Goal: Task Accomplishment & Management: Complete application form

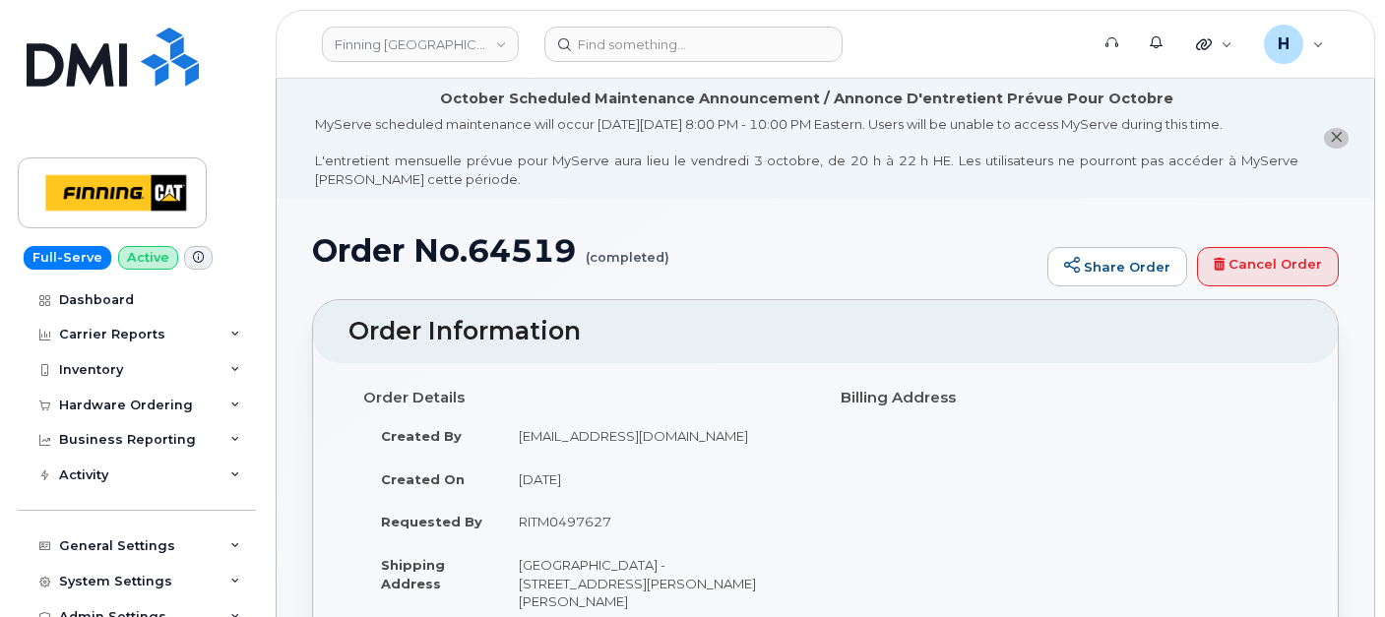
scroll to position [109, 0]
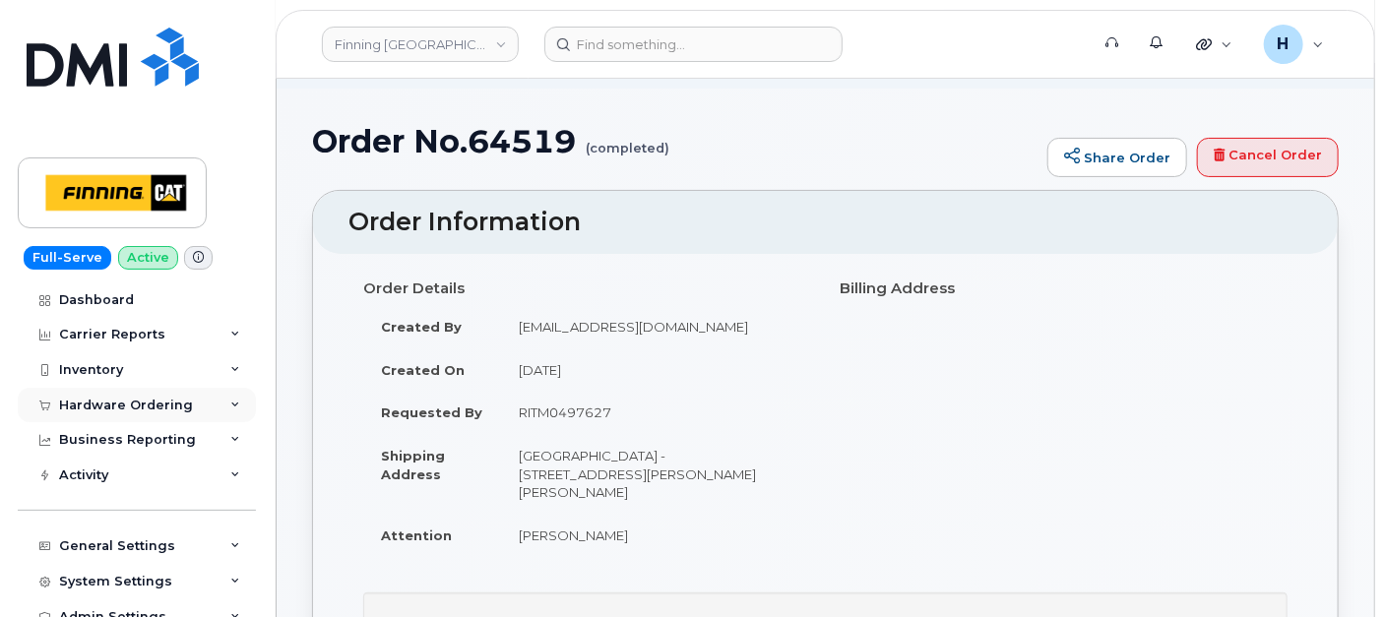
click at [148, 402] on div "Hardware Ordering" at bounding box center [126, 406] width 134 height 16
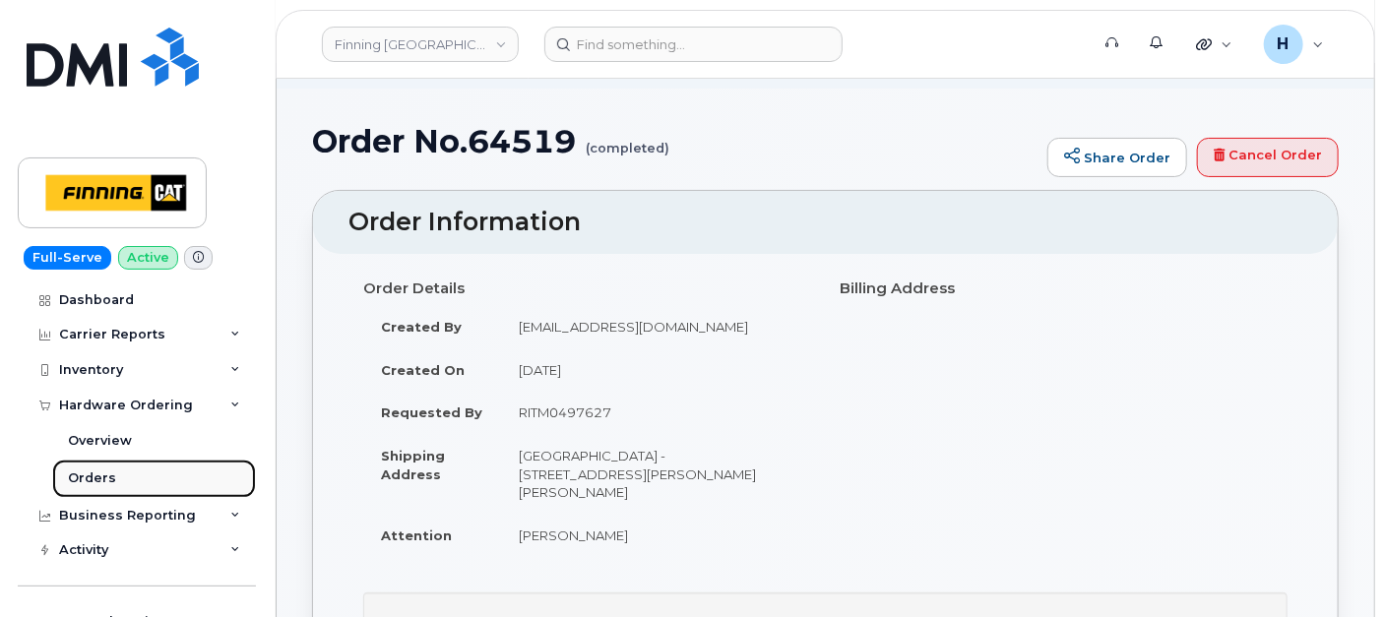
click at [128, 464] on link "Orders" at bounding box center [154, 478] width 204 height 37
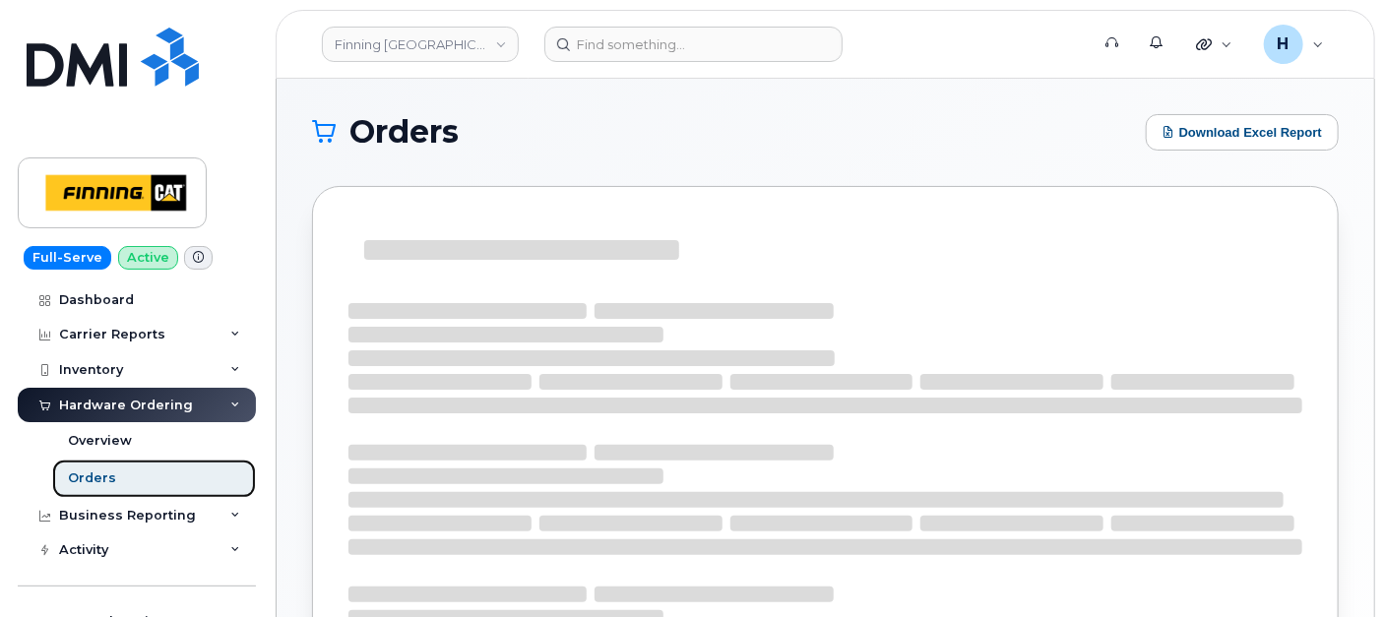
click at [120, 477] on link "Orders" at bounding box center [154, 478] width 204 height 37
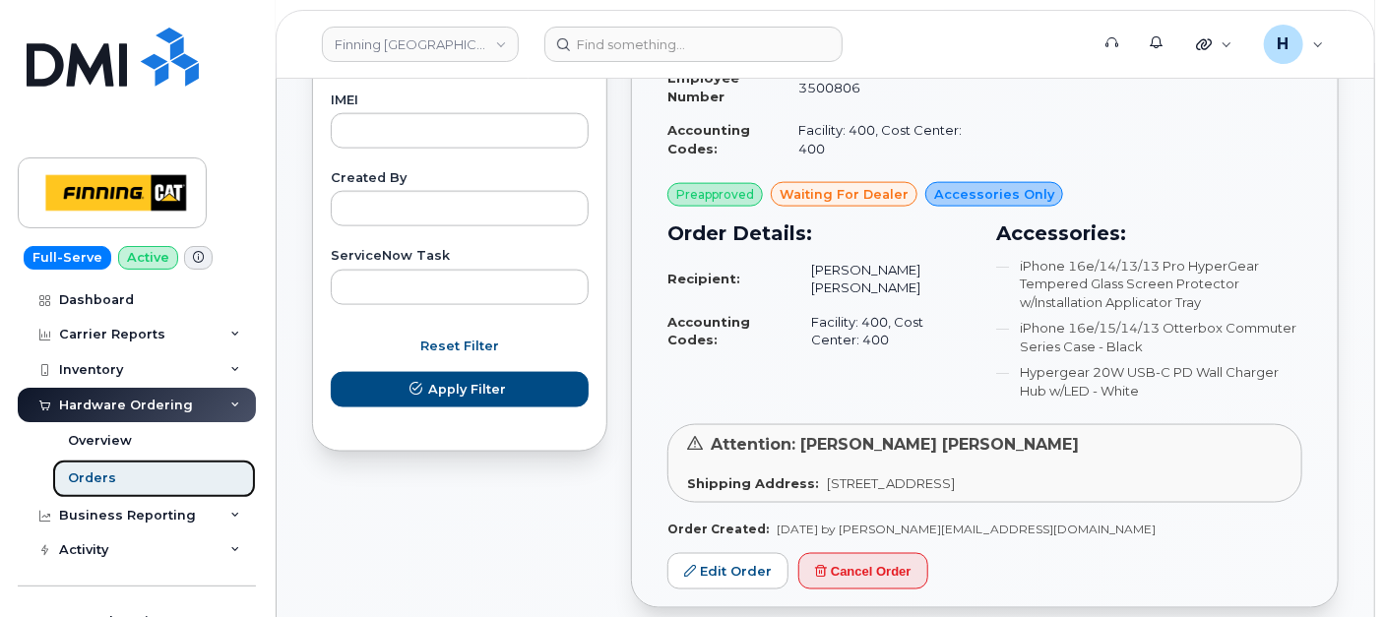
scroll to position [1312, 0]
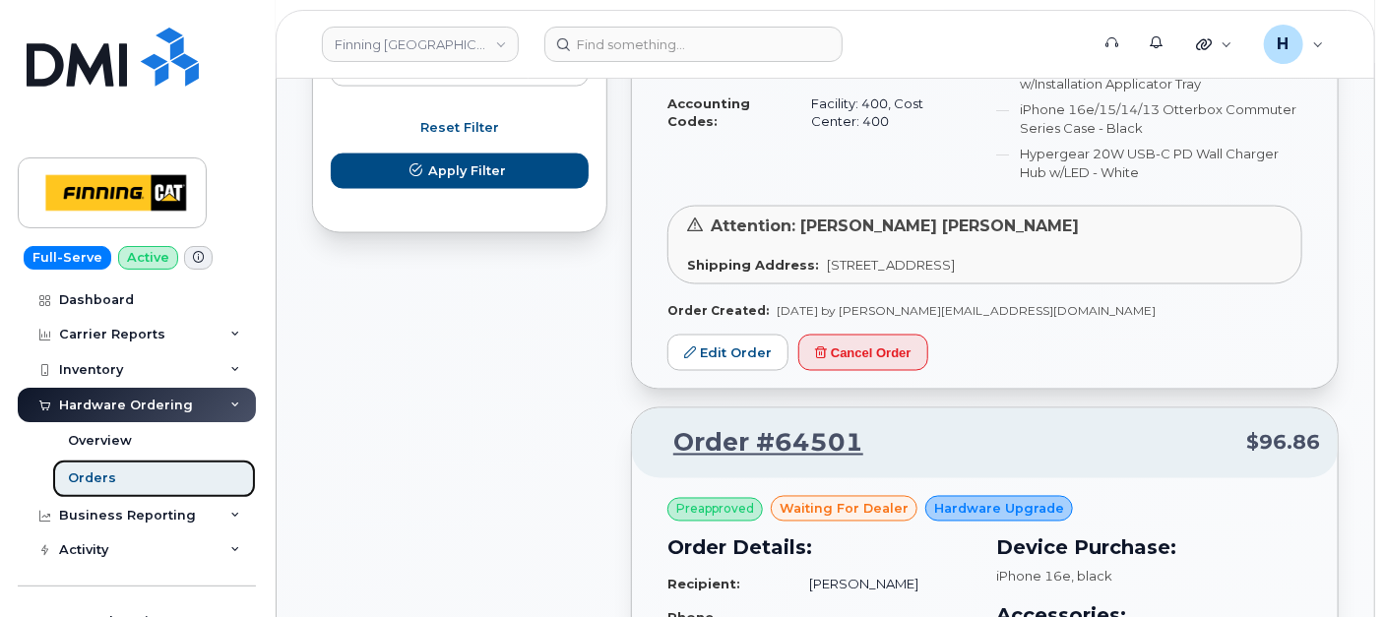
click at [114, 478] on link "Orders" at bounding box center [154, 478] width 204 height 37
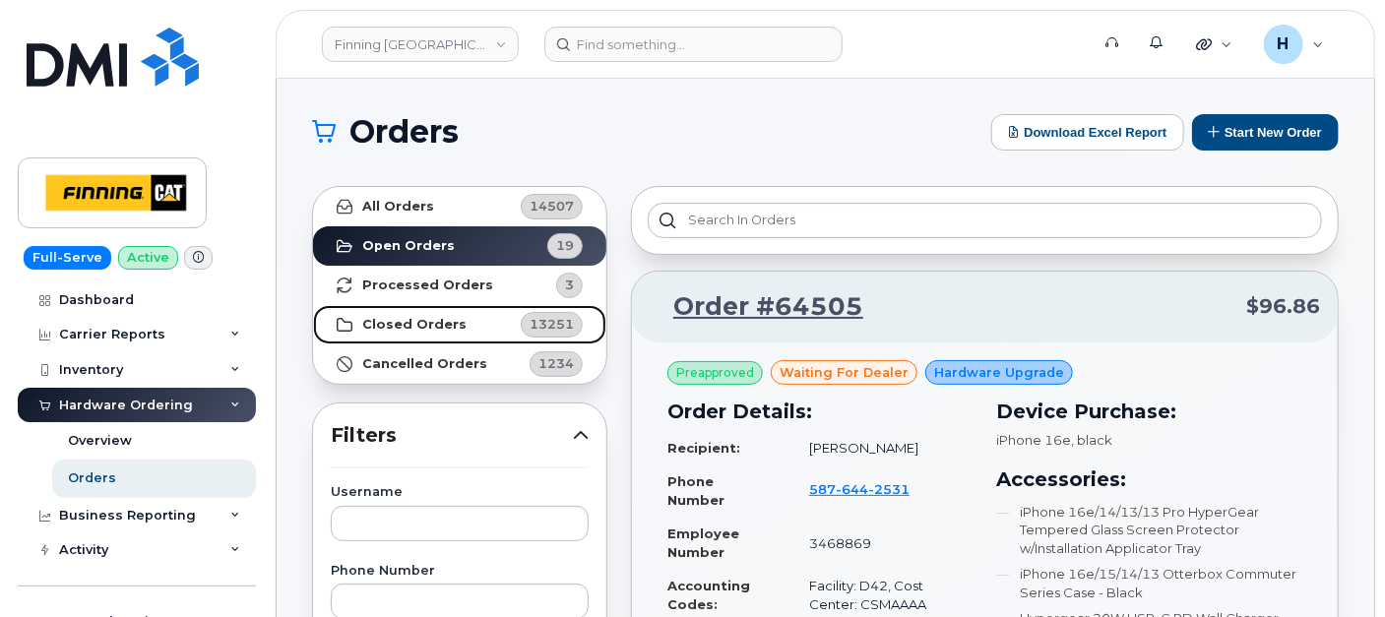
click at [417, 331] on strong "Closed Orders" at bounding box center [414, 325] width 104 height 16
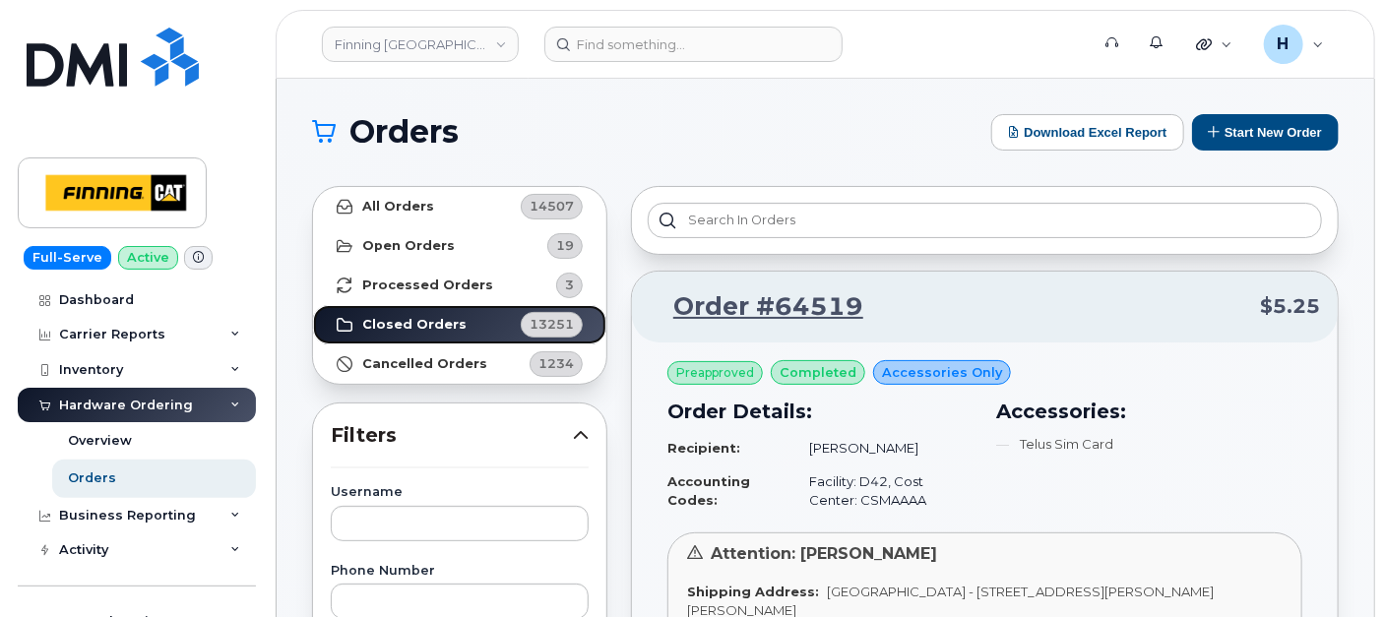
scroll to position [109, 0]
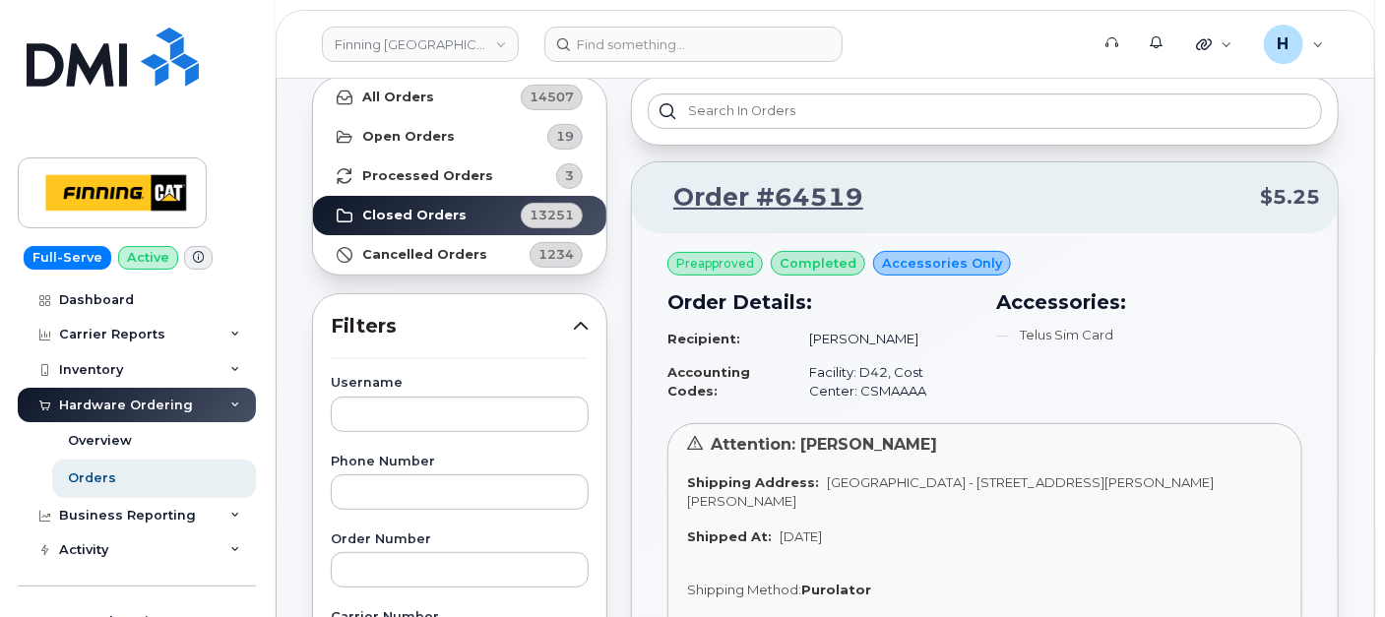
drag, startPoint x: 809, startPoint y: 339, endPoint x: 900, endPoint y: 337, distance: 90.6
click at [900, 337] on td "Niels Dietsche" at bounding box center [882, 339] width 181 height 34
copy td "Niels Dietsche"
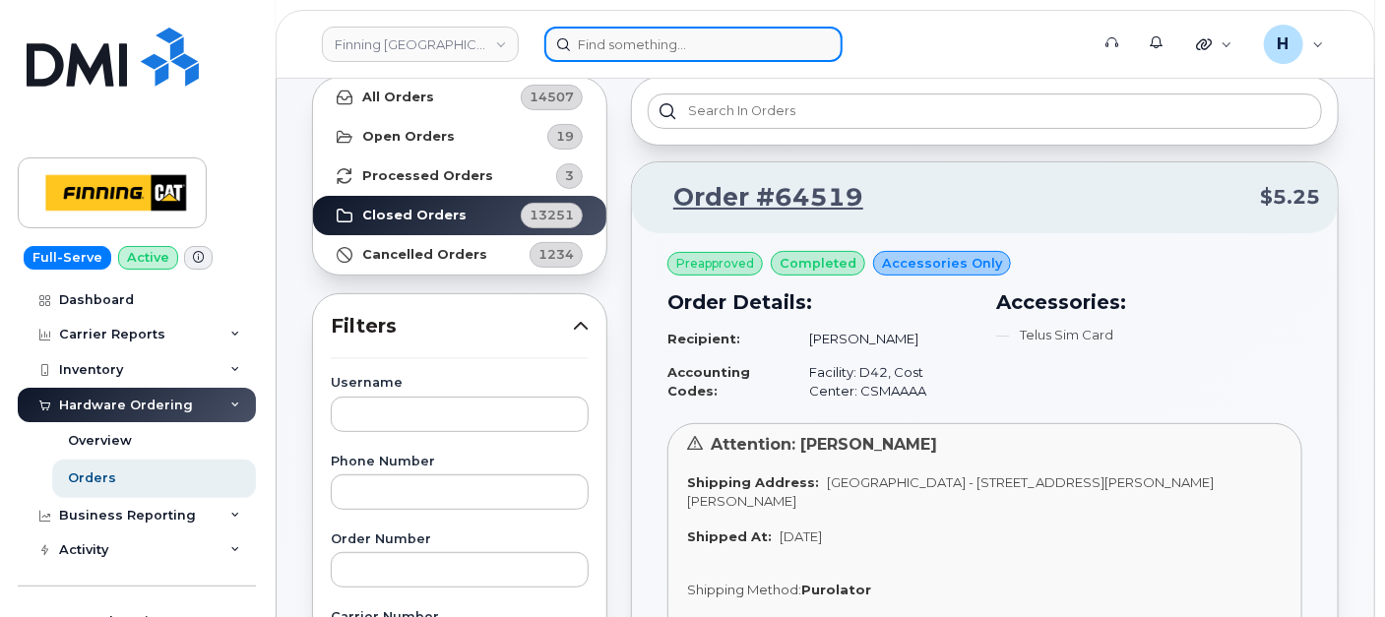
click at [649, 42] on input at bounding box center [693, 44] width 298 height 35
paste input "Niels Dietsche"
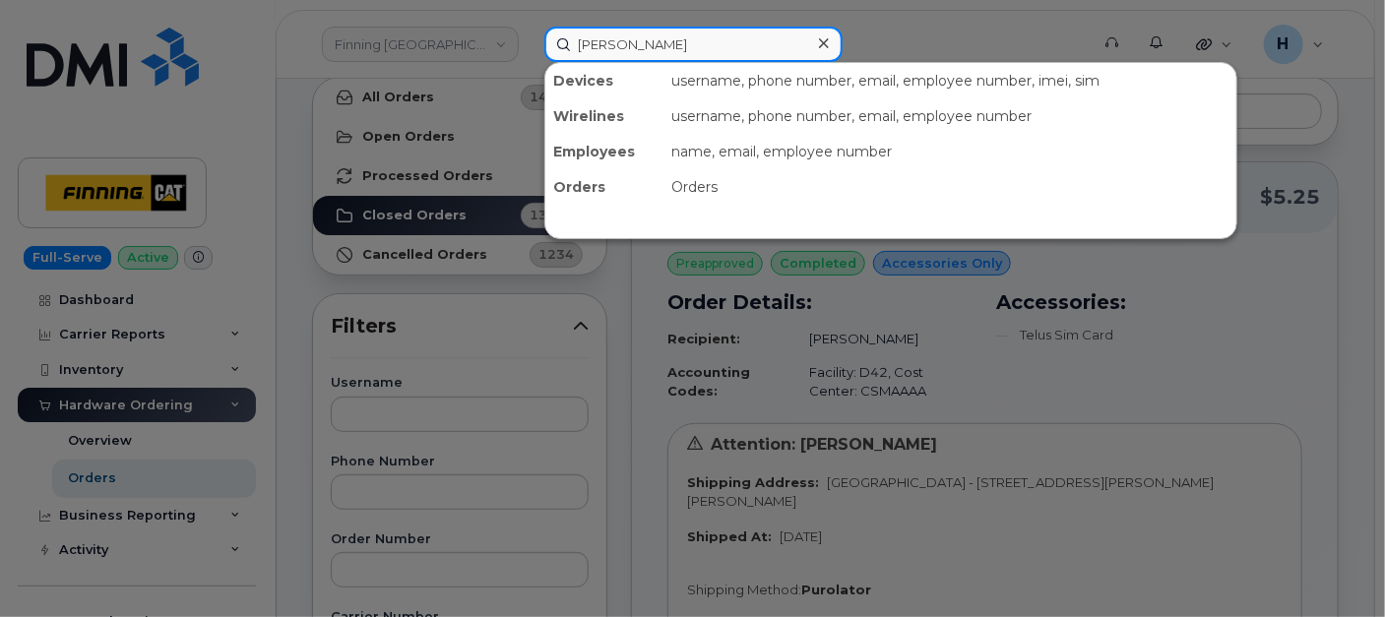
type input "Niels Dietsche"
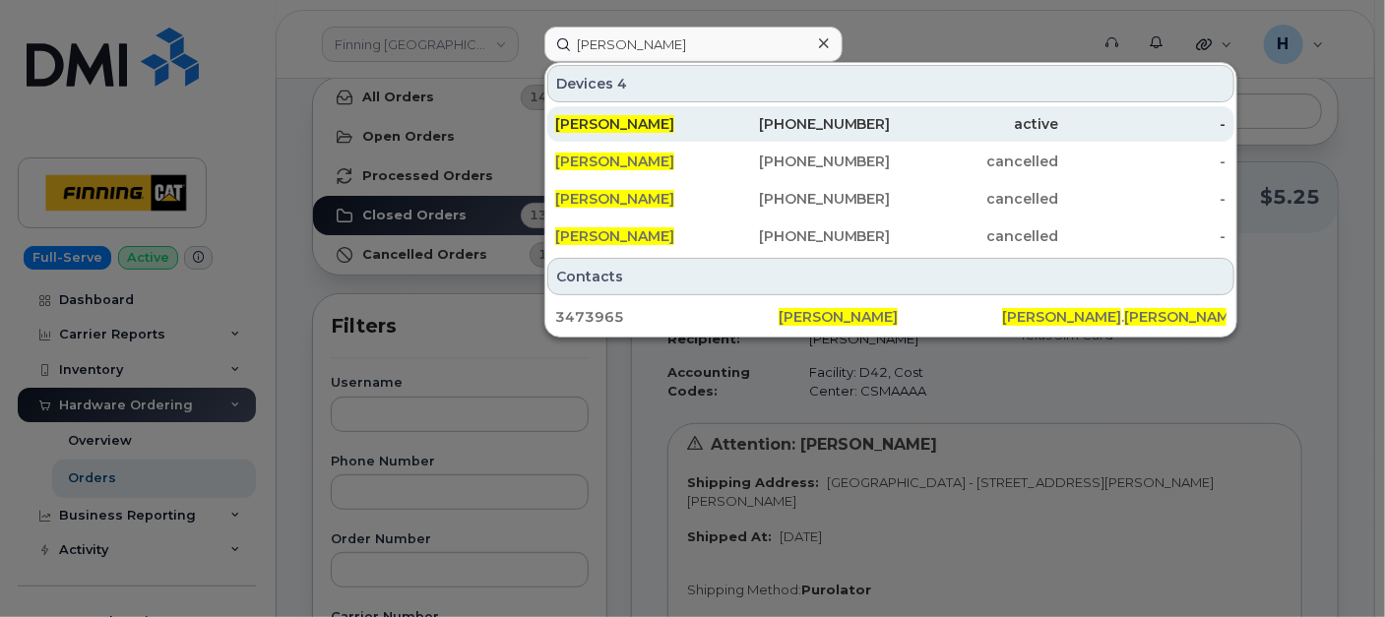
click at [592, 120] on span "Niels Dietsche" at bounding box center [614, 124] width 119 height 18
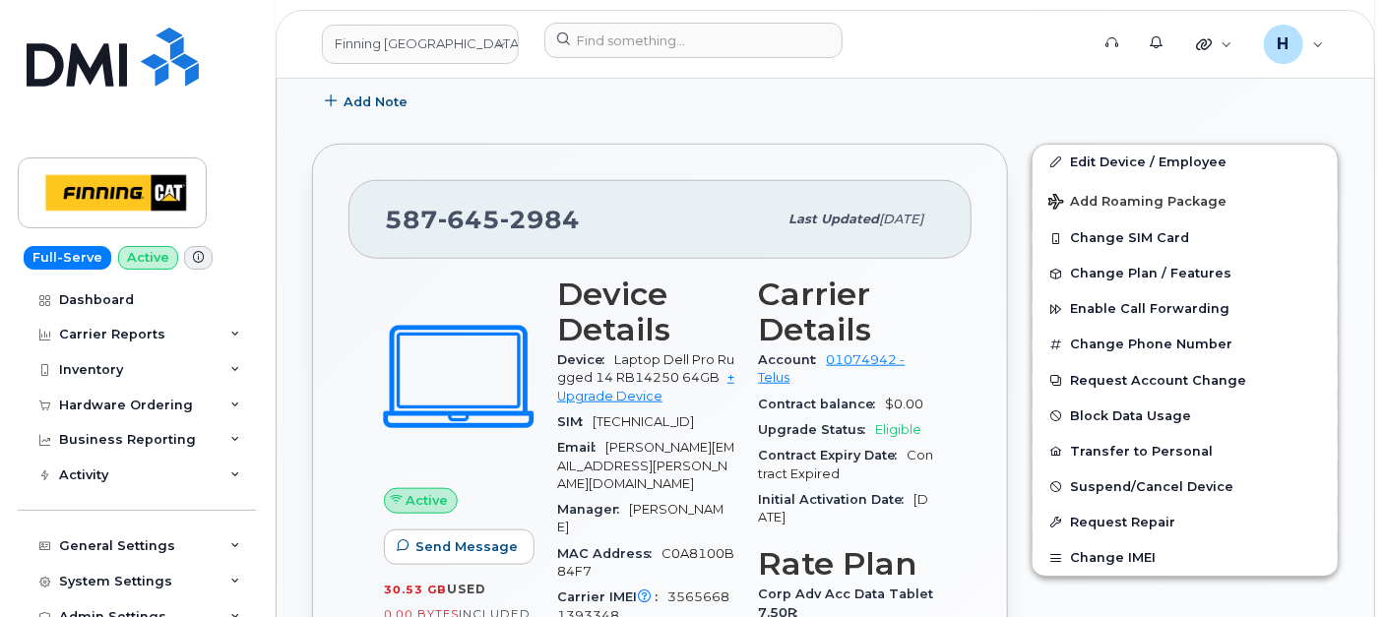
scroll to position [723, 0]
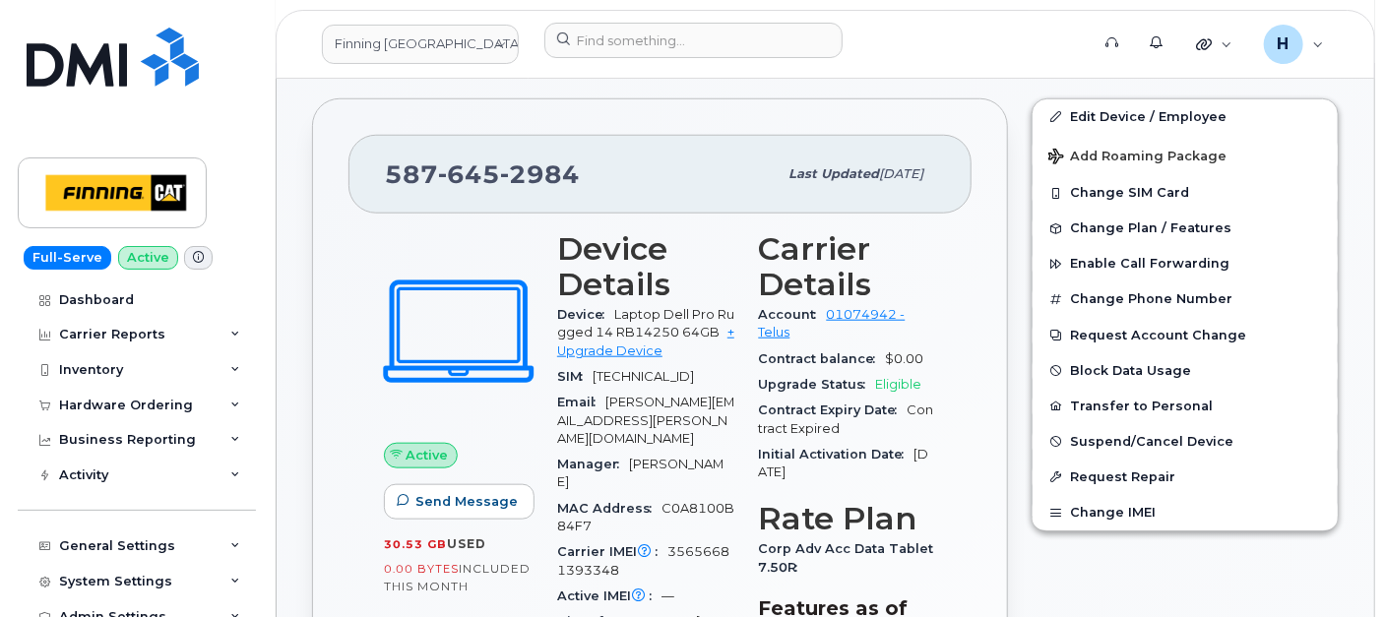
drag, startPoint x: 622, startPoint y: 400, endPoint x: 599, endPoint y: 377, distance: 32.7
click at [599, 377] on div "SIM 8912230102188513893" at bounding box center [646, 377] width 178 height 26
drag, startPoint x: 599, startPoint y: 377, endPoint x: 605, endPoint y: 396, distance: 19.6
click at [605, 390] on div "SIM 8912230102188513893" at bounding box center [646, 377] width 178 height 26
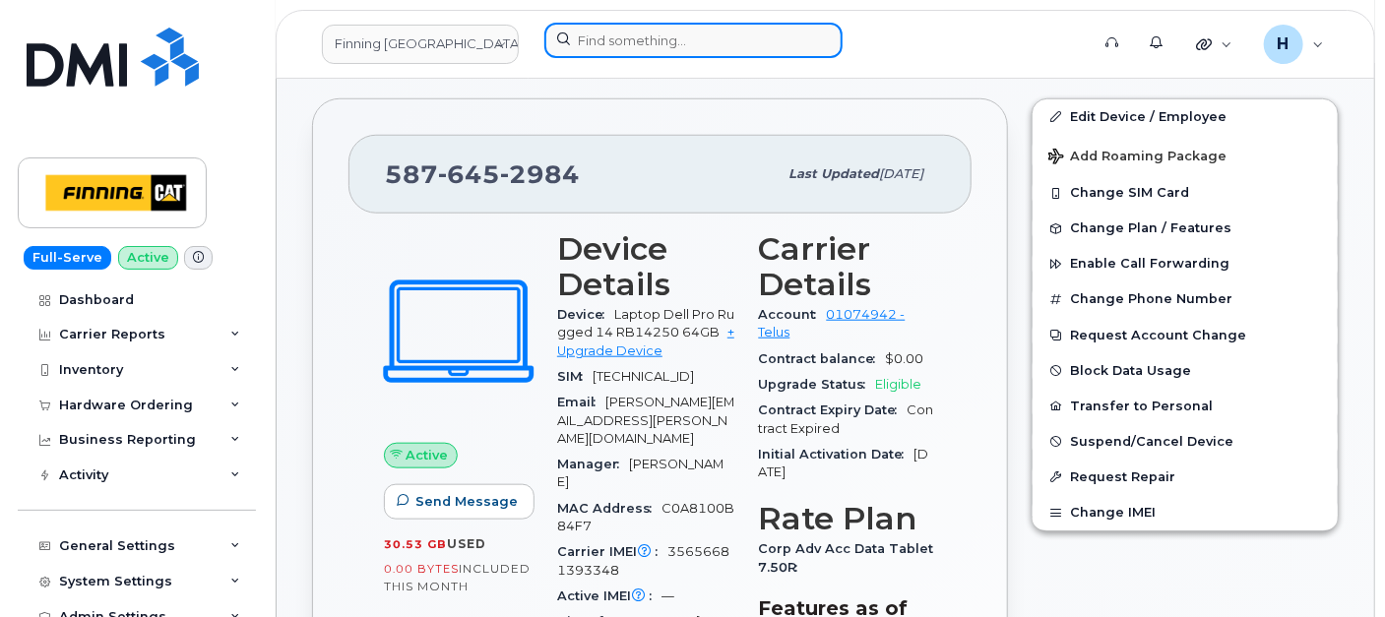
click at [597, 31] on input at bounding box center [693, 40] width 298 height 35
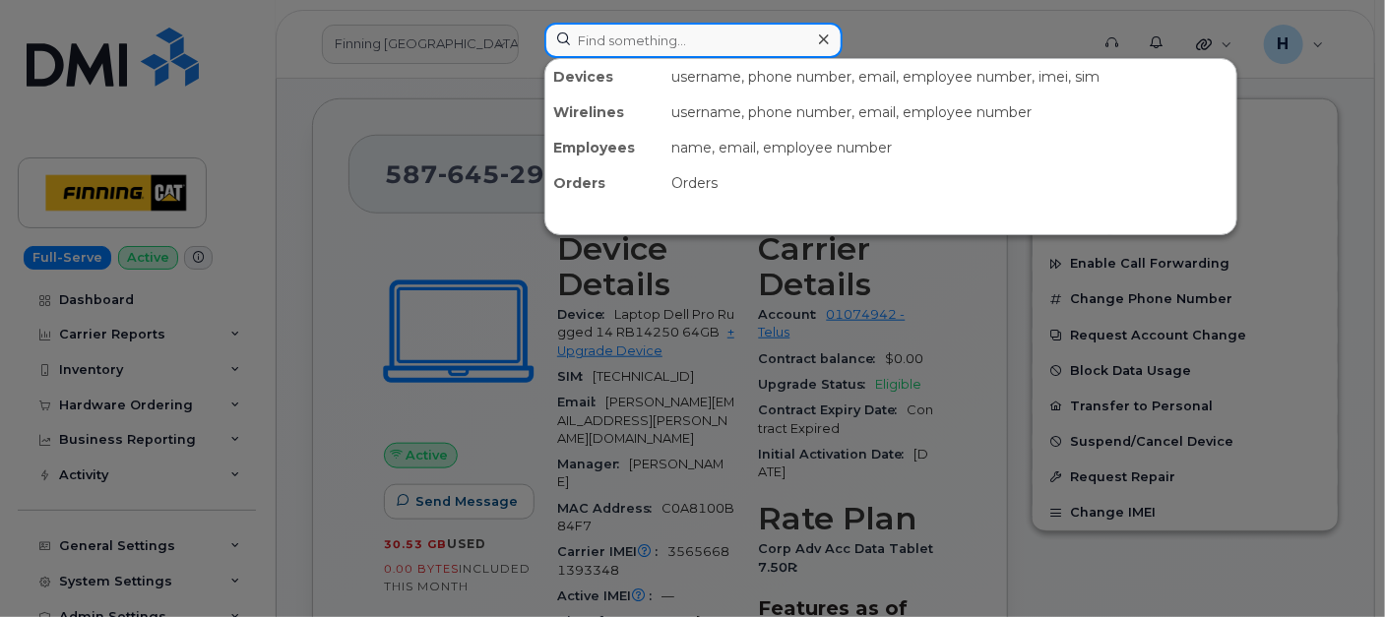
paste input "[PERSON_NAME]"
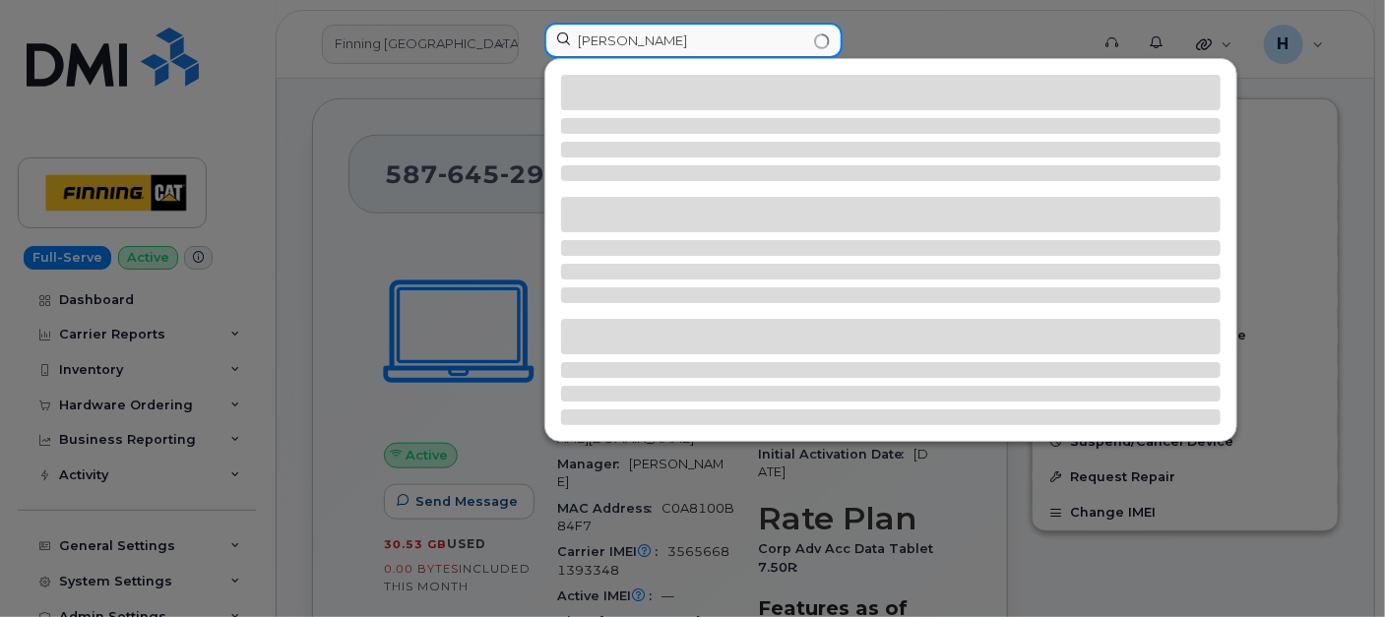
type input "Niels Dietsche"
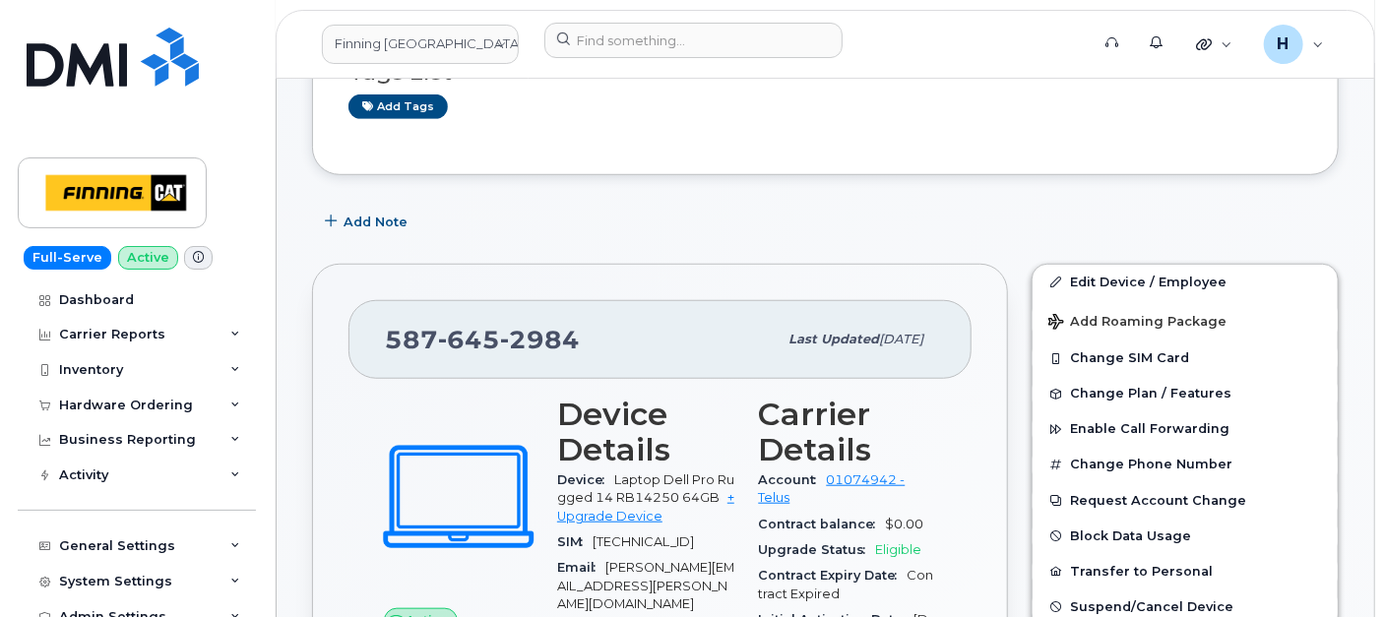
scroll to position [656, 0]
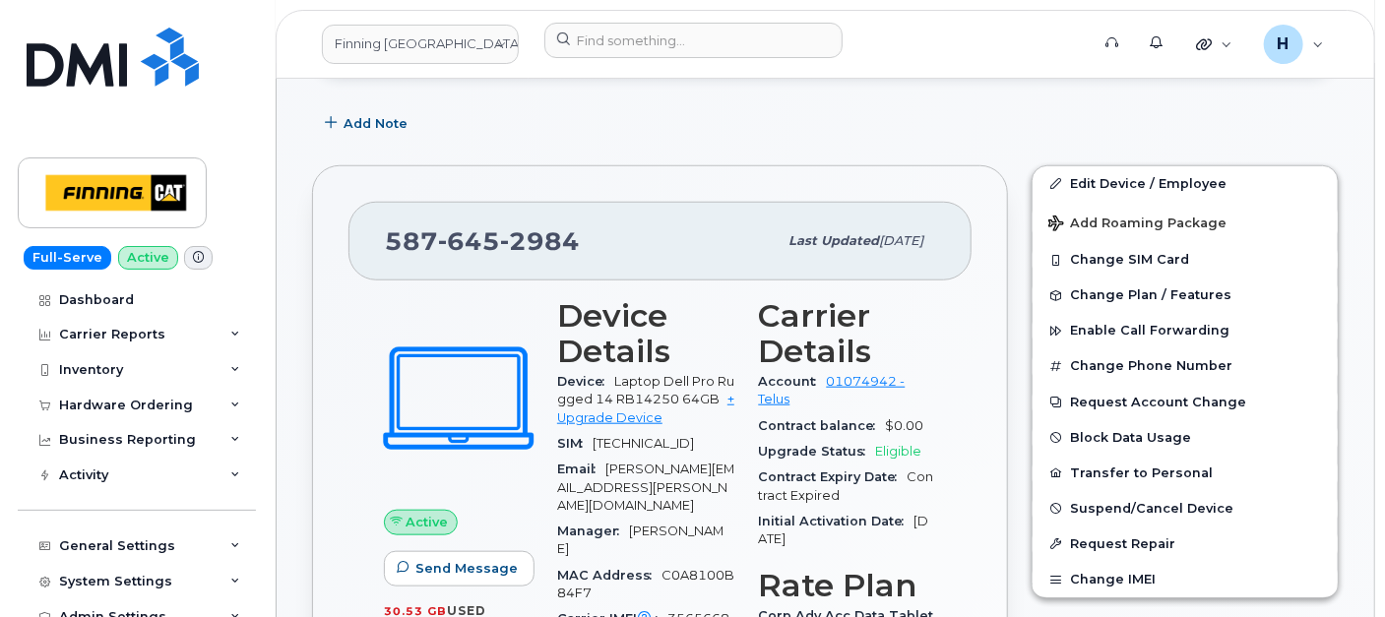
click at [608, 247] on div "587 645 2984" at bounding box center [581, 241] width 392 height 41
click at [620, 228] on div "587 645 2984" at bounding box center [581, 241] width 392 height 41
click at [582, 241] on div "587 645 2984" at bounding box center [581, 241] width 392 height 41
drag, startPoint x: 606, startPoint y: 241, endPoint x: 391, endPoint y: 241, distance: 214.6
click at [391, 241] on div "587 645 2984" at bounding box center [581, 241] width 392 height 41
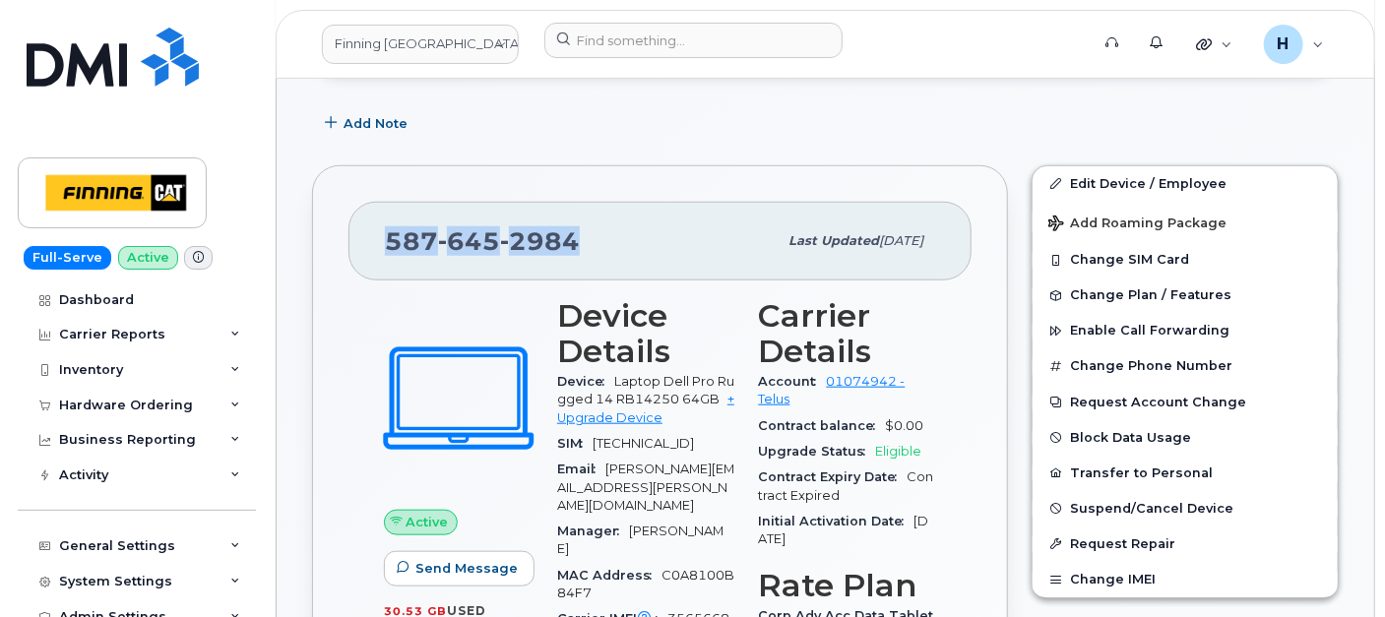
copy span "587 645 2984"
click at [160, 409] on div "Hardware Ordering" at bounding box center [126, 406] width 134 height 16
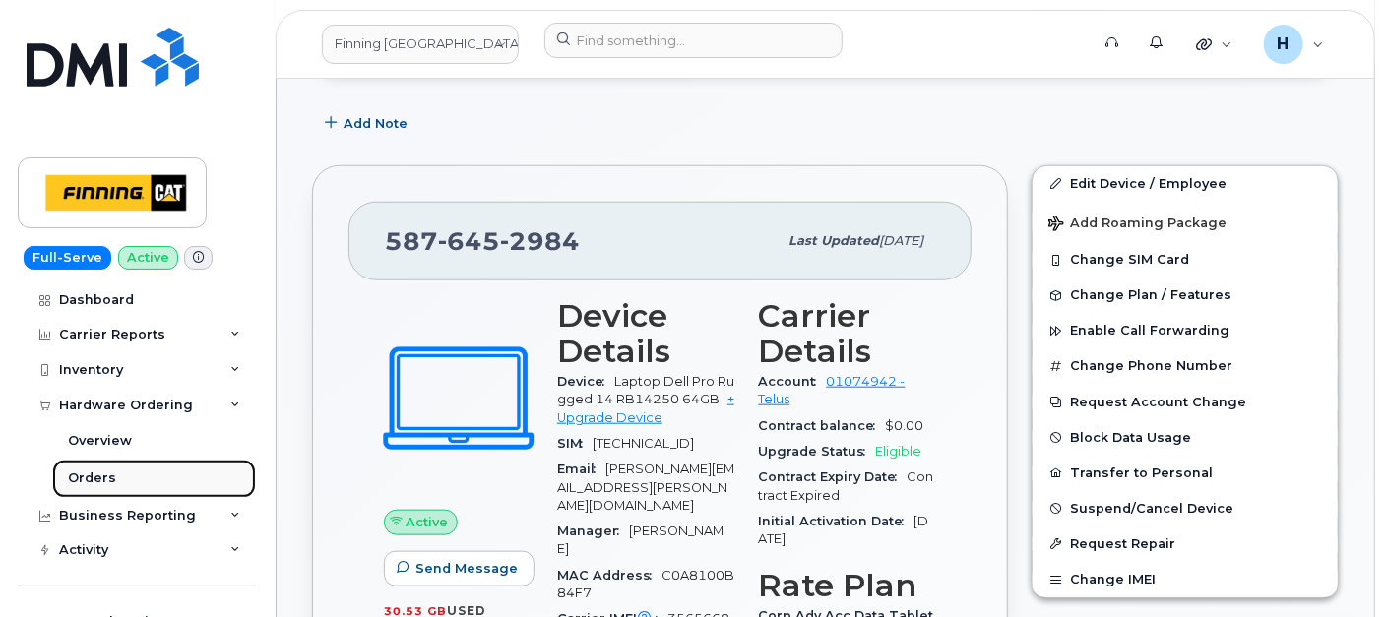
click at [132, 480] on link "Orders" at bounding box center [154, 478] width 204 height 37
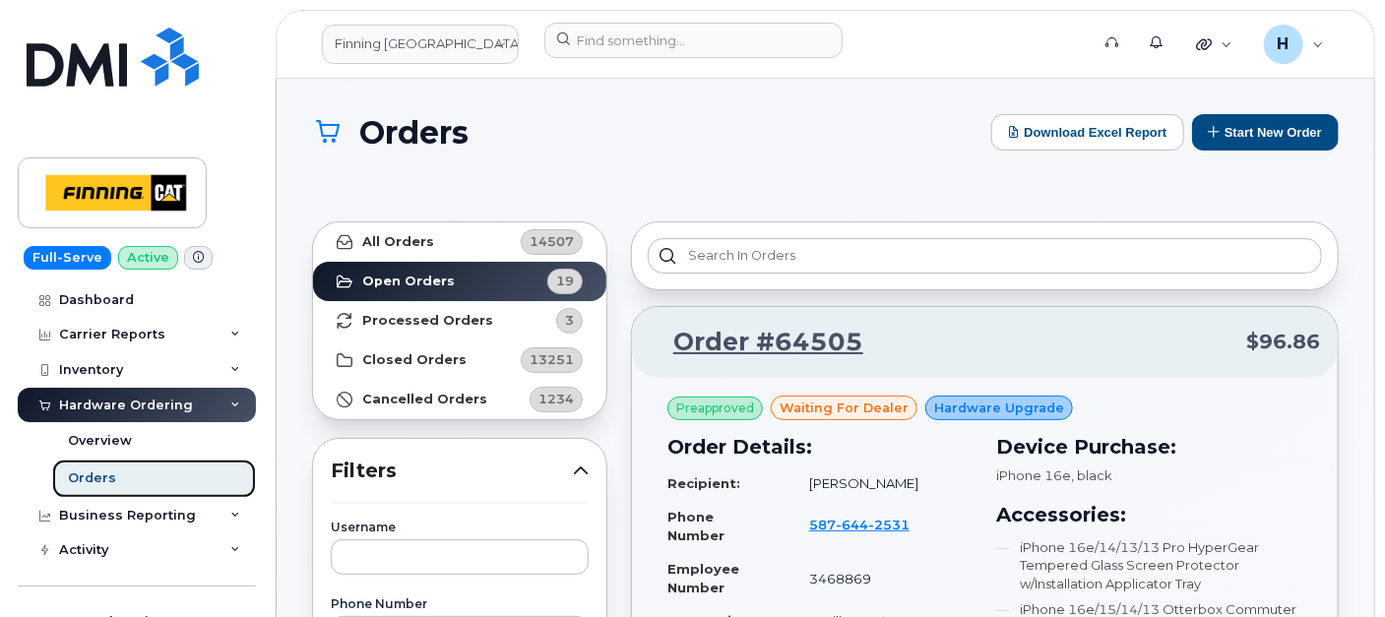
click at [179, 495] on link "Orders" at bounding box center [154, 478] width 204 height 37
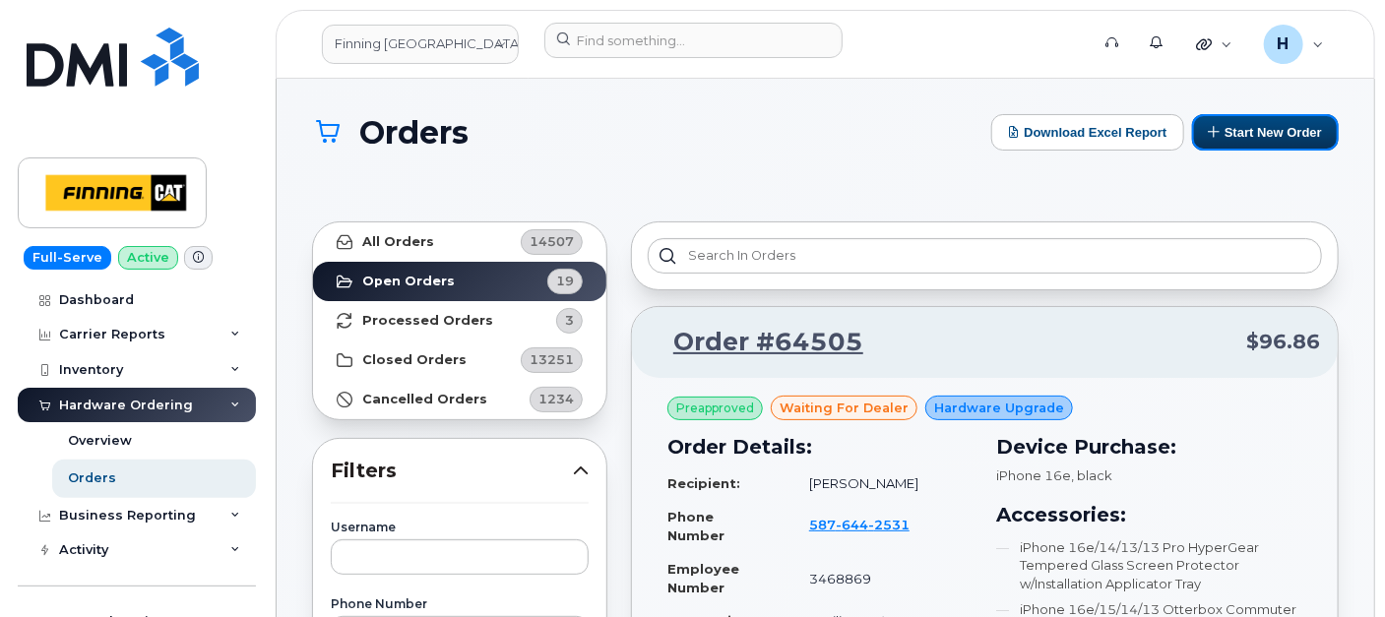
click at [1234, 130] on button "Start New Order" at bounding box center [1265, 132] width 147 height 36
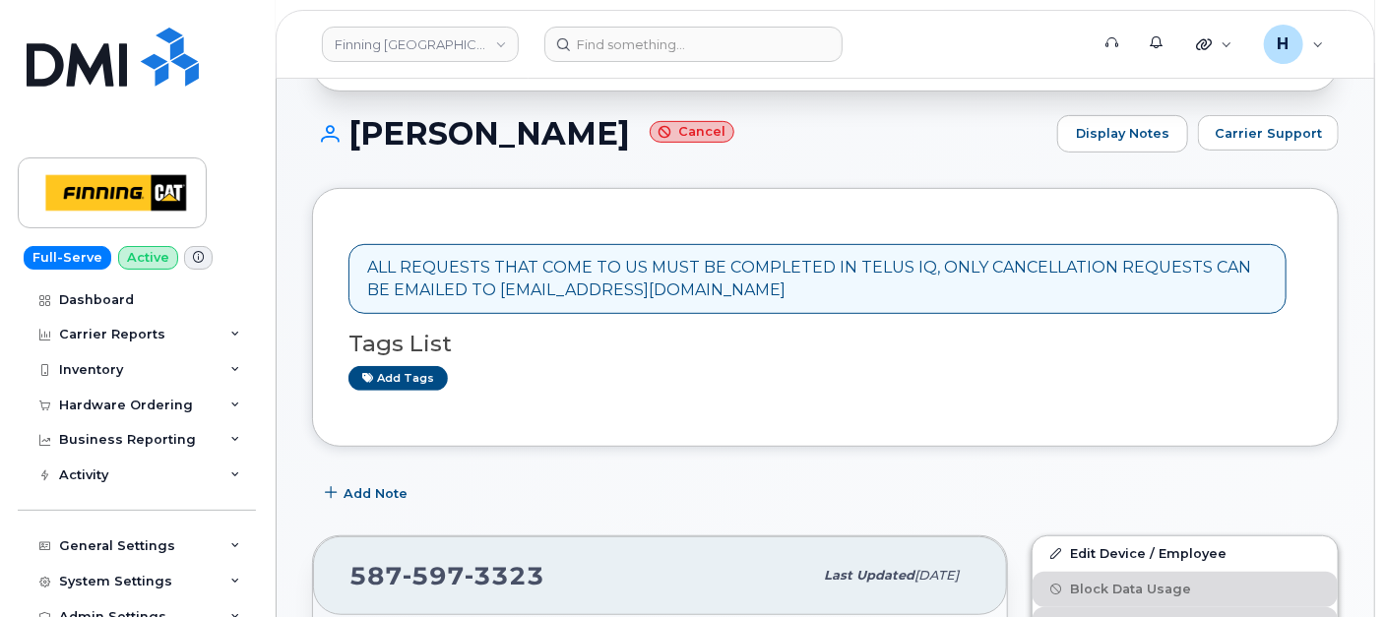
scroll to position [437, 0]
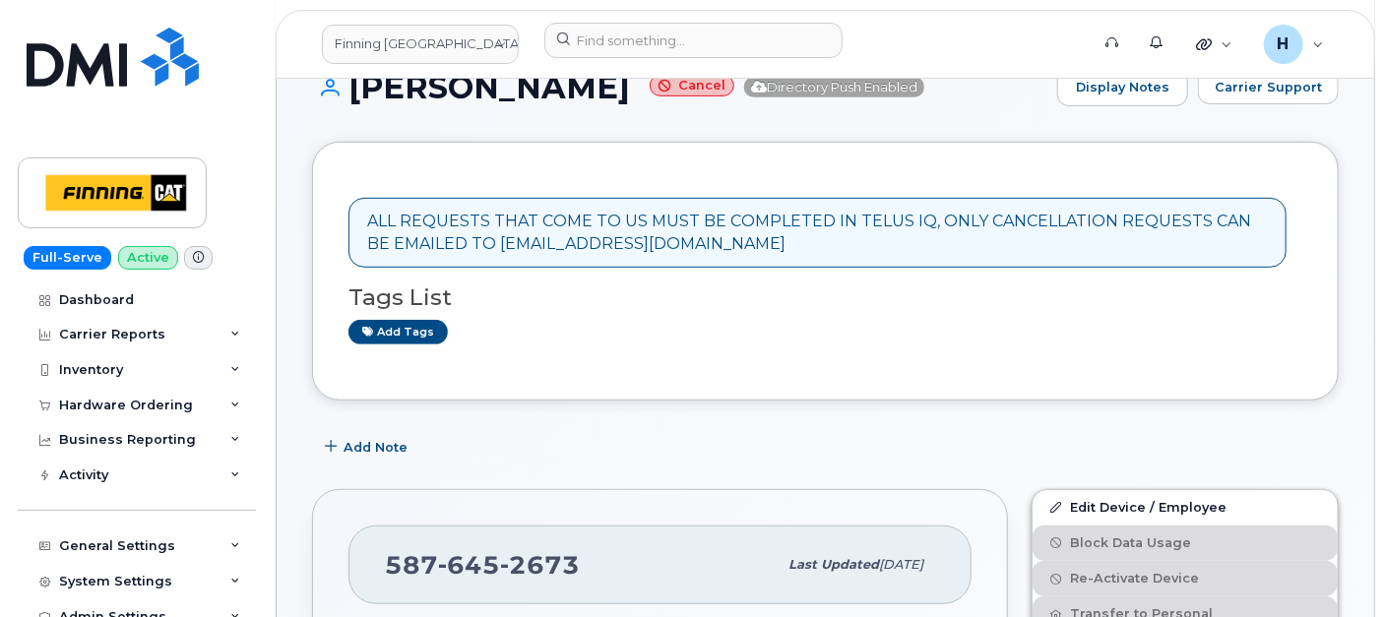
scroll to position [546, 0]
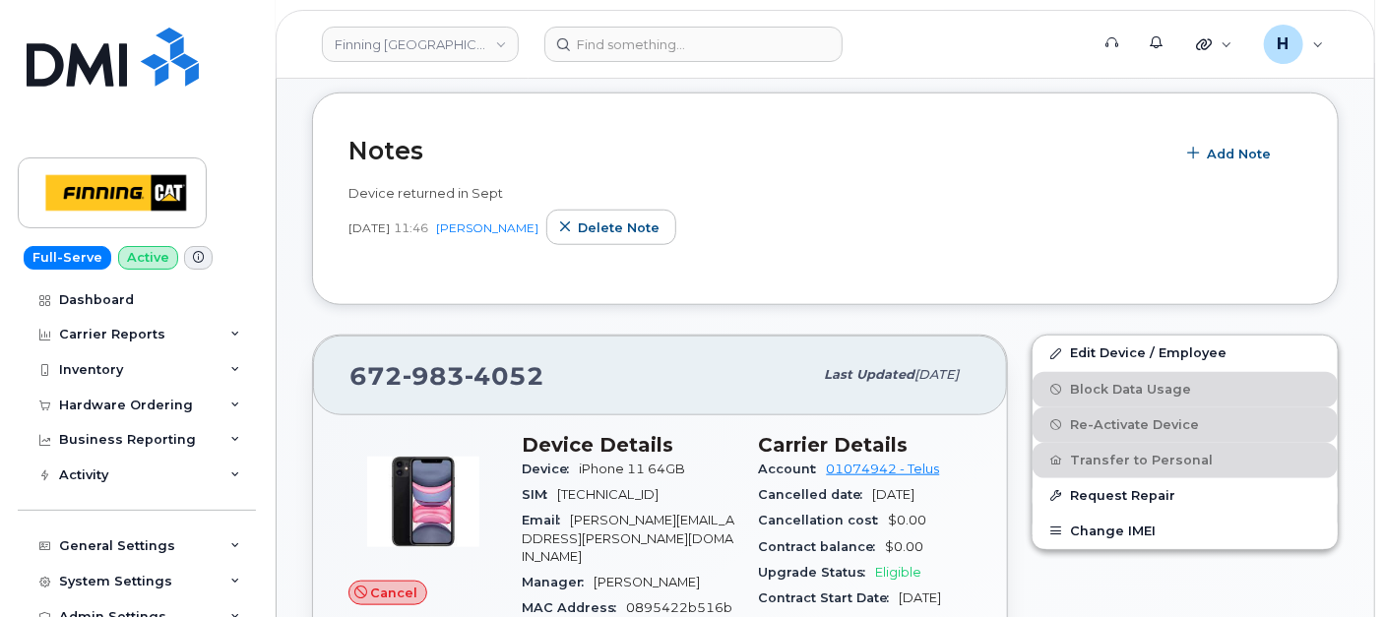
scroll to position [874, 0]
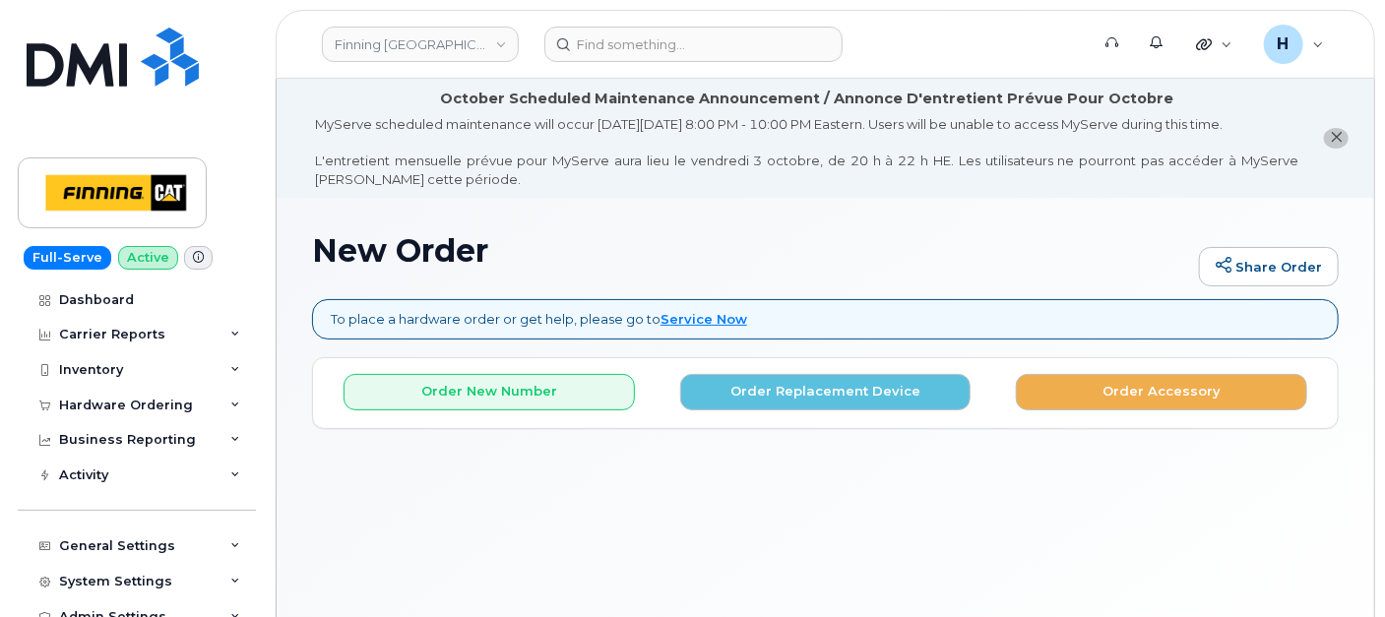
click at [1084, 416] on div "Order New Number Order Replacement Device Order Accessory Please choose the car…" at bounding box center [825, 393] width 1025 height 70
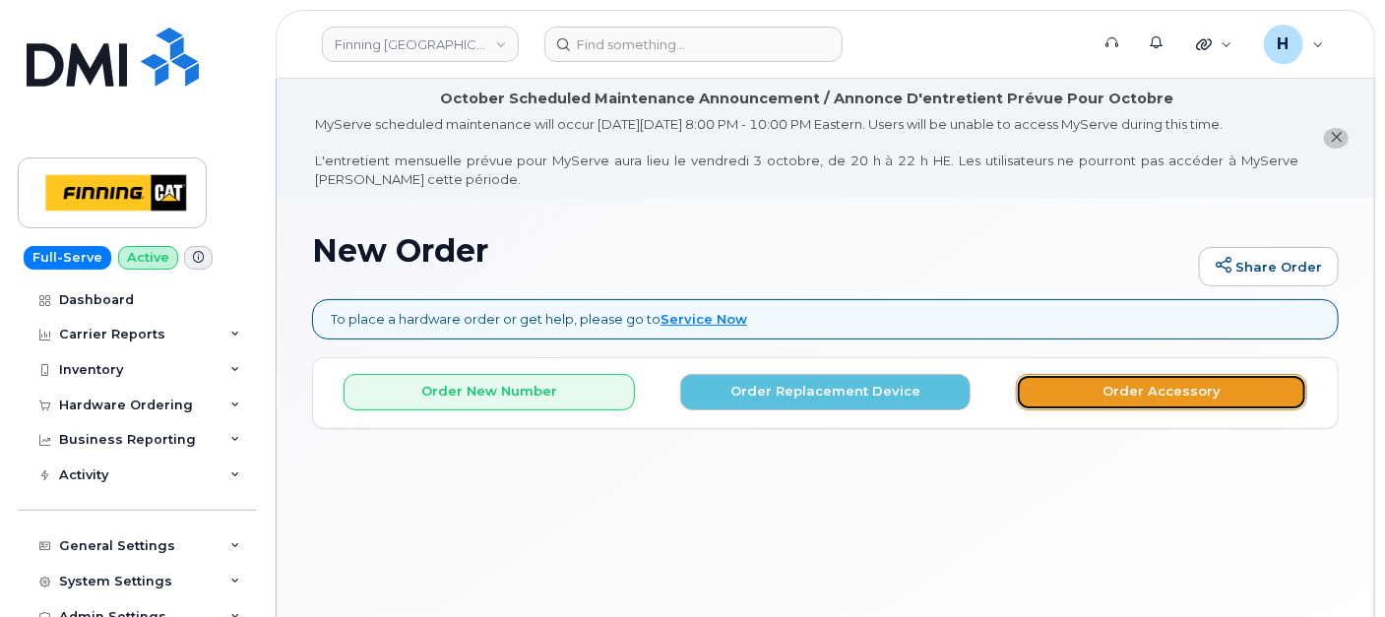
click at [1077, 394] on button "Order Accessory" at bounding box center [1161, 392] width 291 height 36
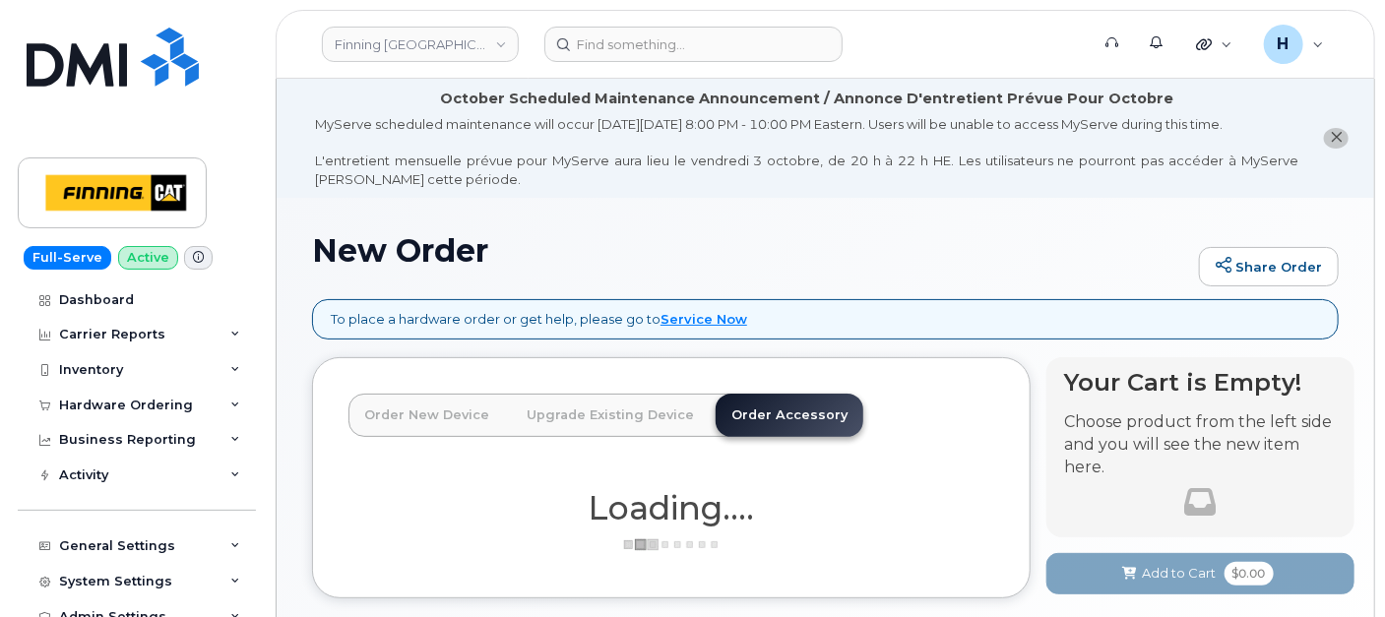
scroll to position [128, 0]
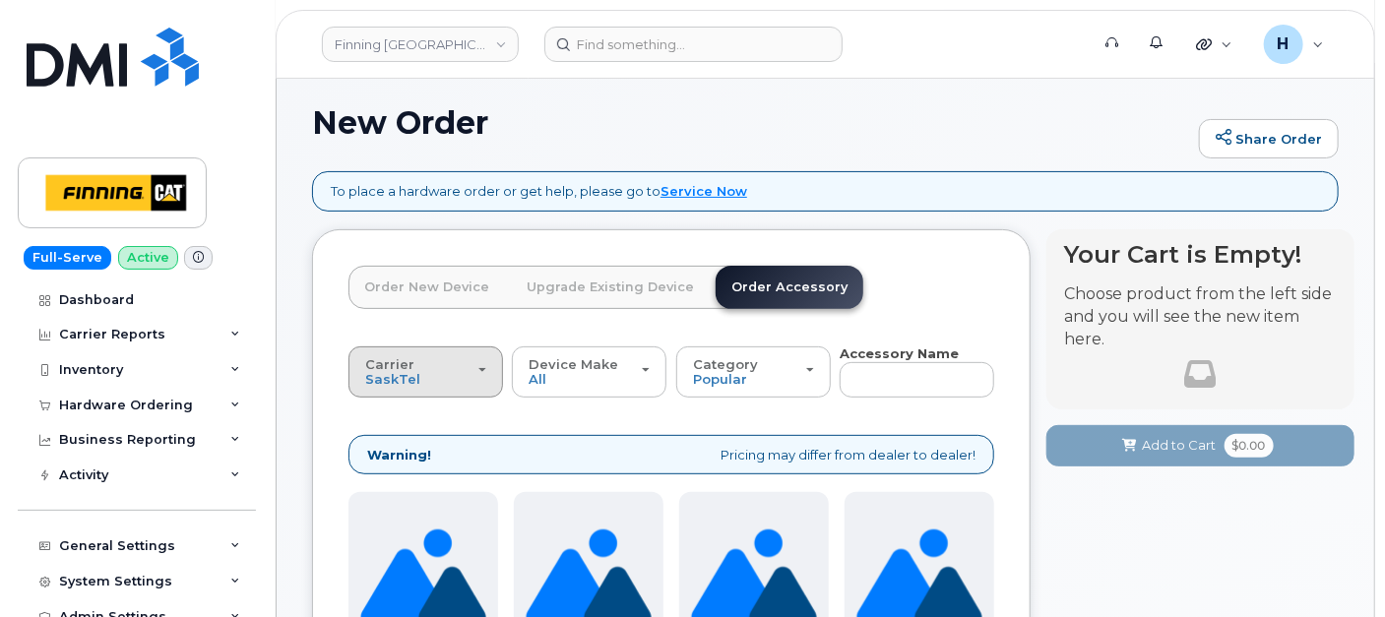
click at [447, 386] on button "Carrier [GEOGRAPHIC_DATA] Telus" at bounding box center [426, 372] width 155 height 51
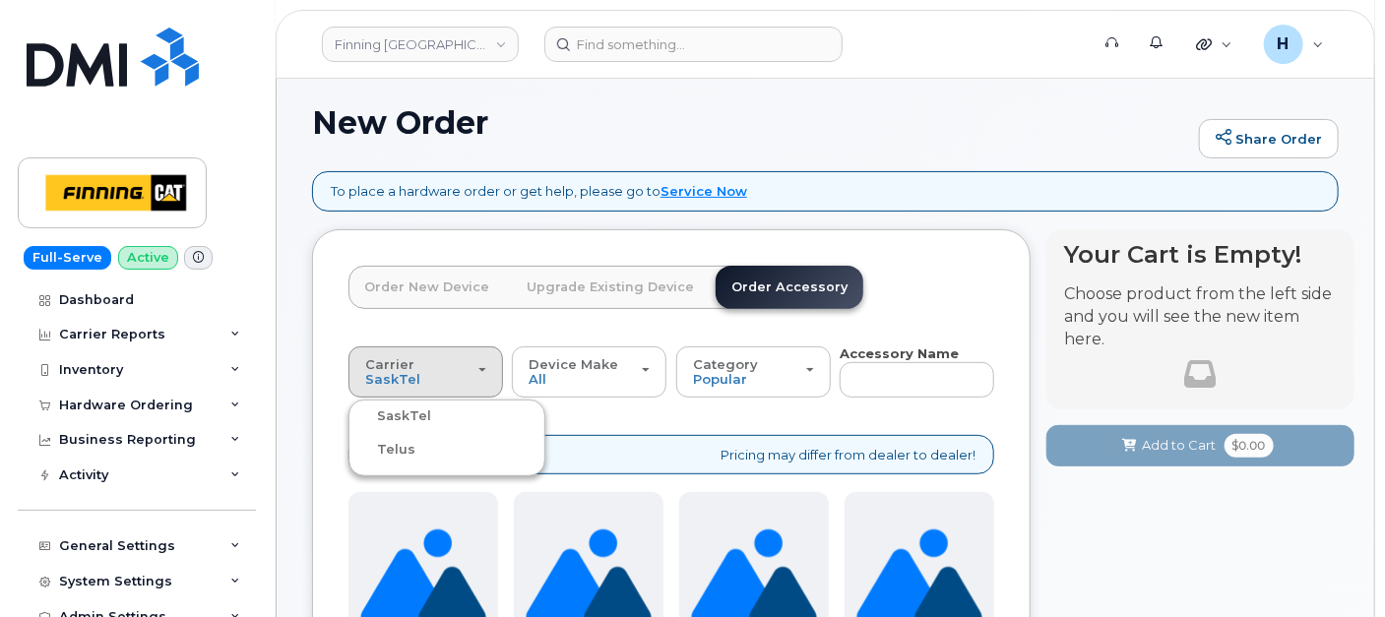
click at [427, 450] on div "Telus" at bounding box center [446, 450] width 187 height 24
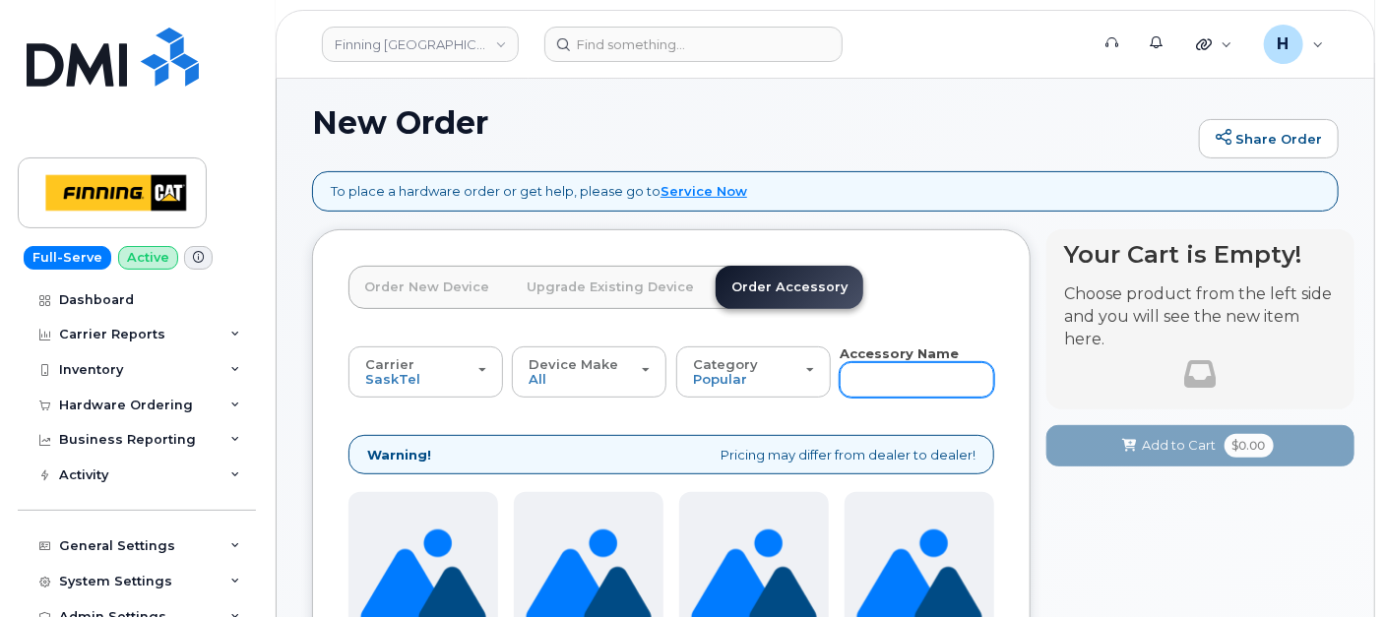
click at [976, 375] on input "text" at bounding box center [917, 379] width 155 height 35
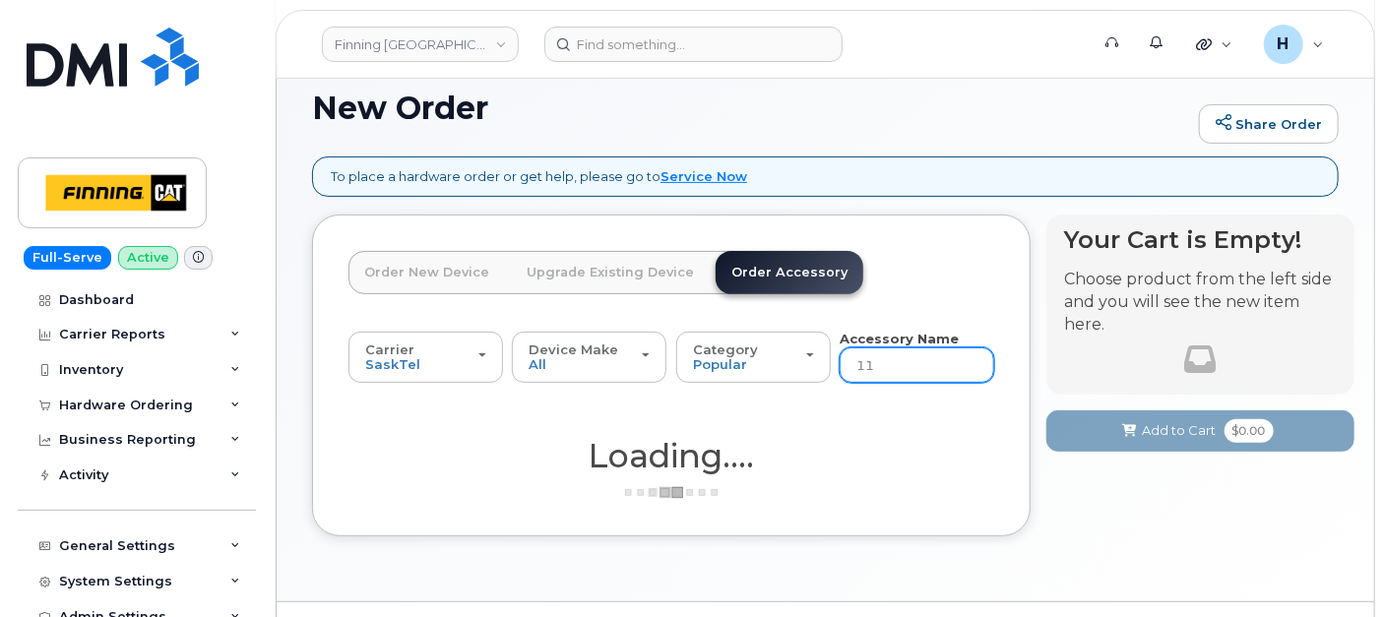
scroll to position [188, 0]
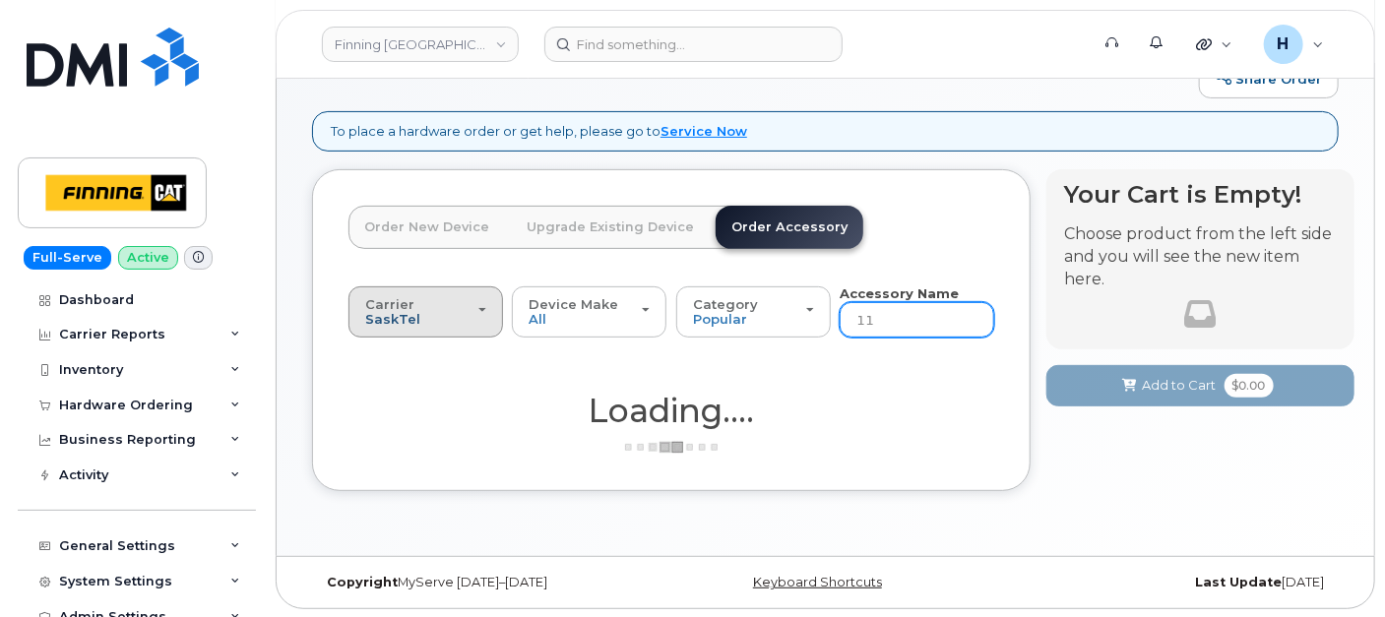
type input "11"
click at [382, 315] on span "SaskTel" at bounding box center [392, 319] width 55 height 16
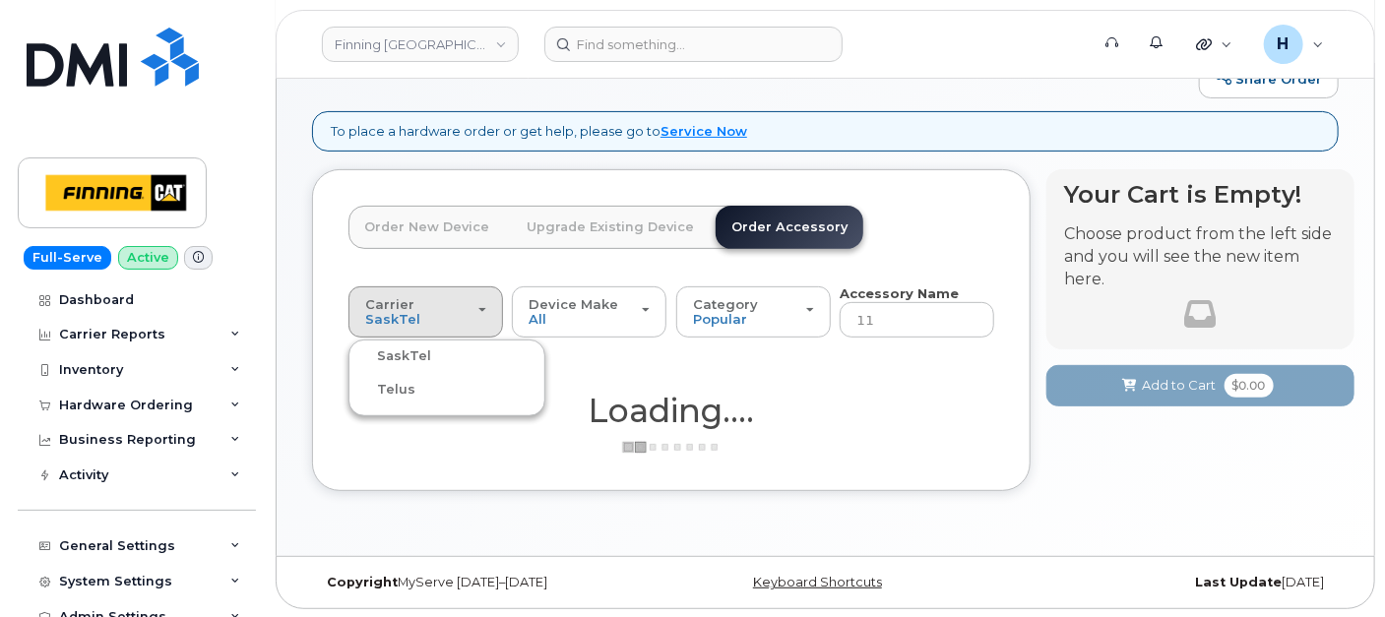
click at [399, 399] on label "Telus" at bounding box center [384, 390] width 62 height 24
click at [0, 0] on input "Telus" at bounding box center [0, 0] width 0 height 0
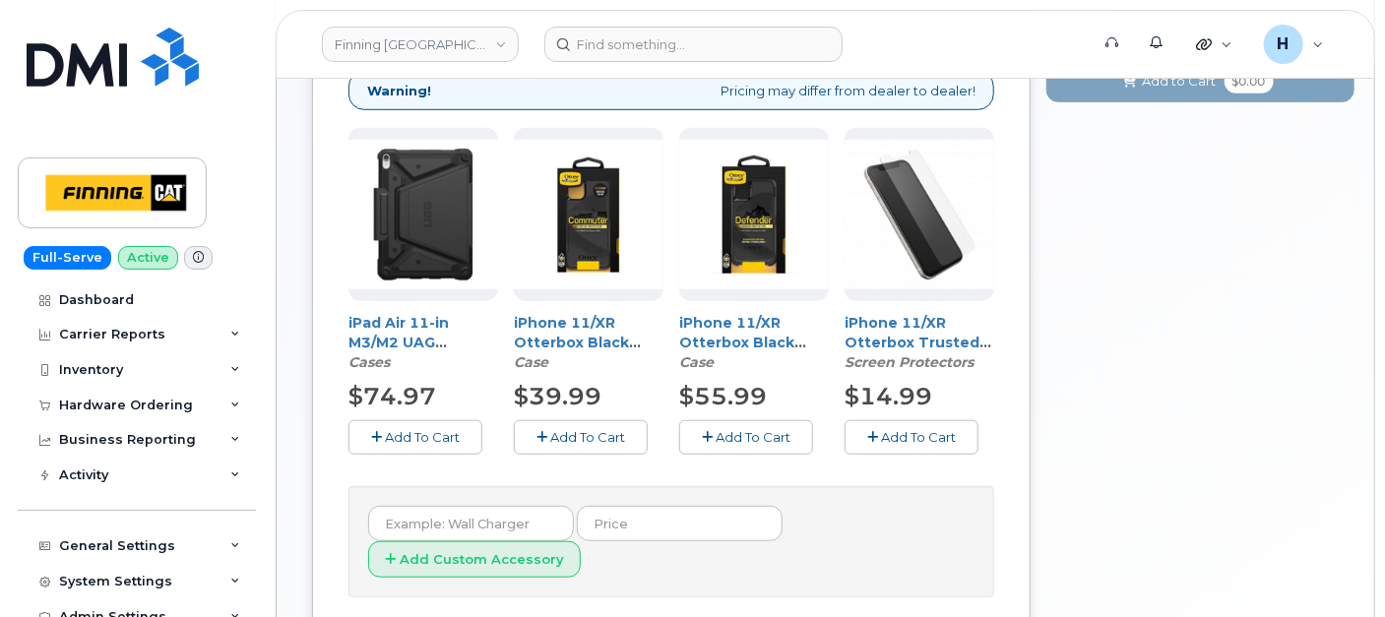
scroll to position [517, 0]
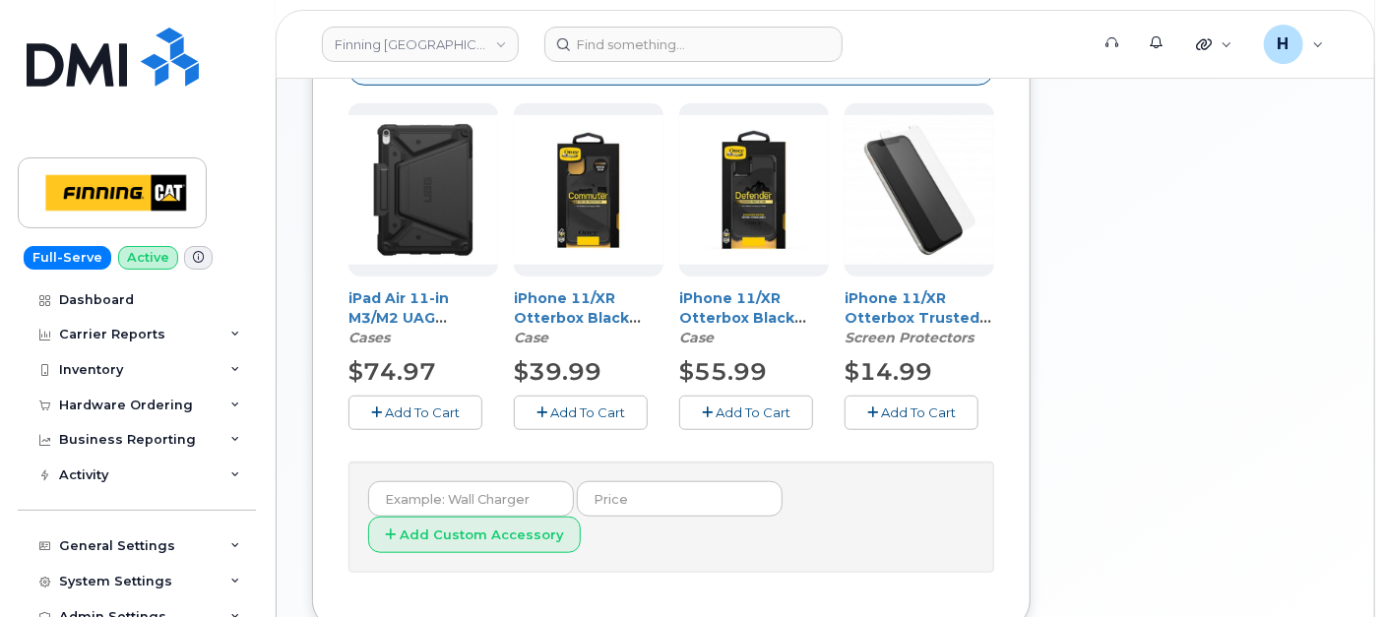
click at [921, 414] on span "Add To Cart" at bounding box center [918, 413] width 75 height 16
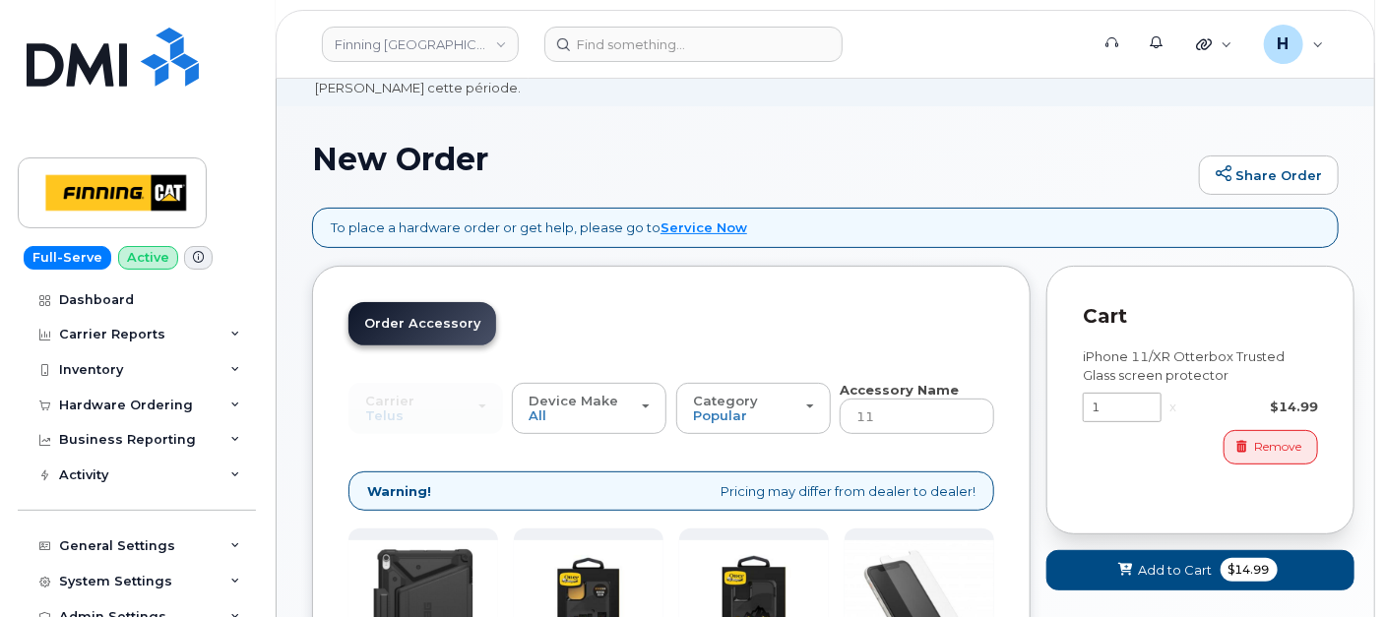
scroll to position [79, 0]
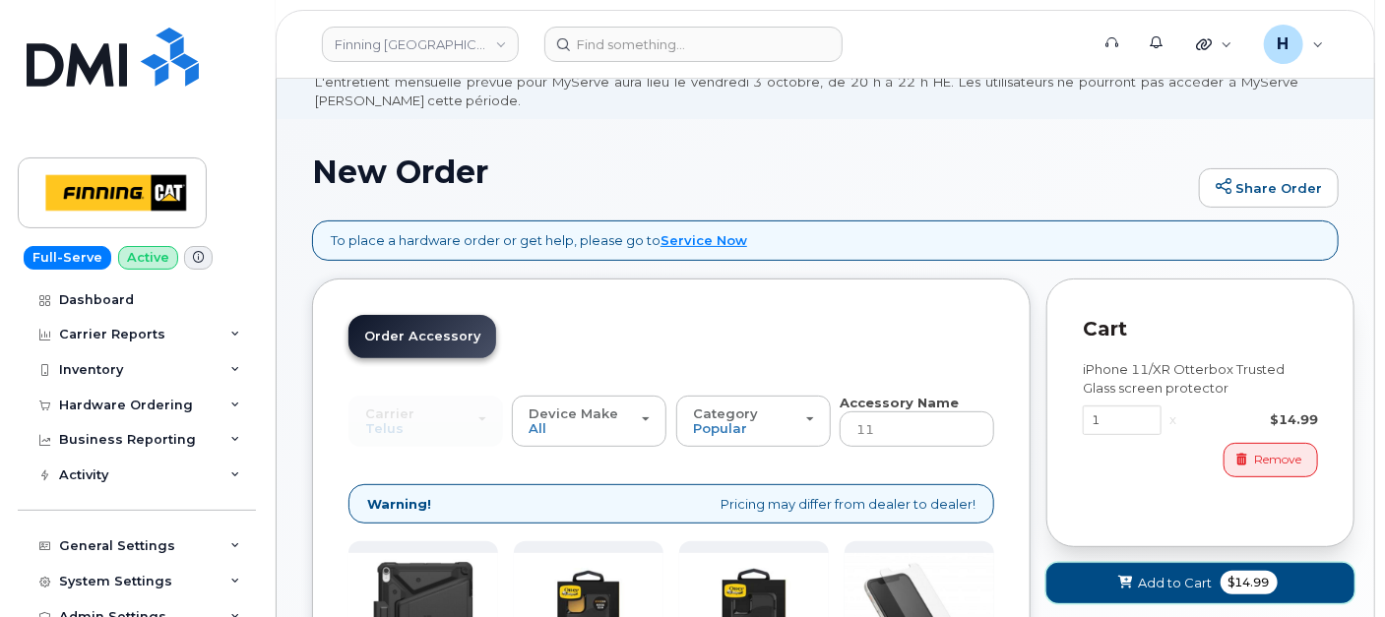
click at [1122, 581] on icon at bounding box center [1127, 583] width 14 height 13
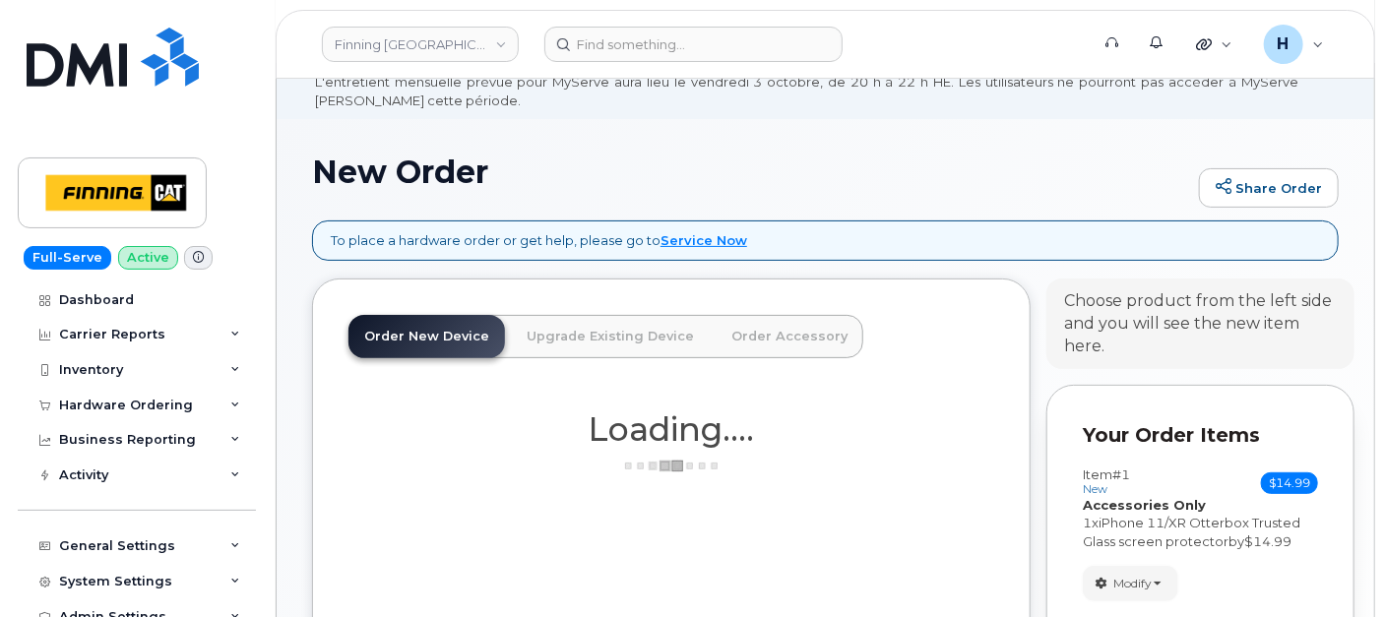
click at [1122, 581] on span "Modify" at bounding box center [1133, 584] width 38 height 18
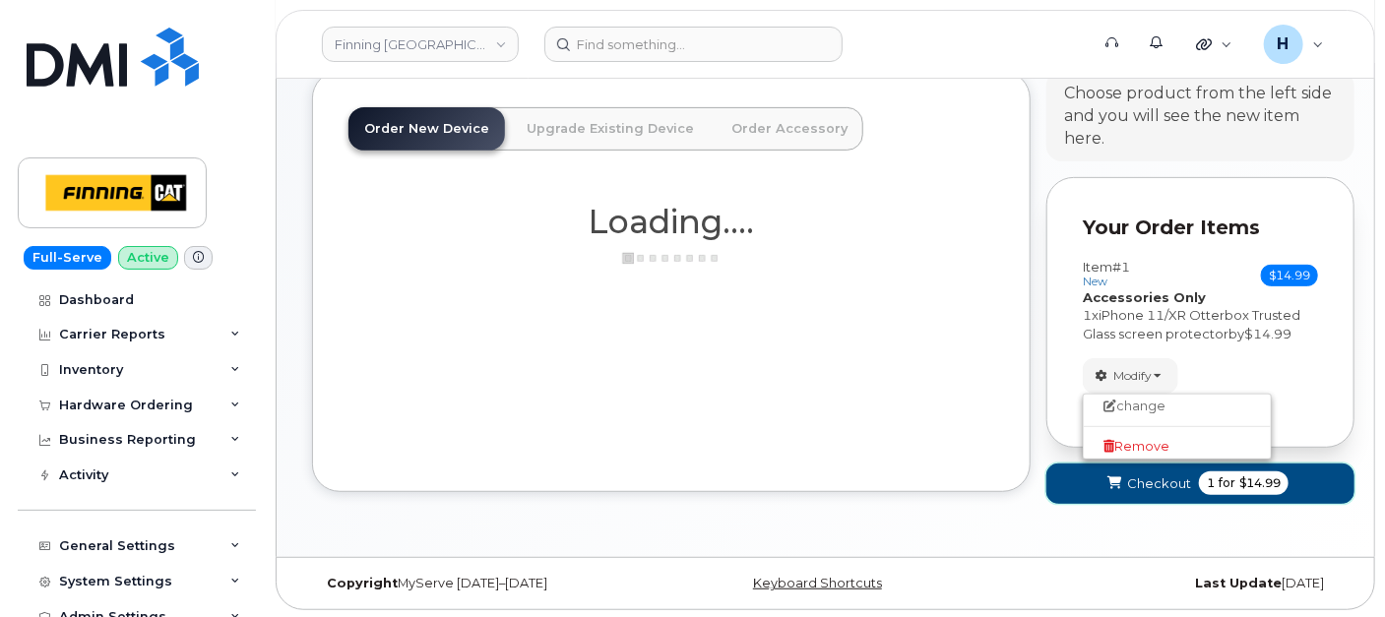
click at [1140, 480] on span "Checkout" at bounding box center [1159, 484] width 64 height 19
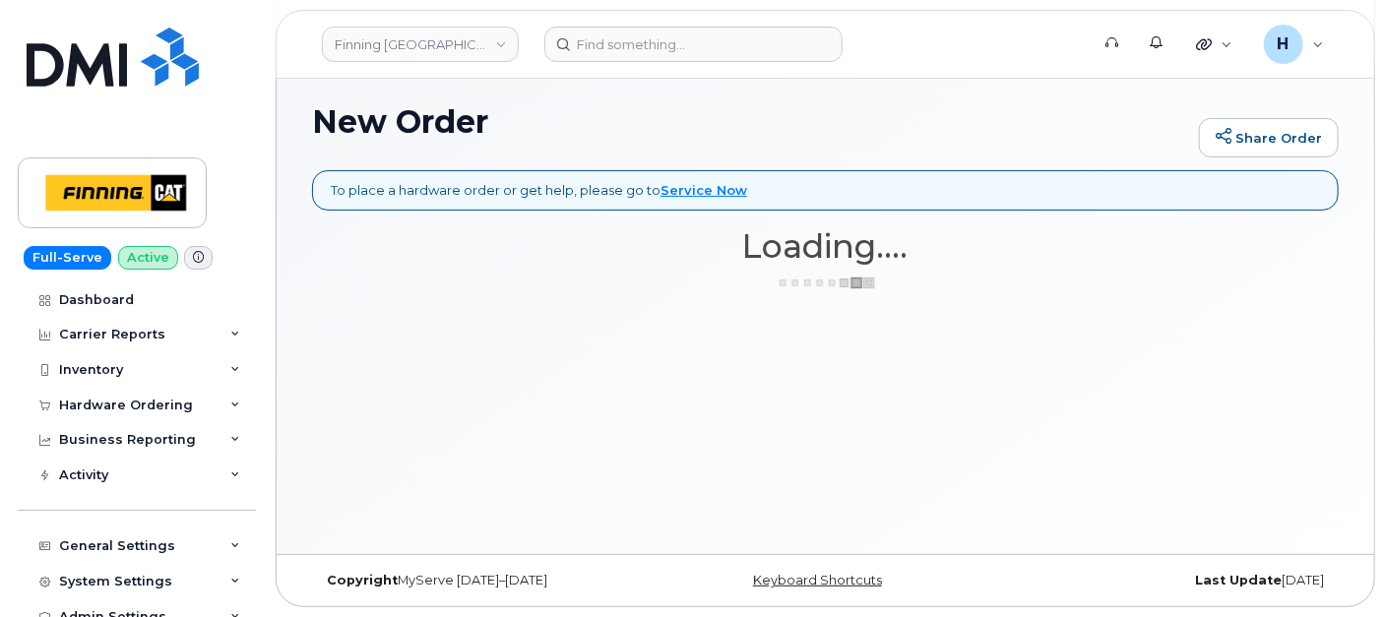
scroll to position [128, 0]
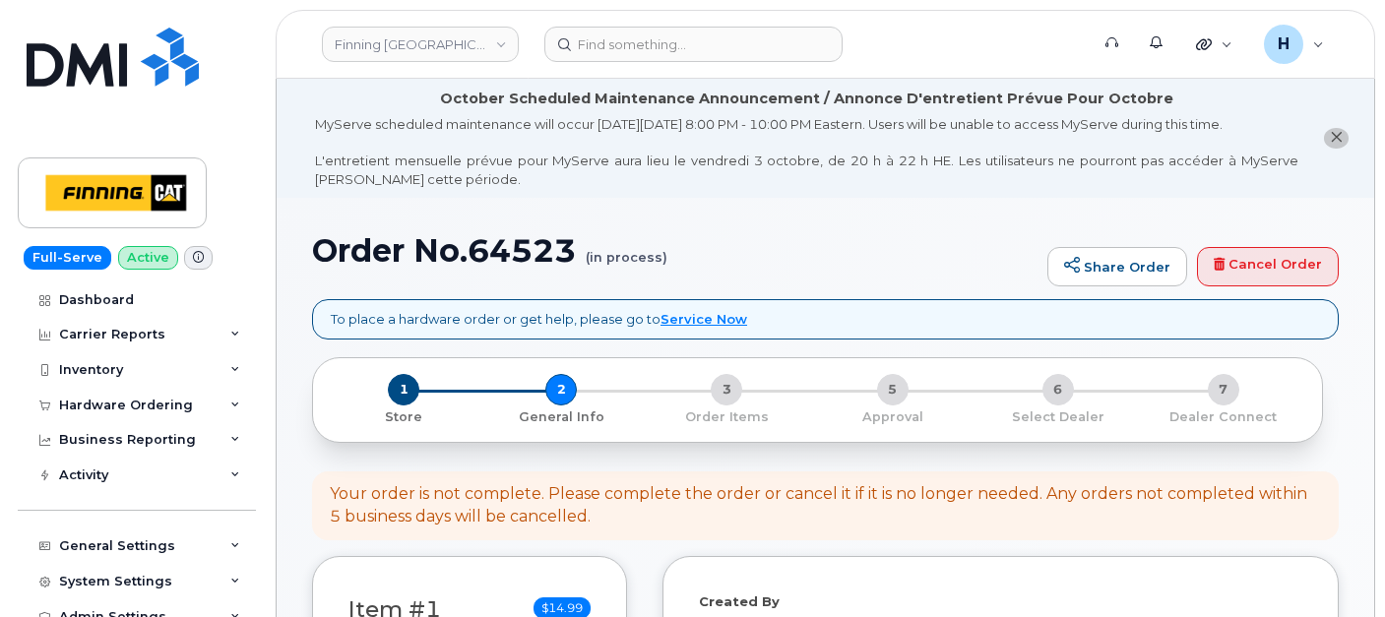
select select
drag, startPoint x: 305, startPoint y: 254, endPoint x: 537, endPoint y: 278, distance: 232.6
copy h1 "Order No.64523"
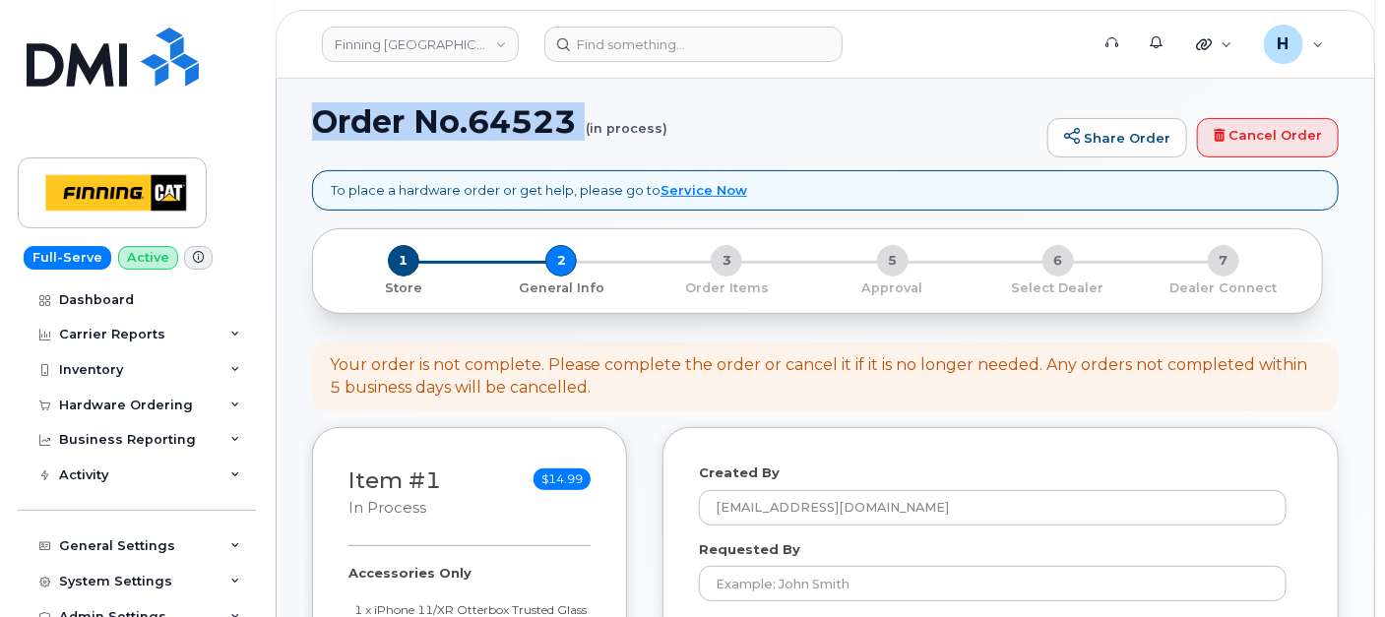
scroll to position [328, 0]
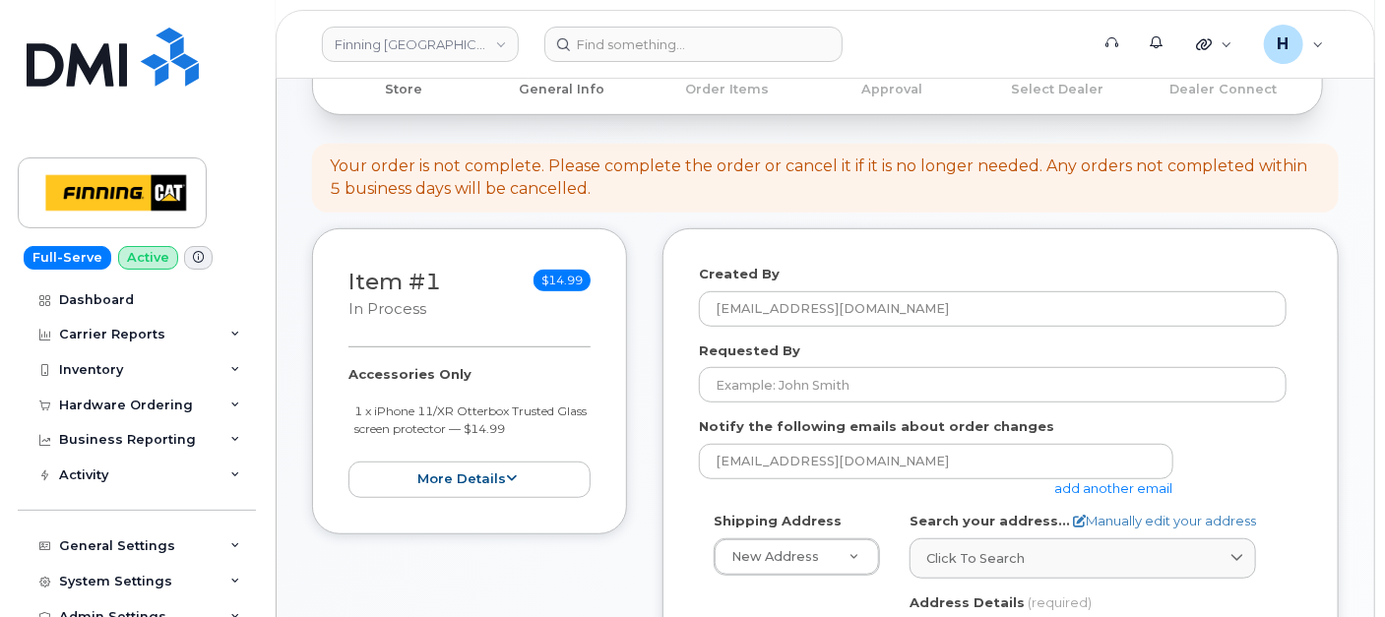
drag, startPoint x: 330, startPoint y: 374, endPoint x: 551, endPoint y: 428, distance: 228.1
click at [551, 428] on div "Item #1 in process $14.99 Accessories Only 1 x iPhone 11/XR Otterbox Trusted Gl…" at bounding box center [469, 381] width 315 height 306
copy div "Accessories Only 1 x iPhone 11/XR Otterbox Trusted Glass screen protector — $14…"
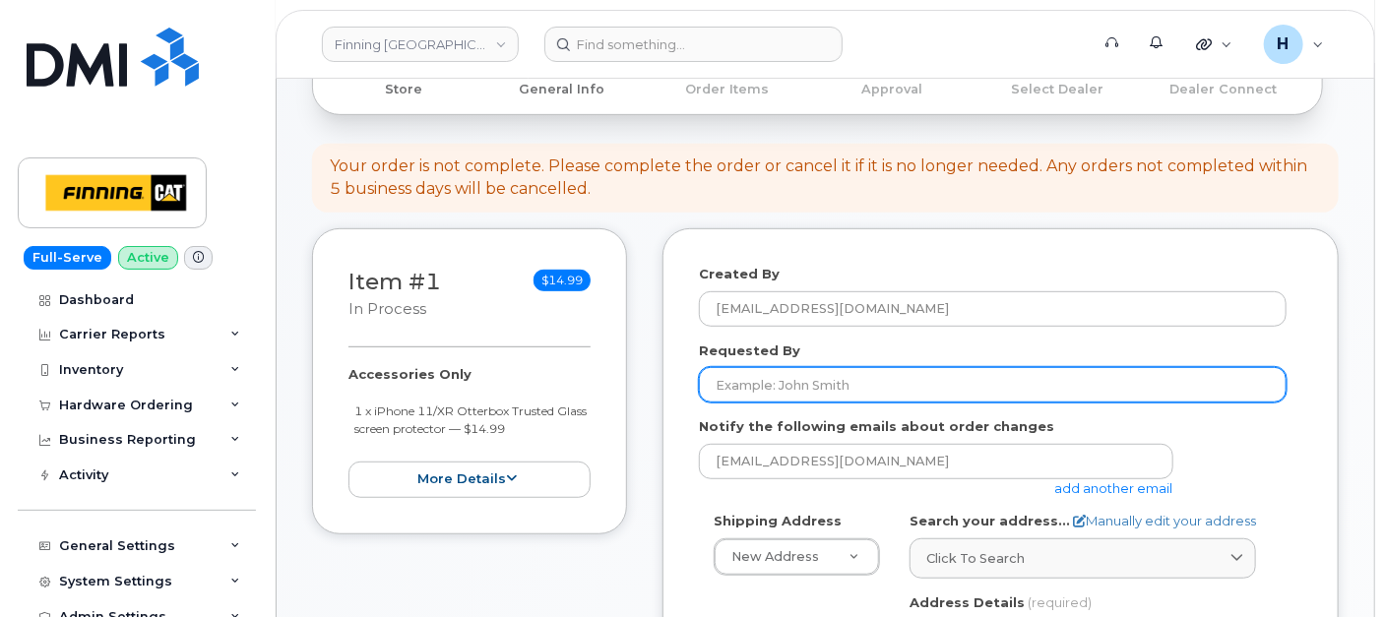
drag, startPoint x: 732, startPoint y: 383, endPoint x: 684, endPoint y: 332, distance: 69.7
click at [732, 383] on input "Requested By" at bounding box center [993, 384] width 588 height 35
paste input "RITM0497735"
type input "RITM0497735"
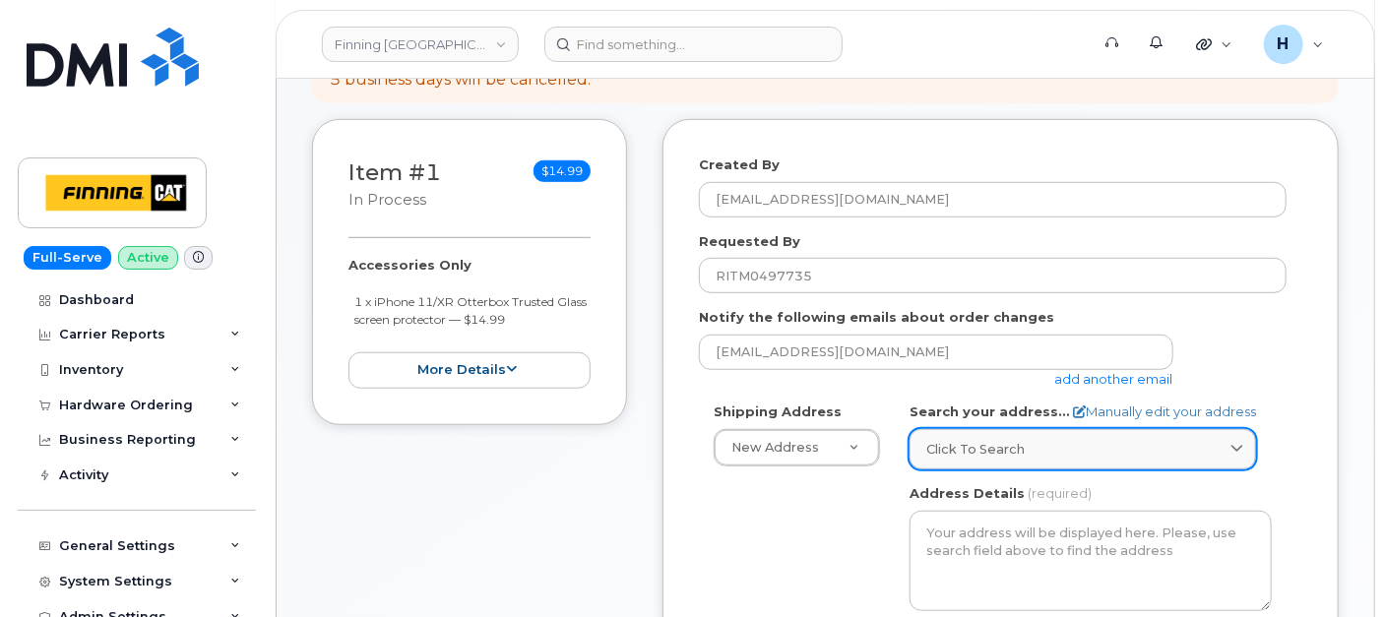
click at [963, 453] on span "Click to search" at bounding box center [976, 449] width 98 height 19
paste input "13315 156 St."
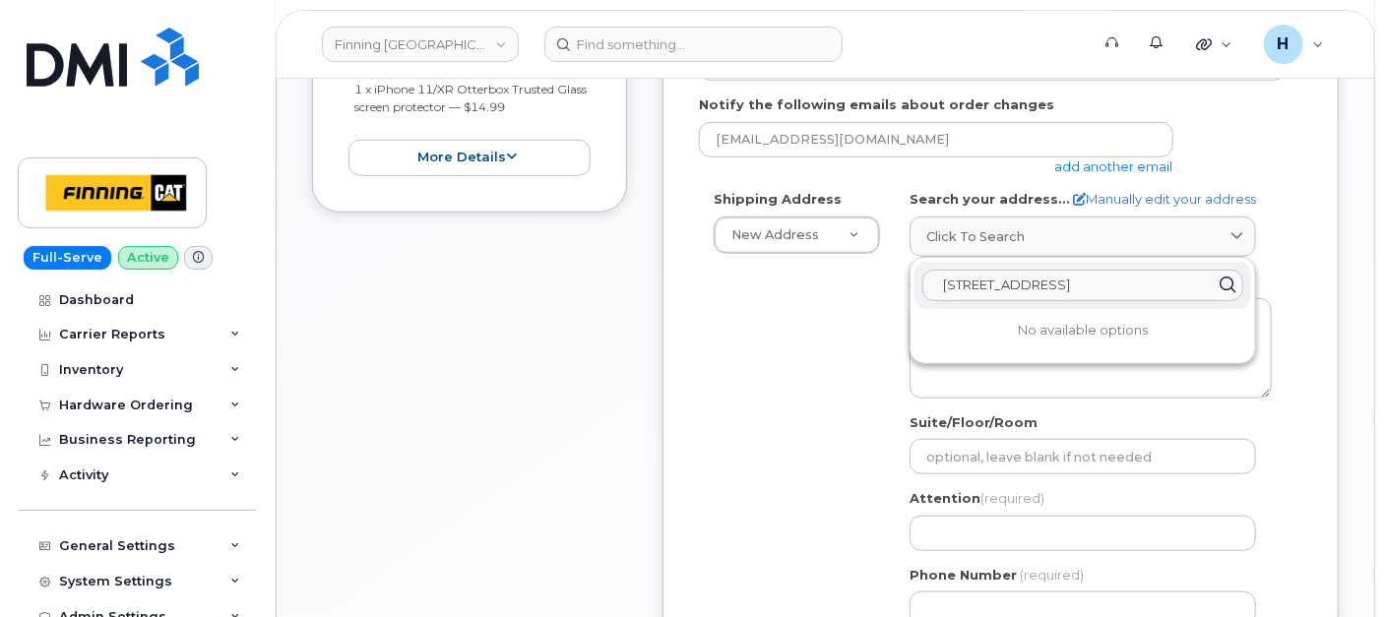
scroll to position [656, 0]
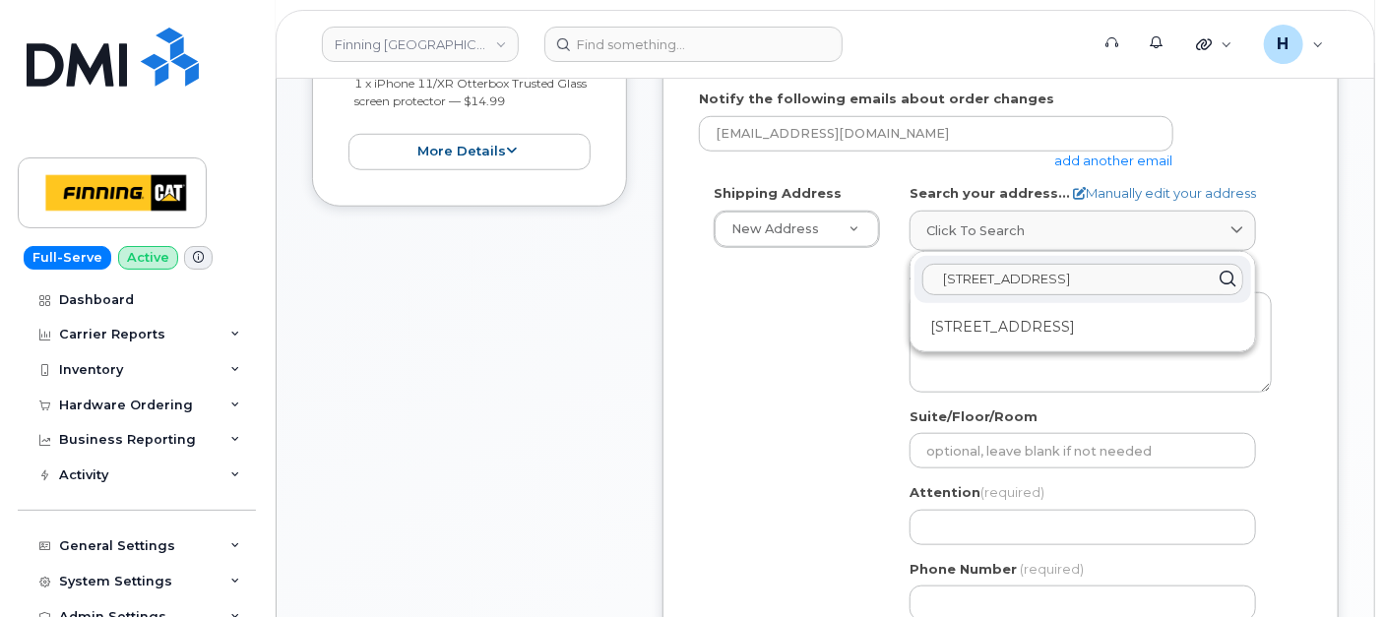
type input "13315 156 St."
click at [1030, 332] on div "13315 156 St NW Edmonton AB T5V 1V2" at bounding box center [1083, 327] width 337 height 32
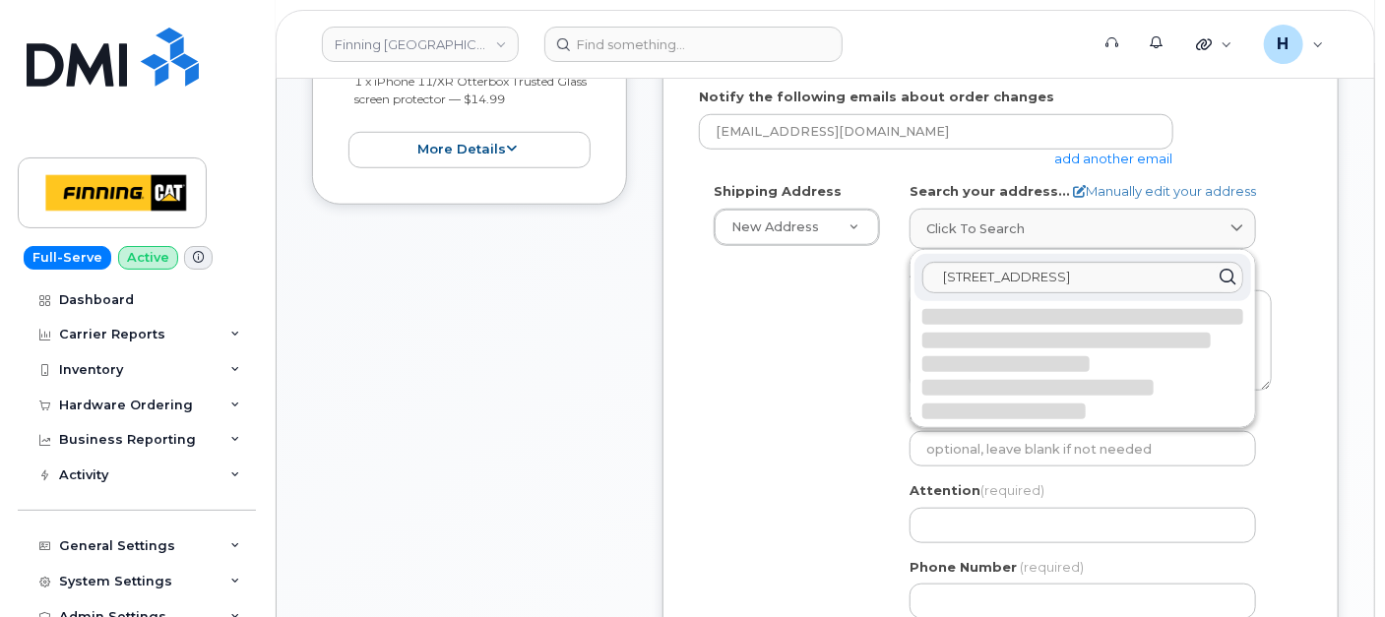
select select
type textarea "13315 156 St NW EDMONTON AB T5V 1V2 CANADA"
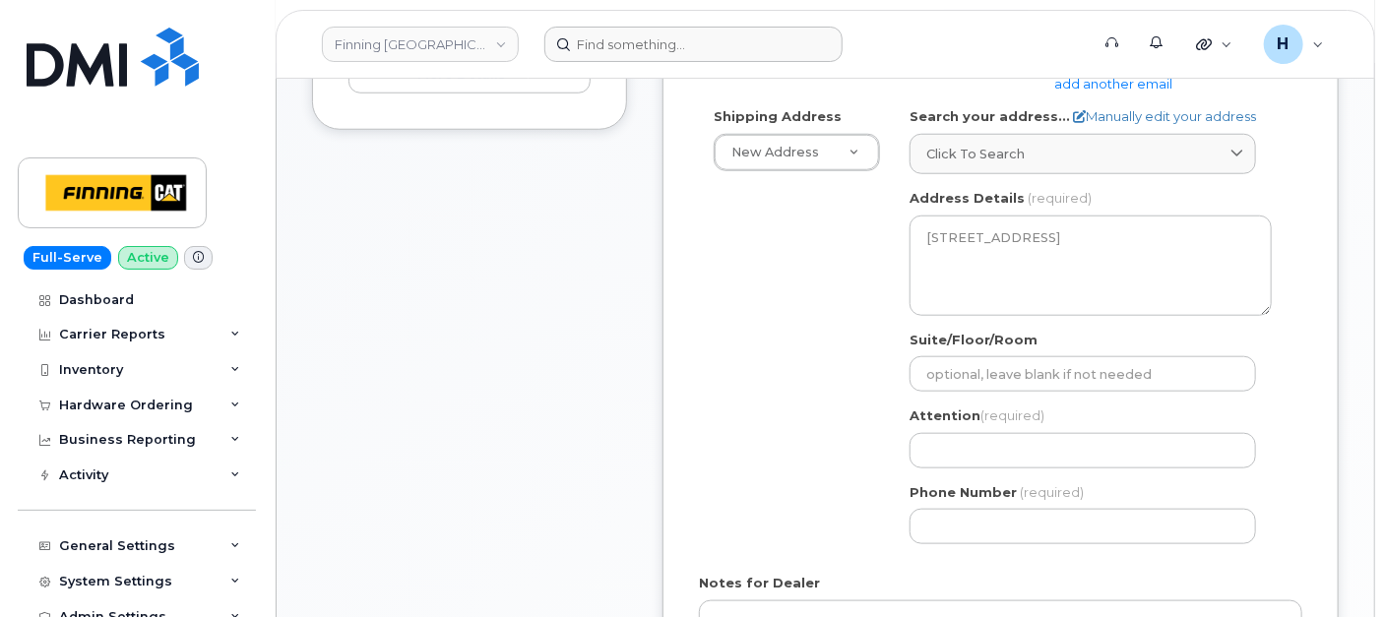
scroll to position [765, 0]
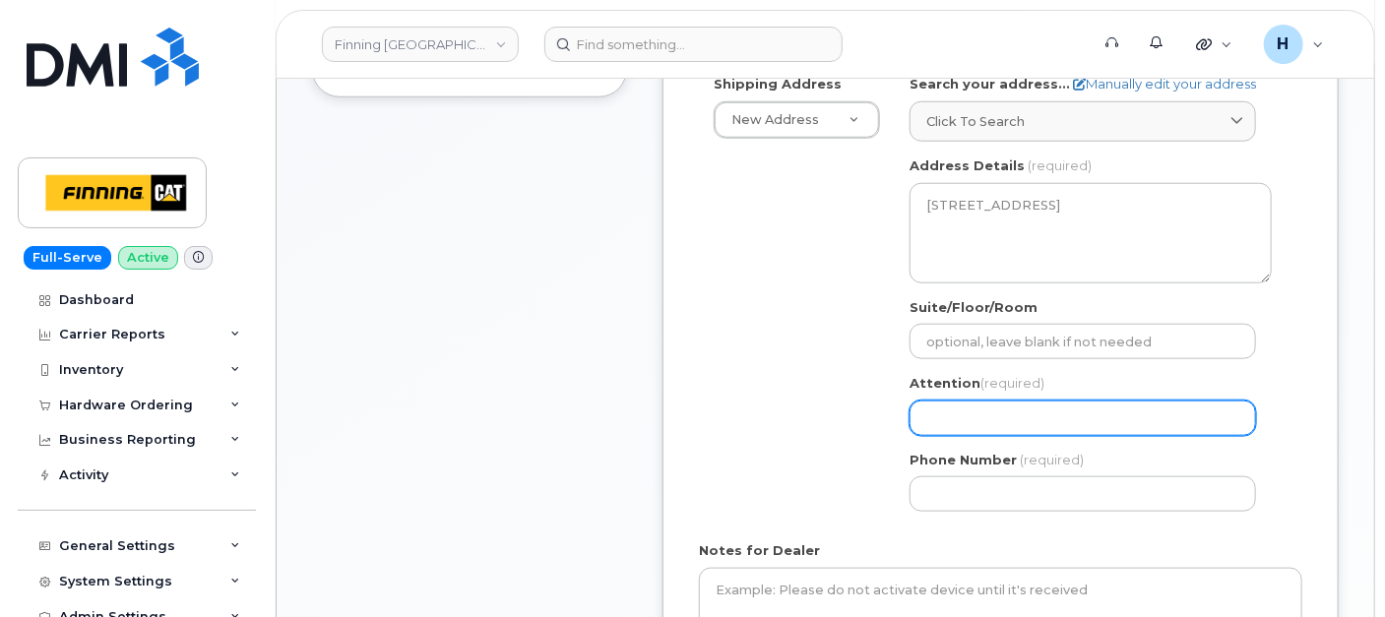
click at [933, 414] on input "Attention (required)" at bounding box center [1083, 418] width 347 height 35
paste input "Sheldon Kasha"
select select
type input "Sheldon Kasha"
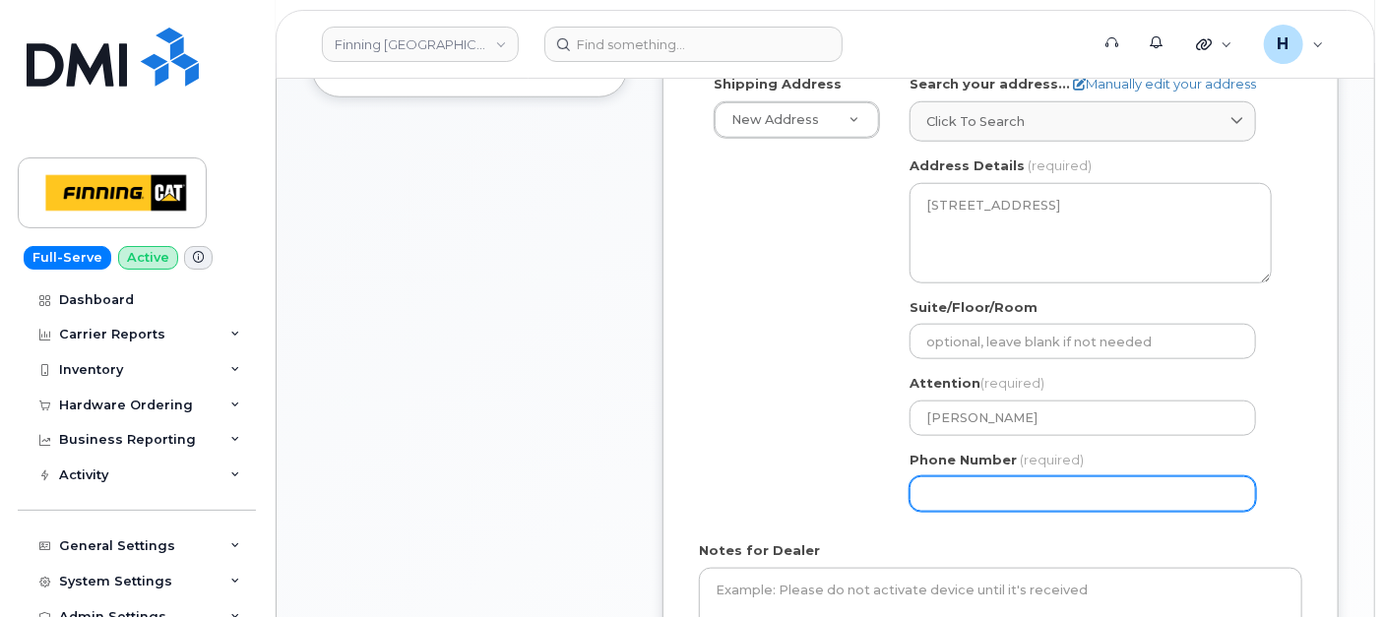
click at [959, 490] on input "Phone Number" at bounding box center [1083, 494] width 347 height 35
paste input "7804686220"
select select
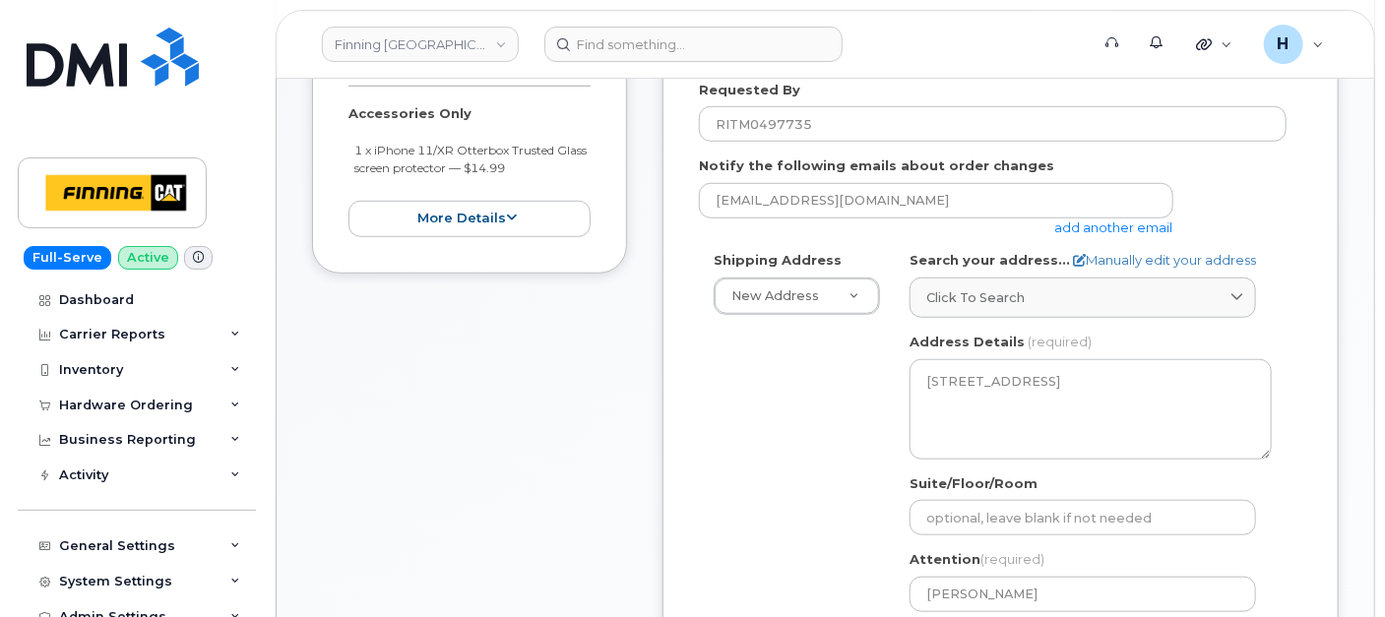
scroll to position [437, 0]
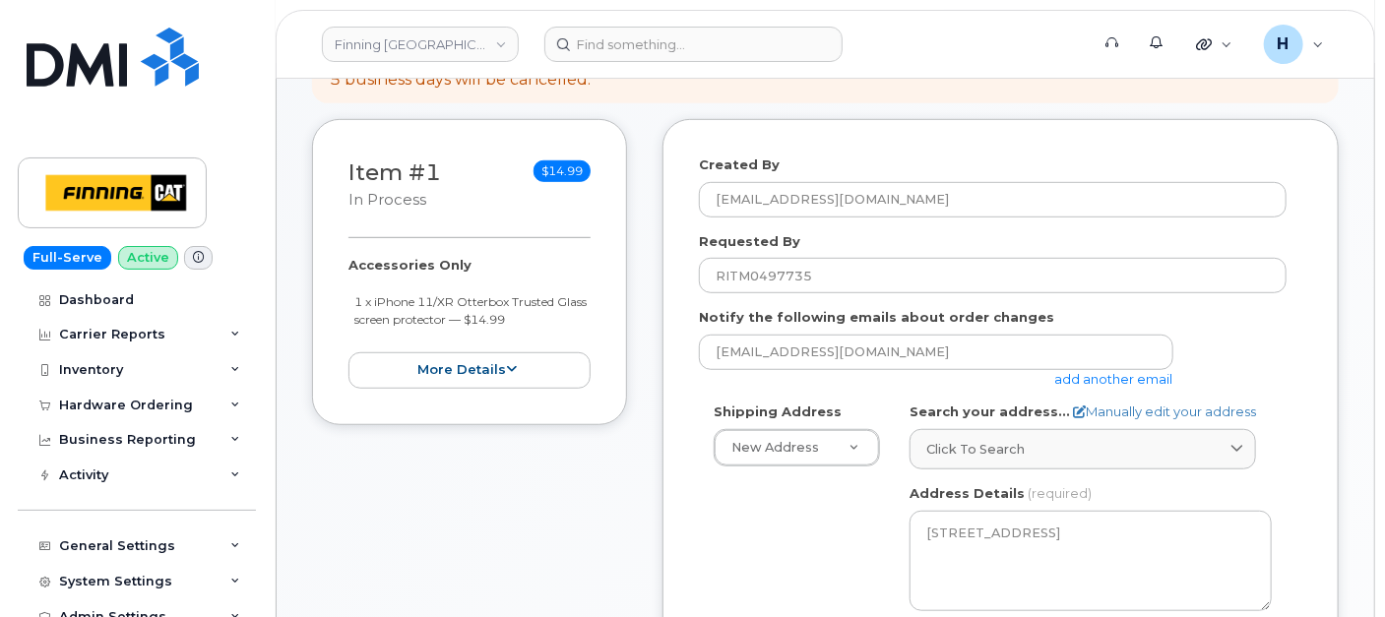
type input "7804686220"
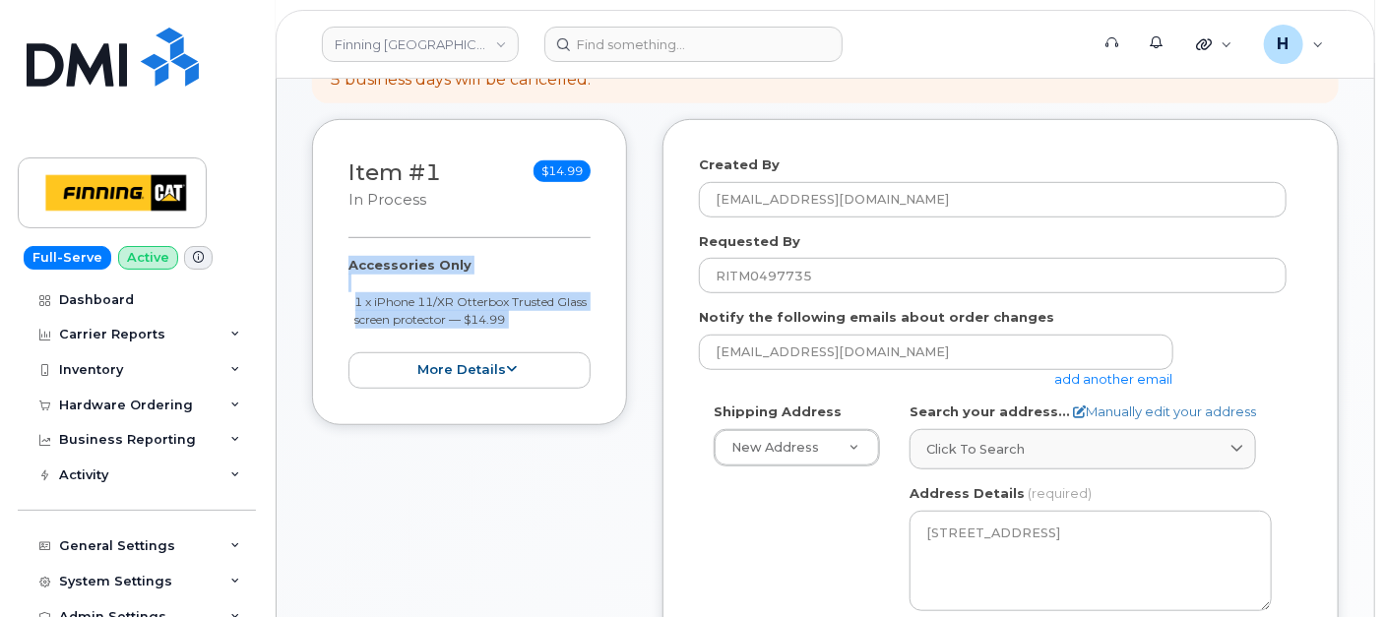
drag, startPoint x: 340, startPoint y: 246, endPoint x: 576, endPoint y: 327, distance: 249.7
click at [576, 327] on div "Item #1 in process $14.99 Accessories Only 1 x iPhone 11/XR Otterbox Trusted Gl…" at bounding box center [469, 272] width 315 height 306
copy div "Accessories Only 1 x iPhone 11/XR Otterbox Trusted Glass screen protector — $14…"
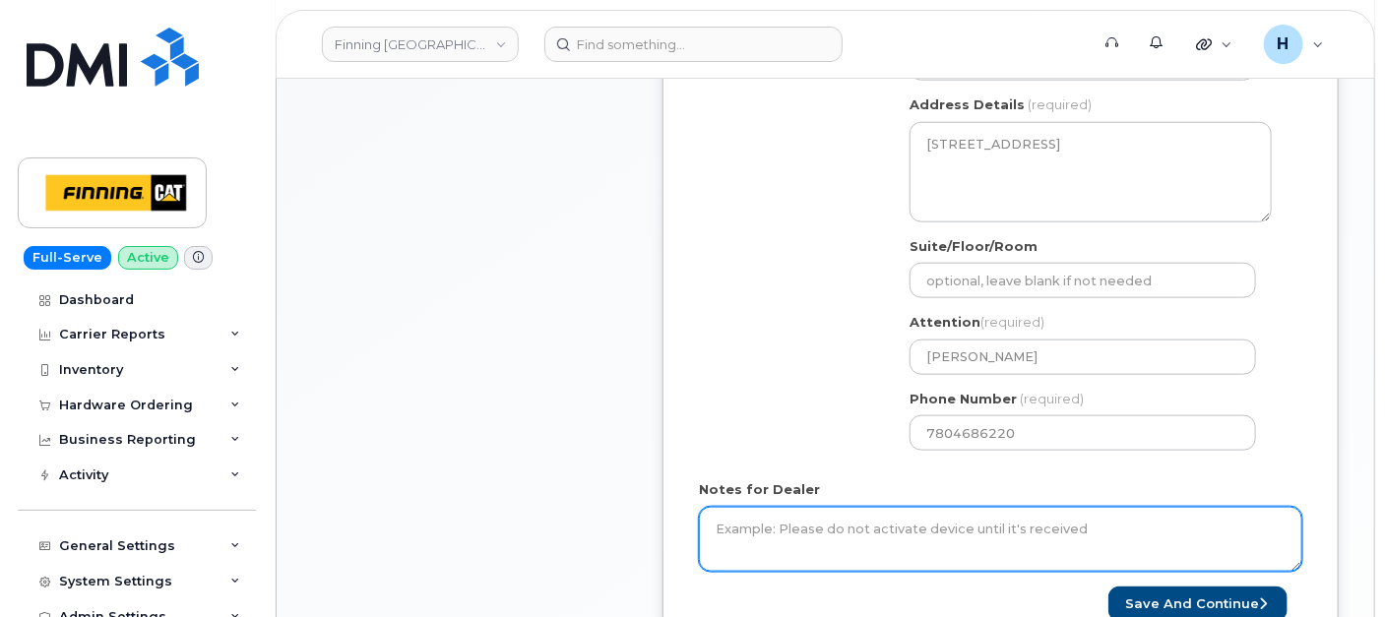
scroll to position [985, 0]
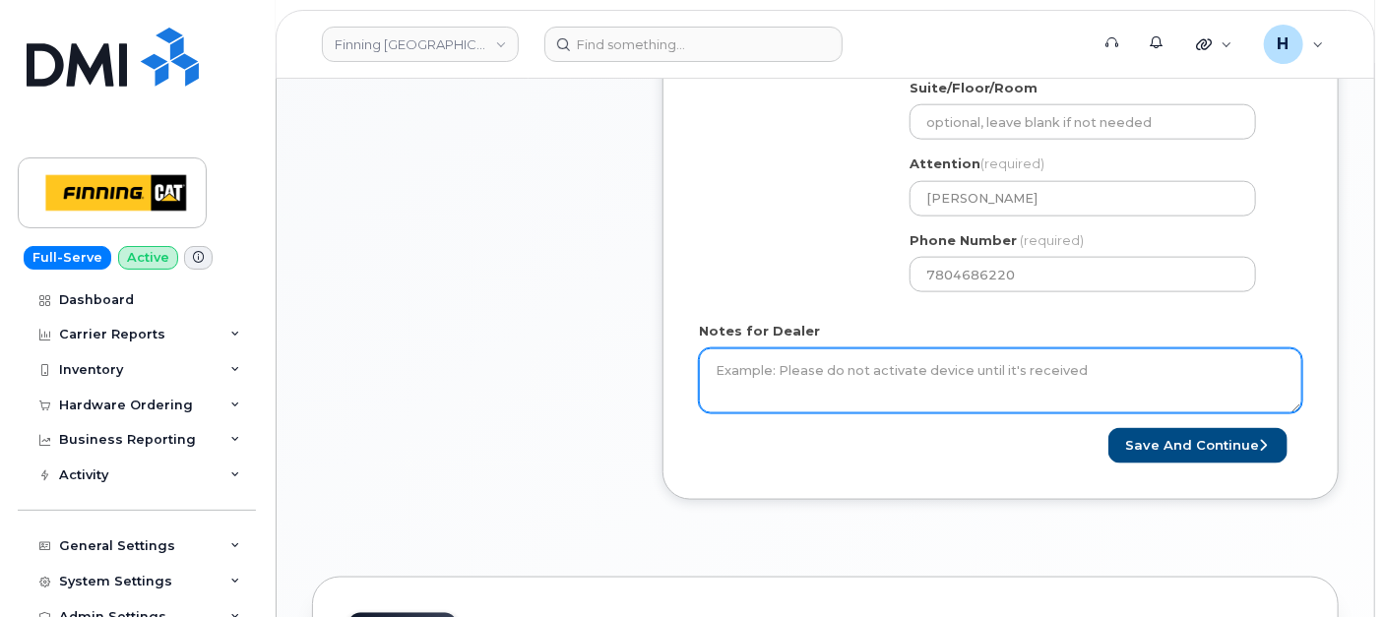
click at [787, 388] on textarea "Notes for Dealer" at bounding box center [1001, 381] width 604 height 65
paste textarea "Accessories Only 1 x iPhone 11/XR Otterbox Trusted Glass screen protector — $14…"
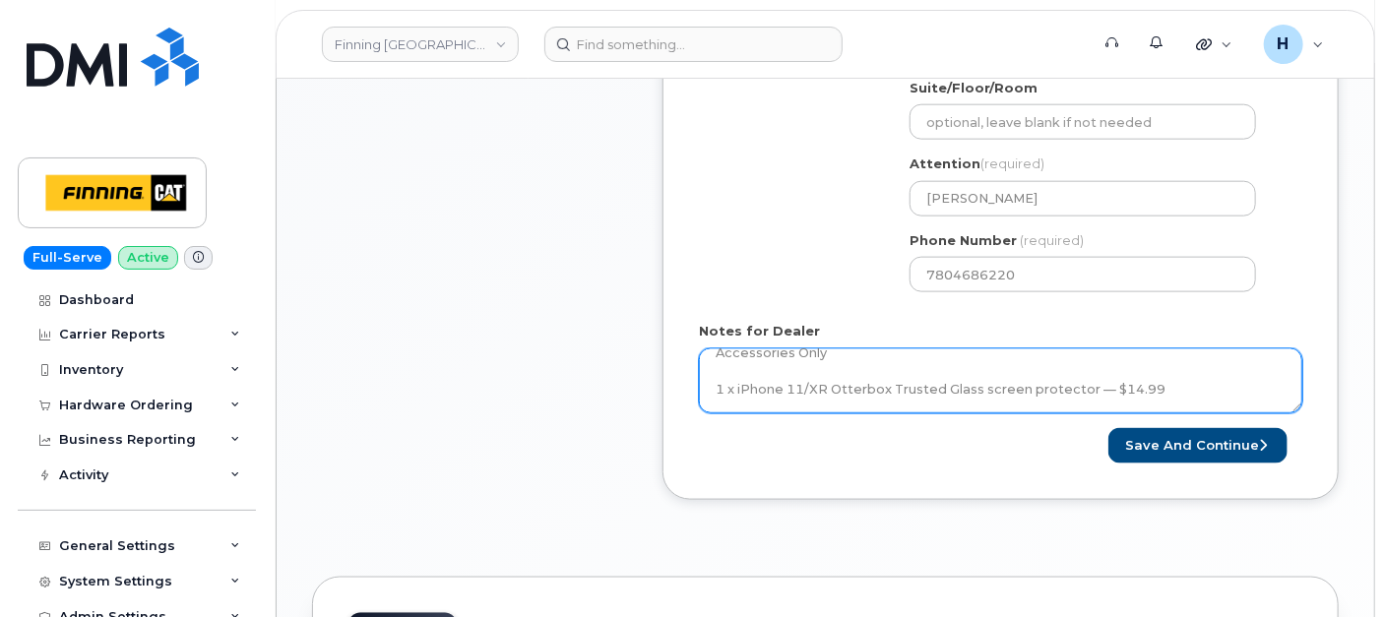
scroll to position [39, 0]
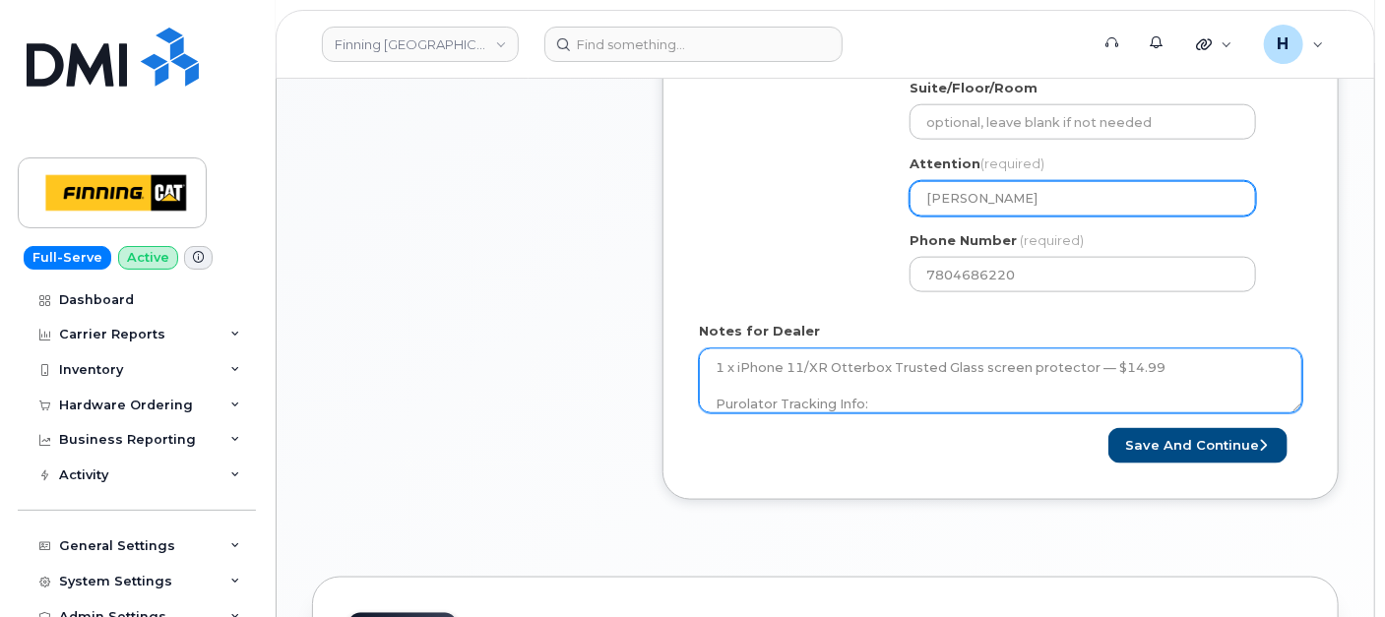
type textarea "Accessories Only 1 x iPhone 11/XR Otterbox Trusted Glass screen protector — $14…"
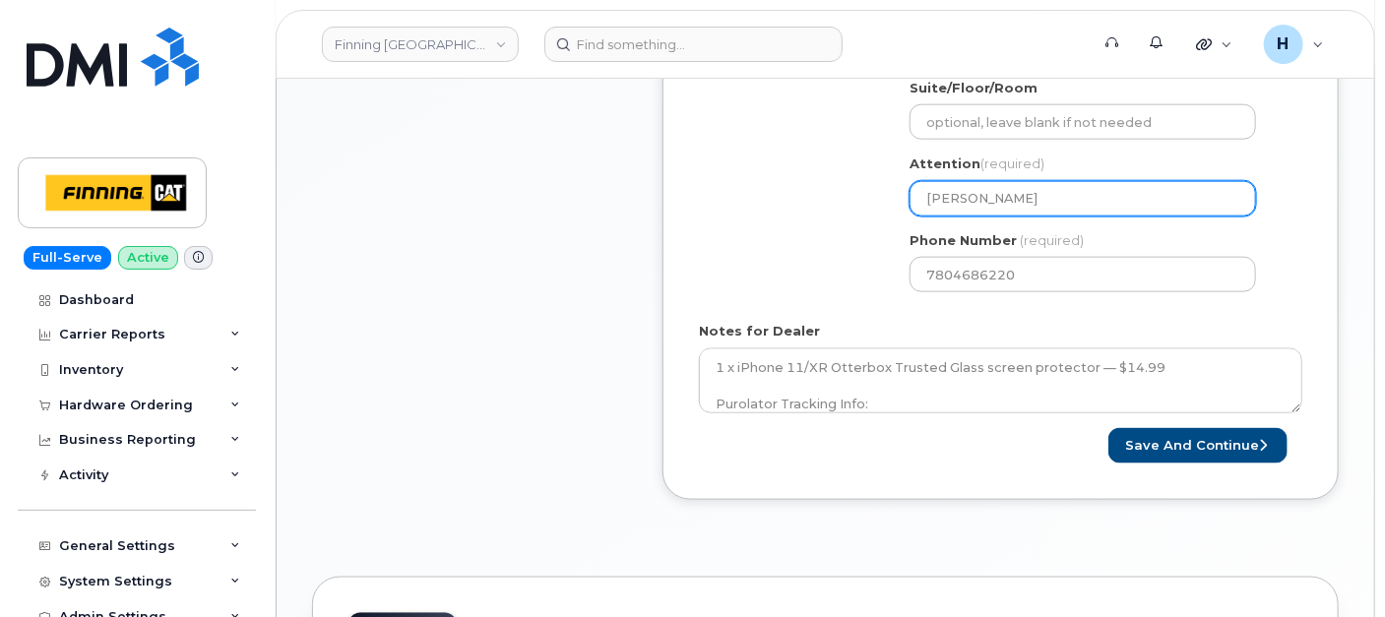
drag, startPoint x: 1088, startPoint y: 197, endPoint x: 742, endPoint y: 207, distance: 345.7
click at [742, 207] on div "Shipping Address New Address New Address 7550 Edgar Industrial Dr 19050 94 Ave …" at bounding box center [993, 81] width 588 height 452
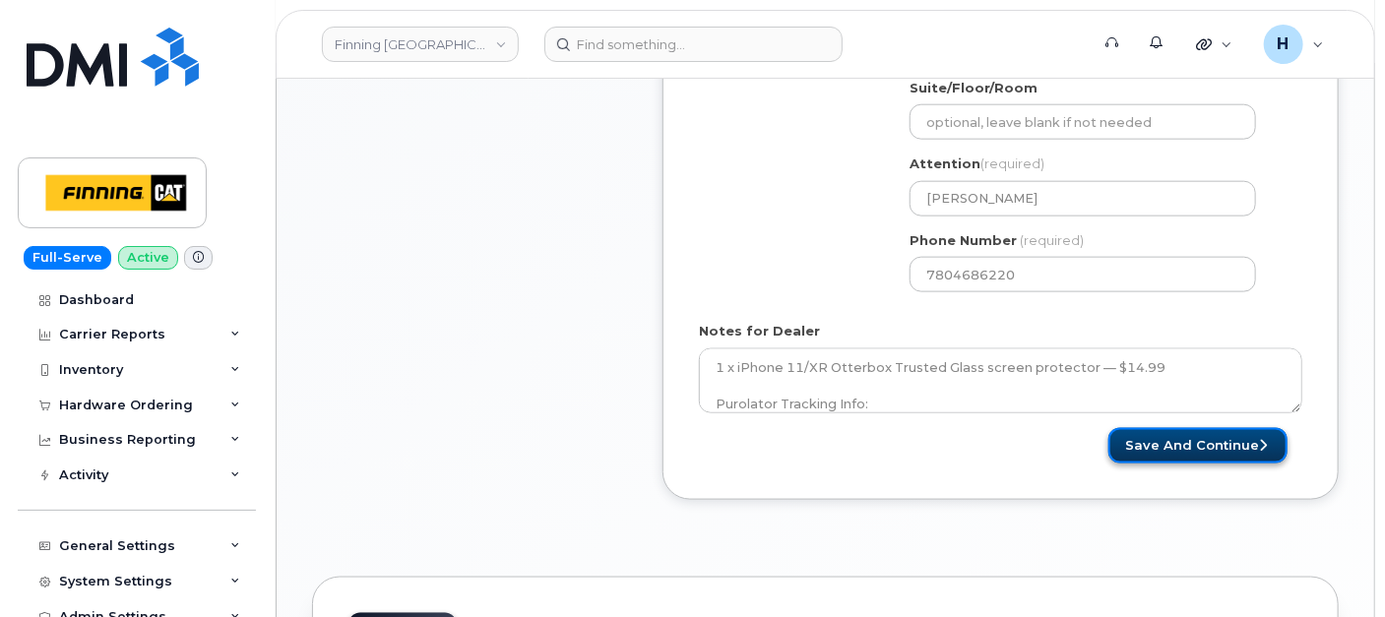
click at [1167, 451] on button "Save and Continue" at bounding box center [1198, 446] width 179 height 36
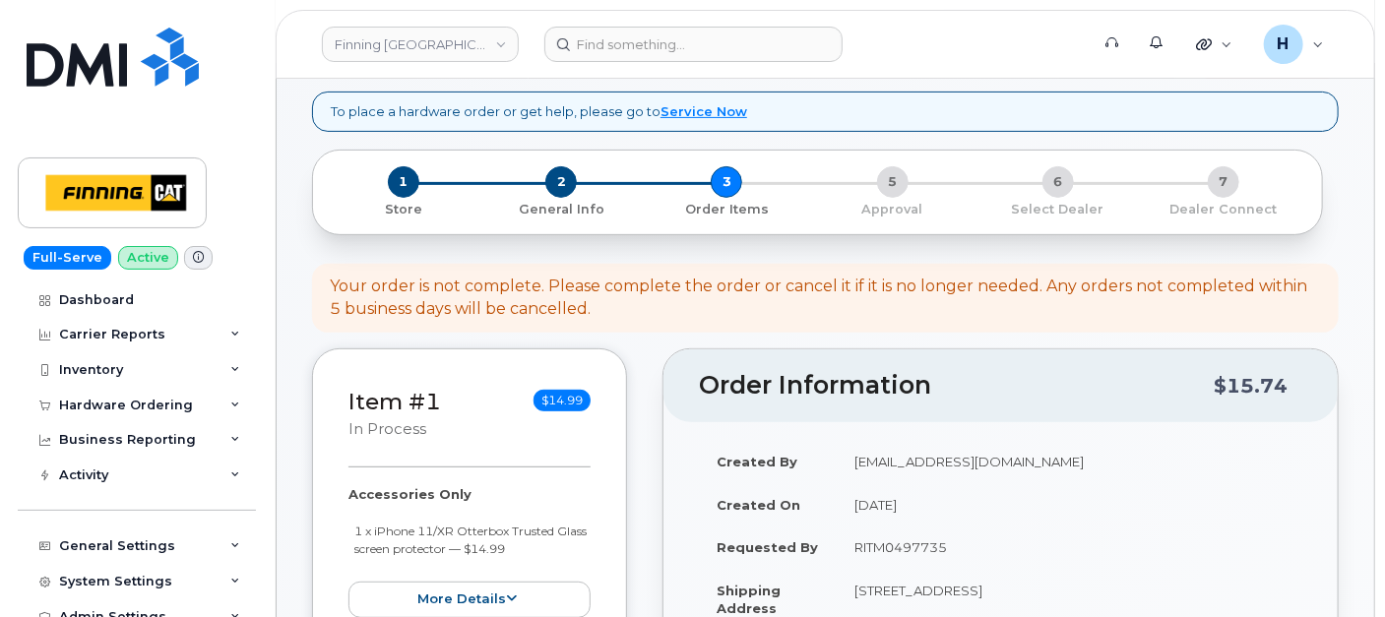
scroll to position [437, 0]
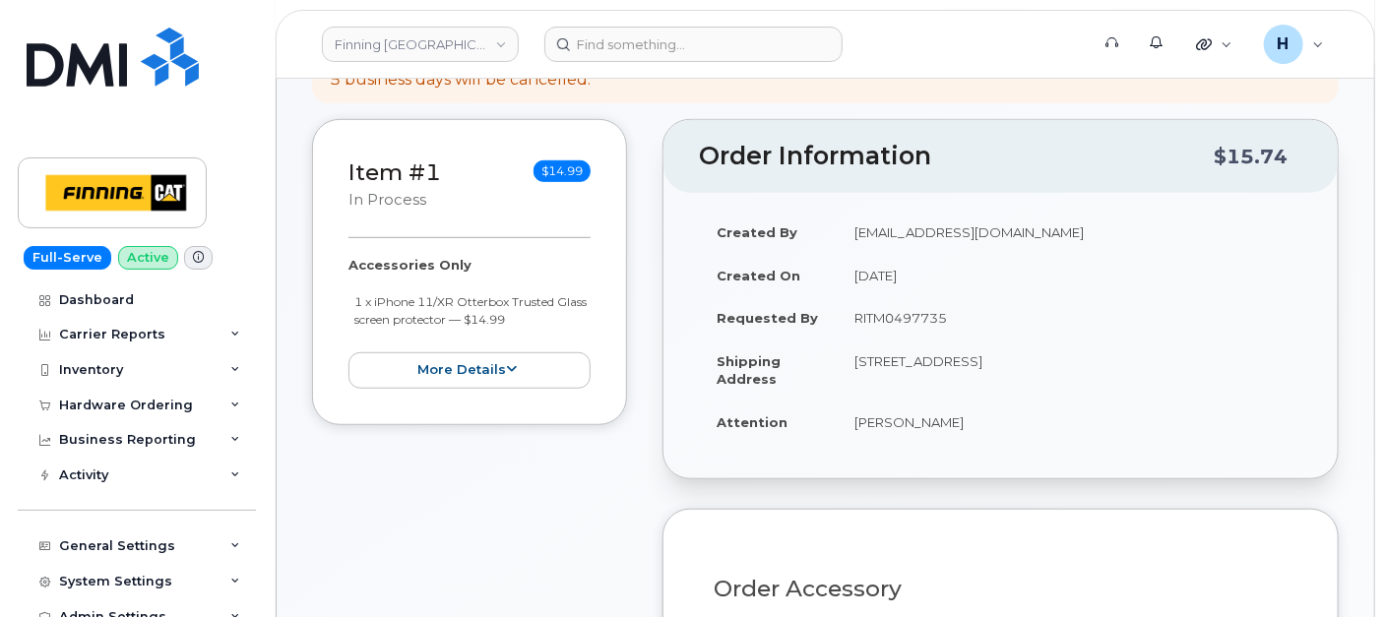
drag, startPoint x: 1081, startPoint y: 355, endPoint x: 1136, endPoint y: 355, distance: 55.1
click at [1137, 355] on td "13315 156 St NW EDMONTON AB T5V 1V2 CANADA" at bounding box center [1070, 370] width 466 height 61
drag, startPoint x: 841, startPoint y: 355, endPoint x: 896, endPoint y: 358, distance: 55.2
click at [896, 358] on td "13315 156 St NW EDMONTON AB T5V 1V2 CANADA" at bounding box center [1070, 370] width 466 height 61
copy td "13315"
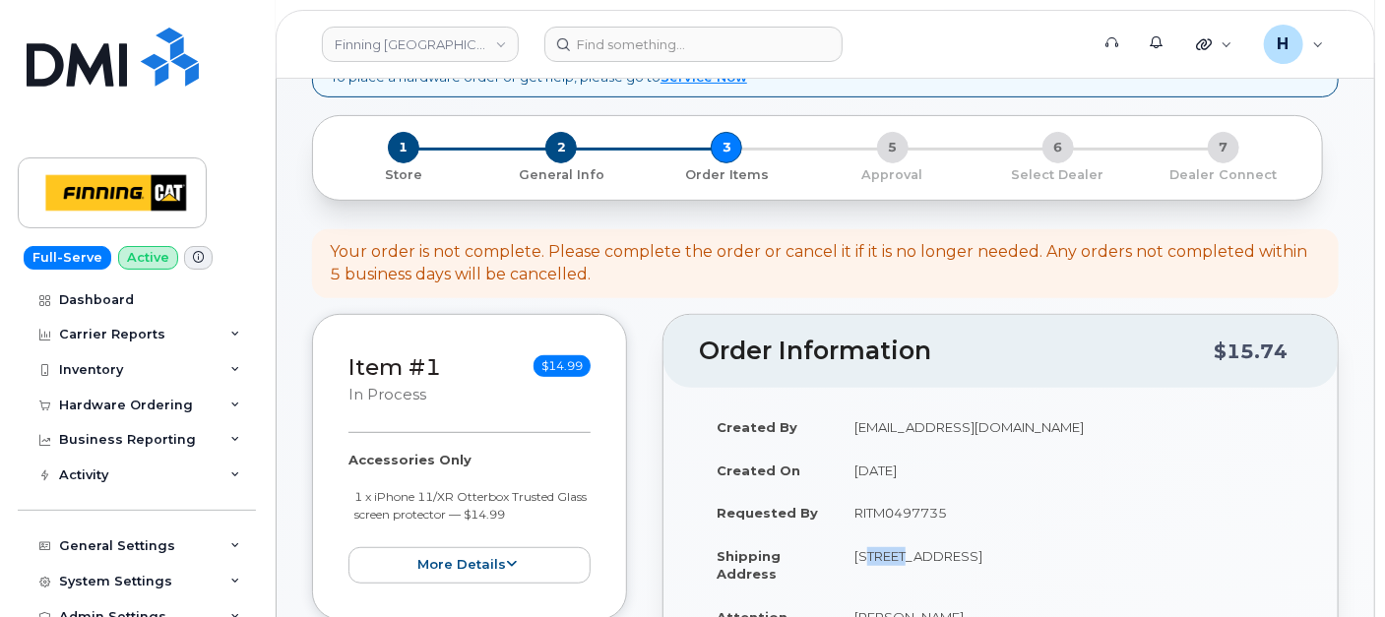
scroll to position [0, 0]
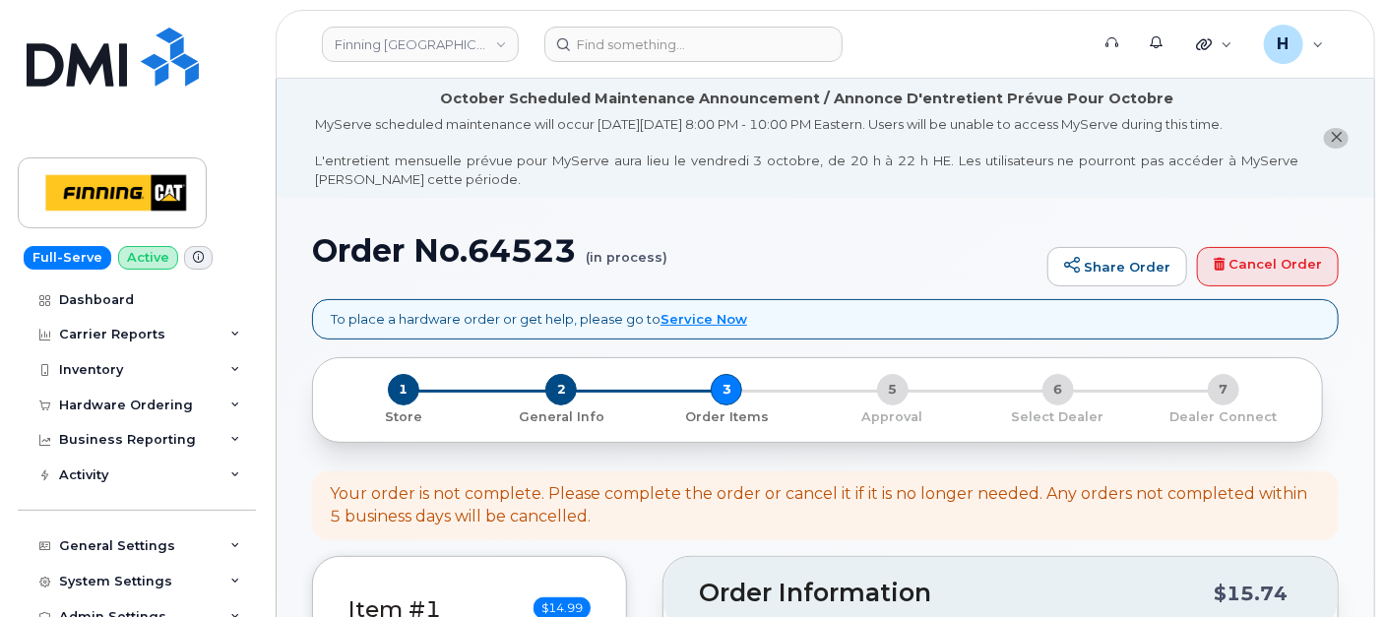
click at [523, 250] on h1 "Order No.64523 (in process)" at bounding box center [675, 250] width 726 height 34
copy h1 "64523"
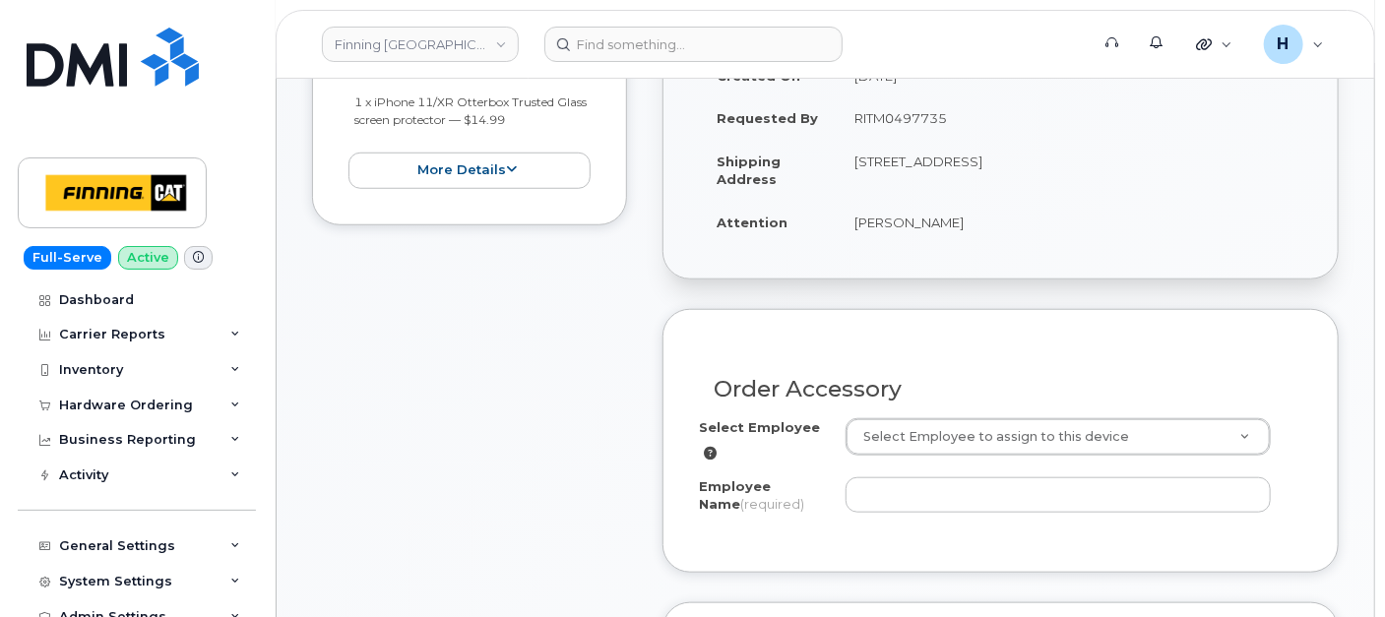
scroll to position [546, 0]
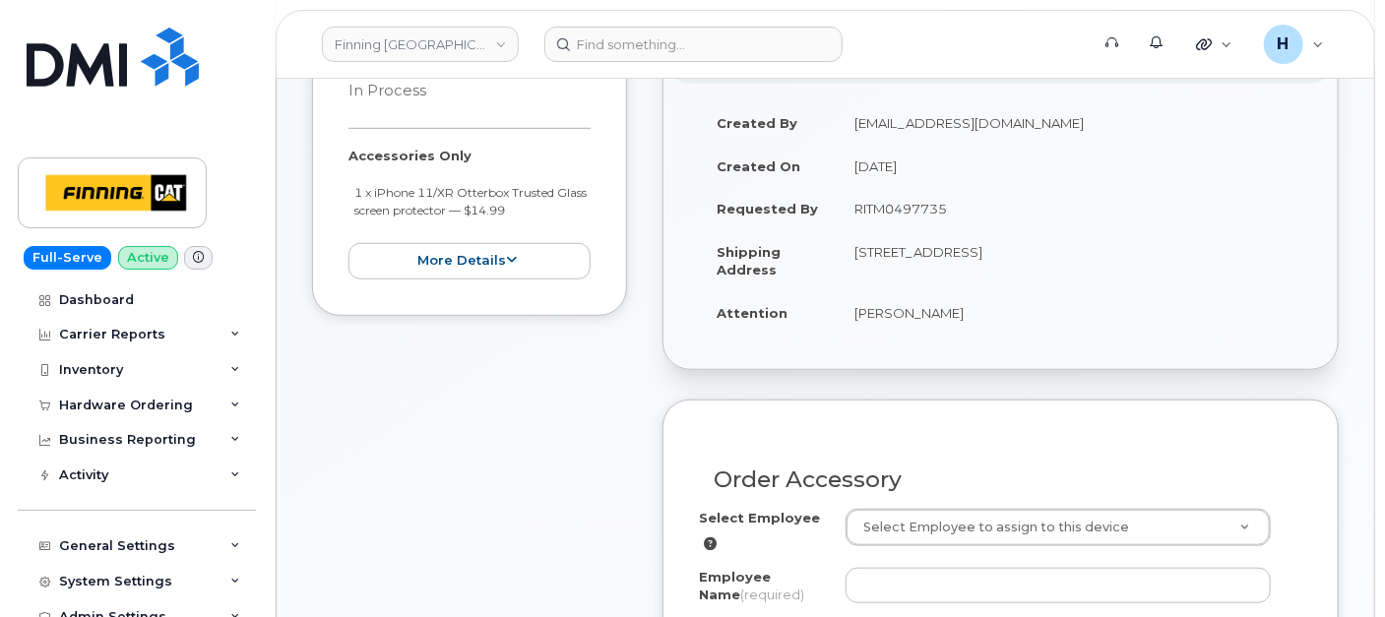
drag, startPoint x: 838, startPoint y: 315, endPoint x: 973, endPoint y: 314, distance: 134.9
click at [973, 314] on td "[PERSON_NAME]" at bounding box center [1070, 312] width 466 height 43
copy td "[PERSON_NAME]"
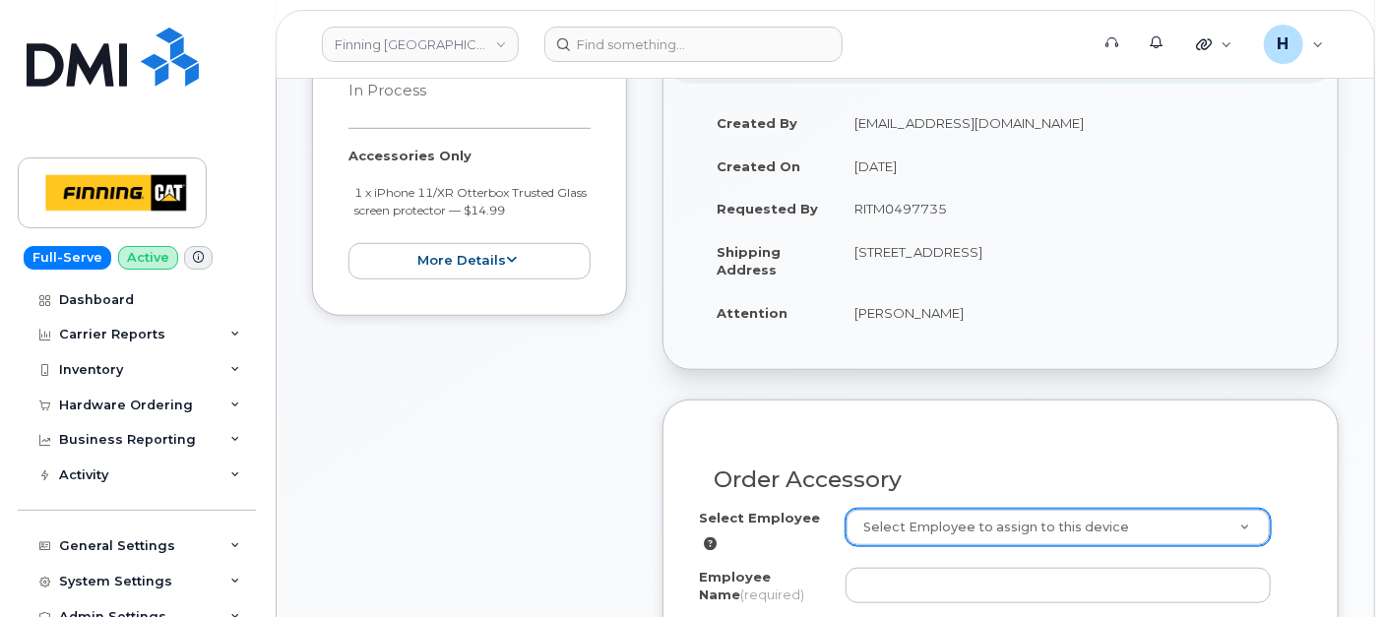
paste input "[PERSON_NAME]"
type input "[PERSON_NAME]"
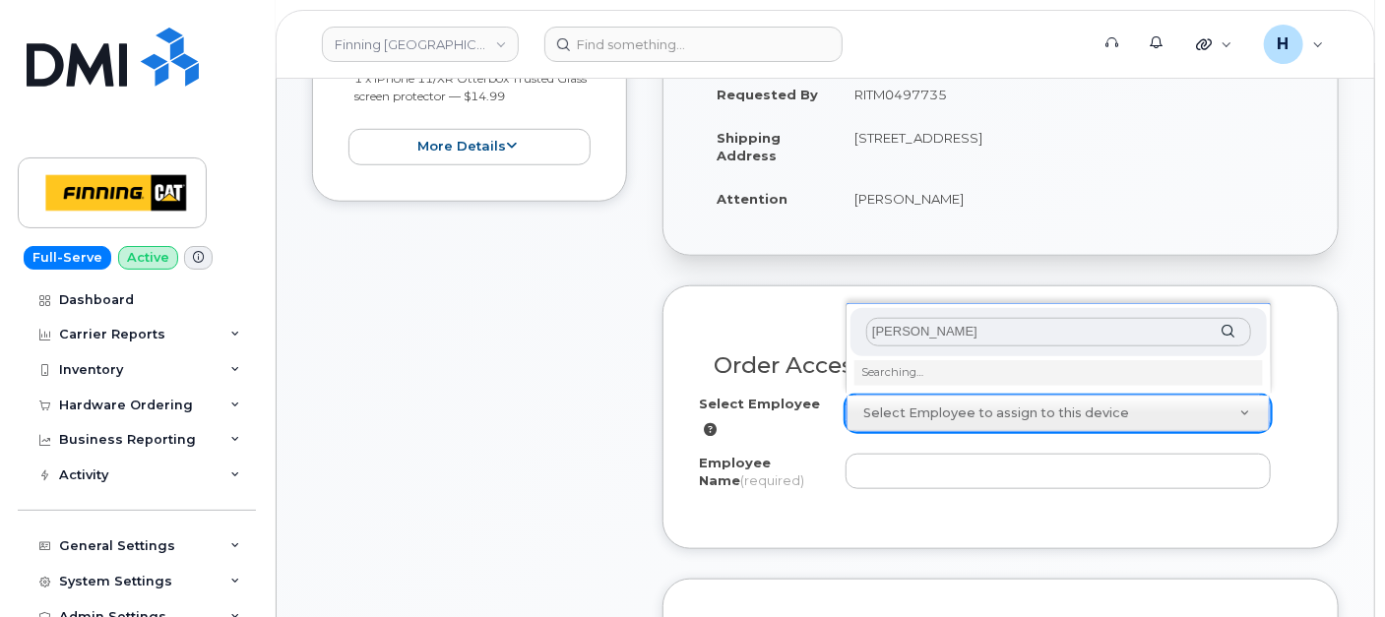
scroll to position [765, 0]
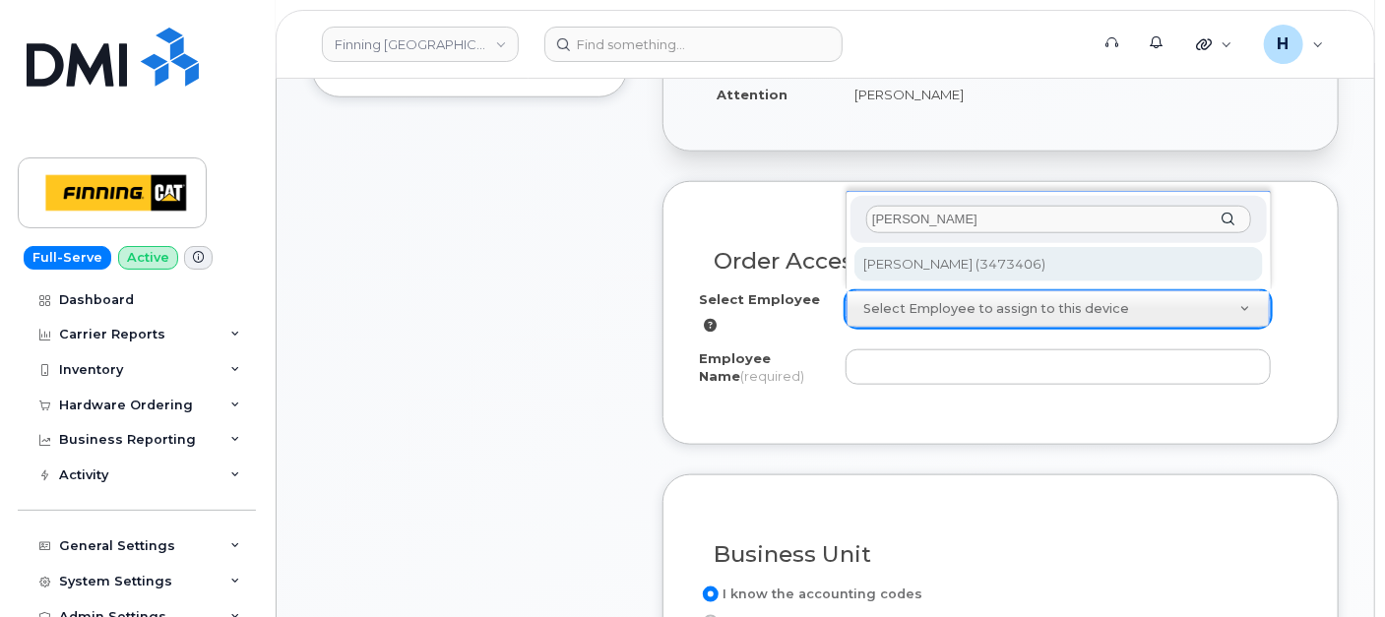
type input "[PERSON_NAME]"
click at [911, 279] on div "Sheldon Kasha Sheldon Kasha (3473406)" at bounding box center [1059, 240] width 426 height 99
type input "61169"
type input "[PERSON_NAME]"
select select "M01"
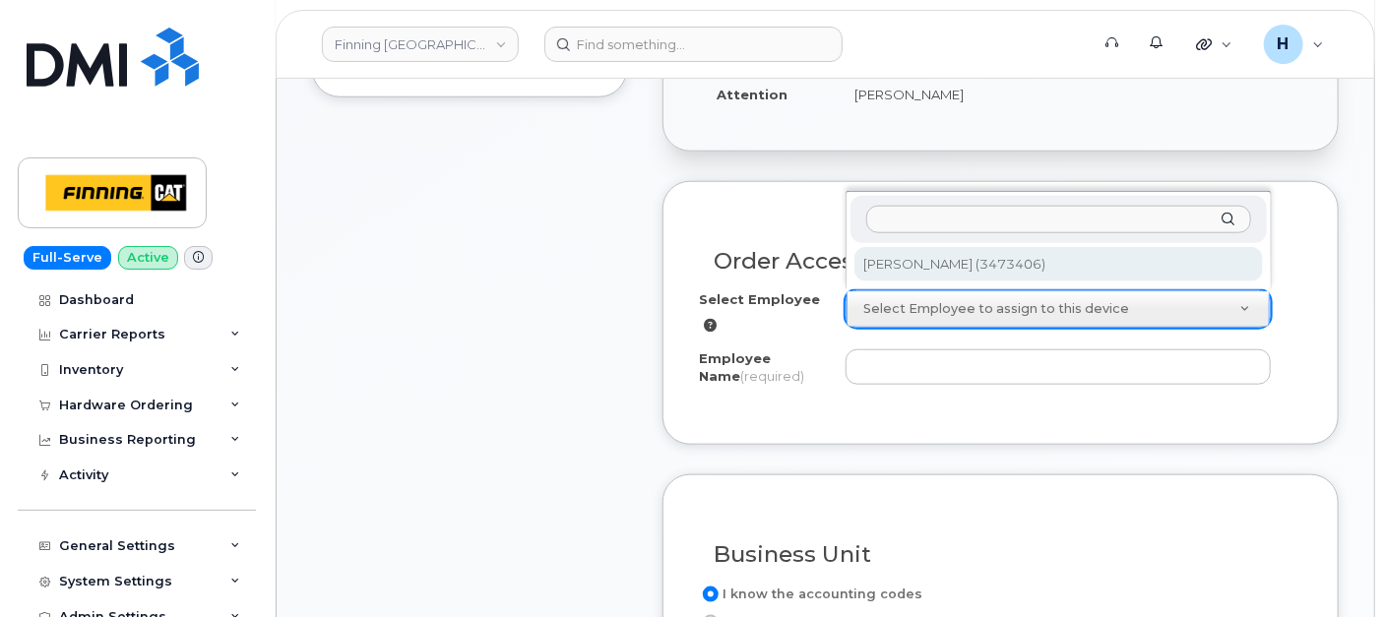
select select "603"
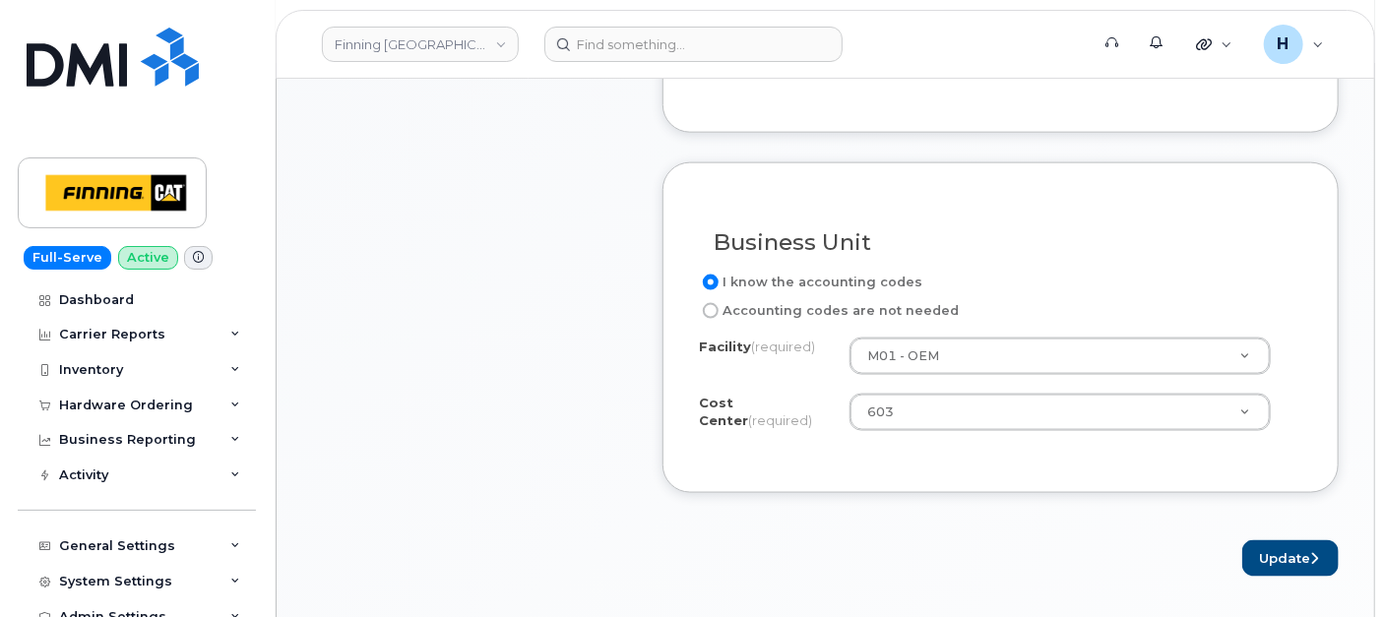
scroll to position [1203, 0]
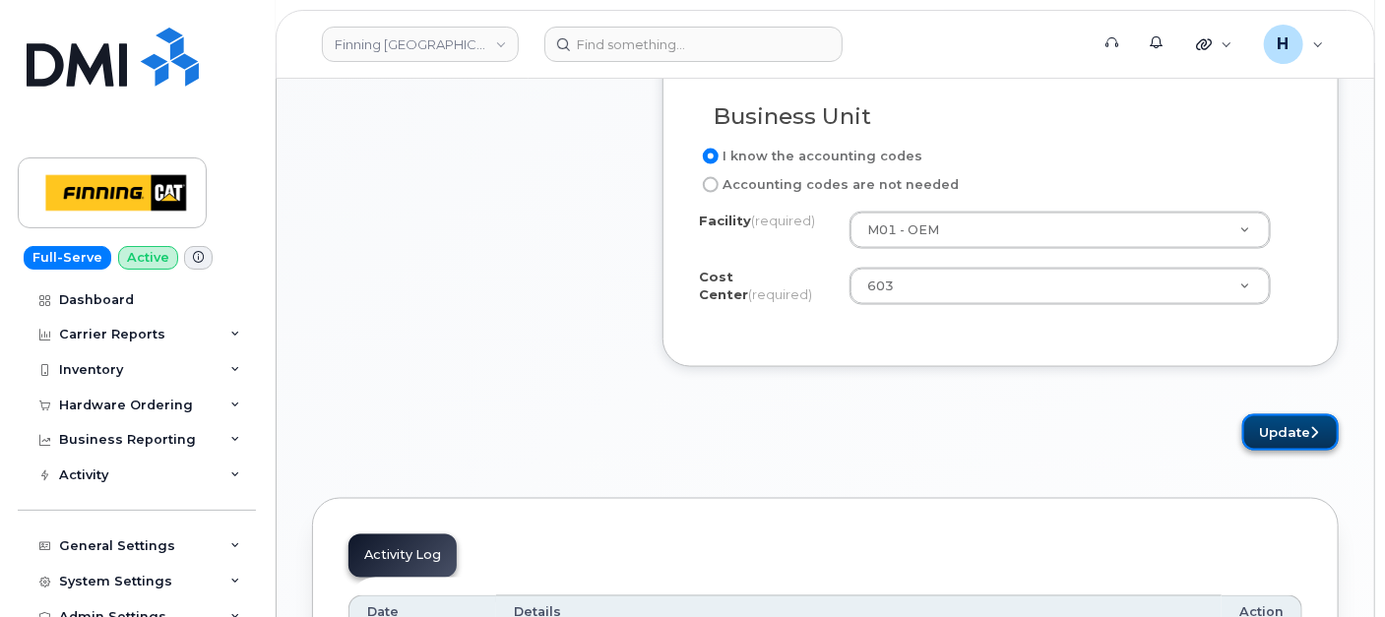
click at [1277, 417] on button "Update" at bounding box center [1291, 433] width 96 height 36
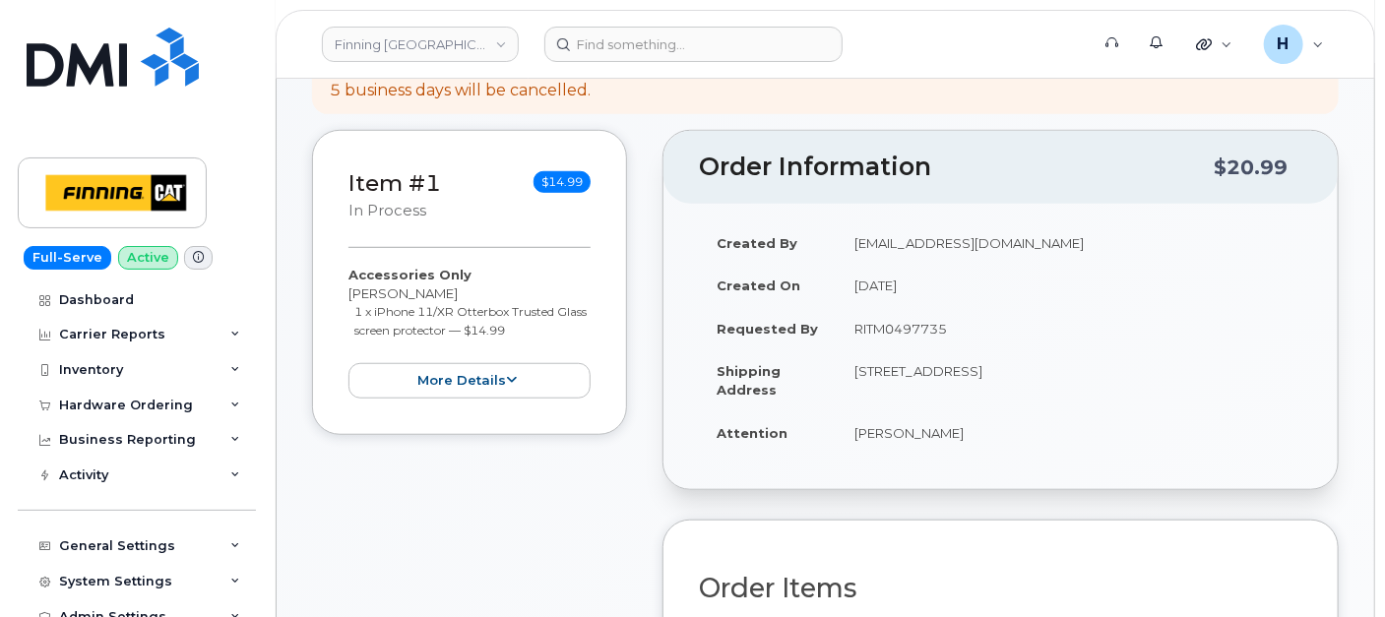
scroll to position [546, 0]
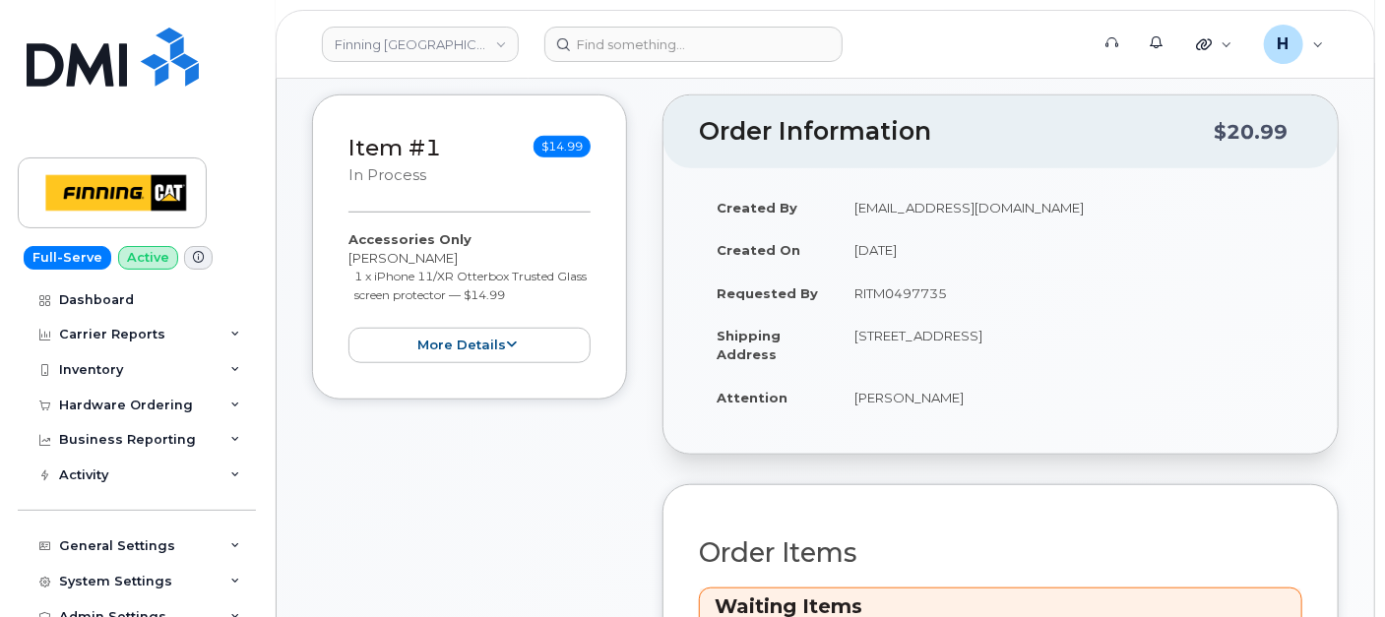
drag, startPoint x: 842, startPoint y: 292, endPoint x: 967, endPoint y: 297, distance: 125.1
click at [967, 297] on td "RITM0497735" at bounding box center [1070, 293] width 466 height 43
copy td "RITM0497735"
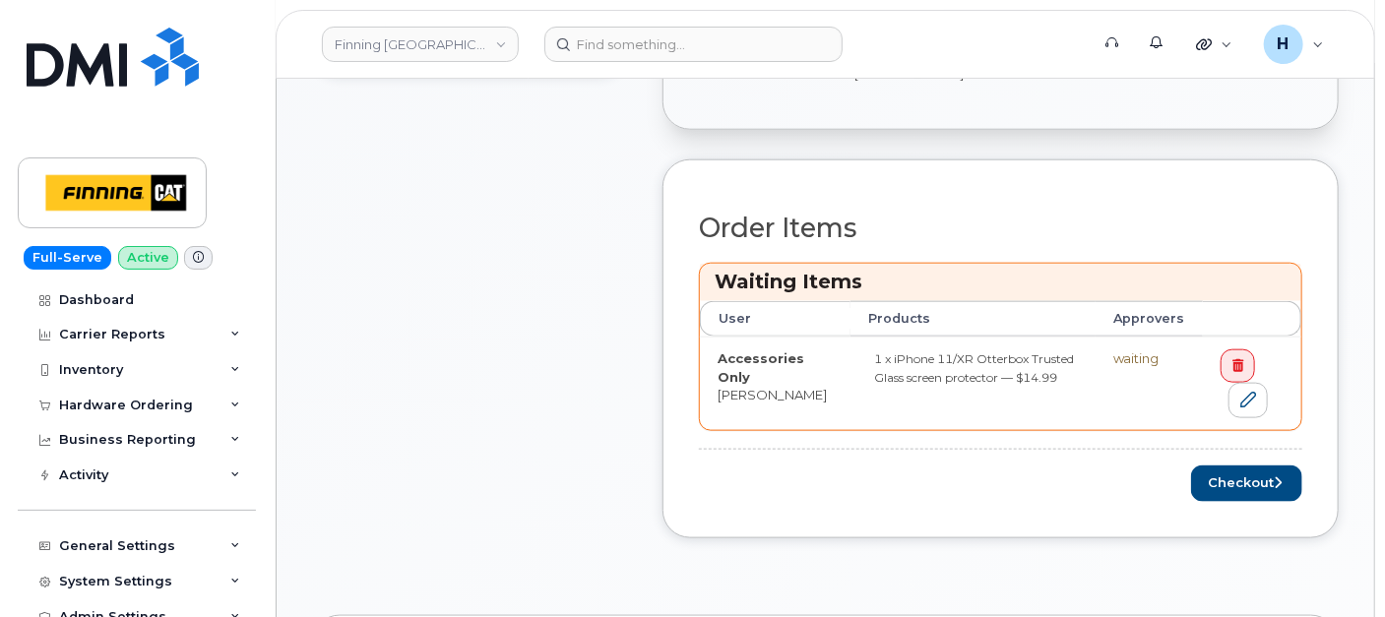
scroll to position [985, 0]
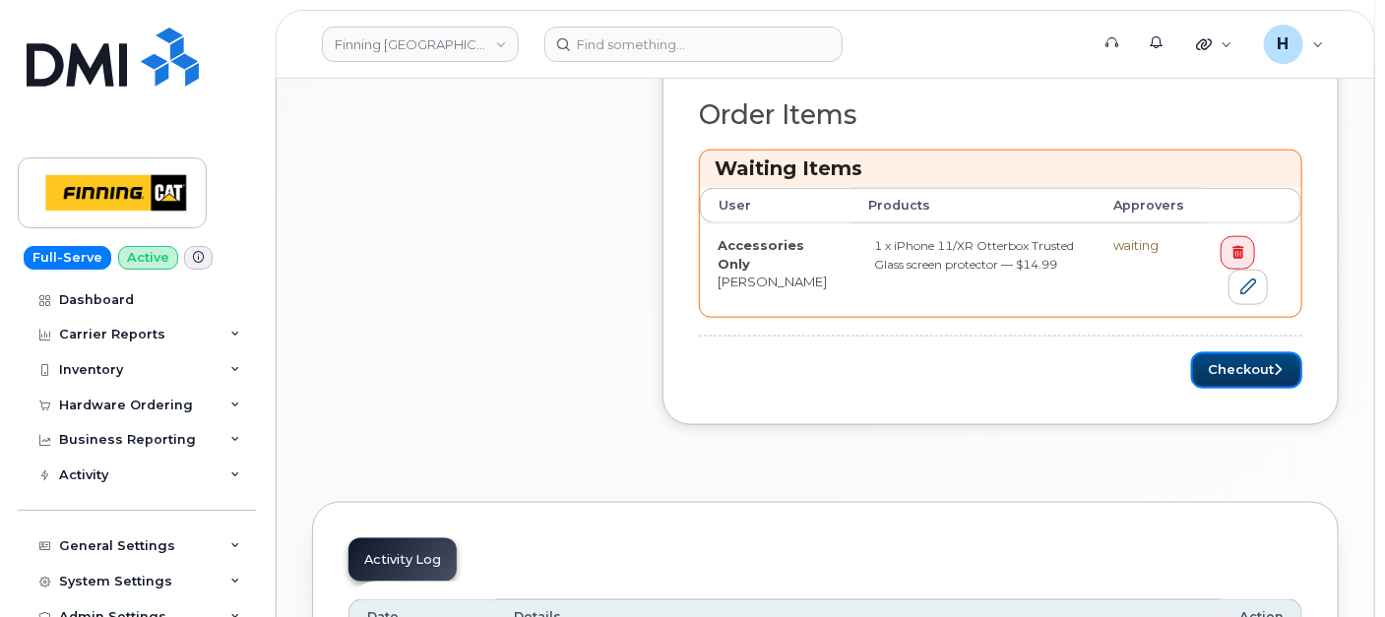
drag, startPoint x: 1209, startPoint y: 352, endPoint x: 862, endPoint y: 79, distance: 442.4
click at [1209, 352] on button "Checkout" at bounding box center [1246, 370] width 111 height 36
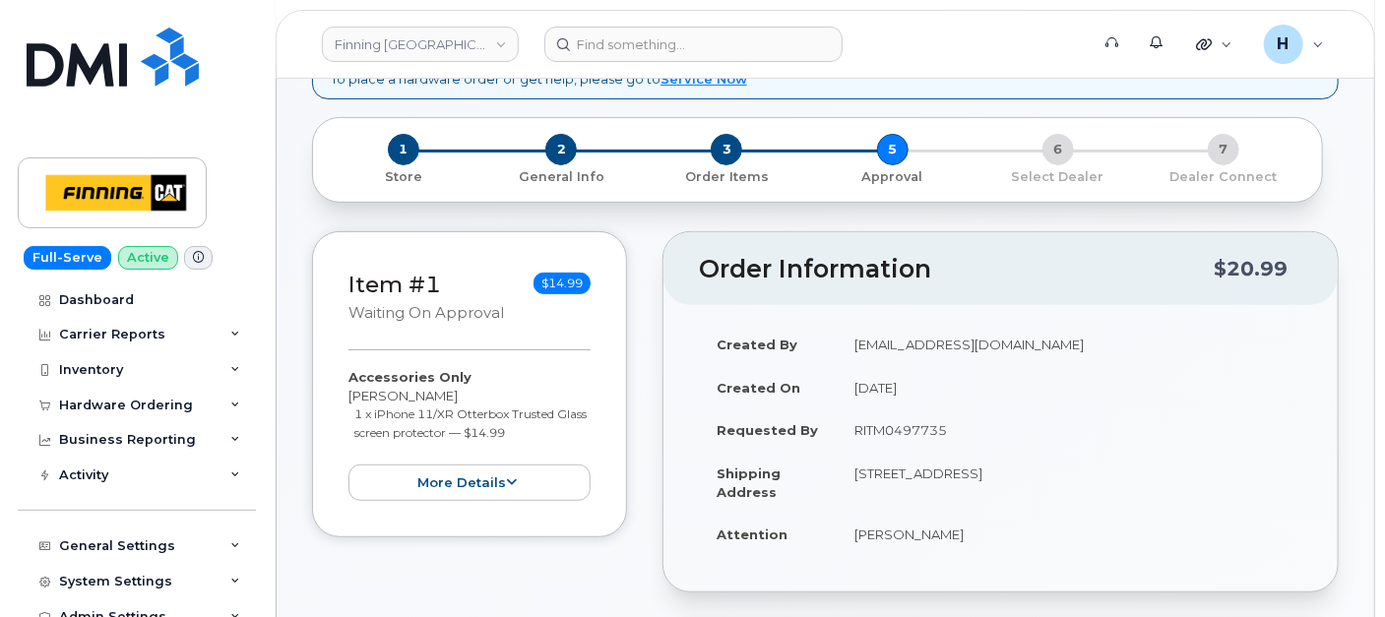
scroll to position [437, 0]
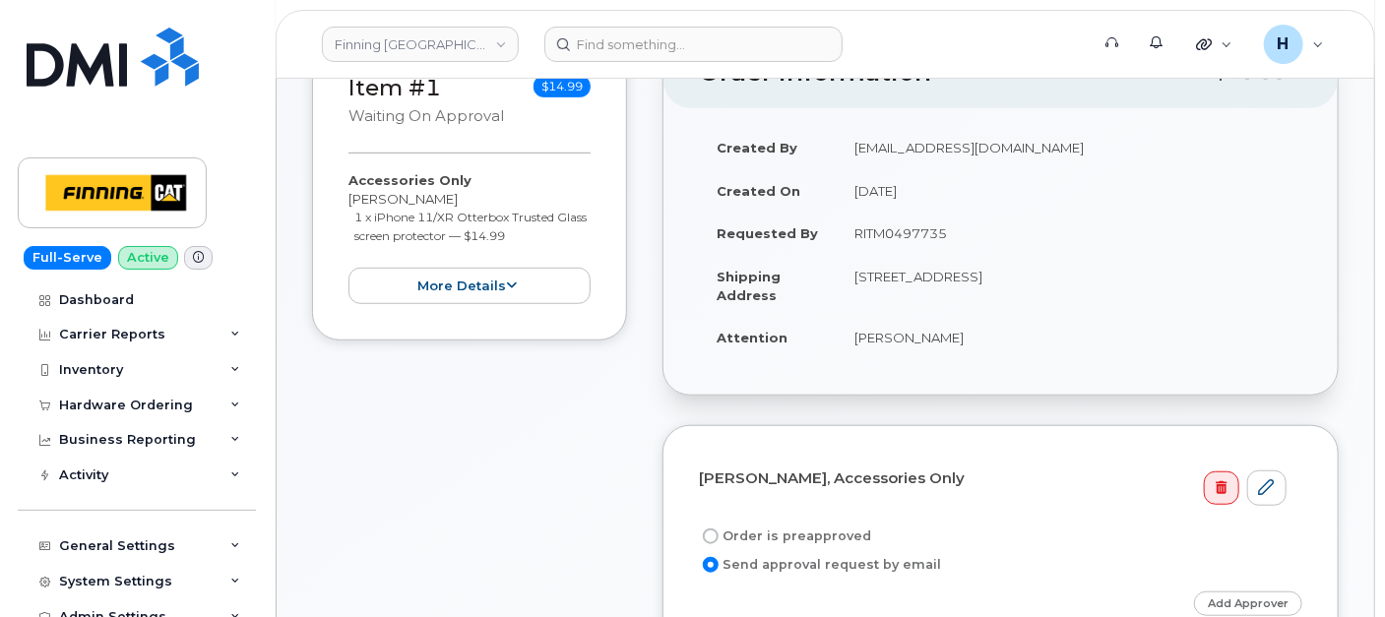
click at [844, 255] on td "[STREET_ADDRESS]" at bounding box center [1070, 285] width 466 height 61
drag, startPoint x: 846, startPoint y: 237, endPoint x: 965, endPoint y: 230, distance: 119.3
click at [965, 230] on td "RITM0497735" at bounding box center [1070, 233] width 466 height 43
copy td "RITM0497735"
click at [745, 532] on label "Order is preapproved" at bounding box center [785, 537] width 172 height 24
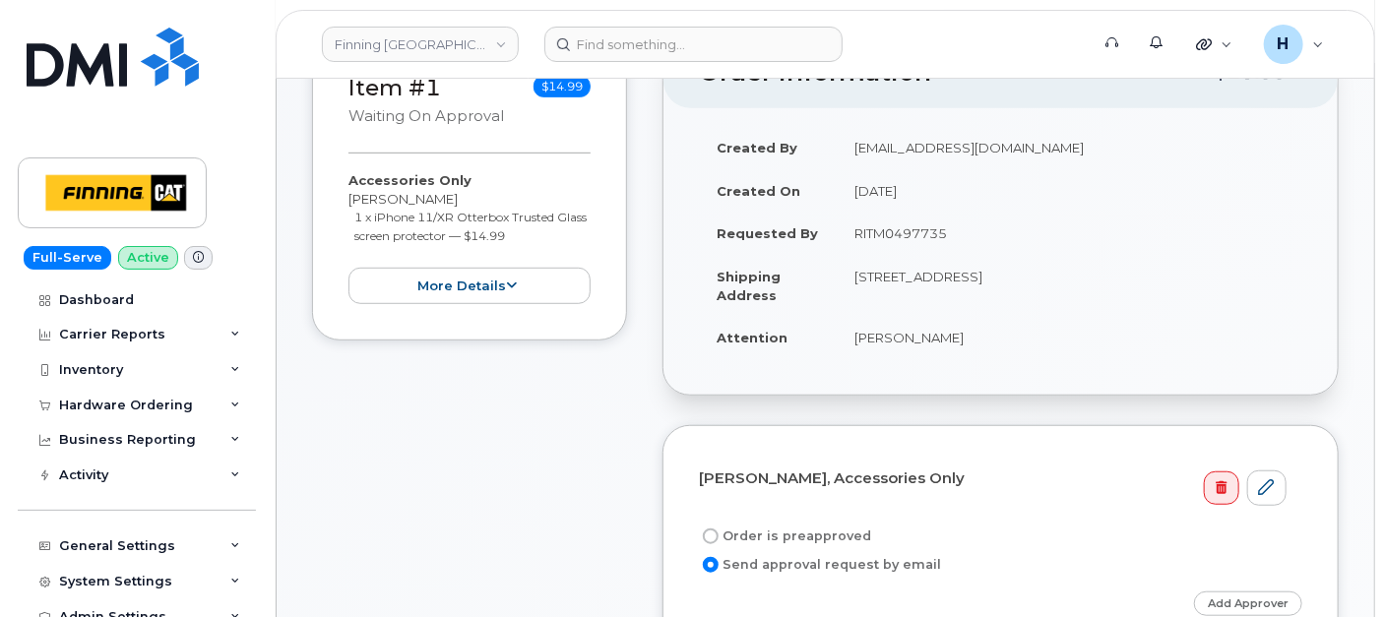
click at [719, 532] on input "Order is preapproved" at bounding box center [711, 537] width 16 height 16
radio input "true"
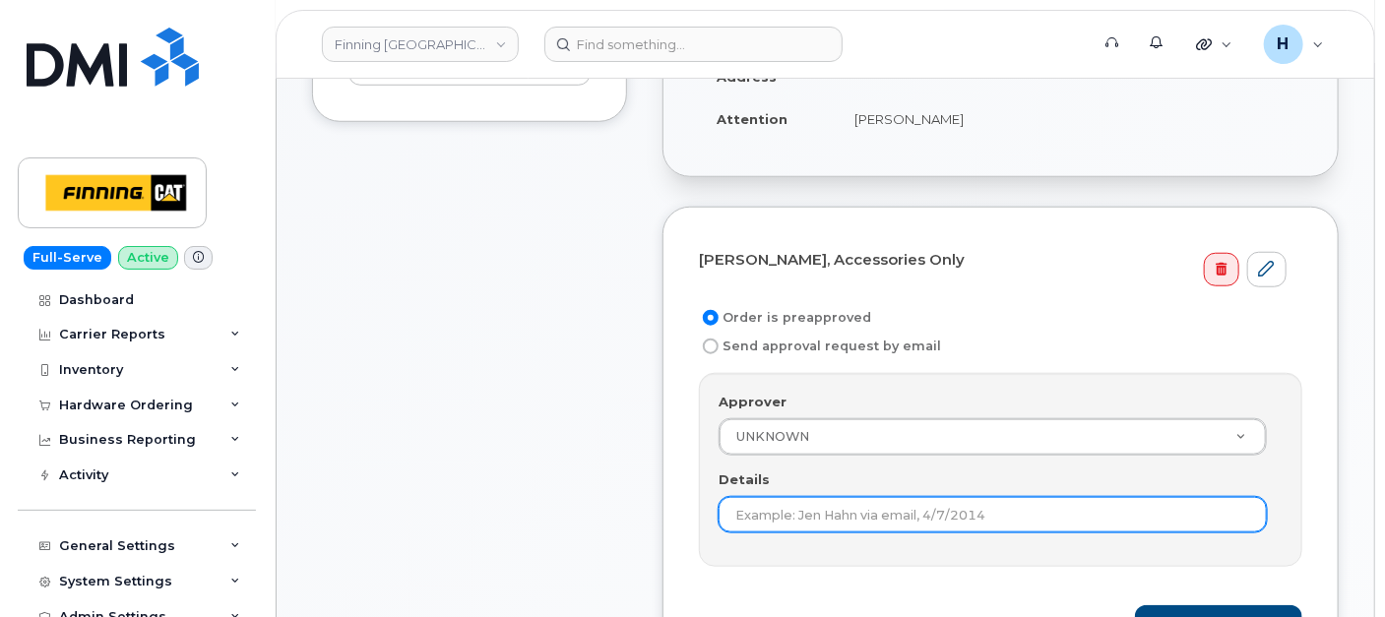
click at [756, 510] on input "Details" at bounding box center [993, 514] width 548 height 35
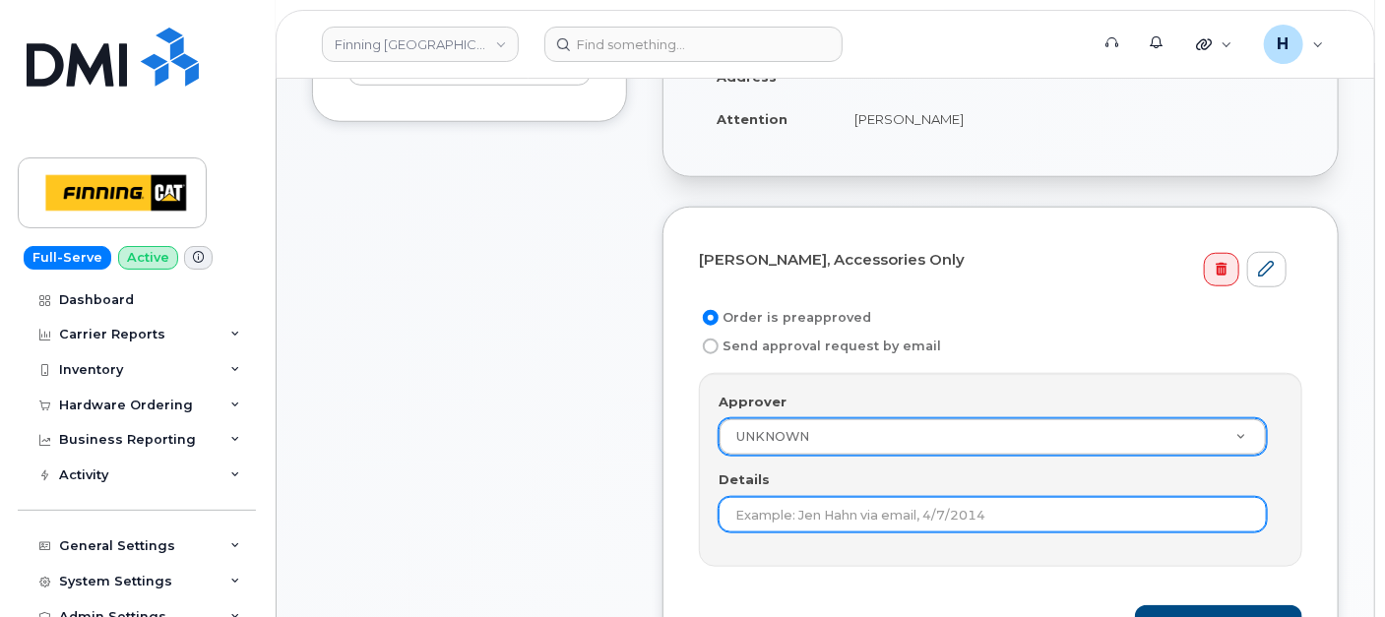
paste input "RITM0497735"
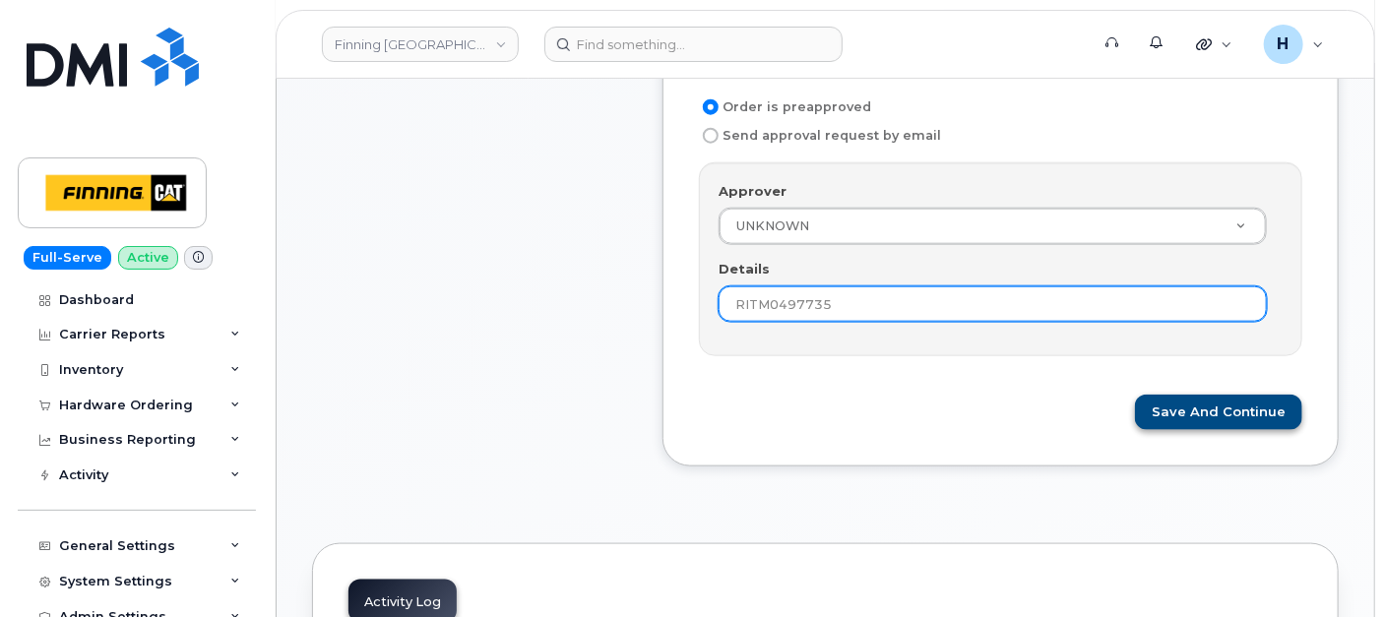
scroll to position [874, 0]
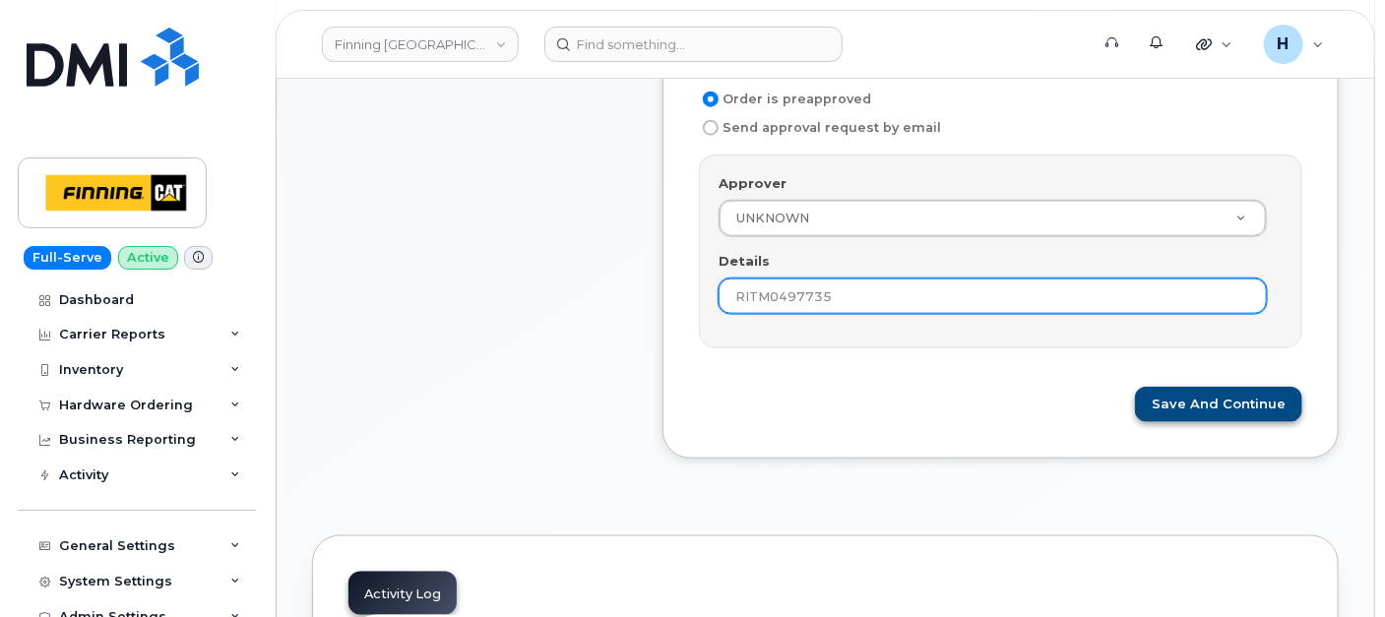
type input "RITM0497735"
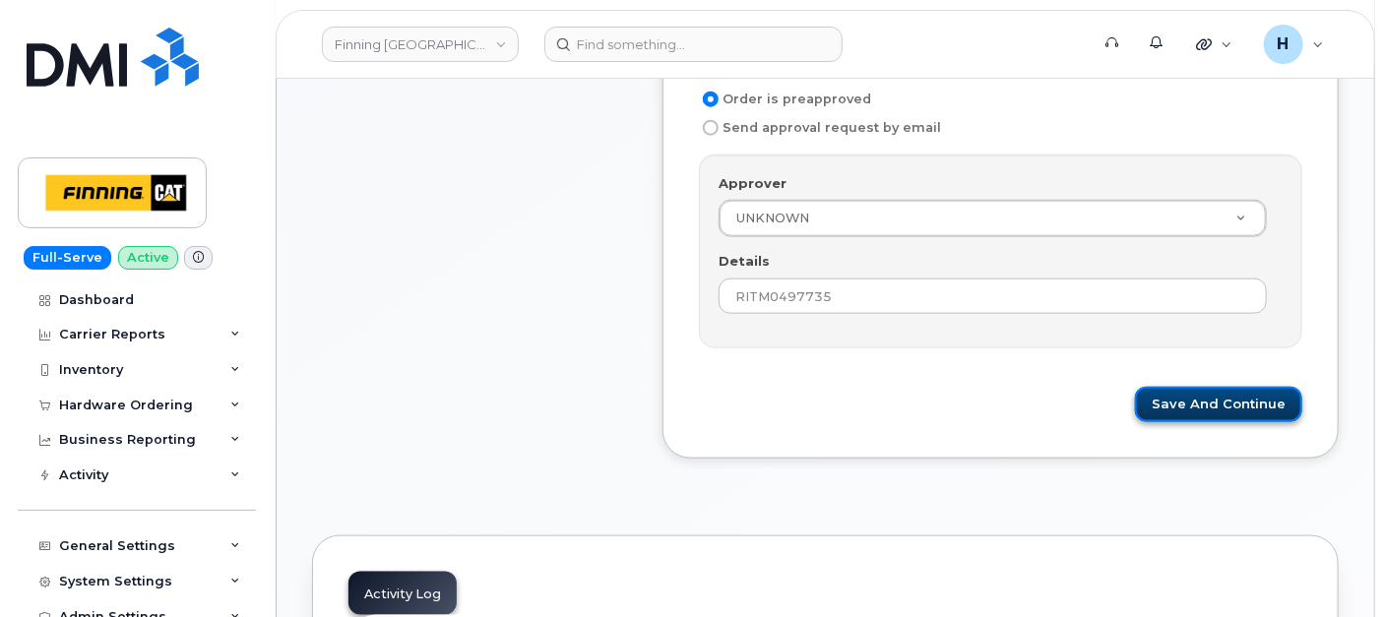
click at [1176, 398] on button "Save and Continue" at bounding box center [1218, 405] width 167 height 36
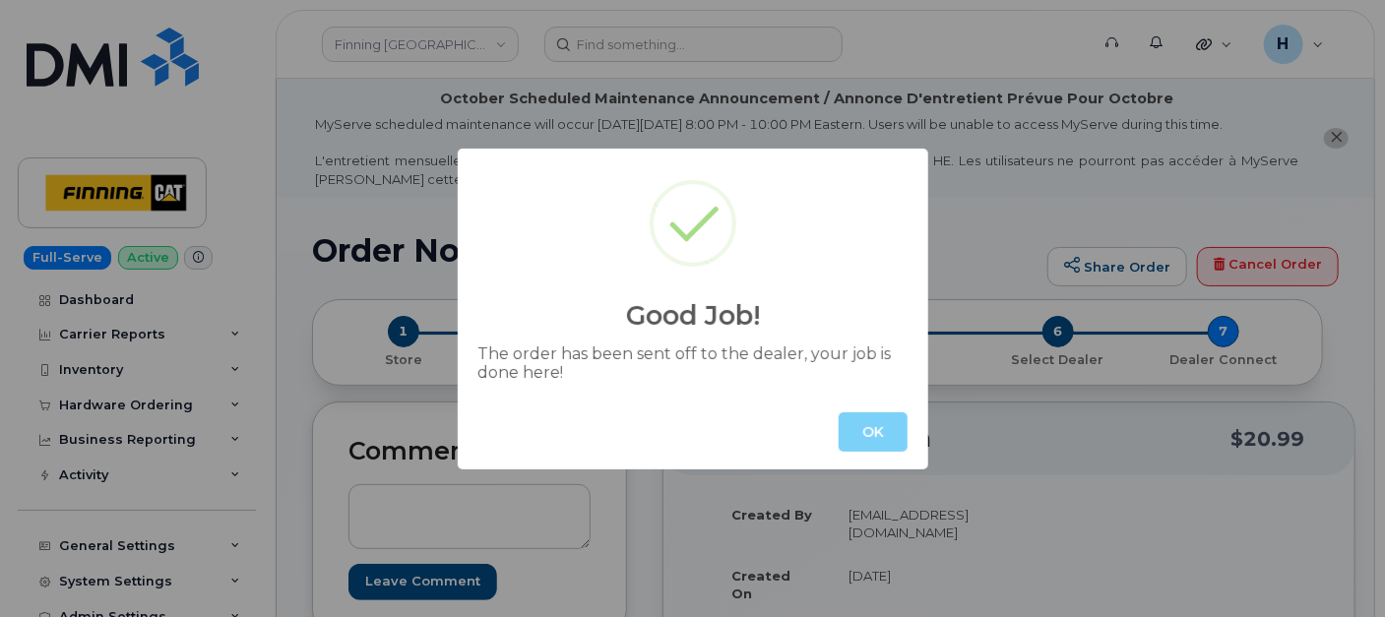
click at [874, 430] on button "OK" at bounding box center [873, 432] width 69 height 39
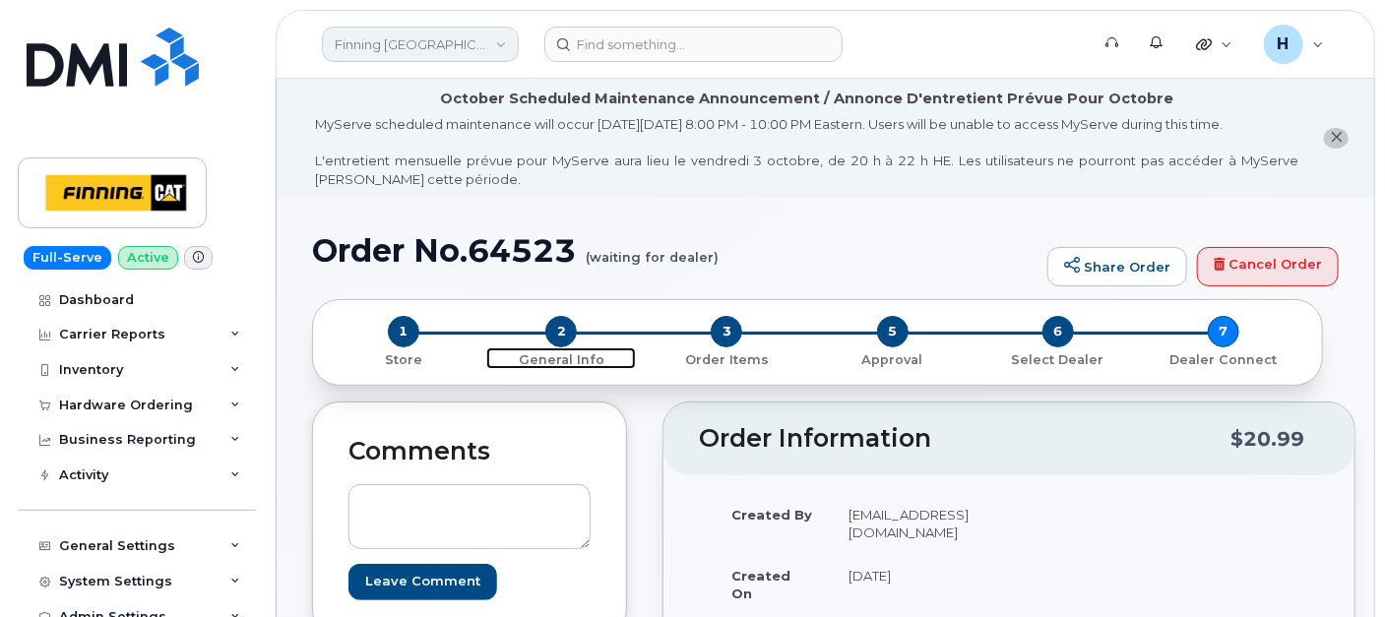
drag, startPoint x: 568, startPoint y: 323, endPoint x: 503, endPoint y: 44, distance: 286.1
click at [568, 324] on span "2" at bounding box center [561, 332] width 32 height 32
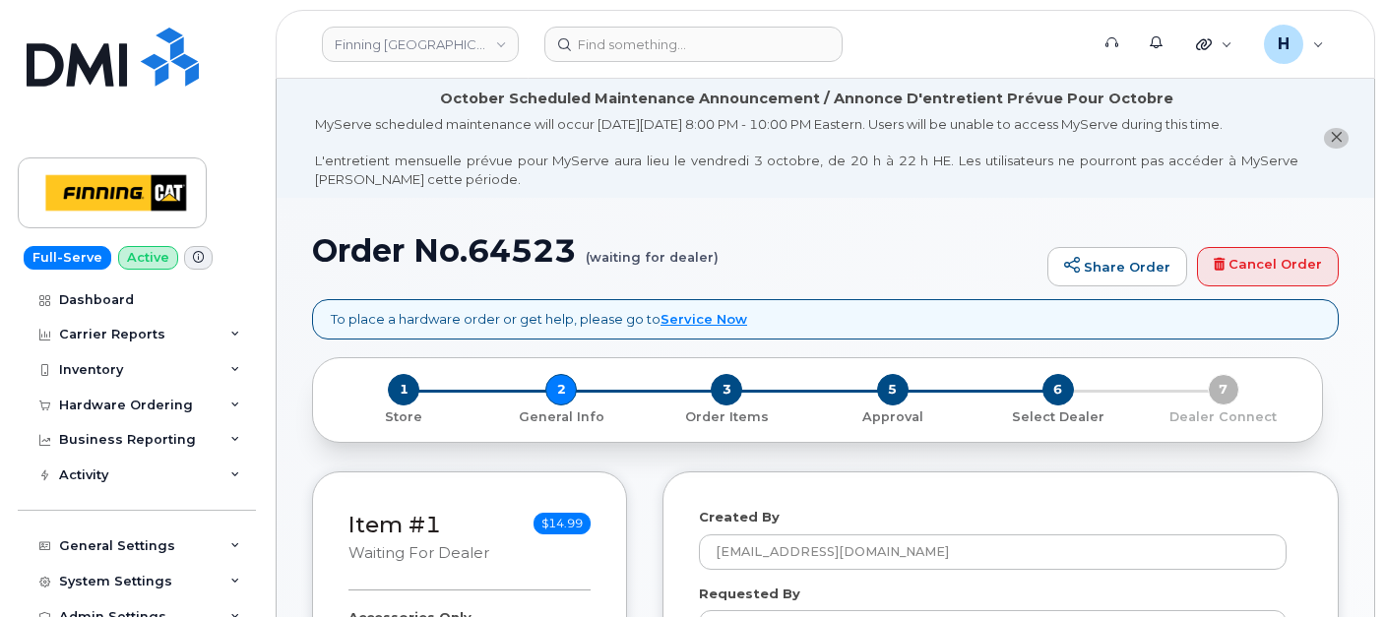
select select
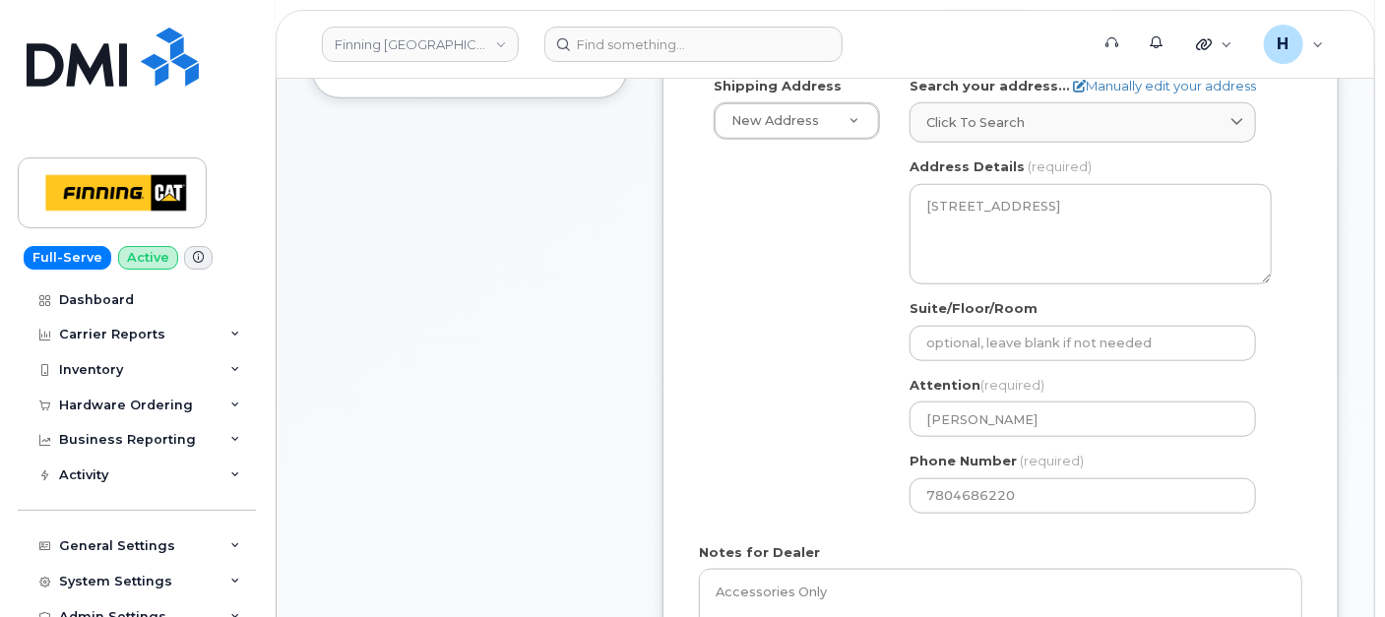
scroll to position [874, 0]
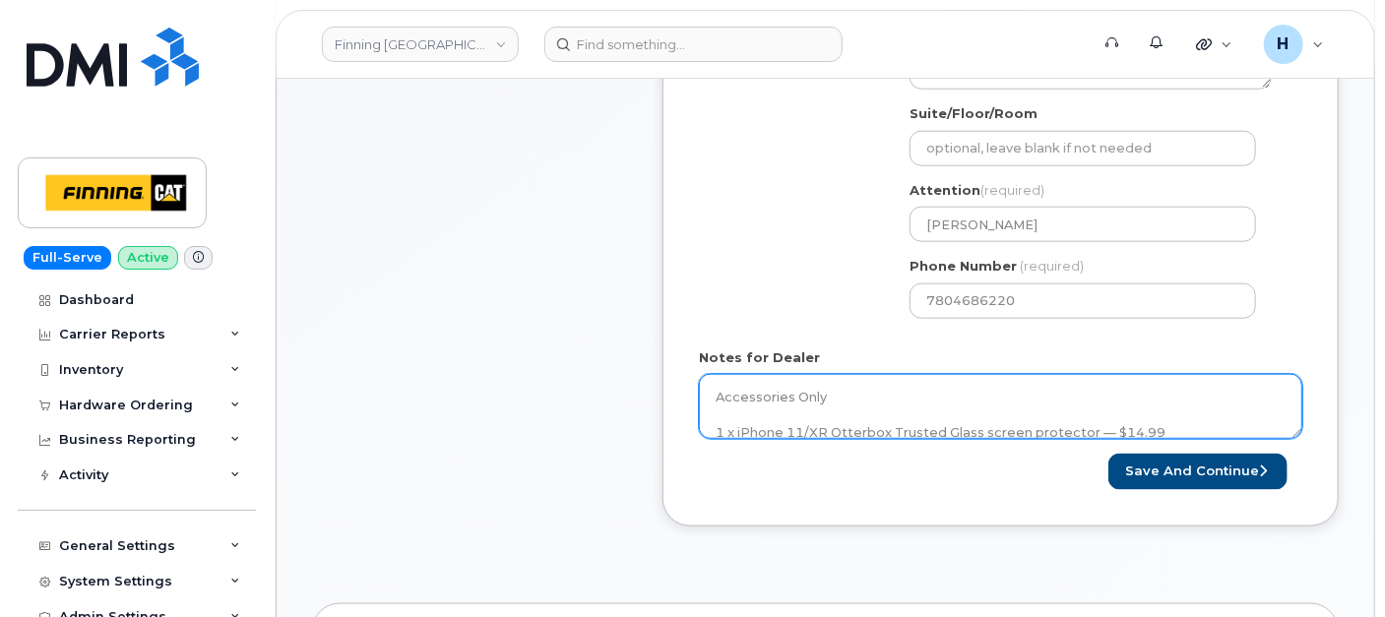
click at [847, 391] on textarea "Accessories Only 1 x iPhone 11/XR Otterbox Trusted Glass screen protector — $14…" at bounding box center [1001, 406] width 604 height 65
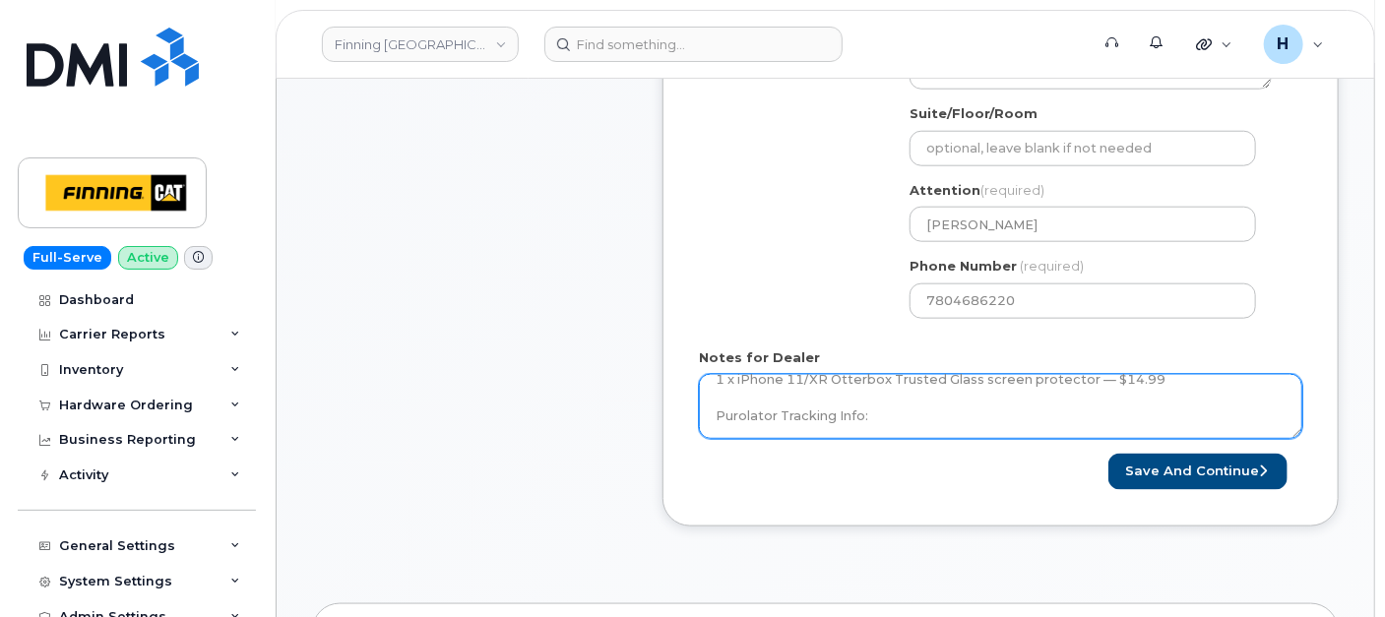
click at [922, 414] on textarea "Accessories Only 1 x iPhone 11/XR Otterbox Trusted Glass screen protector — $14…" at bounding box center [1001, 406] width 604 height 65
paste textarea "335674311923"
click at [864, 418] on textarea "Accessories Only 1 x iPhone 11/XR Otterbox Trusted Glass screen protector — $14…" at bounding box center [1001, 406] width 604 height 65
type textarea "Accessories Only 1 x iPhone 11/XR Otterbox Trusted Glass screen protector — $14…"
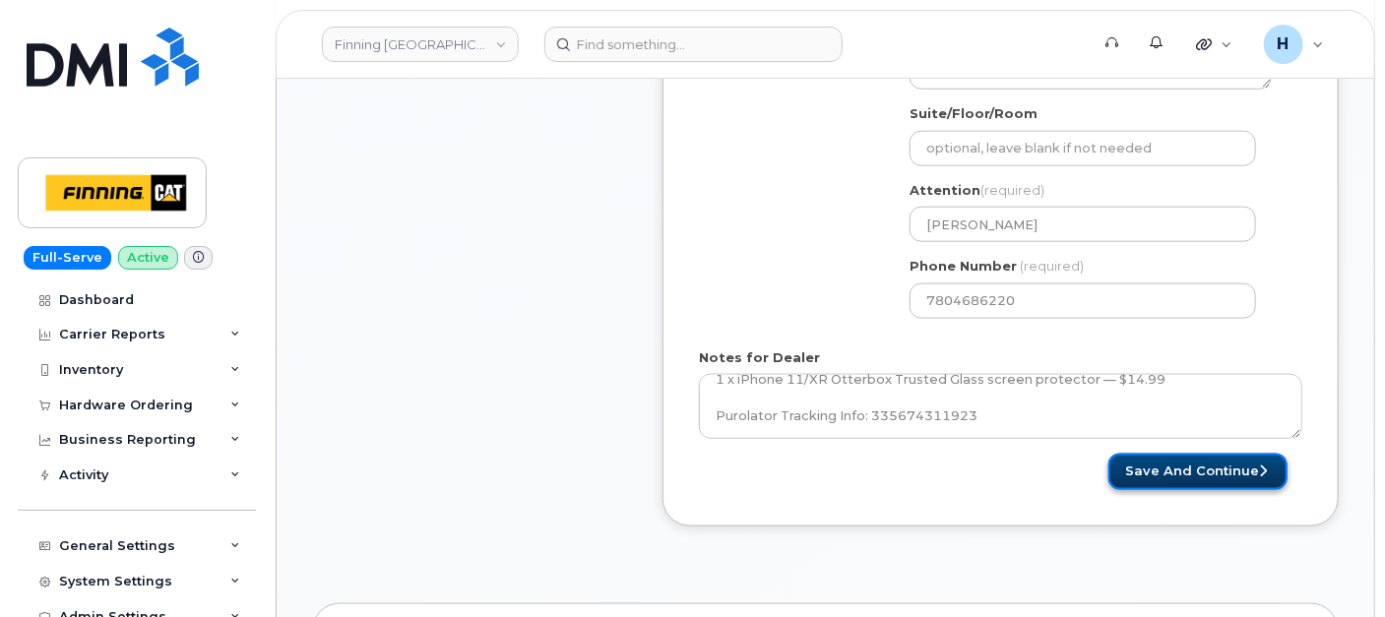
click at [1212, 470] on button "Save and Continue" at bounding box center [1198, 472] width 179 height 36
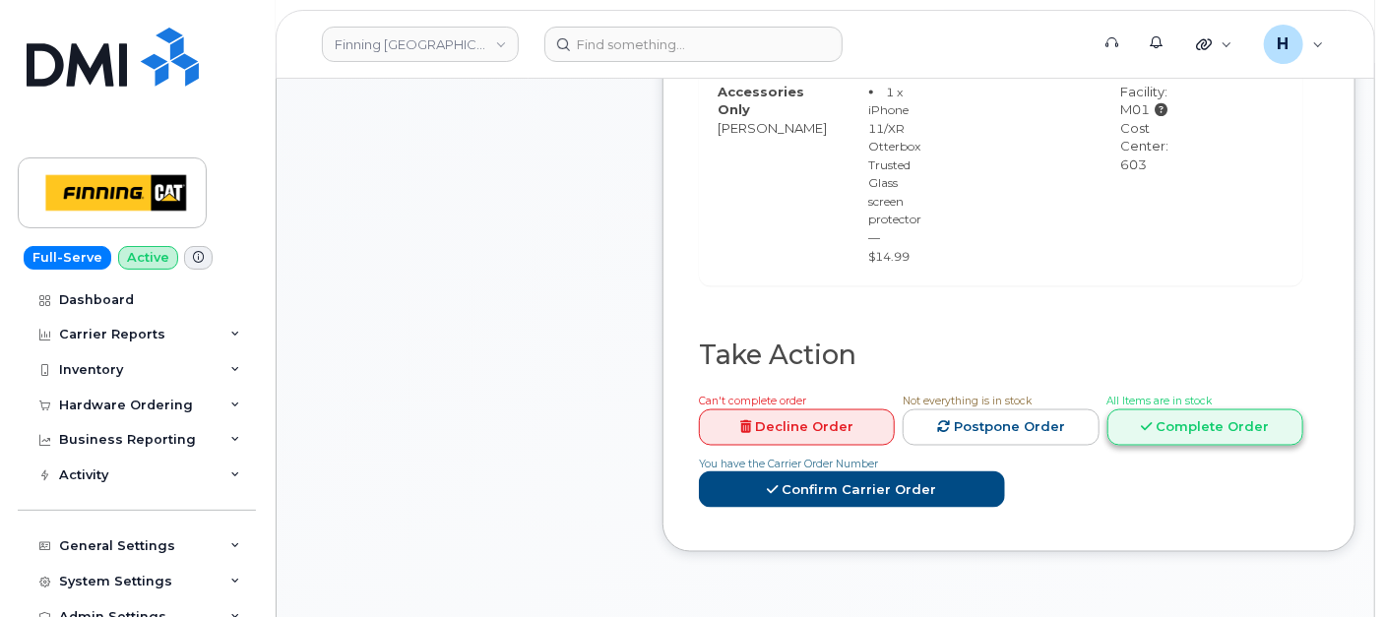
click at [1175, 410] on link "Complete Order" at bounding box center [1206, 428] width 196 height 36
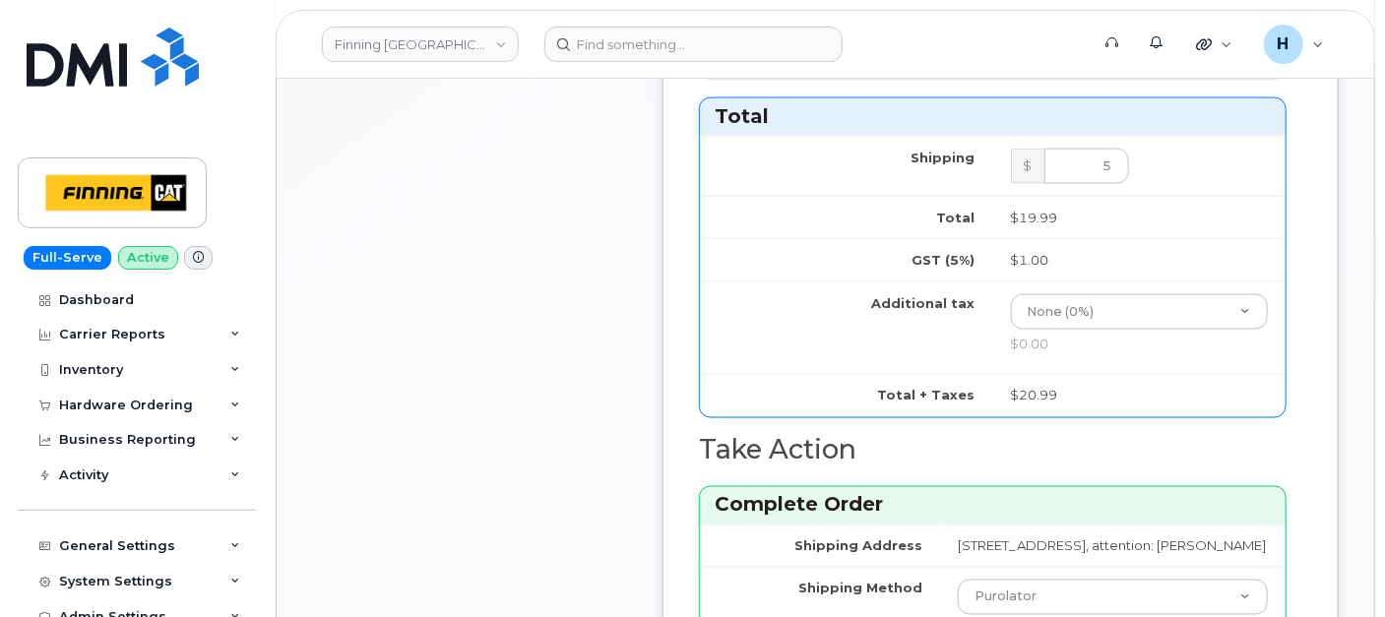
scroll to position [1531, 0]
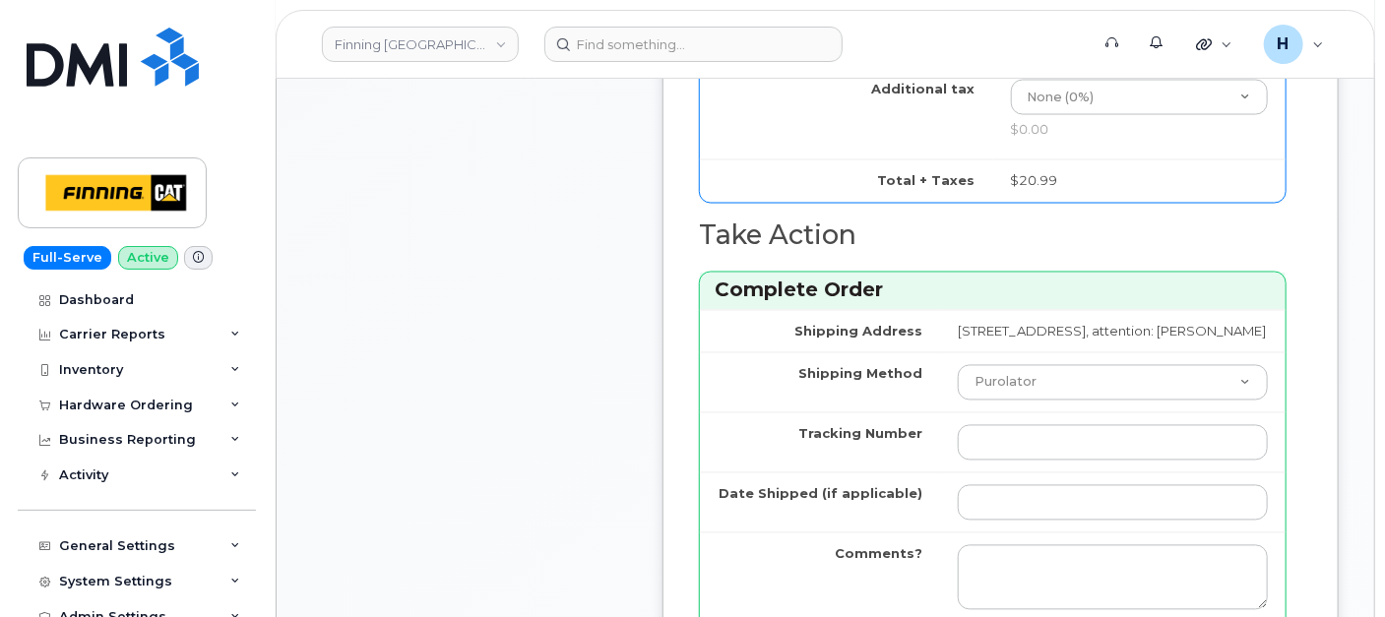
click at [961, 473] on td at bounding box center [1113, 443] width 346 height 60
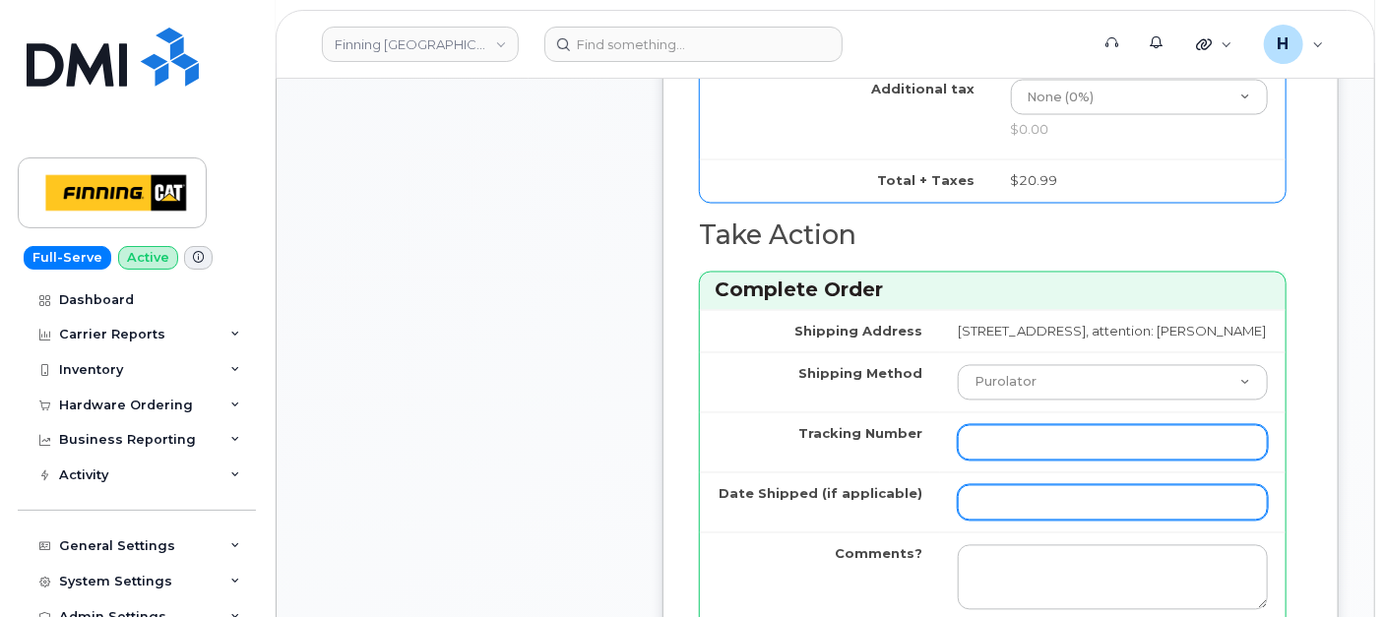
drag, startPoint x: 962, startPoint y: 477, endPoint x: 940, endPoint y: 520, distance: 48.4
click at [962, 461] on input "Tracking Number" at bounding box center [1113, 442] width 310 height 35
paste input "335674311923"
type input "335674311923"
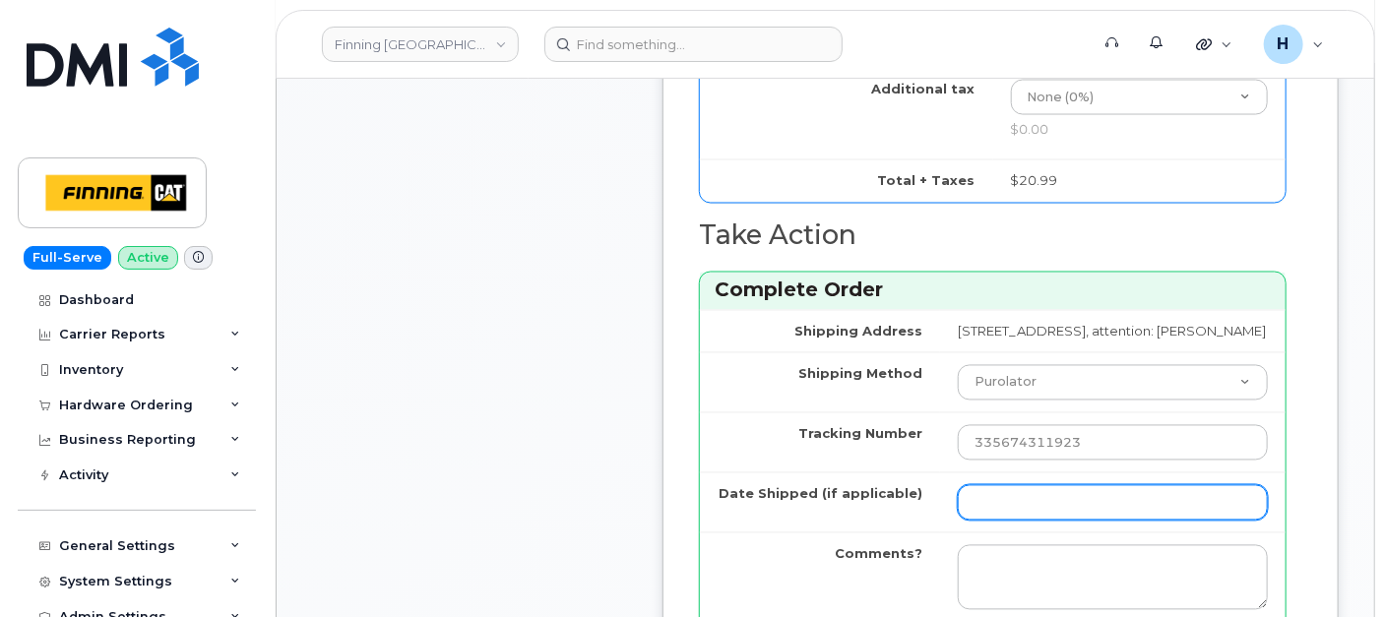
click at [958, 519] on input "Date Shipped (if applicable)" at bounding box center [1113, 502] width 310 height 35
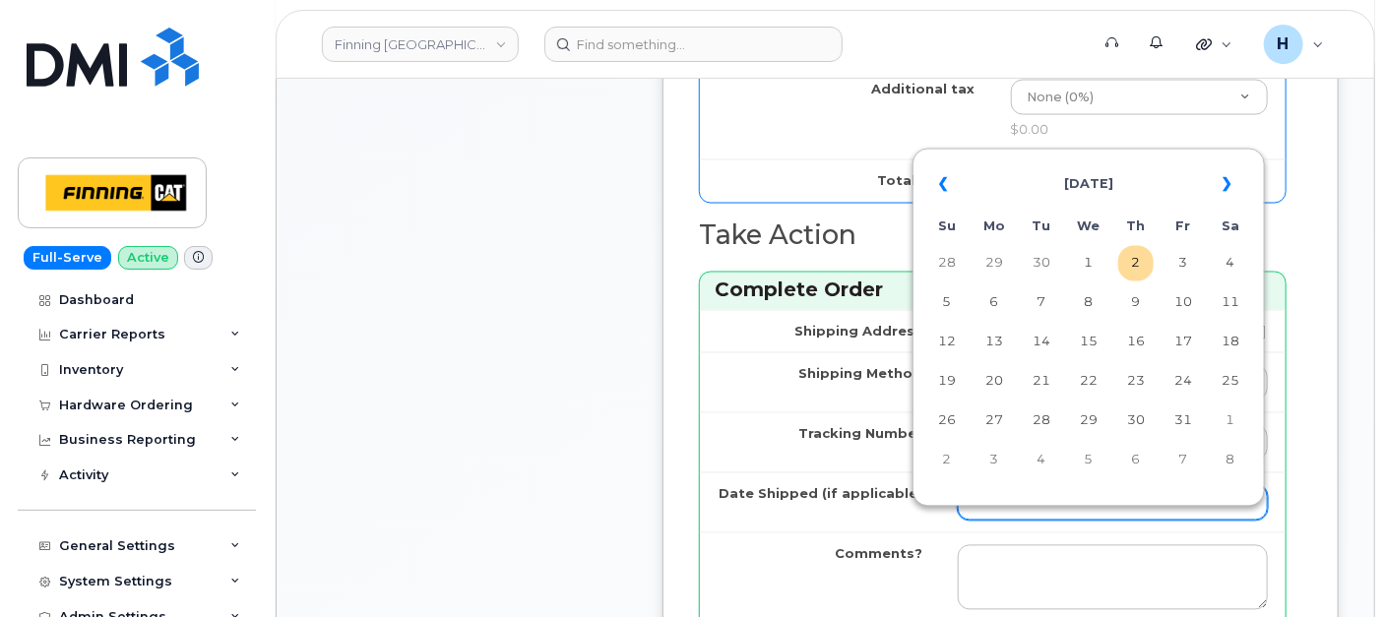
type input "[DATE]"
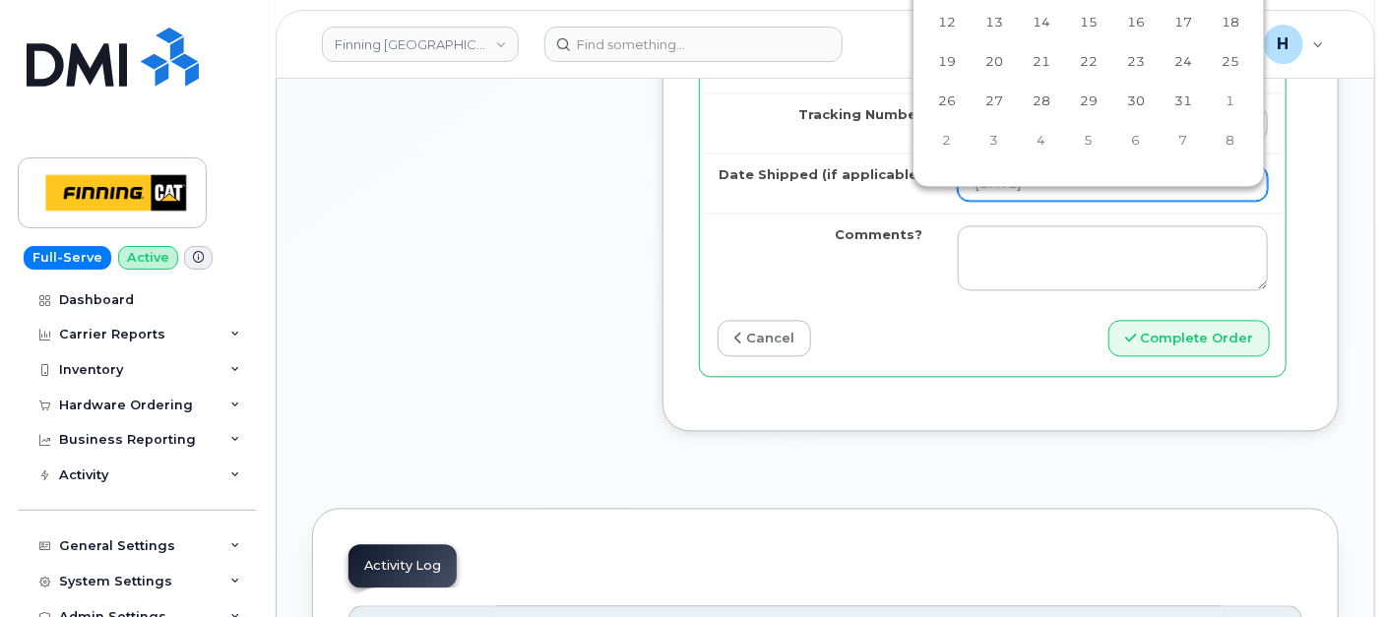
scroll to position [1969, 0]
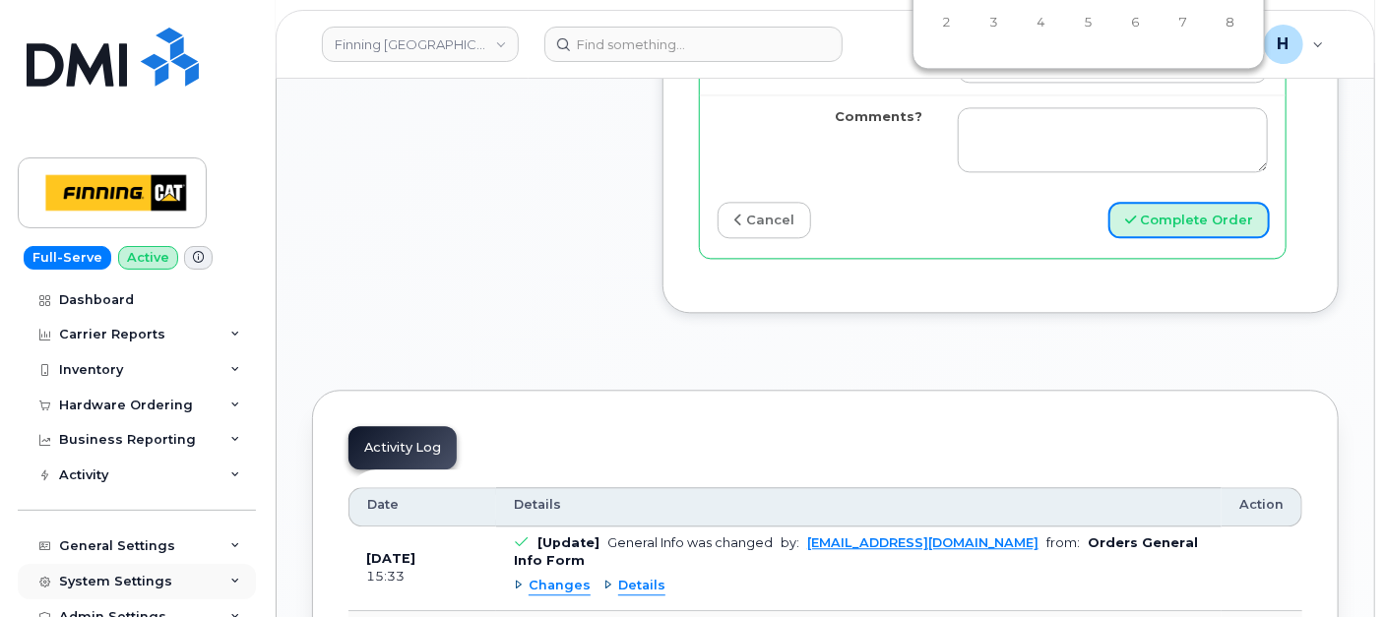
drag, startPoint x: 1215, startPoint y: 254, endPoint x: 140, endPoint y: 565, distance: 1119.3
click at [1192, 238] on button "Complete Order" at bounding box center [1189, 220] width 161 height 36
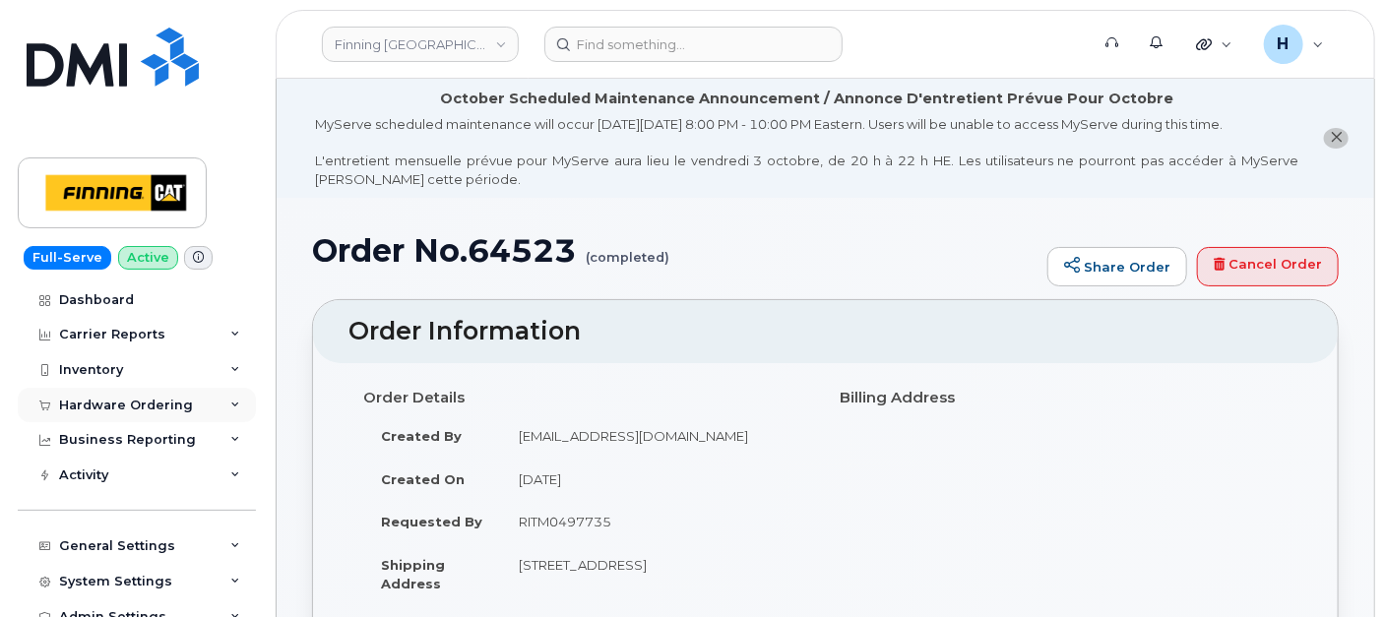
click at [164, 406] on div "Hardware Ordering" at bounding box center [126, 406] width 134 height 16
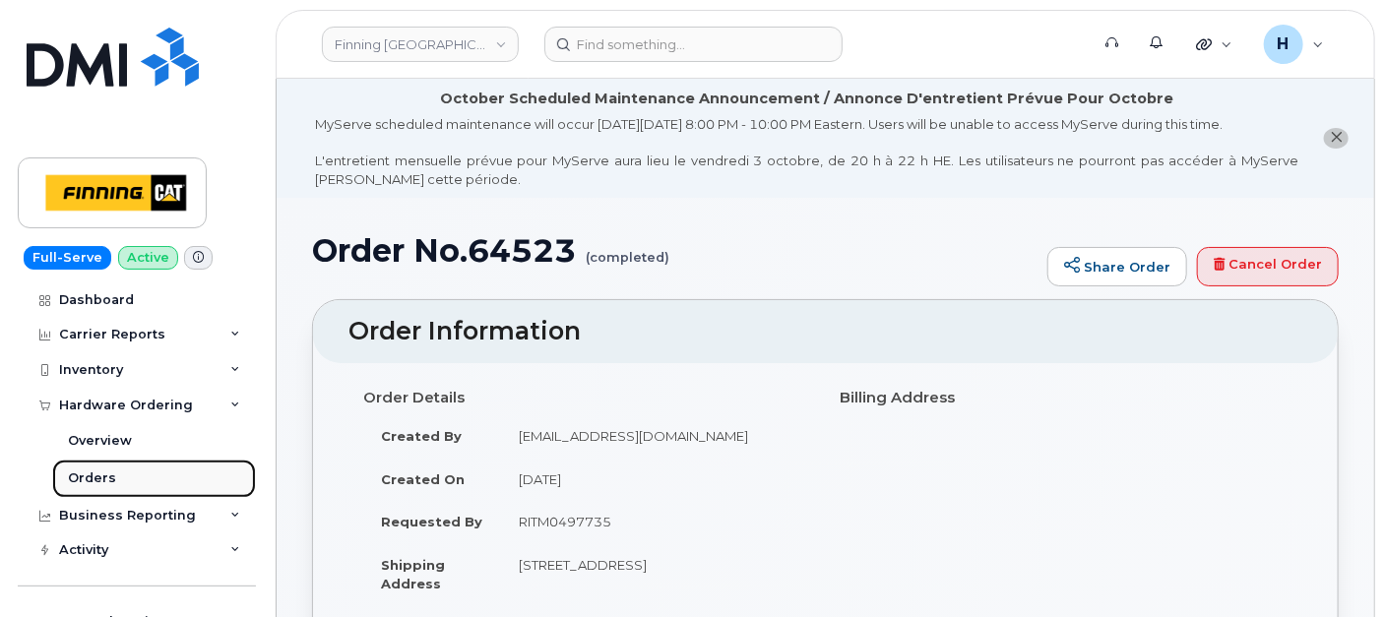
click at [127, 479] on link "Orders" at bounding box center [154, 478] width 204 height 37
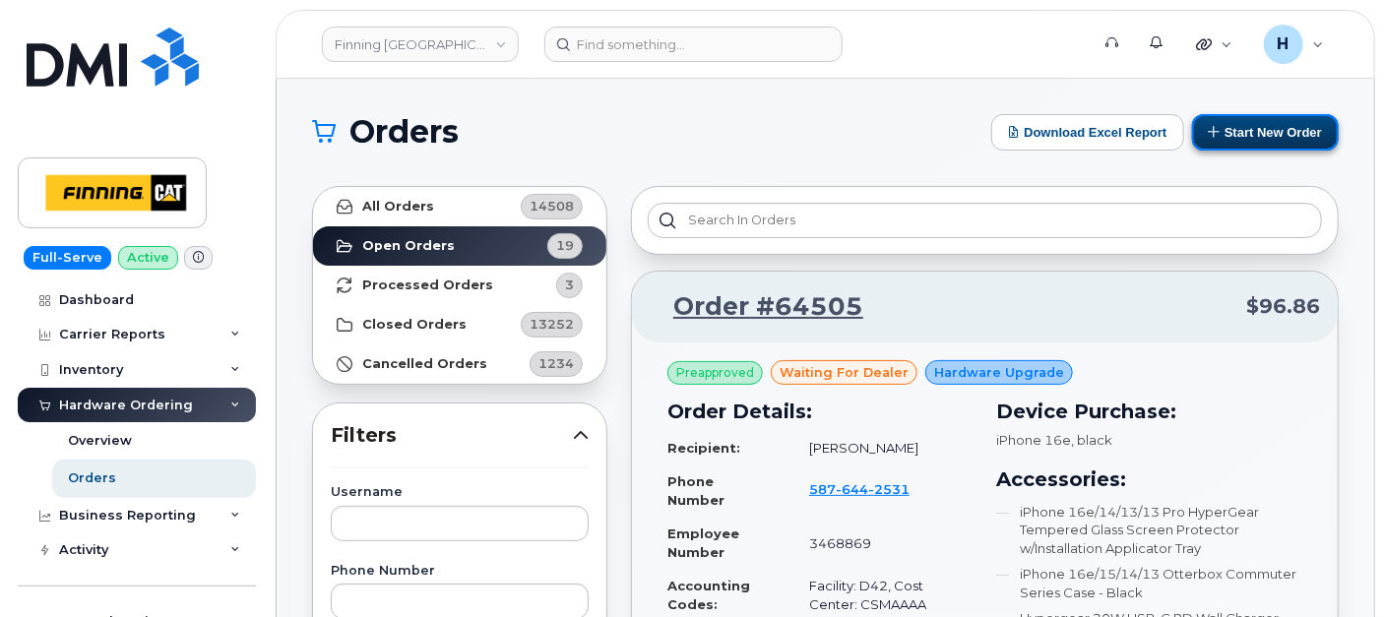
click at [1265, 137] on button "Start New Order" at bounding box center [1265, 132] width 147 height 36
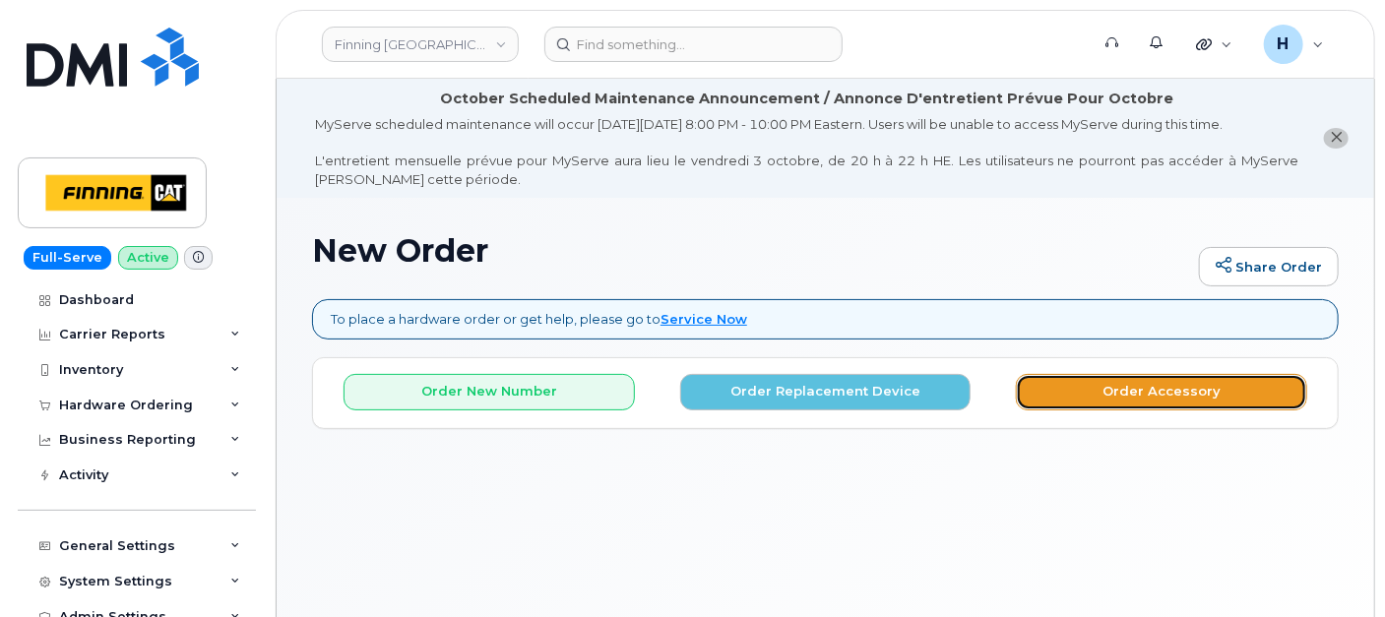
click at [1044, 378] on button "Order Accessory" at bounding box center [1161, 392] width 291 height 36
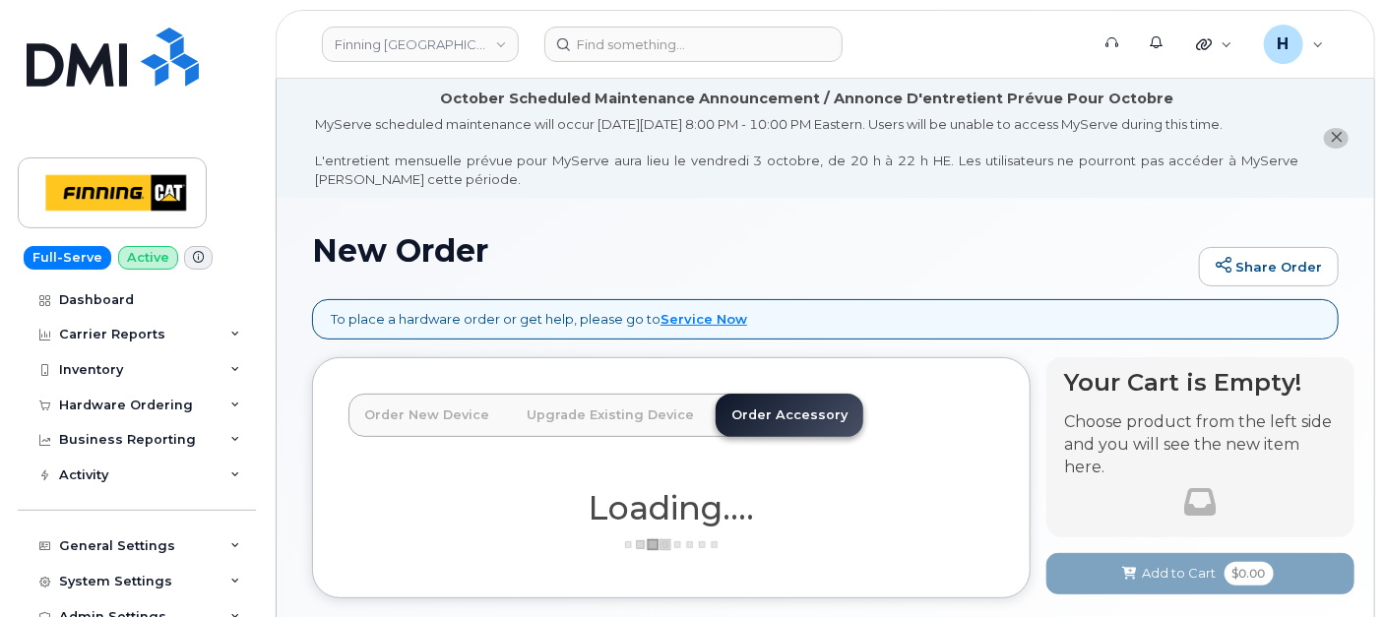
click at [430, 416] on link "Order New Device" at bounding box center [427, 415] width 157 height 43
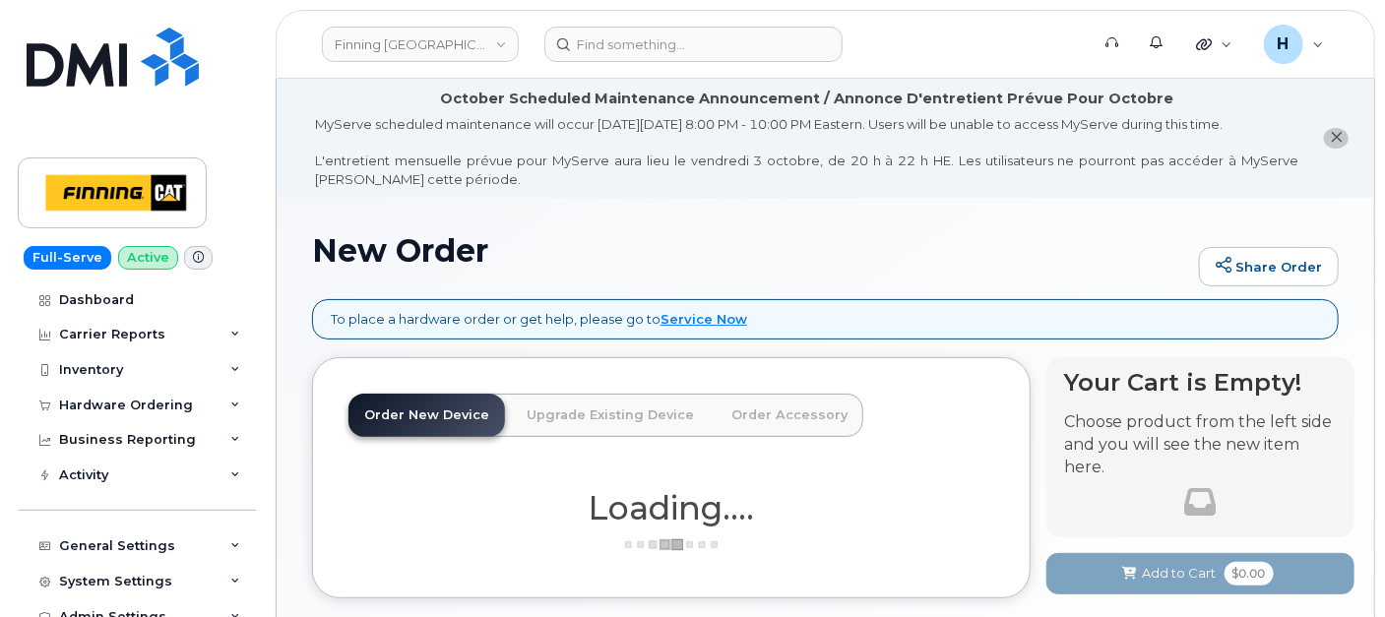
drag, startPoint x: 788, startPoint y: 422, endPoint x: 739, endPoint y: 334, distance: 100.9
click at [788, 421] on link "Order Accessory" at bounding box center [790, 415] width 148 height 43
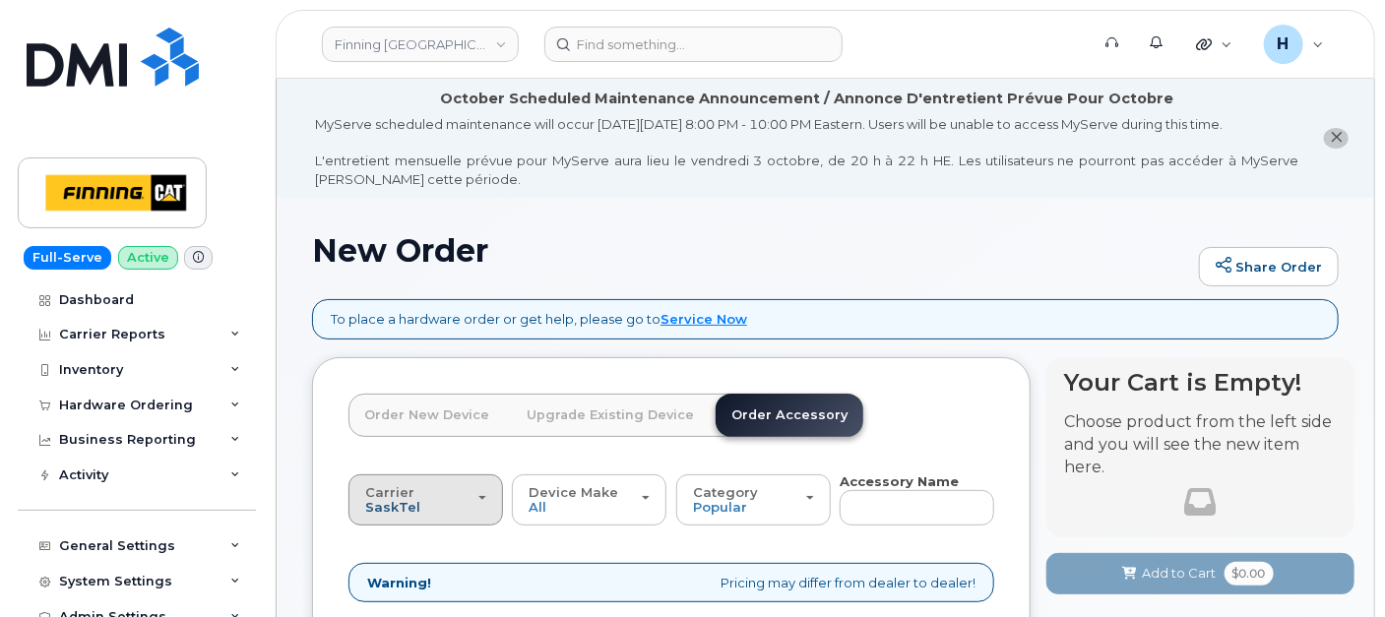
click at [406, 502] on span "SaskTel" at bounding box center [392, 507] width 55 height 16
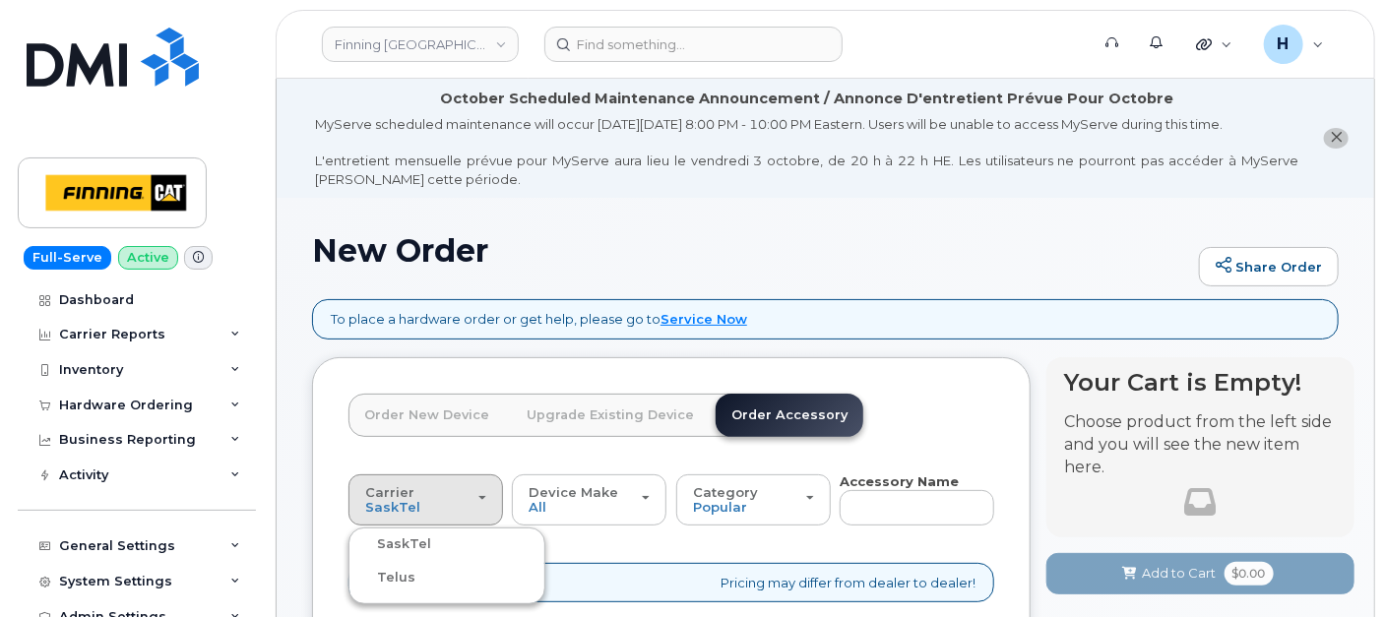
click at [426, 574] on div "Telus" at bounding box center [446, 578] width 187 height 24
click at [379, 489] on span "Carrier" at bounding box center [389, 492] width 49 height 16
click at [385, 566] on label "Telus" at bounding box center [384, 578] width 62 height 24
click at [0, 0] on input "Telus" at bounding box center [0, 0] width 0 height 0
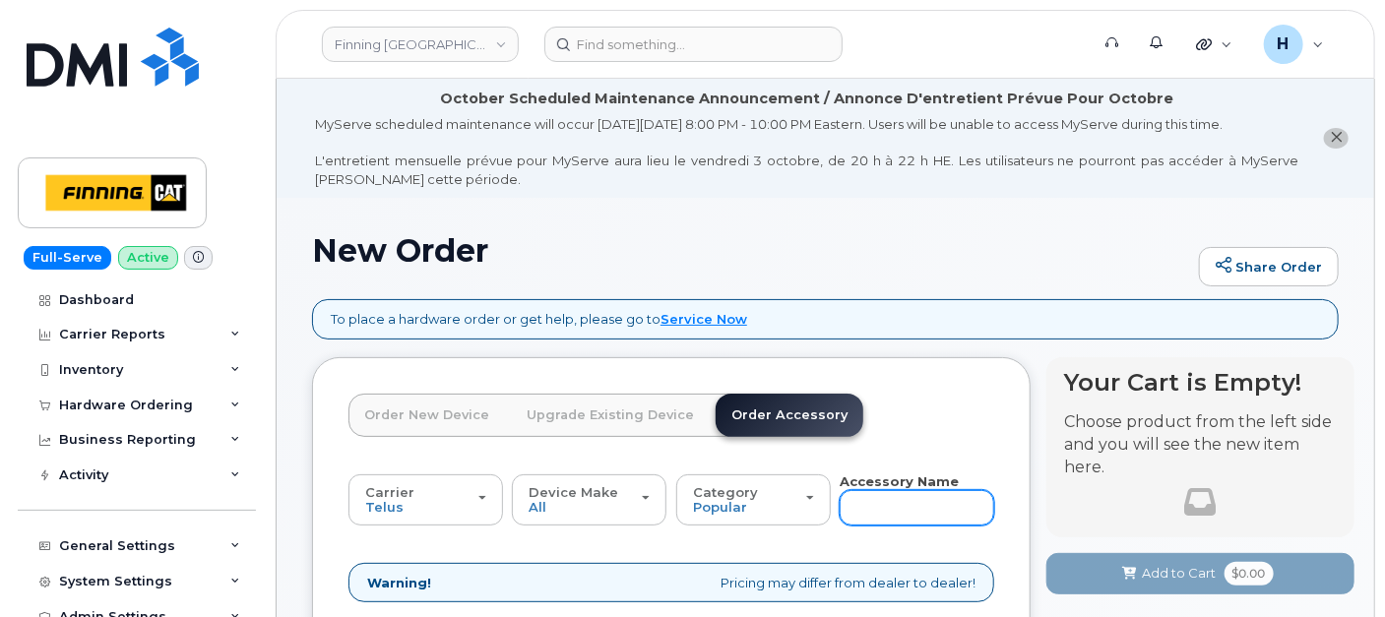
click at [874, 512] on input "text" at bounding box center [917, 507] width 155 height 35
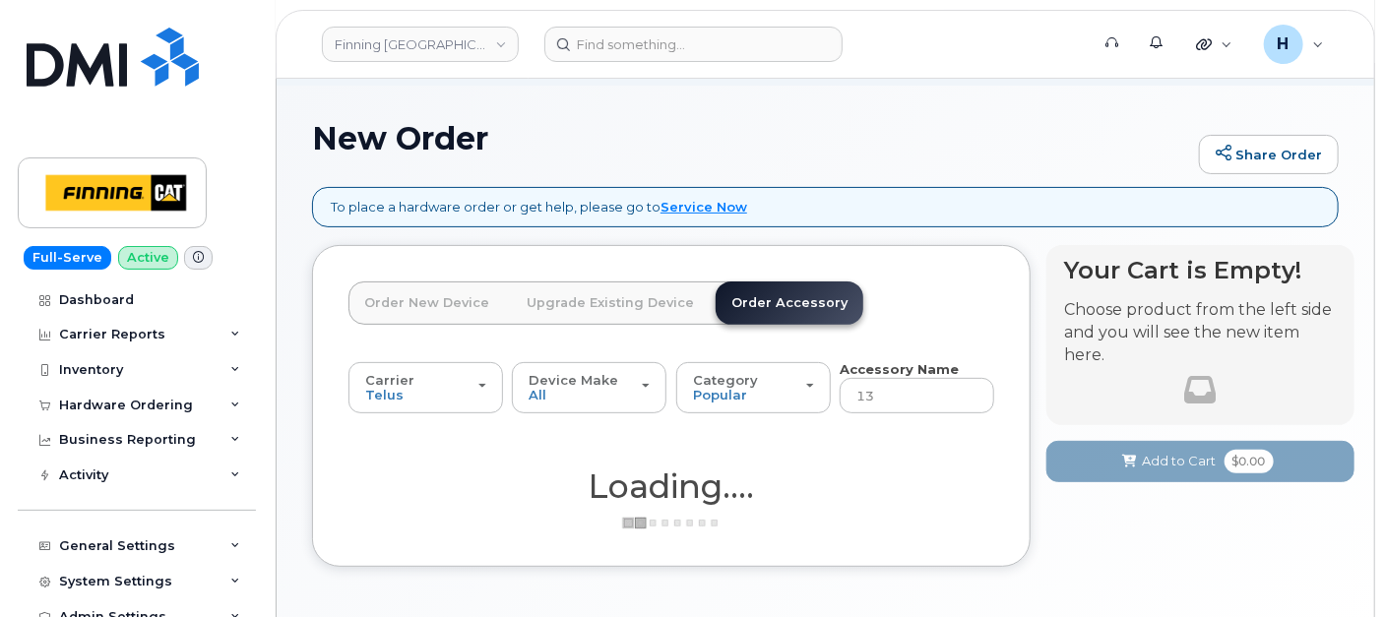
scroll to position [188, 0]
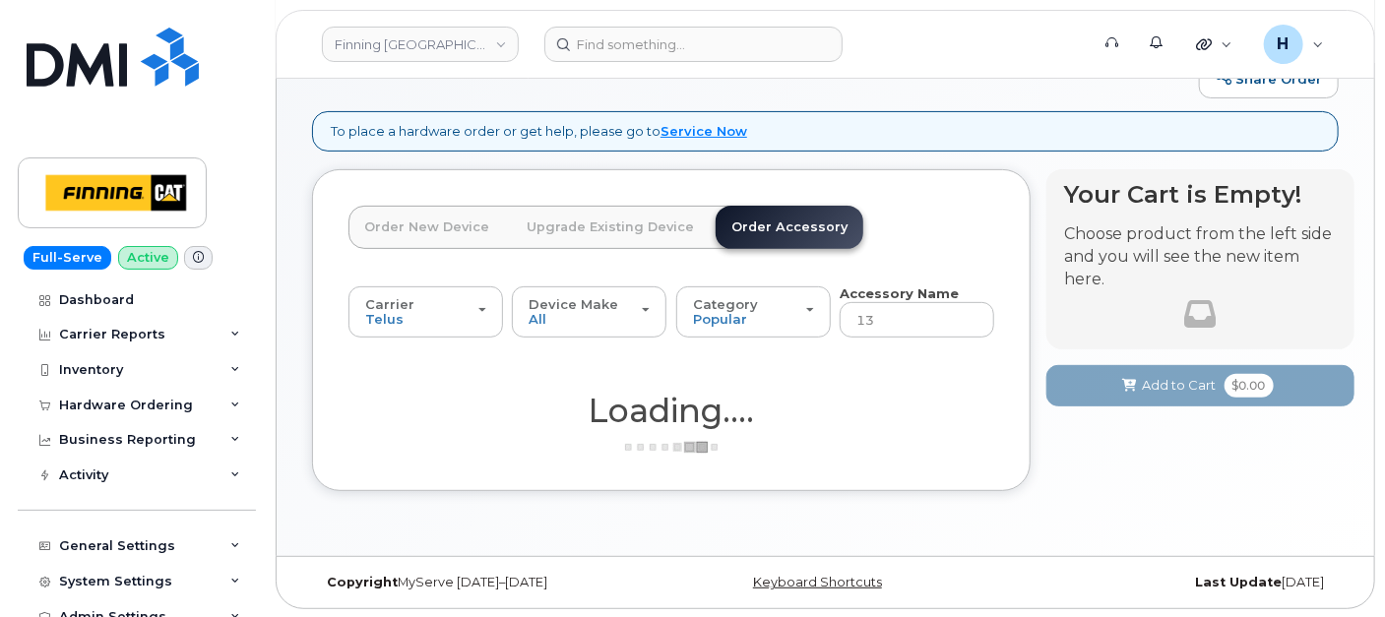
type input "13"
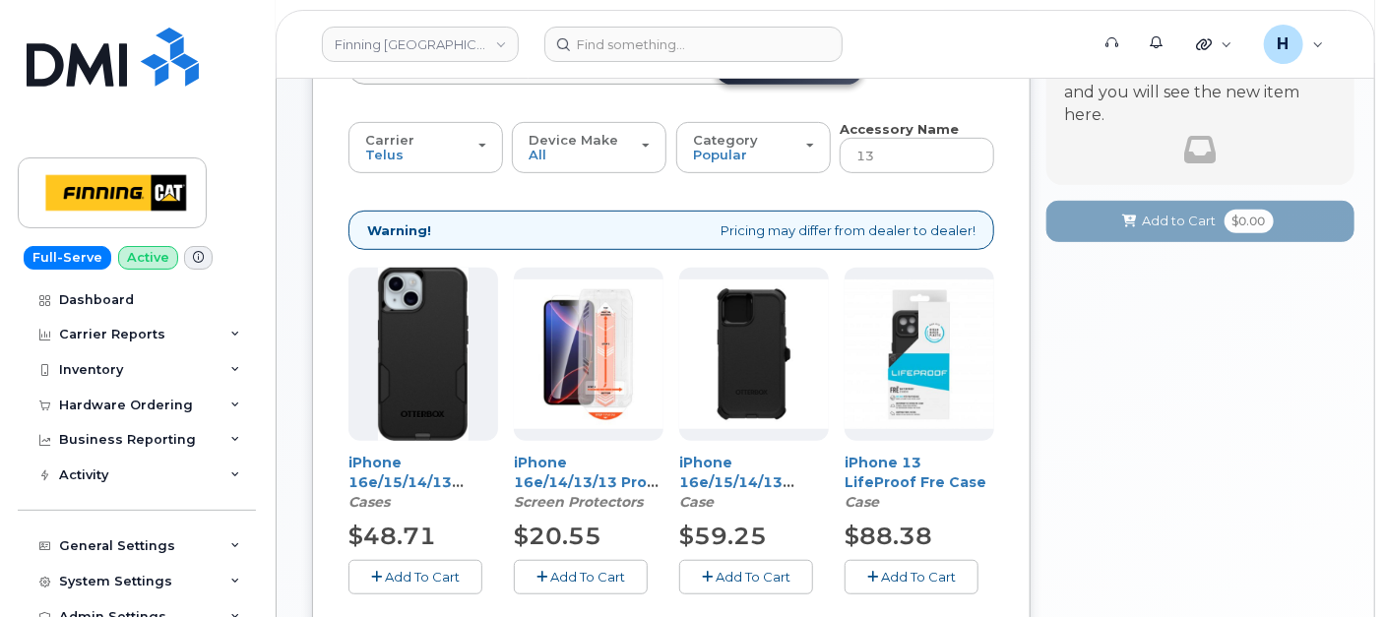
scroll to position [517, 0]
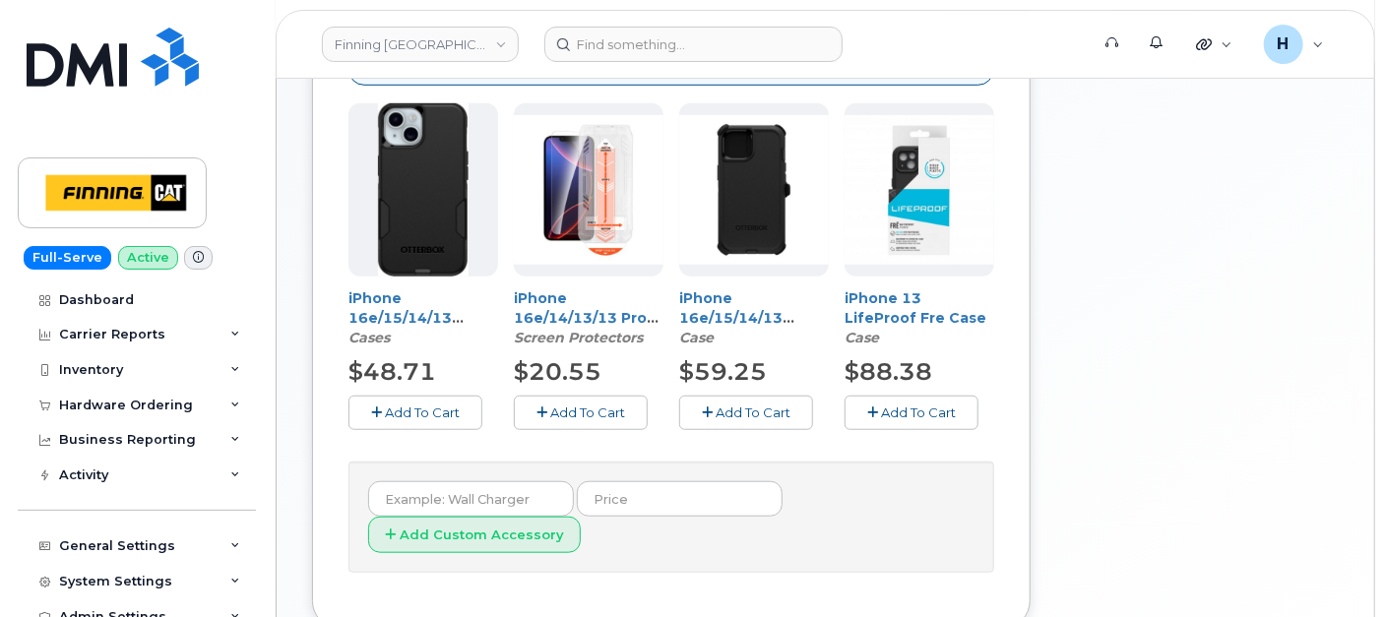
click at [576, 411] on span "Add To Cart" at bounding box center [587, 413] width 75 height 16
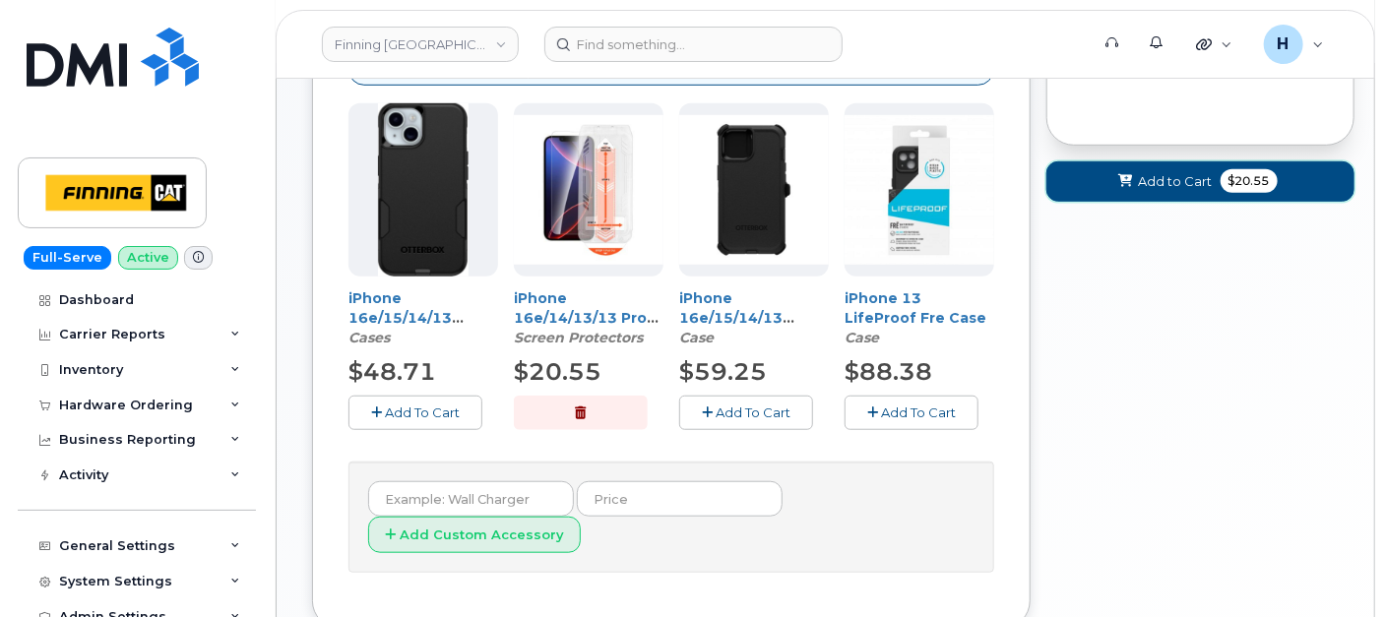
click at [1152, 183] on span "Add to Cart" at bounding box center [1176, 181] width 74 height 19
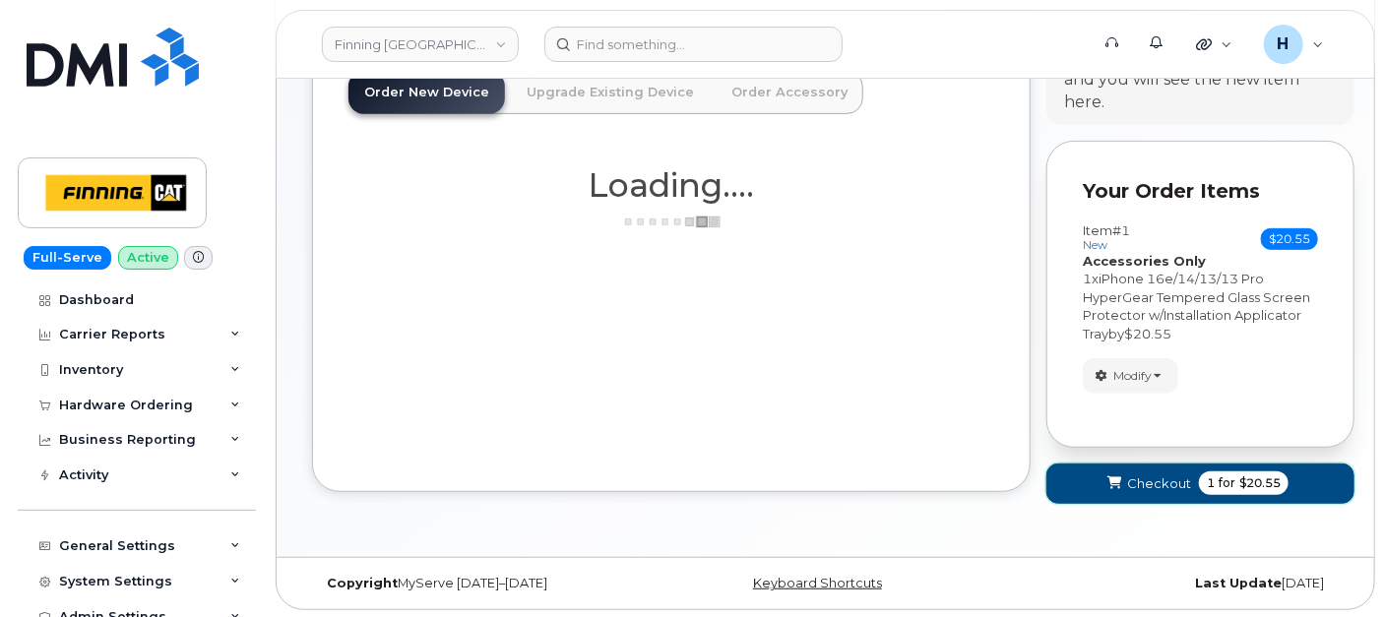
click at [1122, 467] on button "Checkout 1 for $20.55" at bounding box center [1201, 484] width 308 height 40
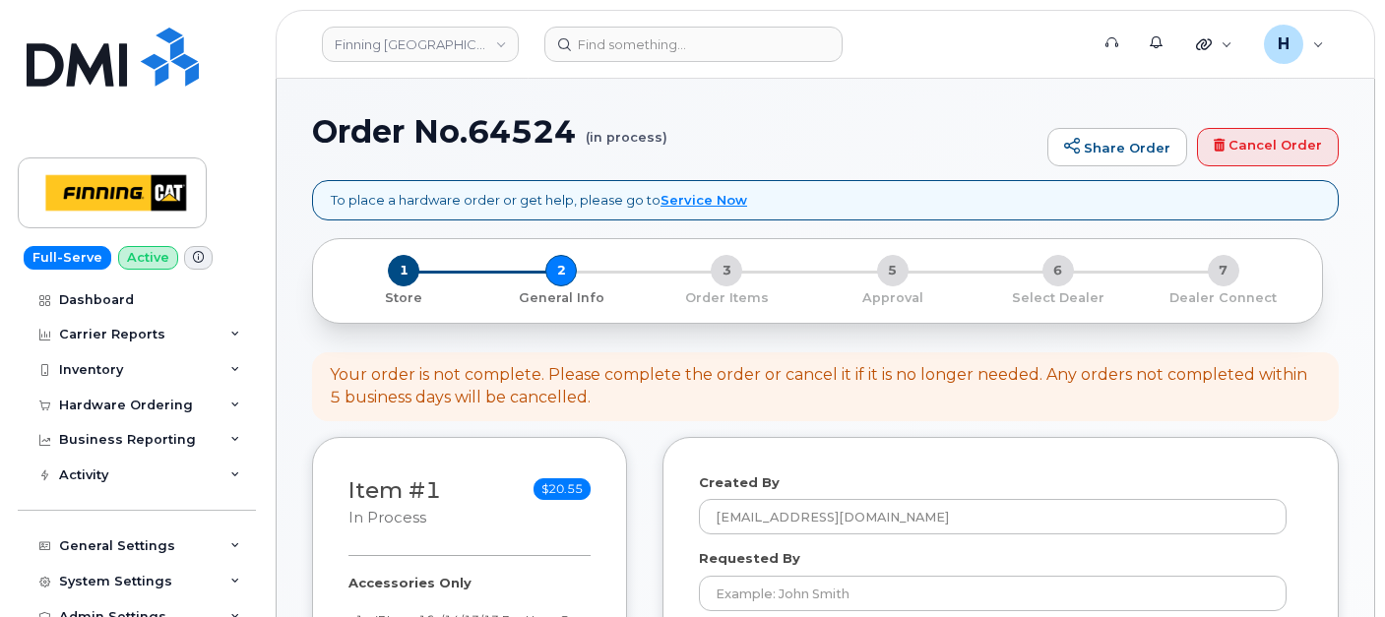
select select
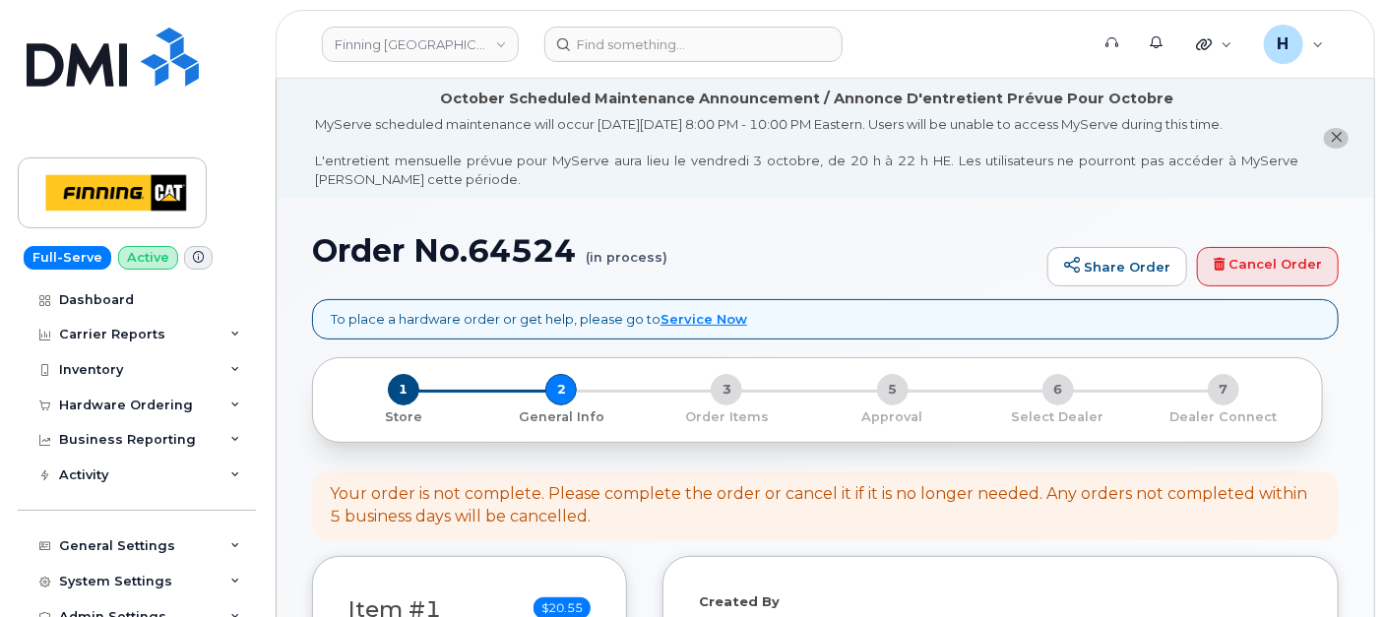
click at [297, 146] on li "October Scheduled Maintenance Announcement / Annonce D'entretient Prévue Pour O…" at bounding box center [826, 138] width 1098 height 119
drag, startPoint x: 297, startPoint y: 270, endPoint x: 306, endPoint y: 265, distance: 10.1
copy h1 "Order No.64524"
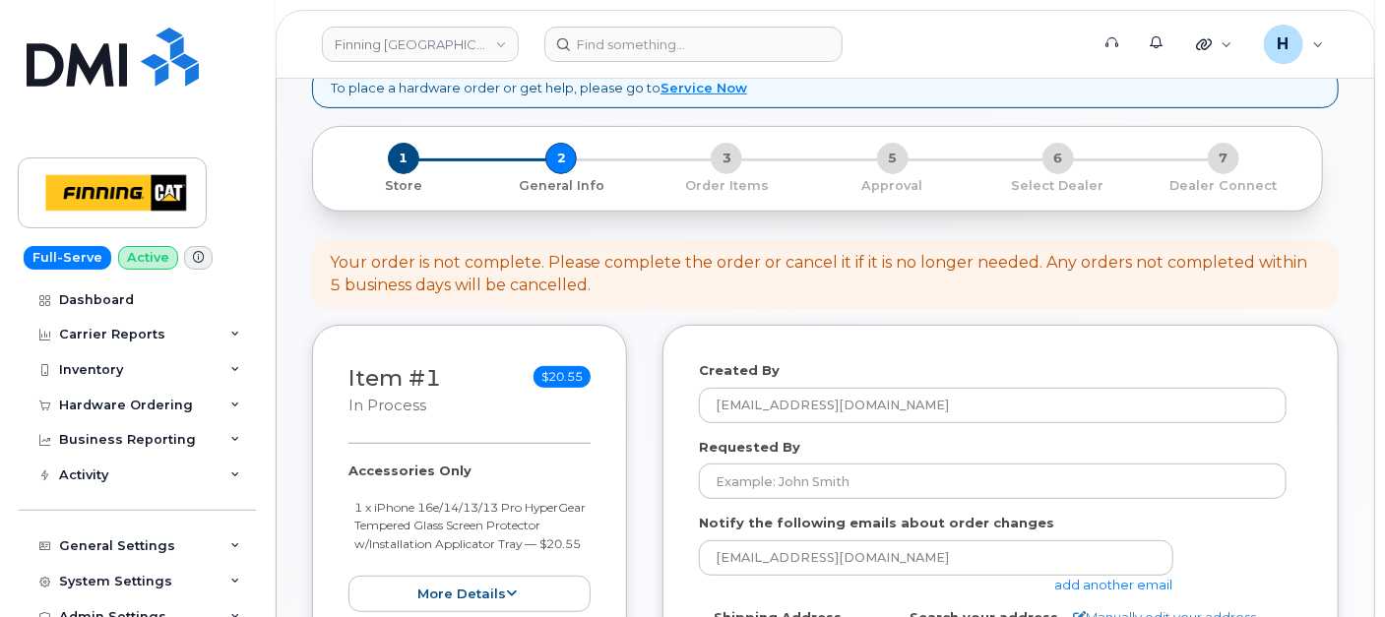
scroll to position [328, 0]
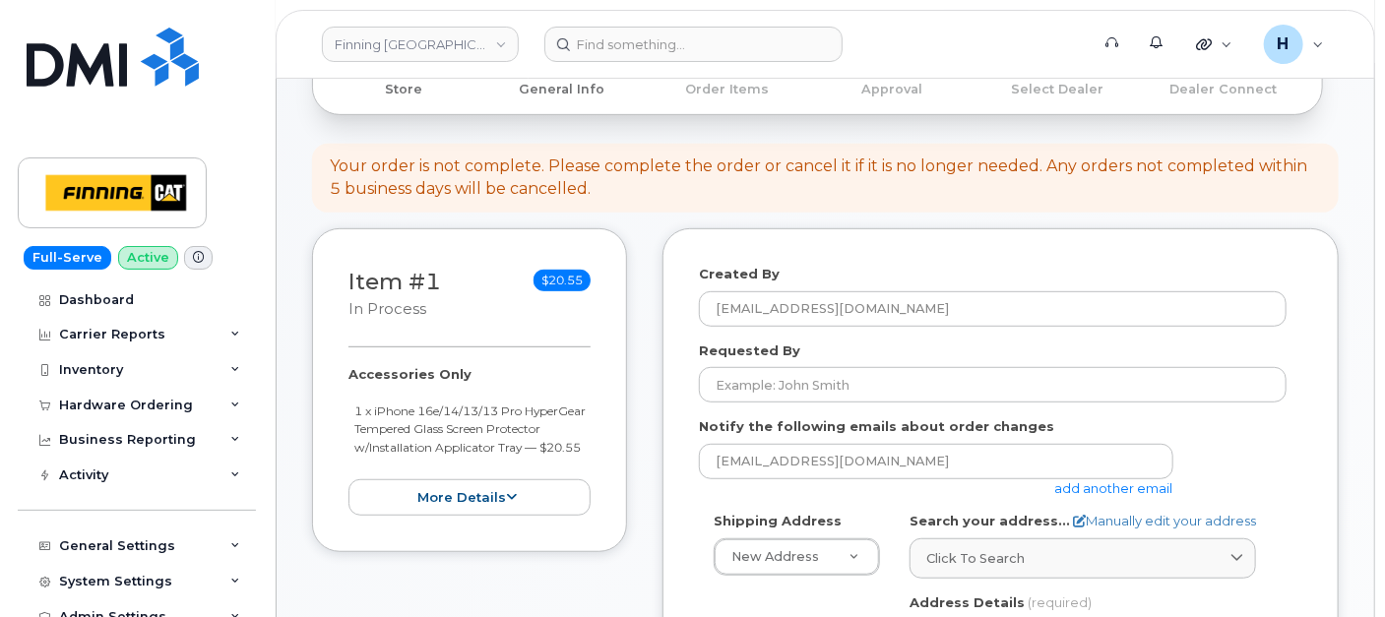
drag, startPoint x: 340, startPoint y: 365, endPoint x: 422, endPoint y: 465, distance: 129.3
click at [422, 465] on div "Item #1 in process $20.55 Accessories Only 1 x iPhone 16e/14/13/13 Pro HyperGea…" at bounding box center [469, 390] width 315 height 324
copy div "Accessories Only 1 x iPhone 16e/14/13/13 Pro HyperGear Tempered Glass Screen Pr…"
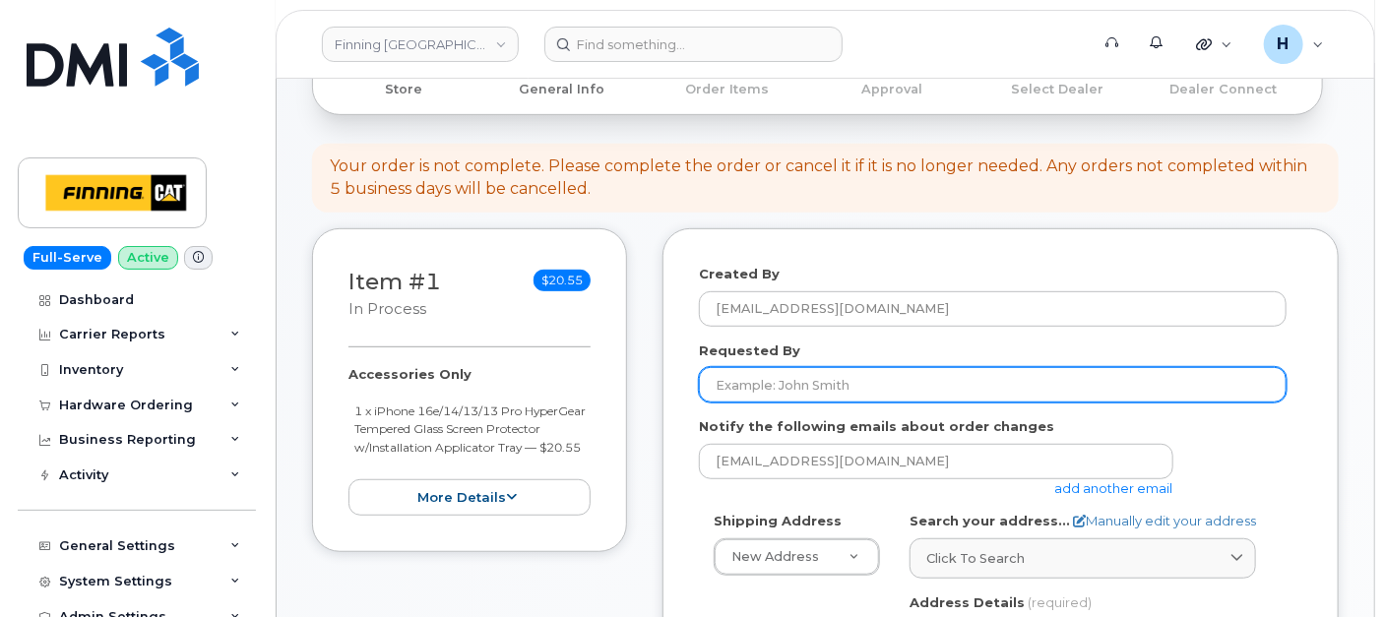
click at [845, 381] on input "Requested By" at bounding box center [993, 384] width 588 height 35
paste input "RITM0497684"
type input "RITM0497684"
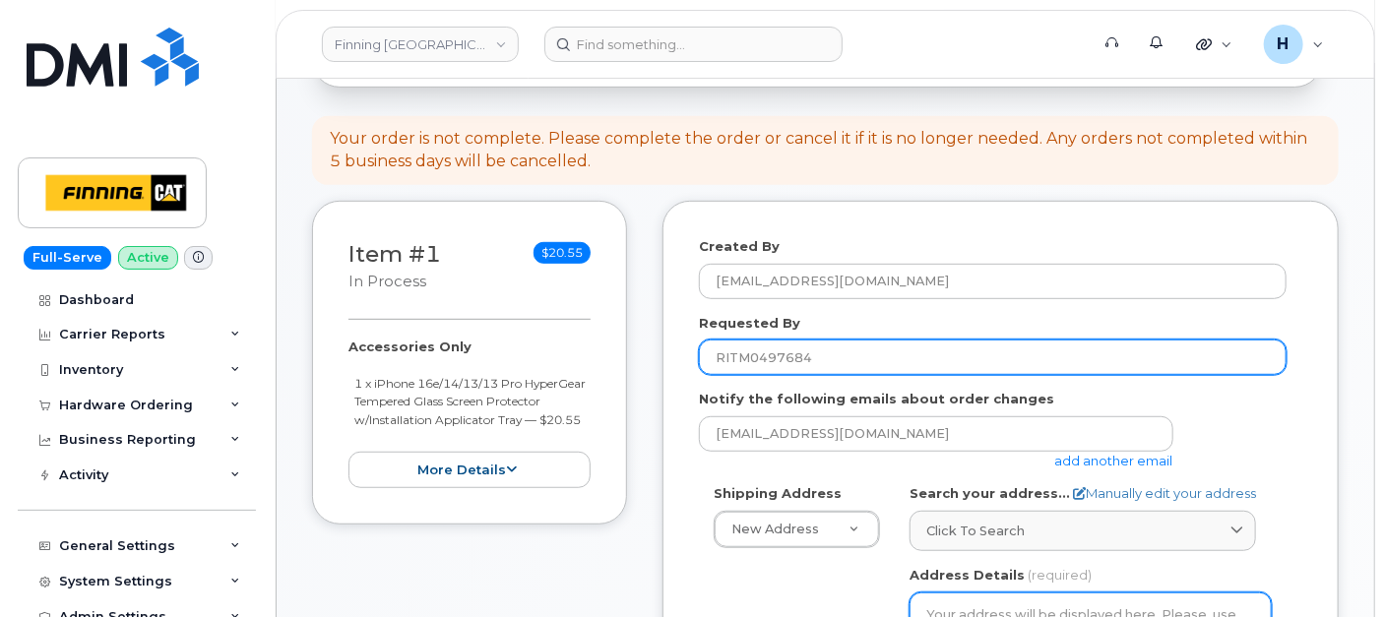
scroll to position [546, 0]
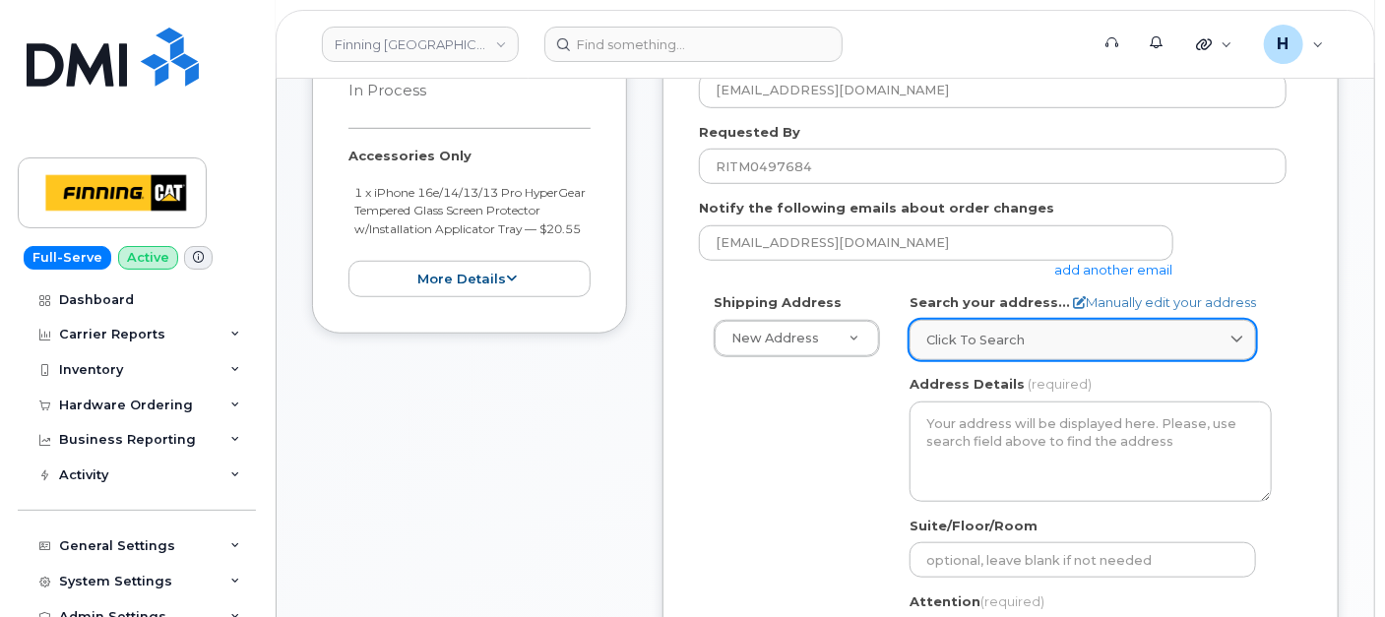
click at [1033, 337] on div "Click to search" at bounding box center [1083, 340] width 313 height 19
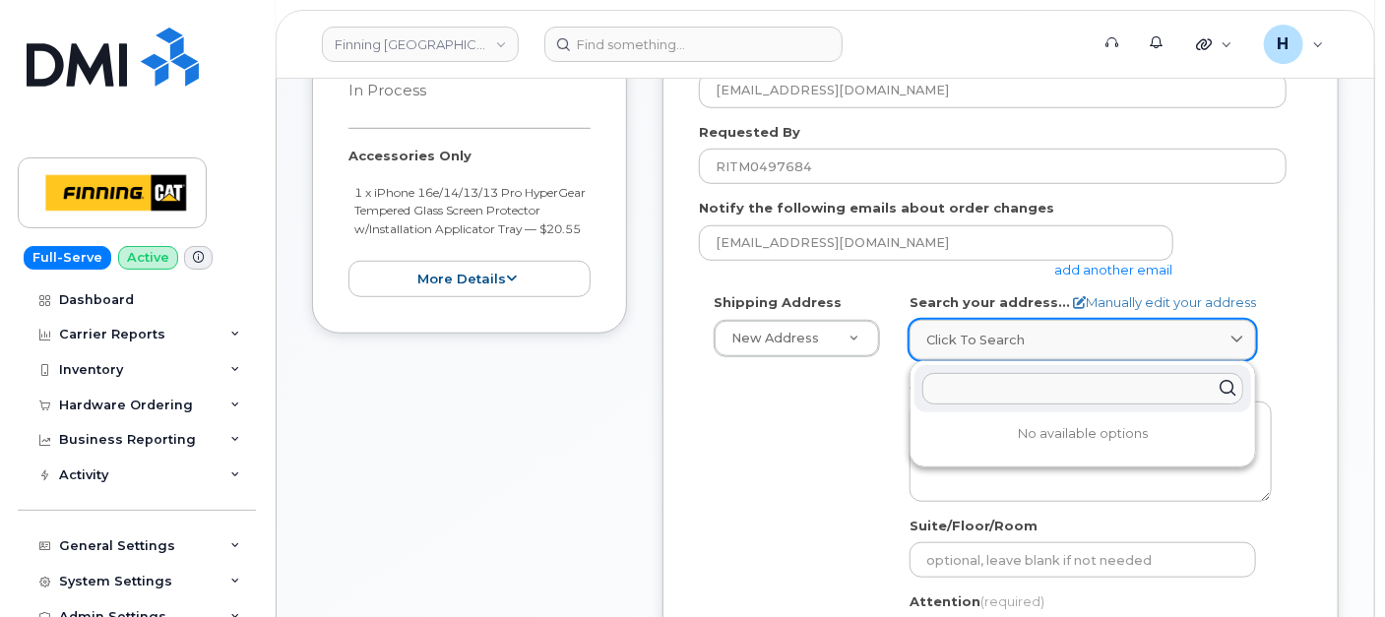
paste input "[STREET_ADDRESS]"
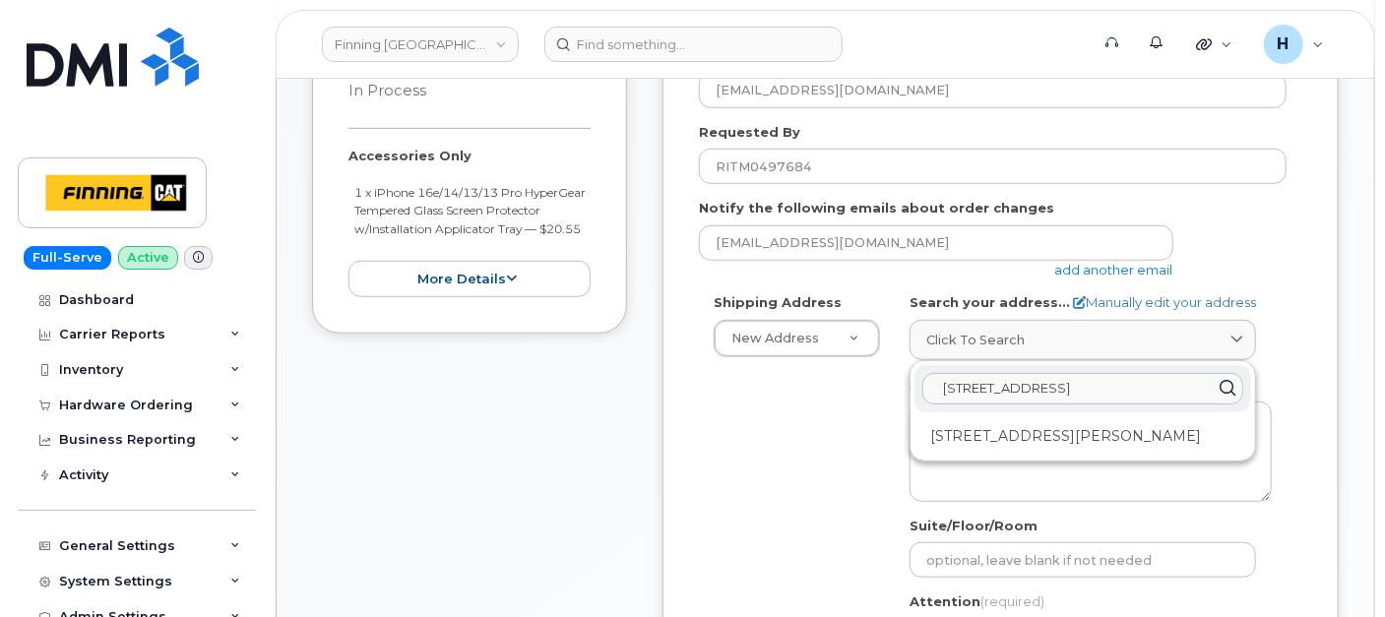
type input "[STREET_ADDRESS]"
click at [1044, 438] on div "[STREET_ADDRESS][PERSON_NAME]" at bounding box center [1083, 436] width 337 height 32
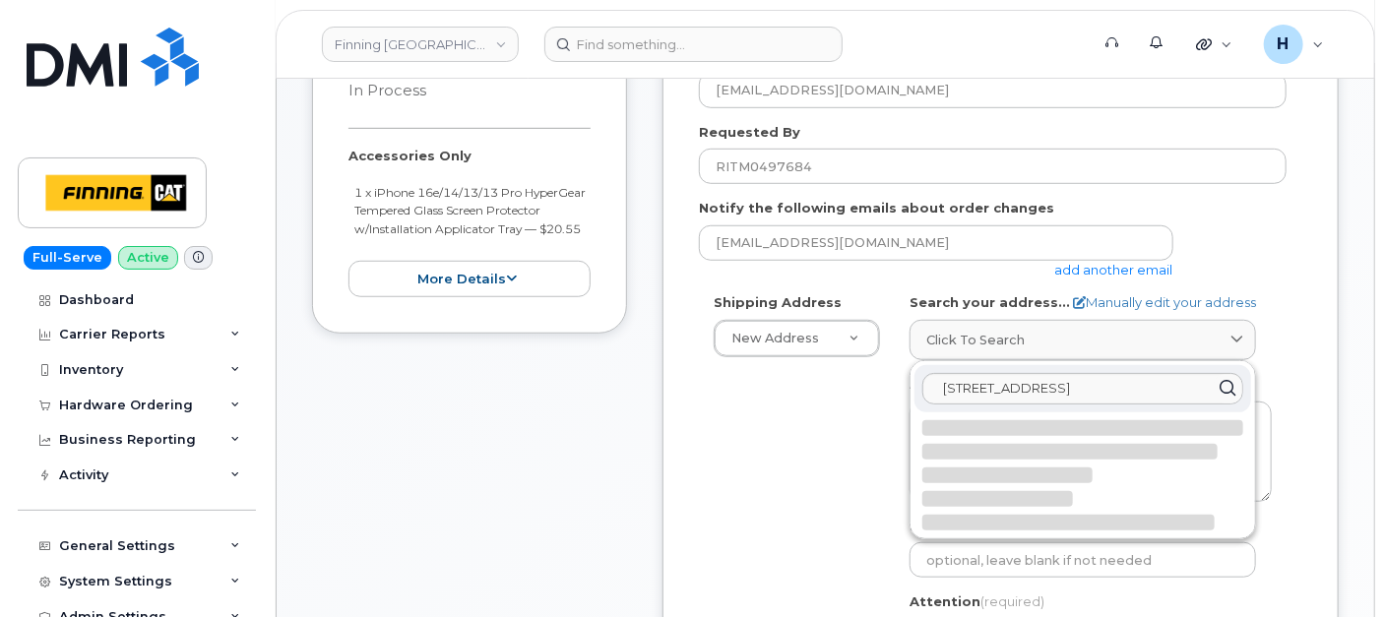
select select
type textarea "[STREET_ADDRESS][PERSON_NAME]"
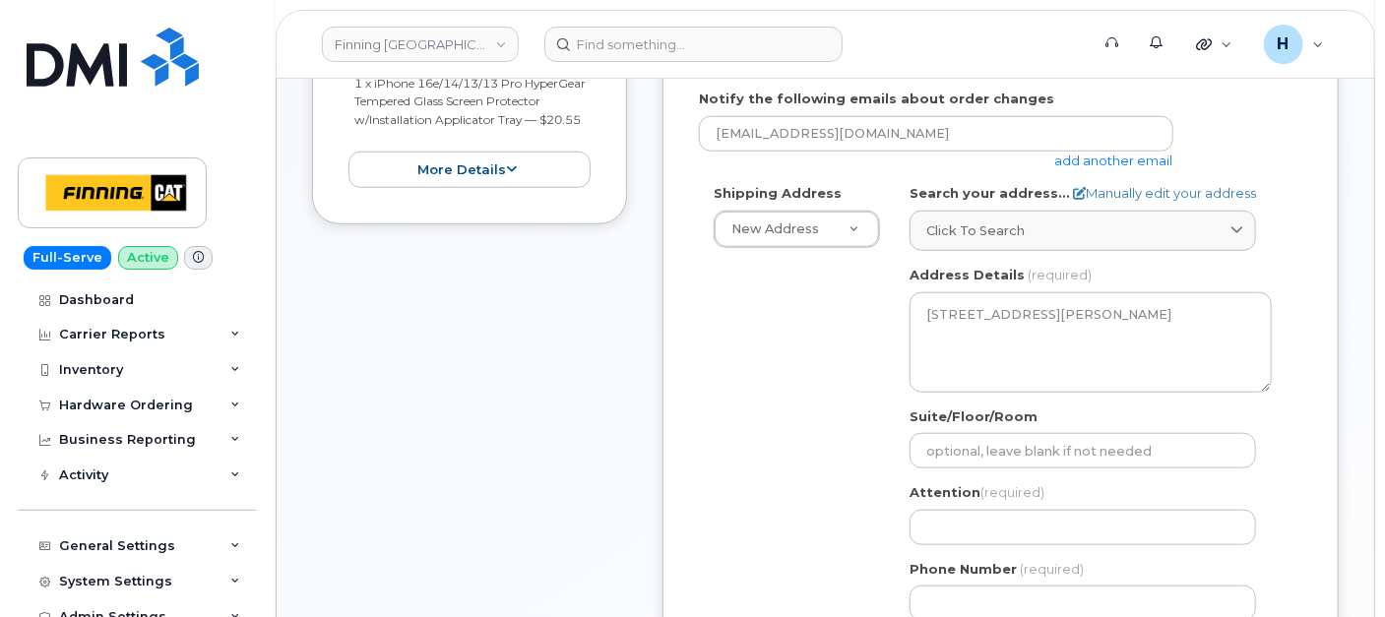
scroll to position [109, 0]
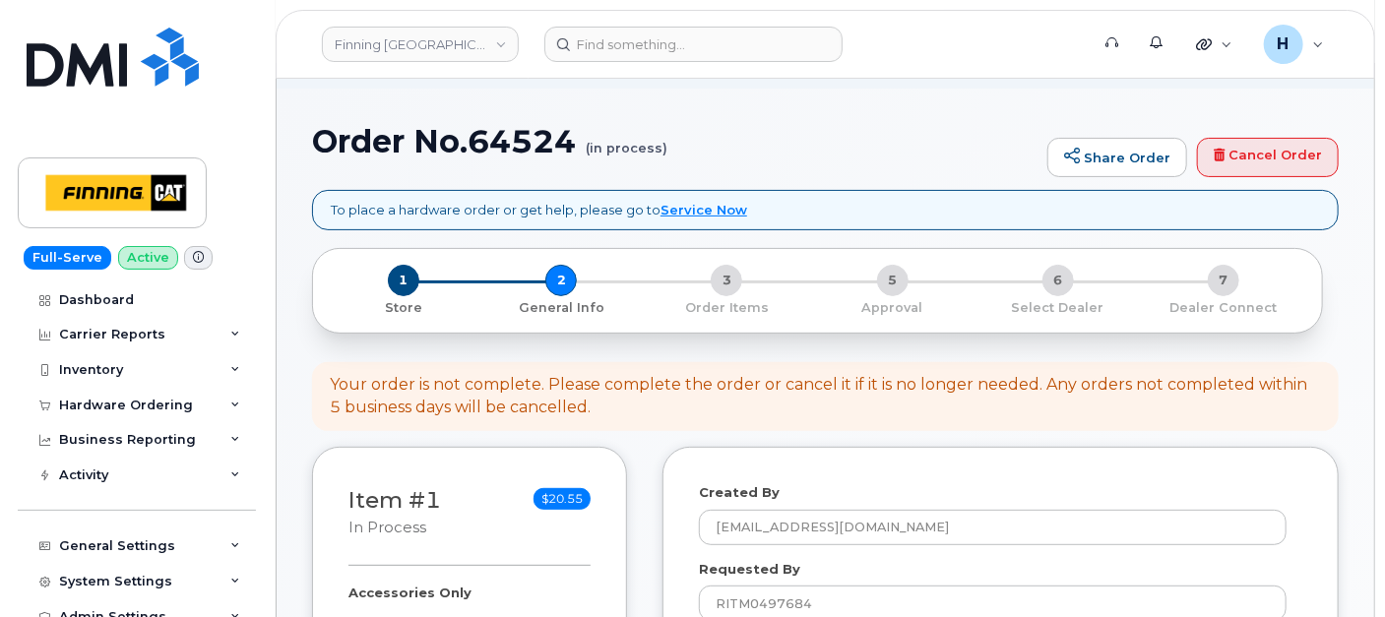
click at [478, 144] on h1 "Order No.64524 (in process)" at bounding box center [675, 141] width 726 height 34
copy h1 "64524"
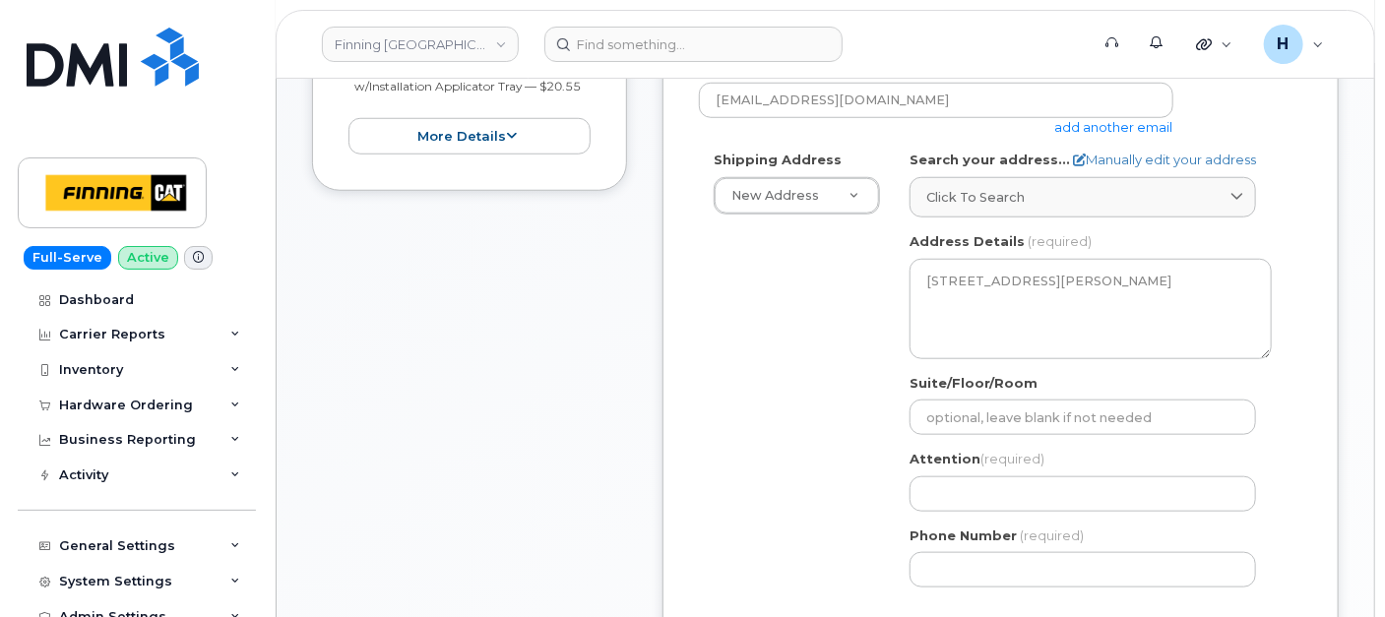
scroll to position [765, 0]
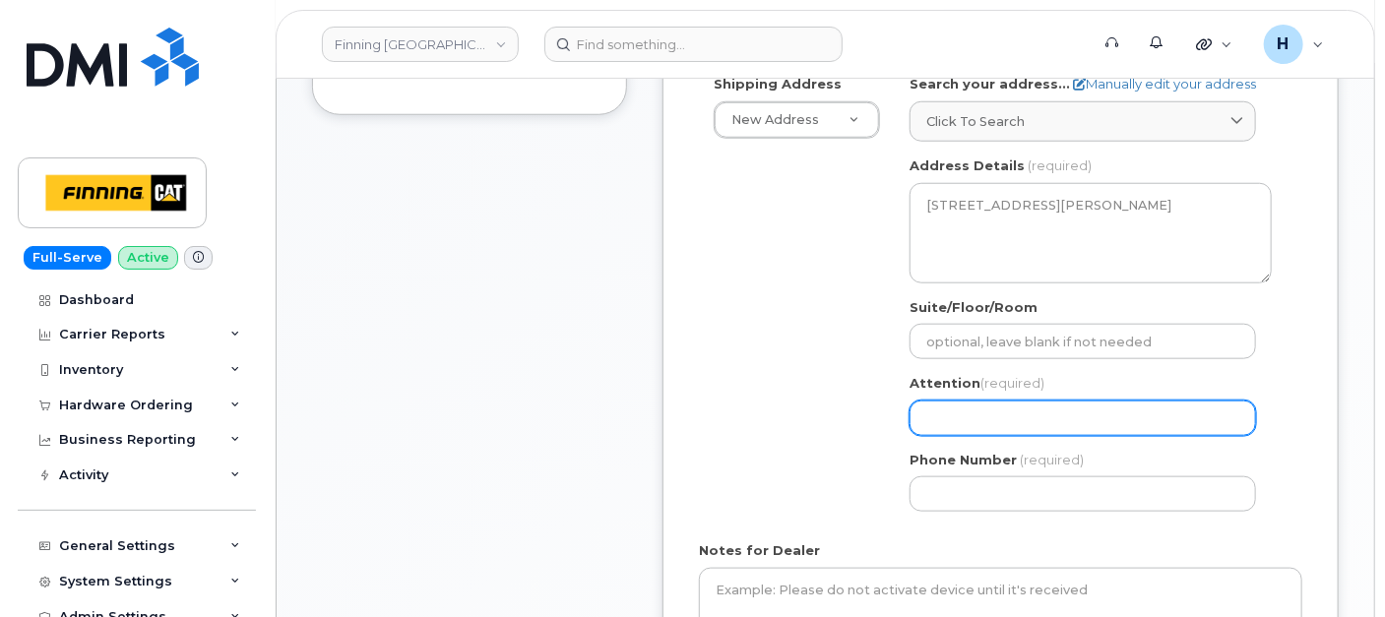
drag, startPoint x: 963, startPoint y: 414, endPoint x: 925, endPoint y: 414, distance: 38.4
click at [963, 414] on input "Attention (required)" at bounding box center [1083, 418] width 347 height 35
paste input "[PERSON_NAME]"
select select
type input "[PERSON_NAME]"
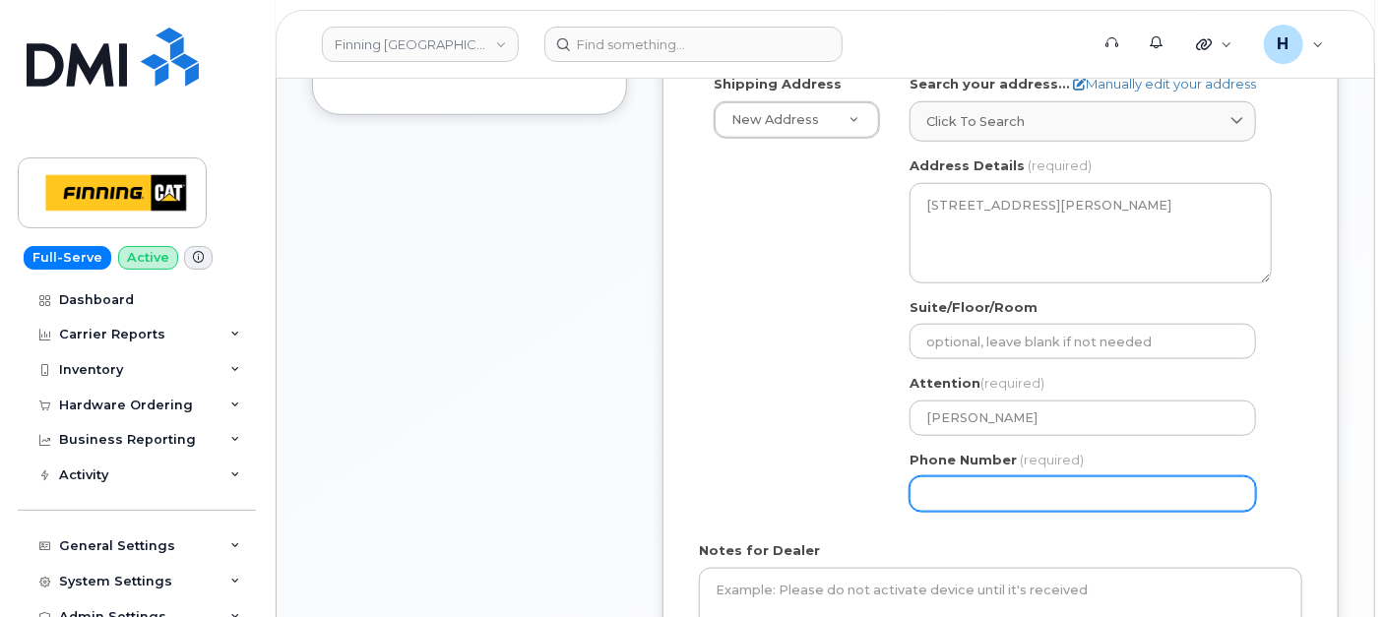
click at [962, 502] on input "Phone Number" at bounding box center [1083, 494] width 347 height 35
type input "4"
paste input "747740748"
select select
type input "4747740748"
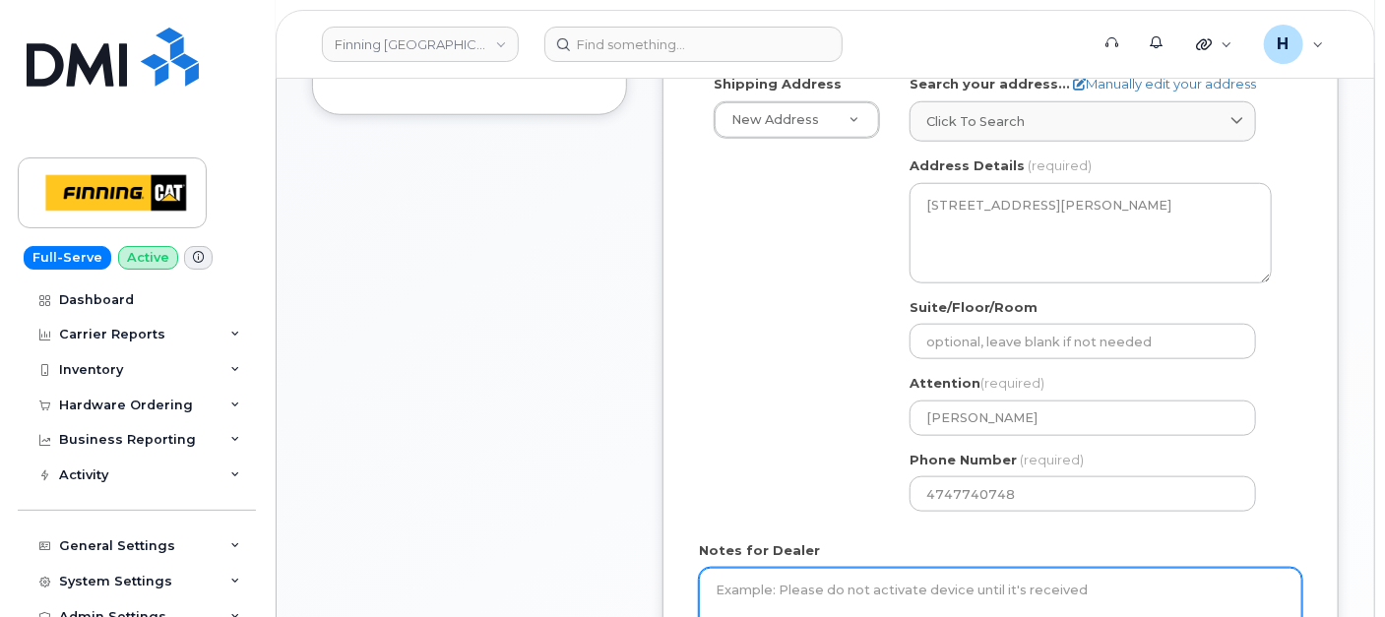
drag, startPoint x: 864, startPoint y: 577, endPoint x: 713, endPoint y: 555, distance: 152.2
click at [864, 577] on textarea "Notes for Dealer" at bounding box center [1001, 600] width 604 height 65
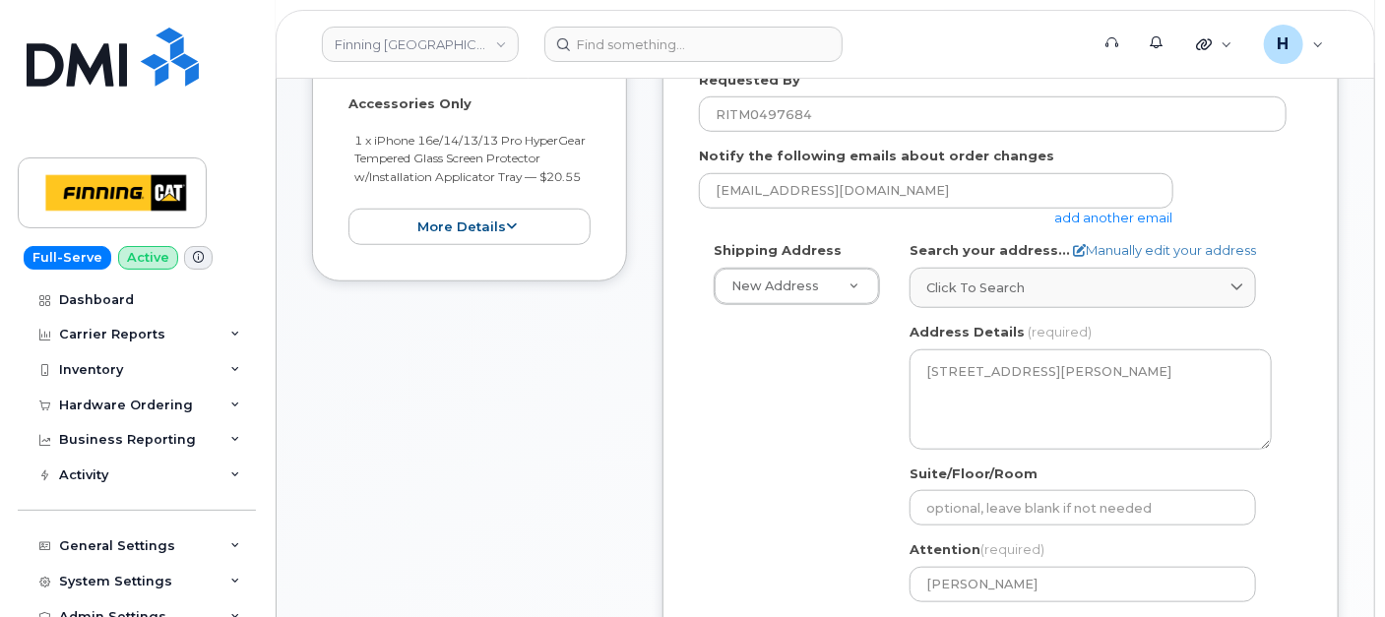
scroll to position [437, 0]
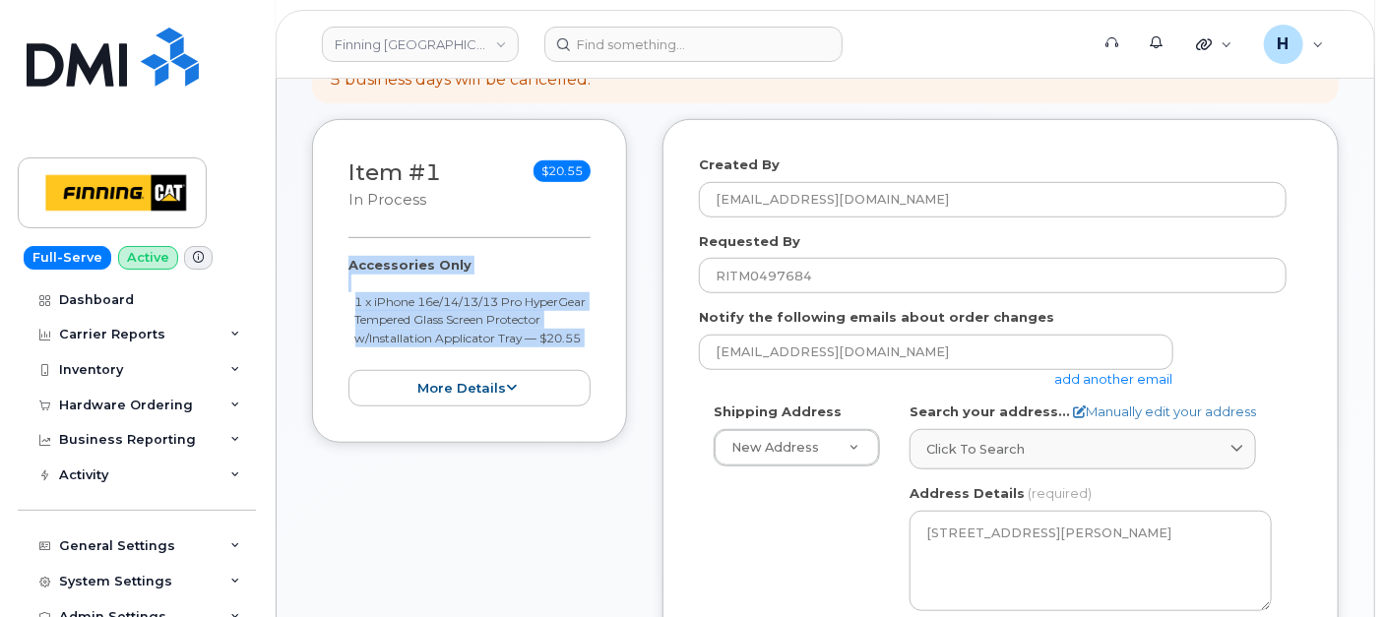
drag, startPoint x: 346, startPoint y: 267, endPoint x: 401, endPoint y: 366, distance: 113.7
click at [401, 366] on div "Item #1 in process $20.55 Accessories Only 1 x iPhone 16e/14/13/13 Pro HyperGea…" at bounding box center [469, 281] width 315 height 324
copy div "Accessories Only 1 x iPhone 16e/14/13/13 Pro HyperGear Tempered Glass Screen Pr…"
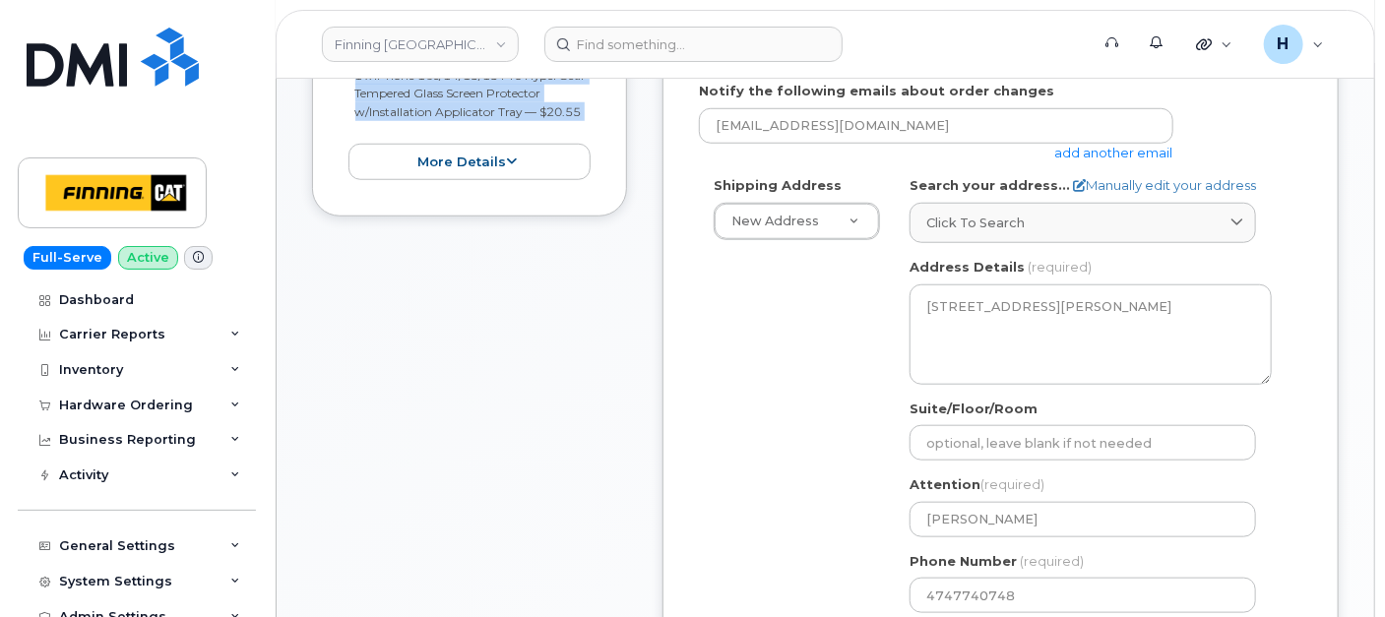
scroll to position [874, 0]
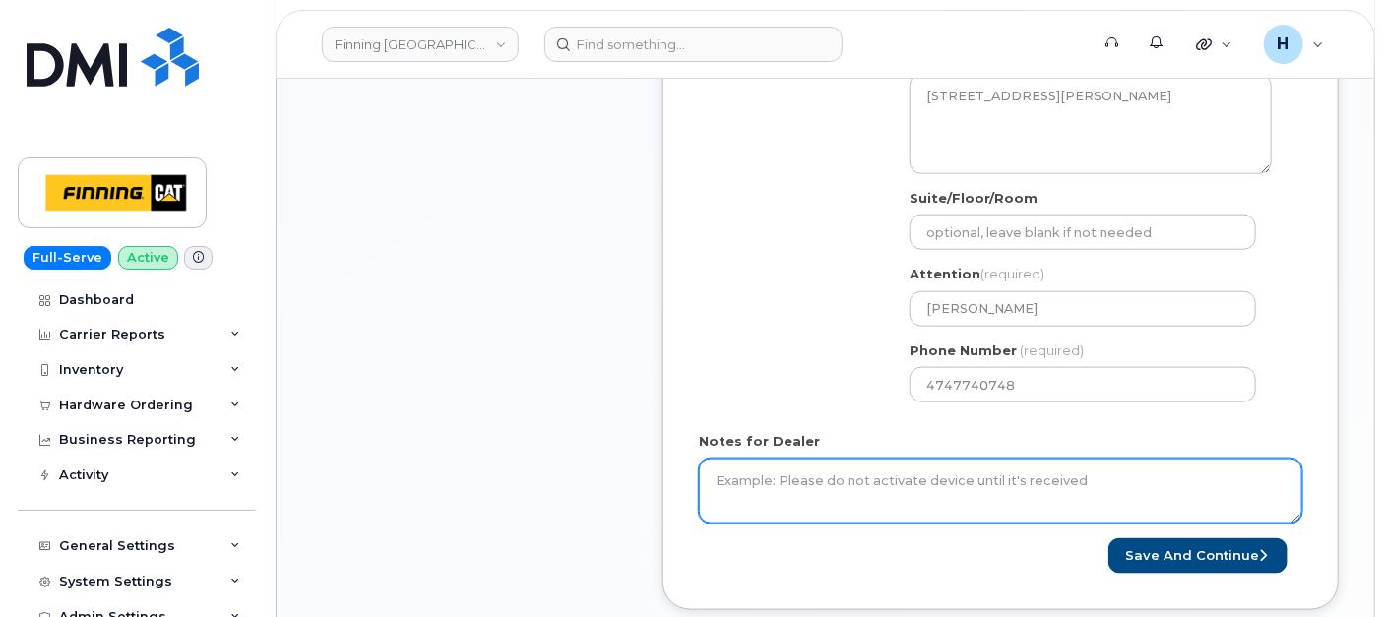
click at [857, 477] on textarea "Notes for Dealer" at bounding box center [1001, 491] width 604 height 65
paste textarea "Accessories Only 1 x iPhone 16e/14/13/13 Pro HyperGear Tempered Glass Screen Pr…"
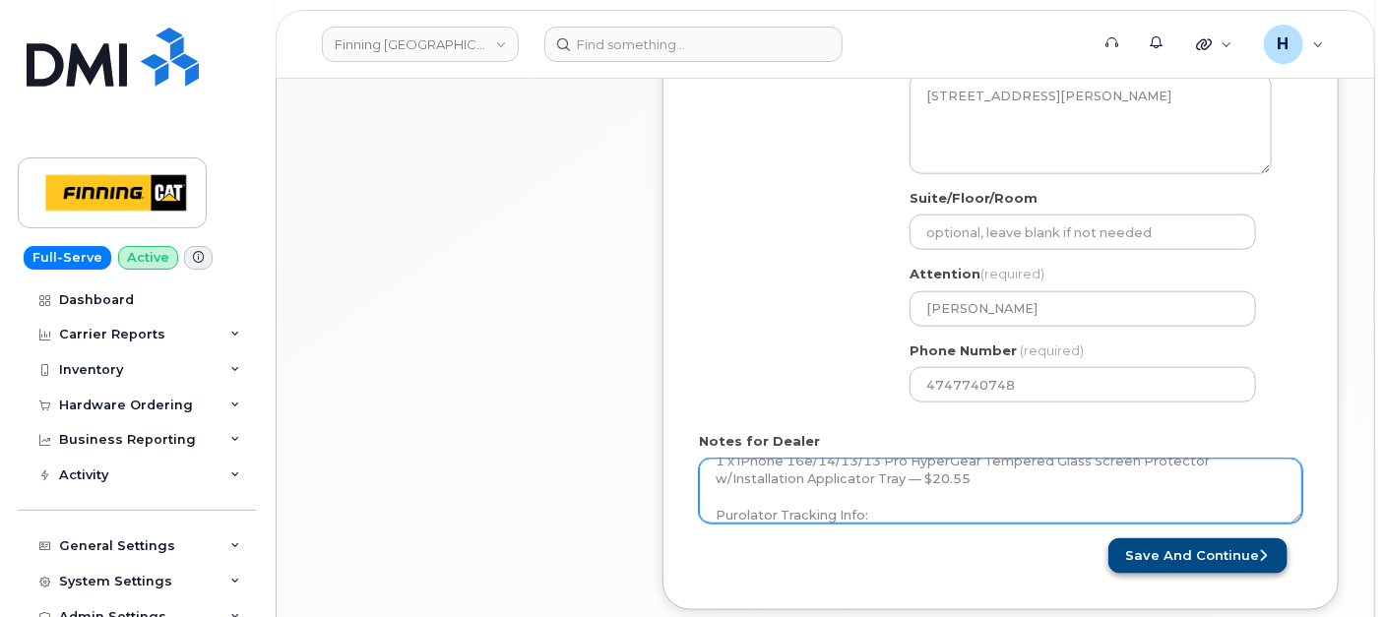
type textarea "Accessories Only 1 x iPhone 16e/14/13/13 Pro HyperGear Tempered Glass Screen Pr…"
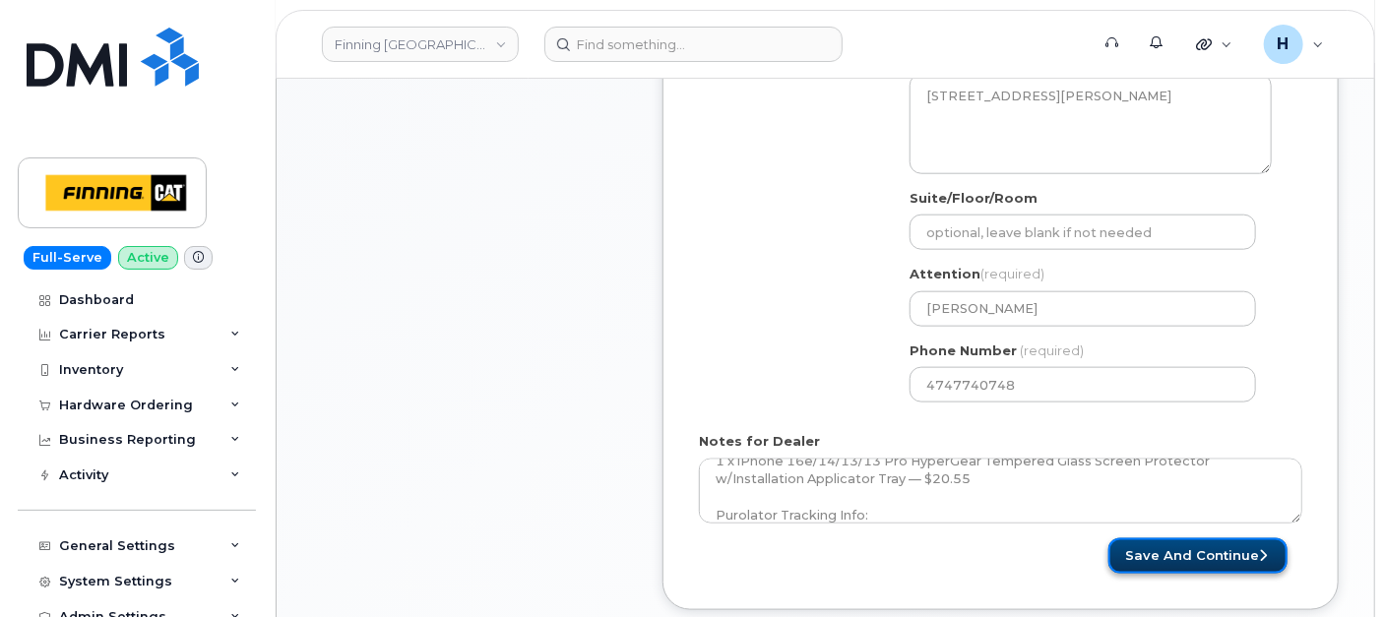
click at [1207, 546] on button "Save and Continue" at bounding box center [1198, 557] width 179 height 36
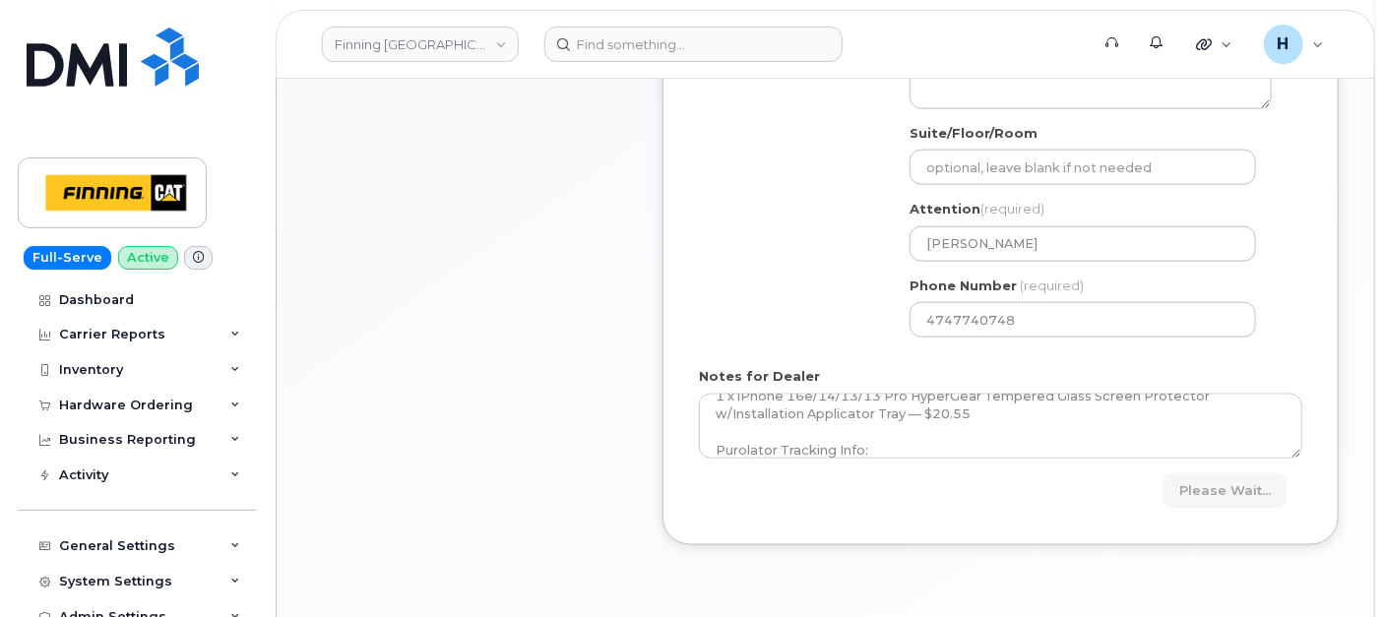
scroll to position [985, 0]
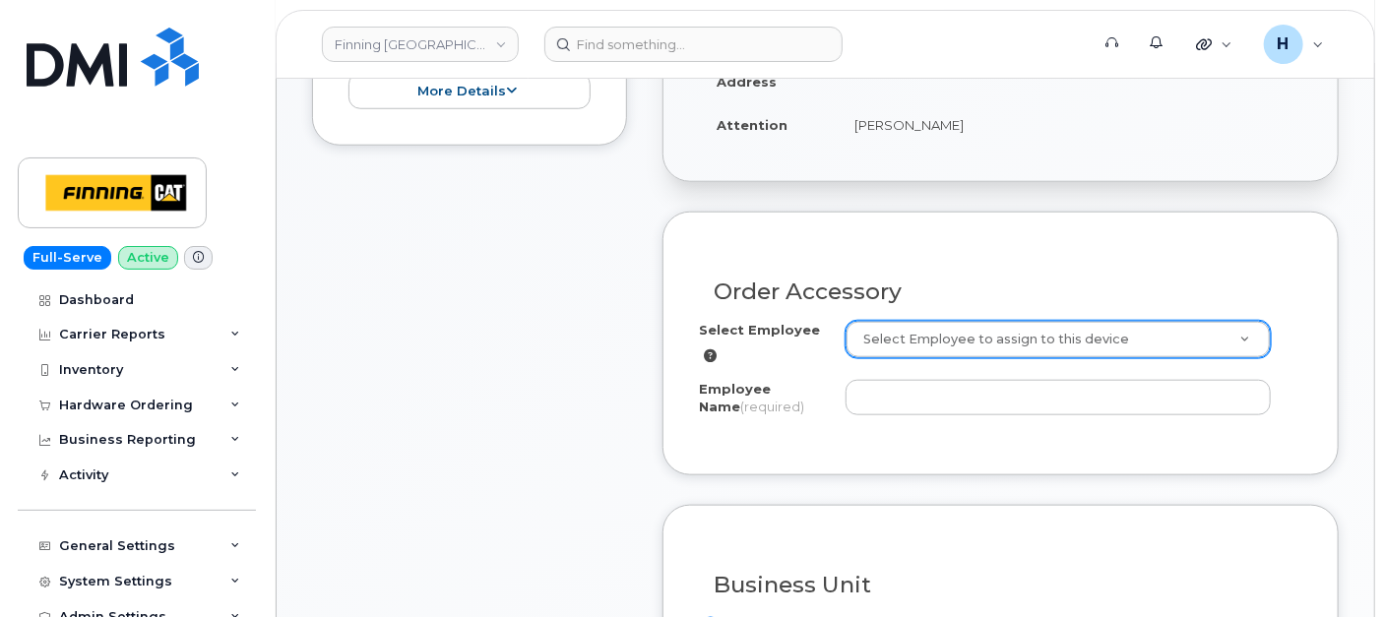
scroll to position [765, 0]
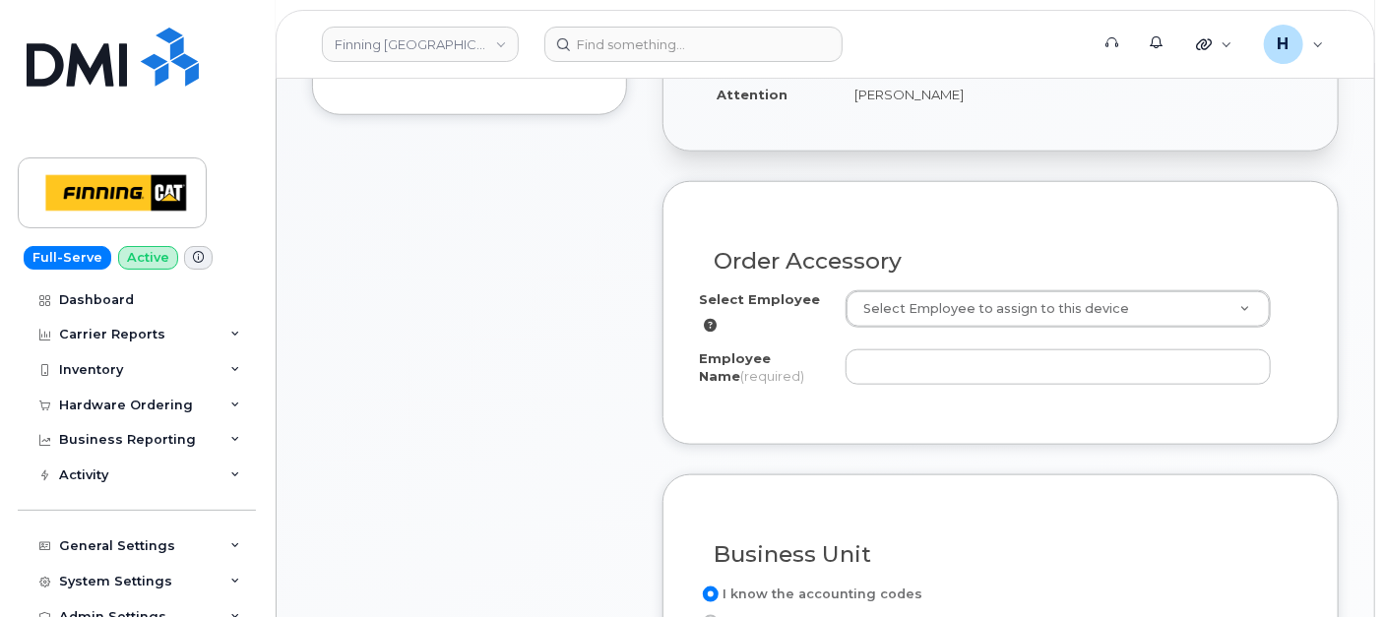
drag, startPoint x: 841, startPoint y: 87, endPoint x: 1035, endPoint y: 87, distance: 194.0
click at [1035, 87] on td "[PERSON_NAME]" at bounding box center [1070, 94] width 466 height 43
copy td "[PERSON_NAME]"
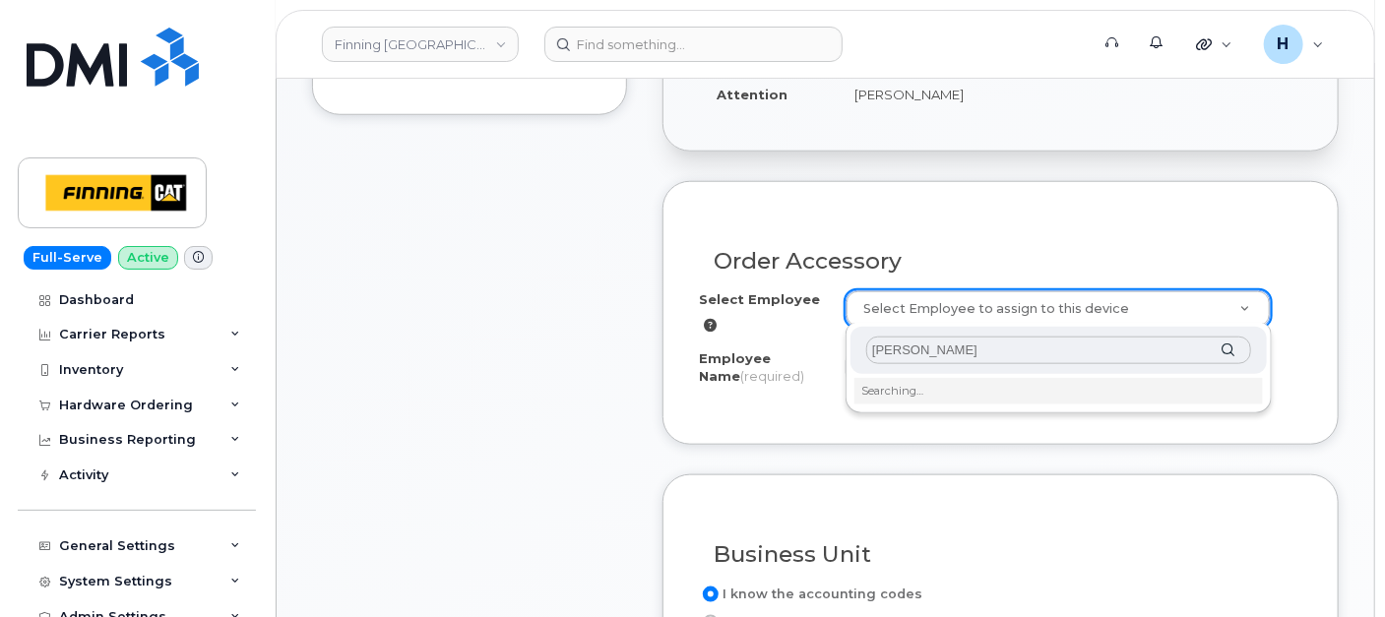
type input "[PERSON_NAME]"
click at [912, 395] on li "Searching…" at bounding box center [1059, 391] width 409 height 26
type input "768894"
type input "[PERSON_NAME]"
select select "D19"
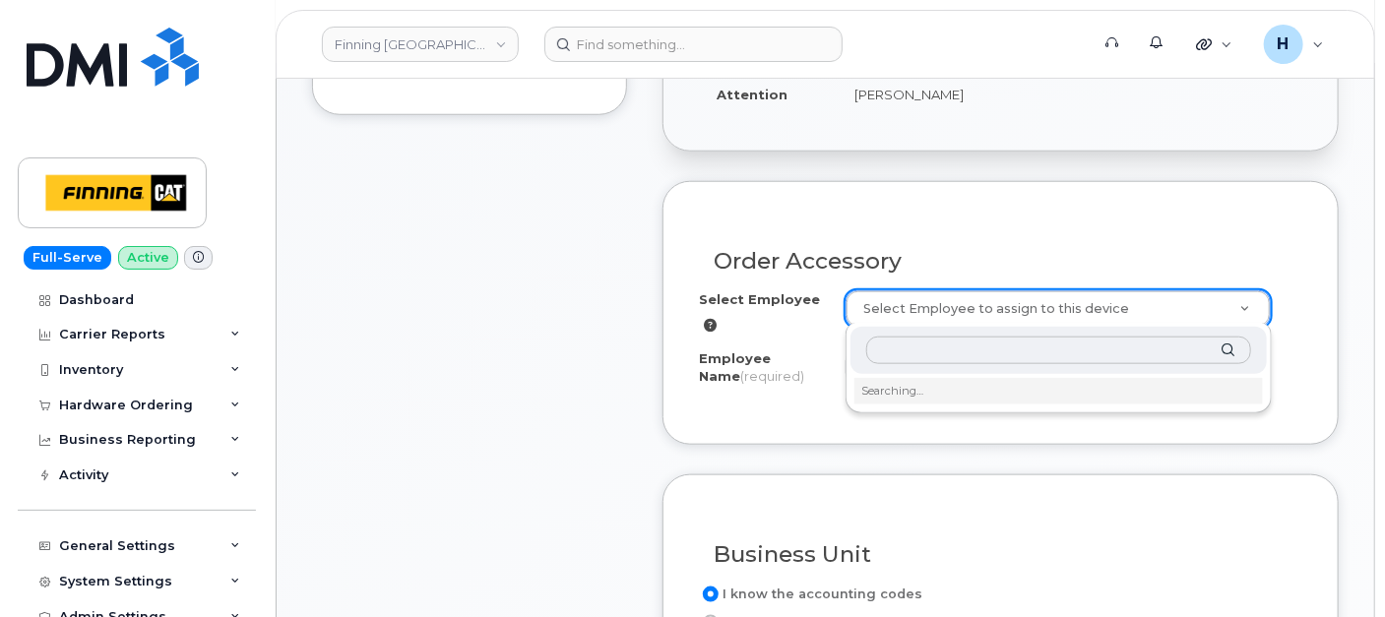
select select "CPAAAKG"
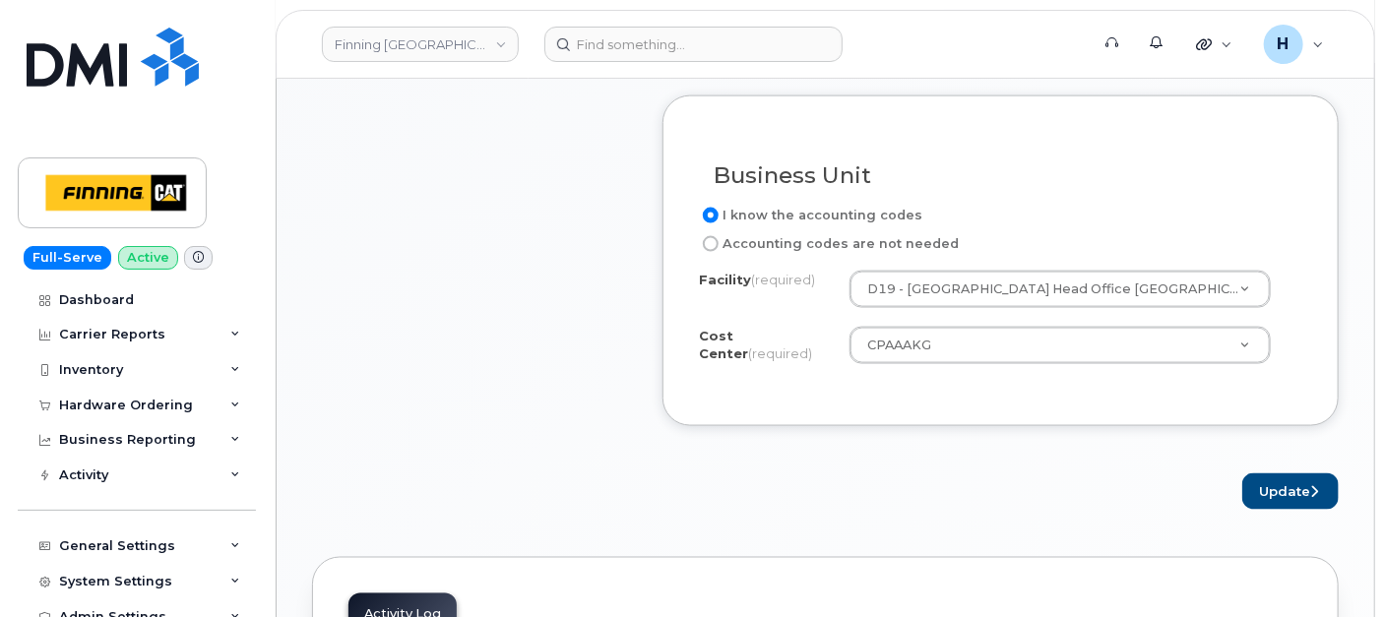
scroll to position [1203, 0]
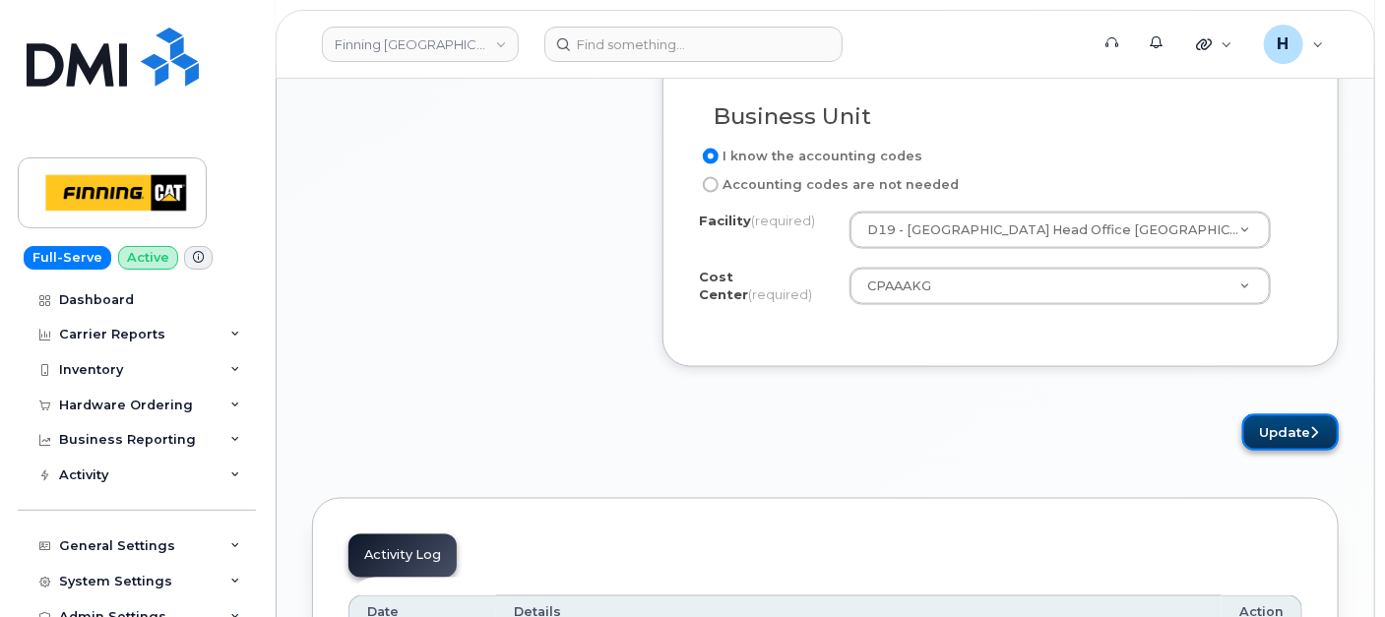
click at [1291, 426] on button "Update" at bounding box center [1291, 433] width 96 height 36
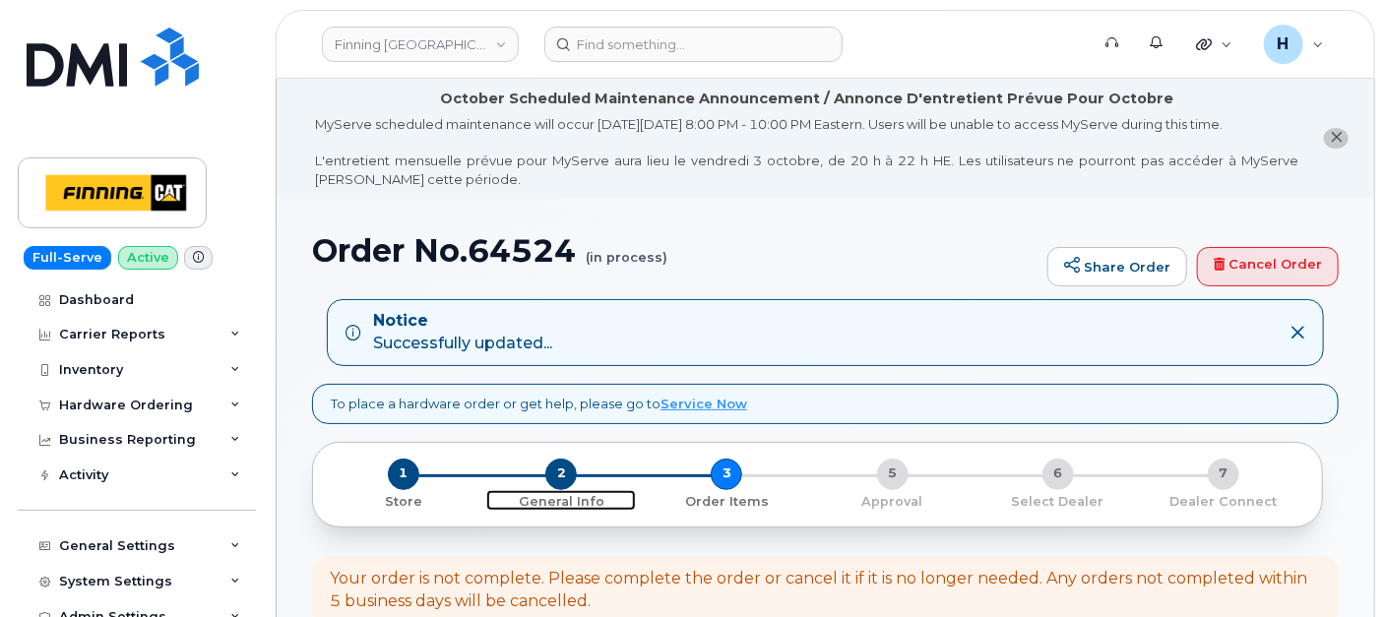
drag, startPoint x: 560, startPoint y: 472, endPoint x: 691, endPoint y: 401, distance: 148.9
click at [562, 472] on span "2" at bounding box center [561, 475] width 32 height 32
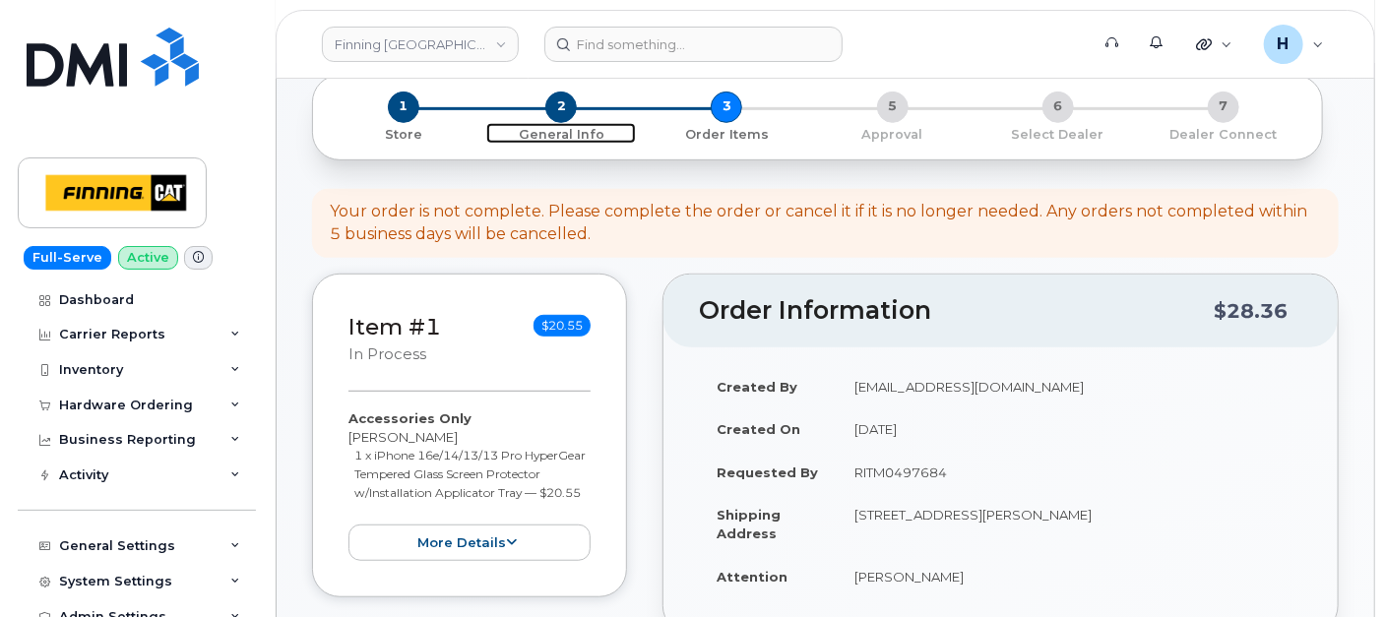
scroll to position [437, 0]
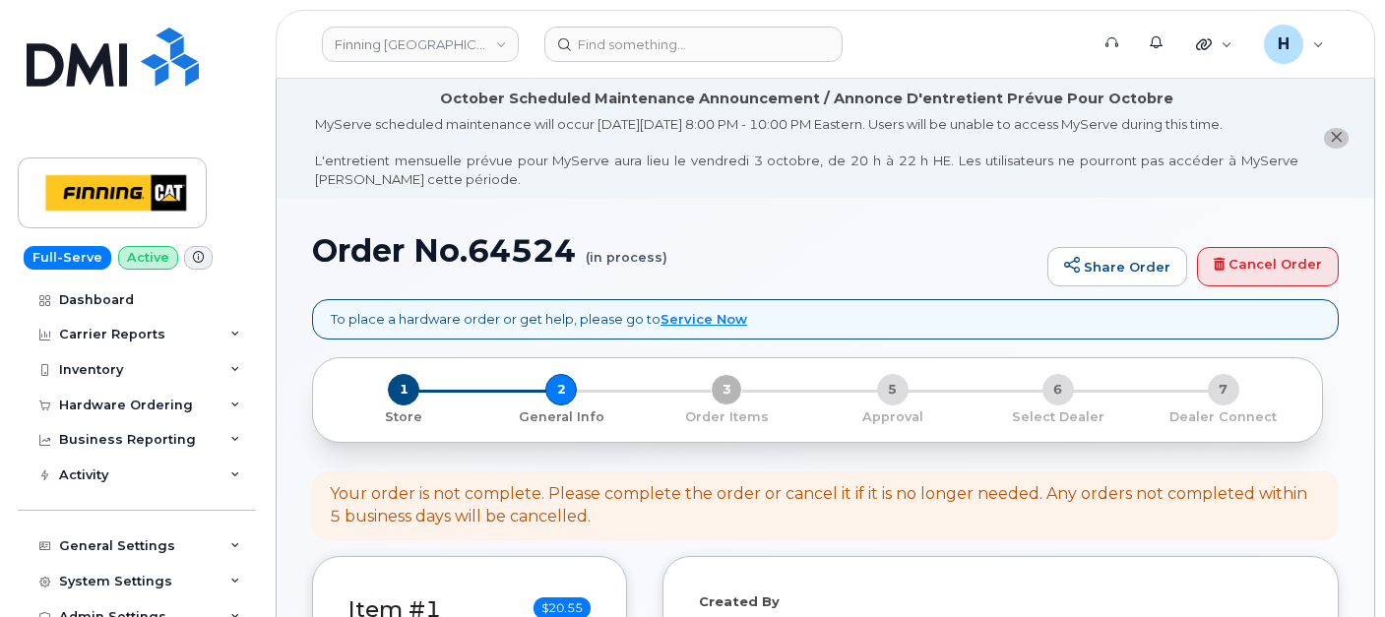
select select
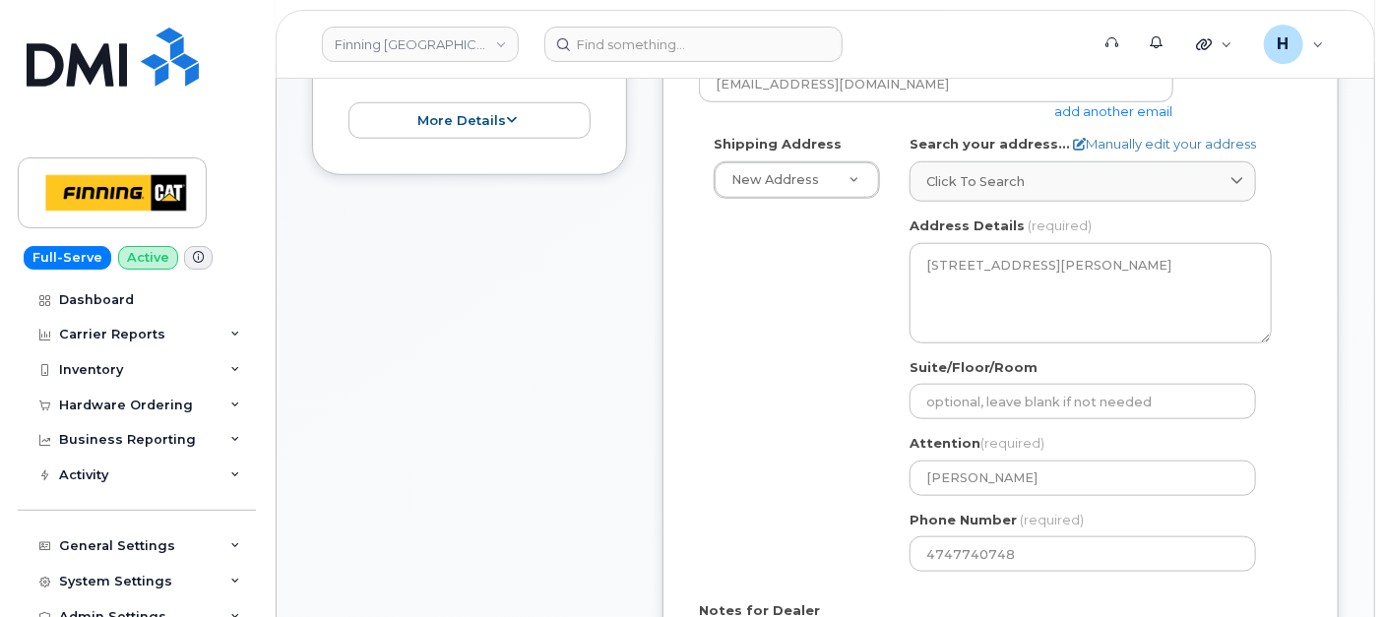
scroll to position [874, 0]
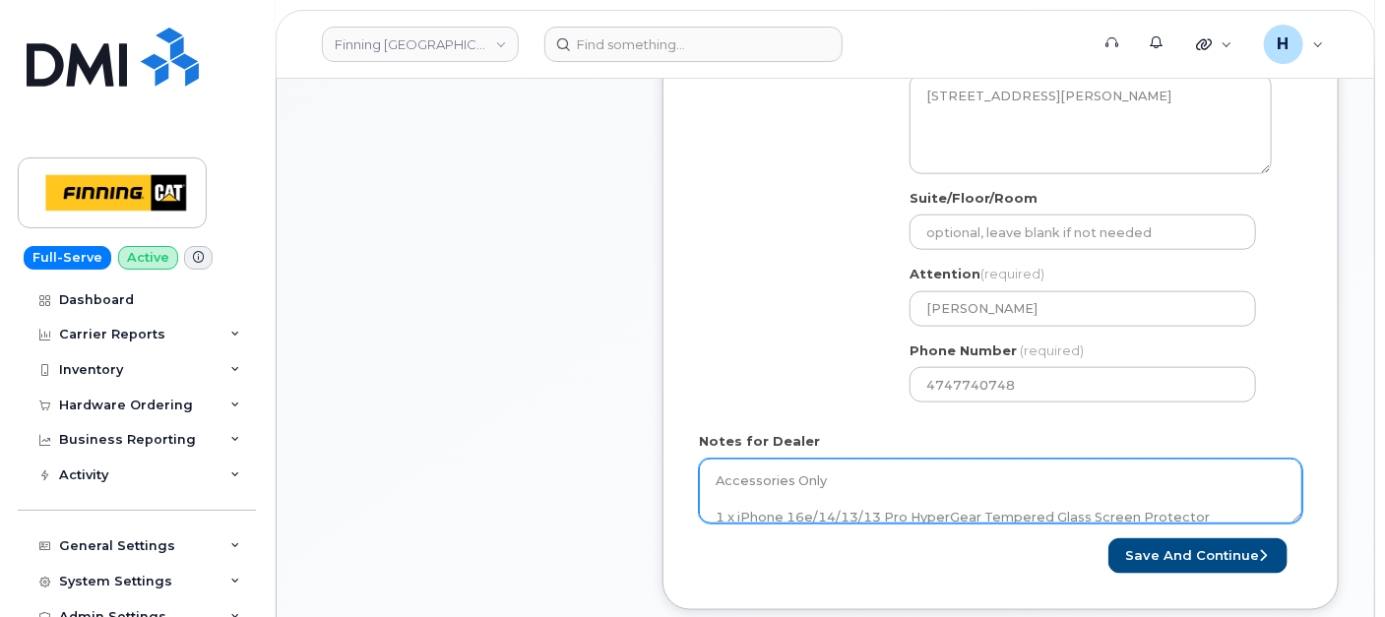
click at [850, 490] on textarea "Accessories Only 1 x iPhone 16e/14/13/13 Pro HyperGear Tempered Glass Screen Pr…" at bounding box center [1001, 491] width 604 height 65
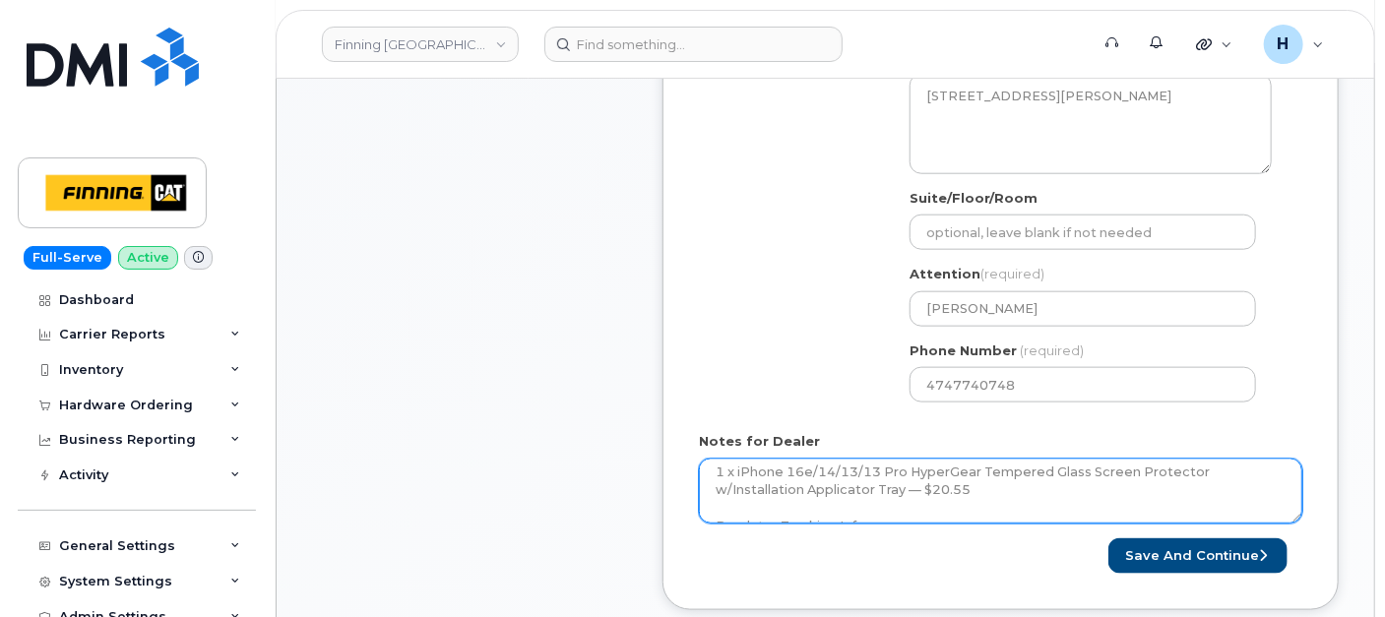
scroll to position [72, 0]
click at [903, 504] on textarea "Accessories Only 1 x iPhone 16e/14/13/13 Pro HyperGear Tempered Glass Screen Pr…" at bounding box center [1001, 491] width 604 height 65
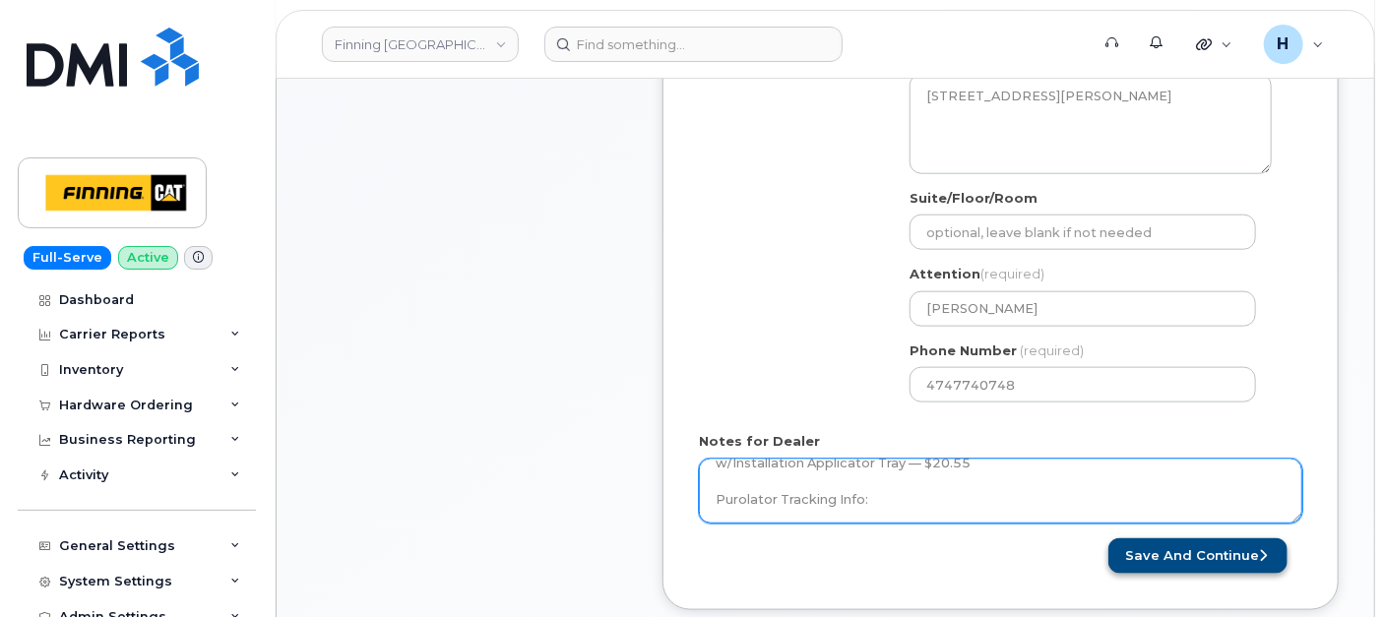
paste textarea "335674318902"
type textarea "Accessories Only 1 x iPhone 16e/14/13/13 Pro HyperGear Tempered Glass Screen Pr…"
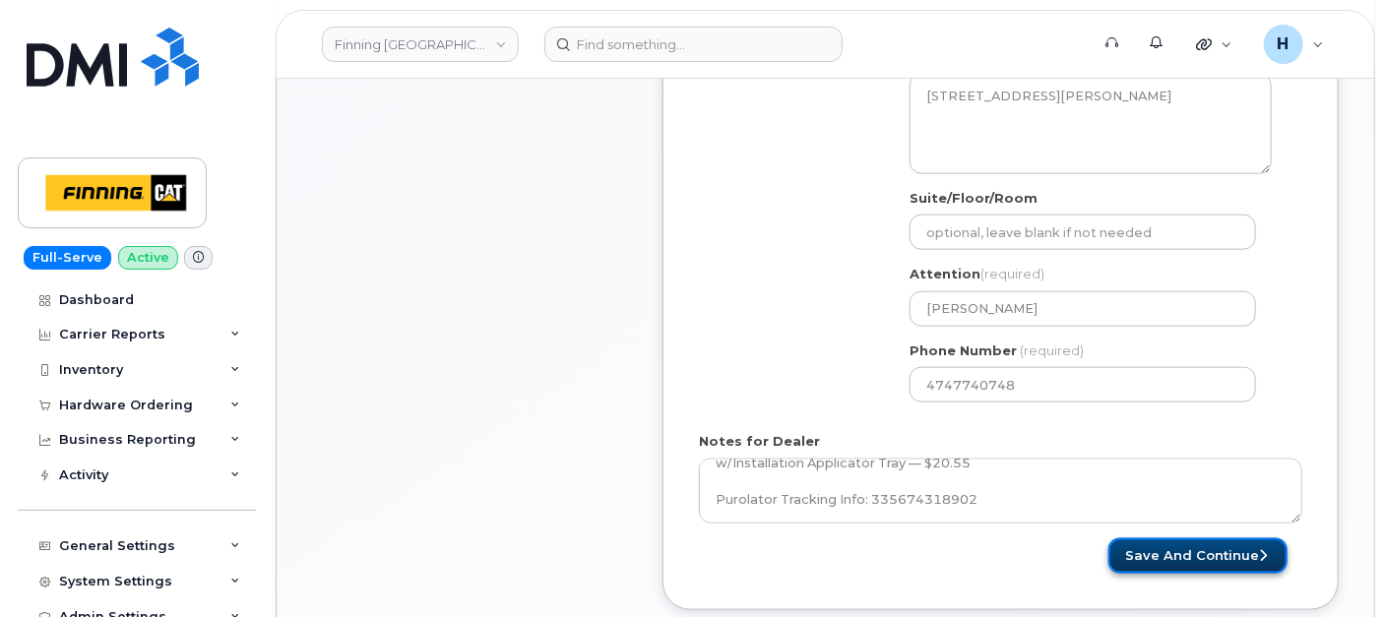
click at [1139, 548] on button "Save and Continue" at bounding box center [1198, 557] width 179 height 36
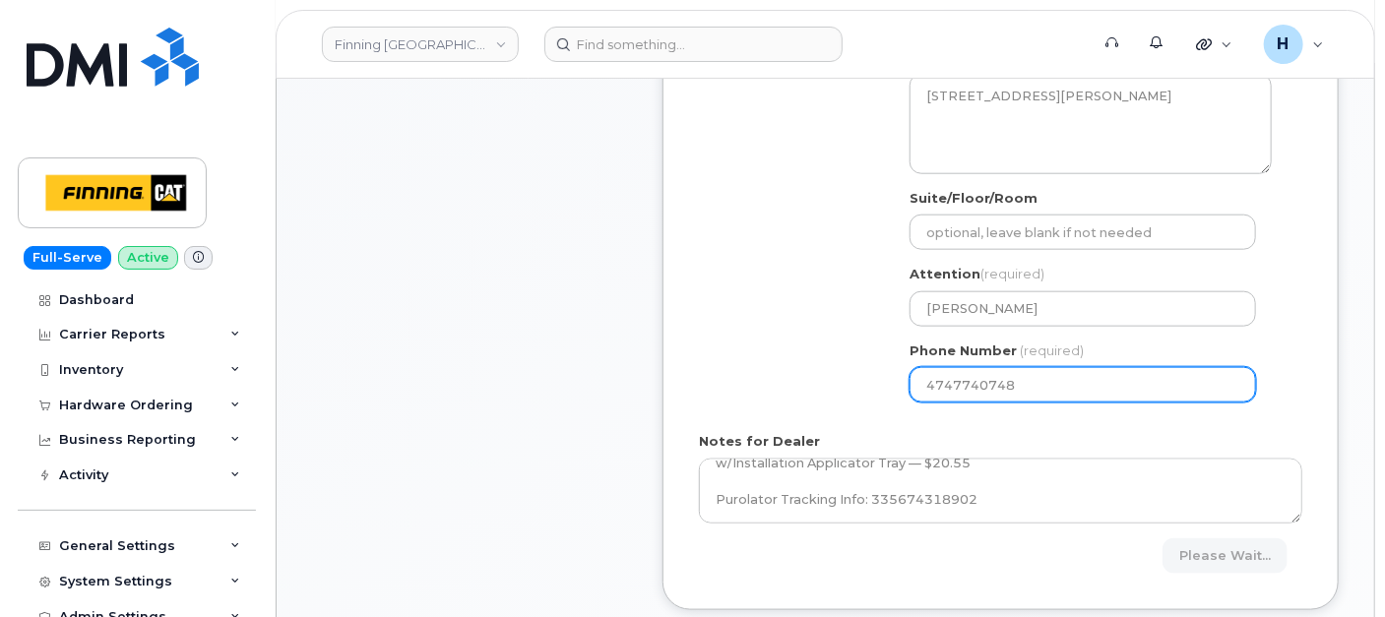
scroll to position [765, 0]
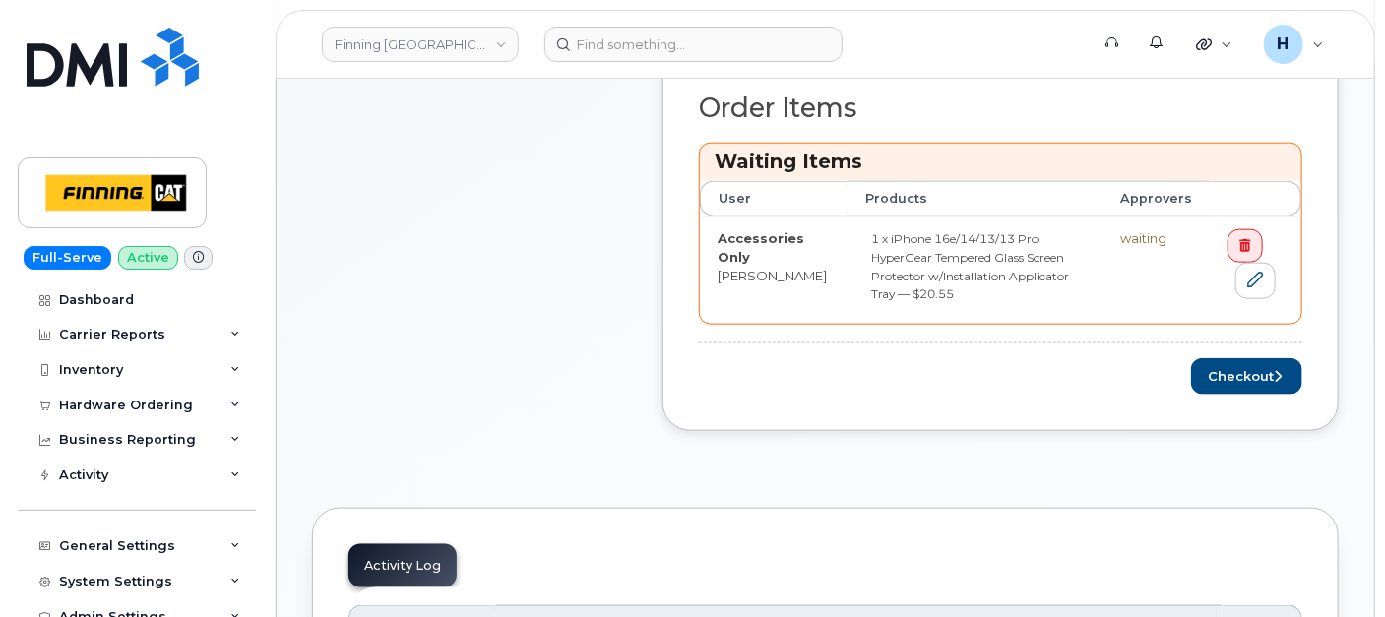
scroll to position [985, 0]
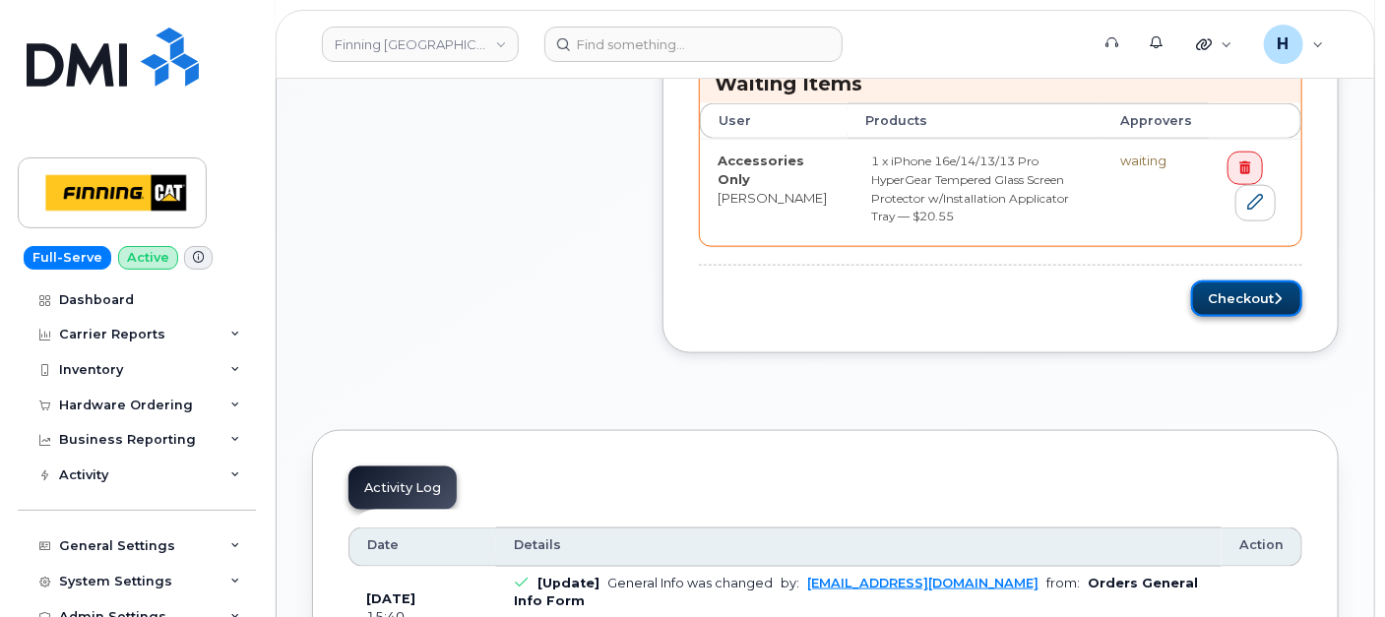
click at [1209, 298] on button "Checkout" at bounding box center [1246, 299] width 111 height 36
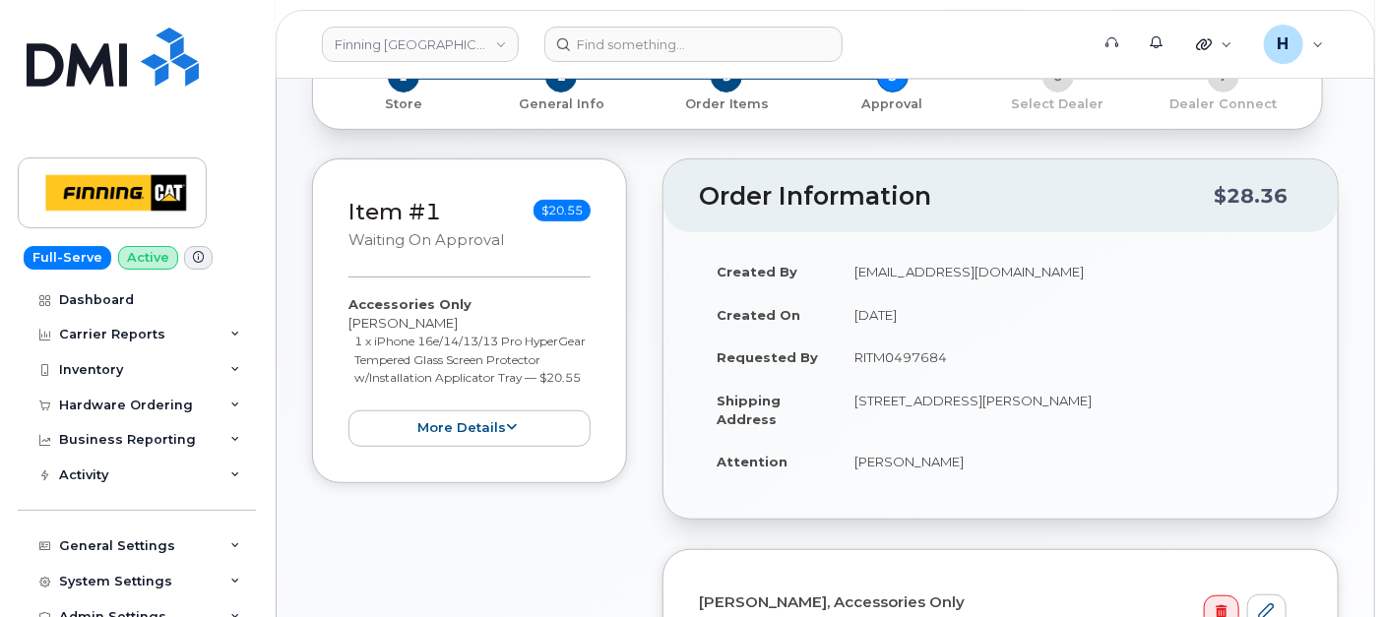
scroll to position [437, 0]
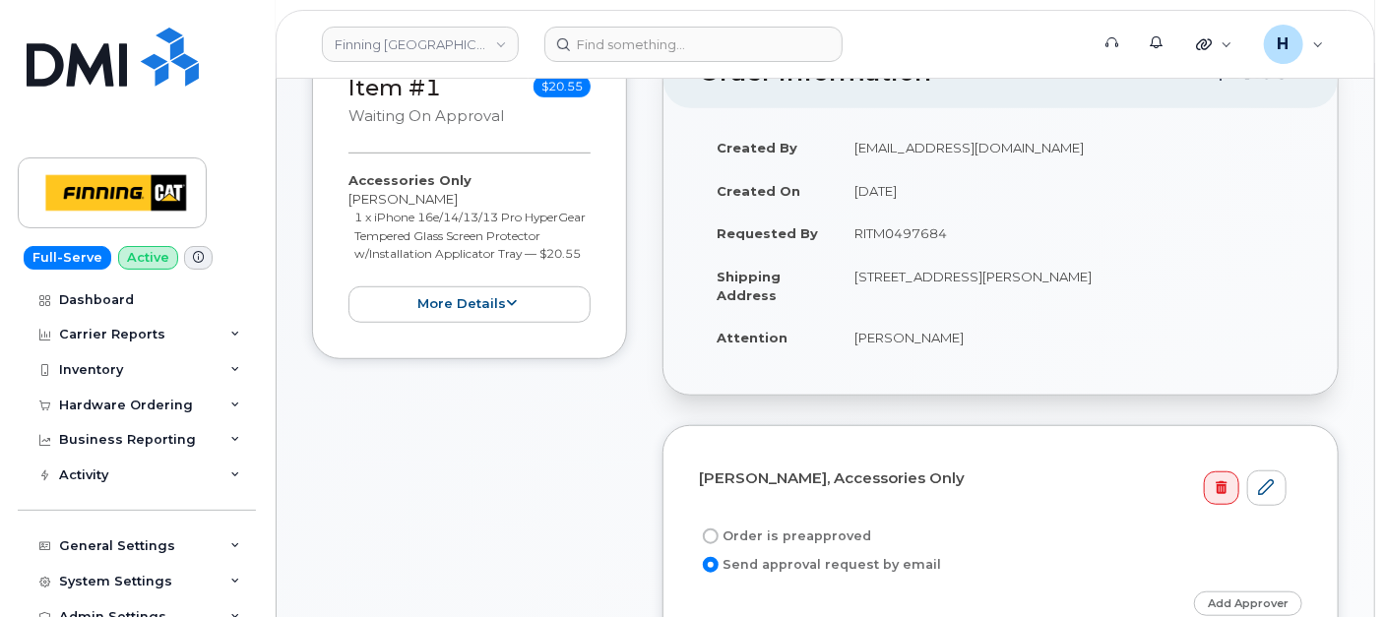
click at [774, 537] on label "Order is preapproved" at bounding box center [785, 537] width 172 height 24
click at [719, 537] on input "Order is preapproved" at bounding box center [711, 537] width 16 height 16
radio input "true"
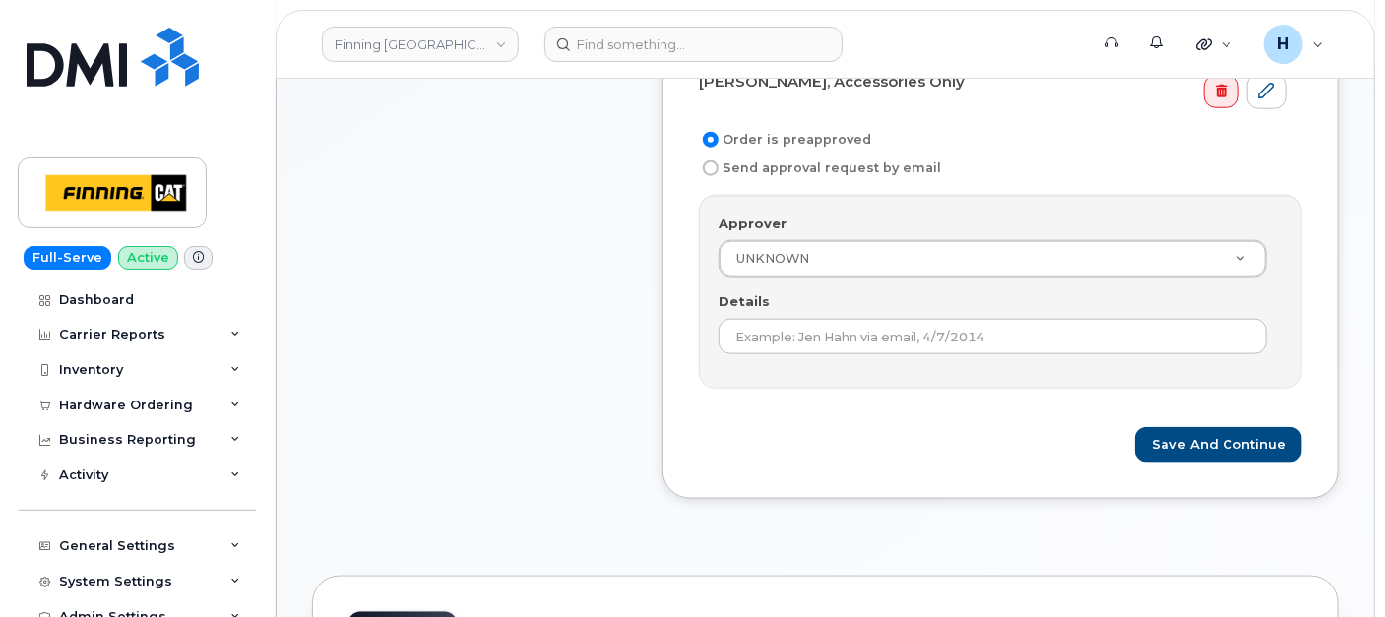
scroll to position [874, 0]
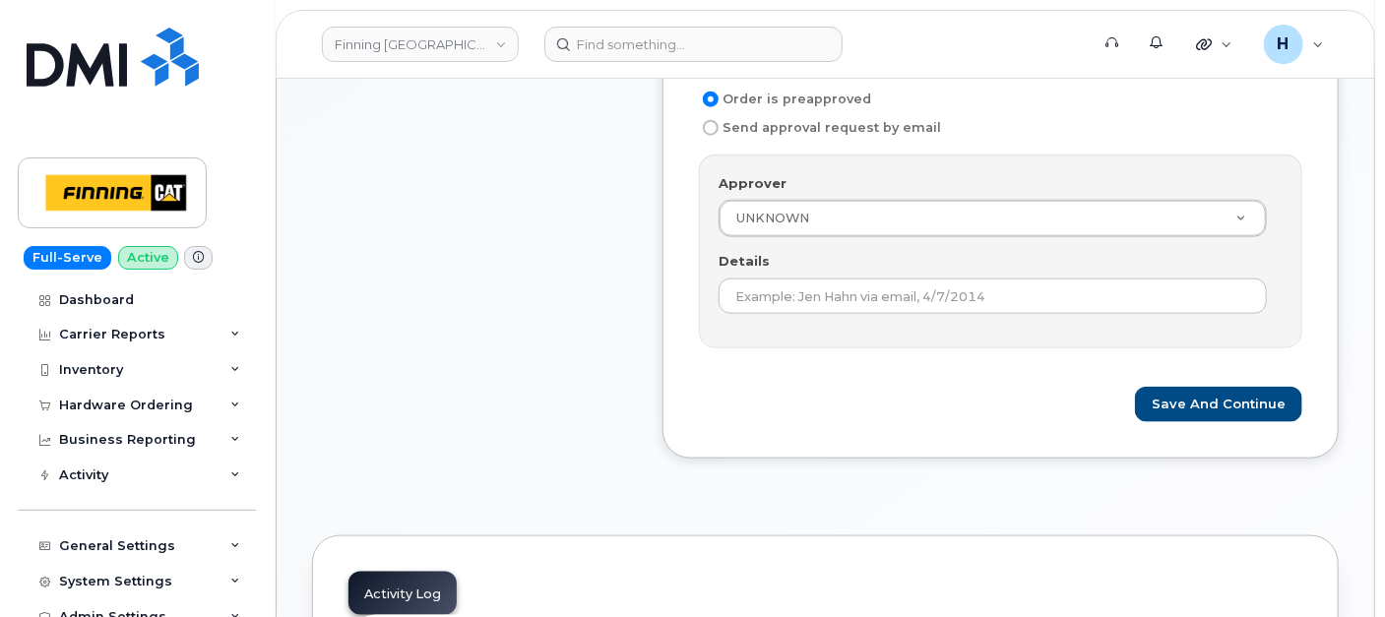
click at [775, 255] on div "Details" at bounding box center [1001, 283] width 564 height 62
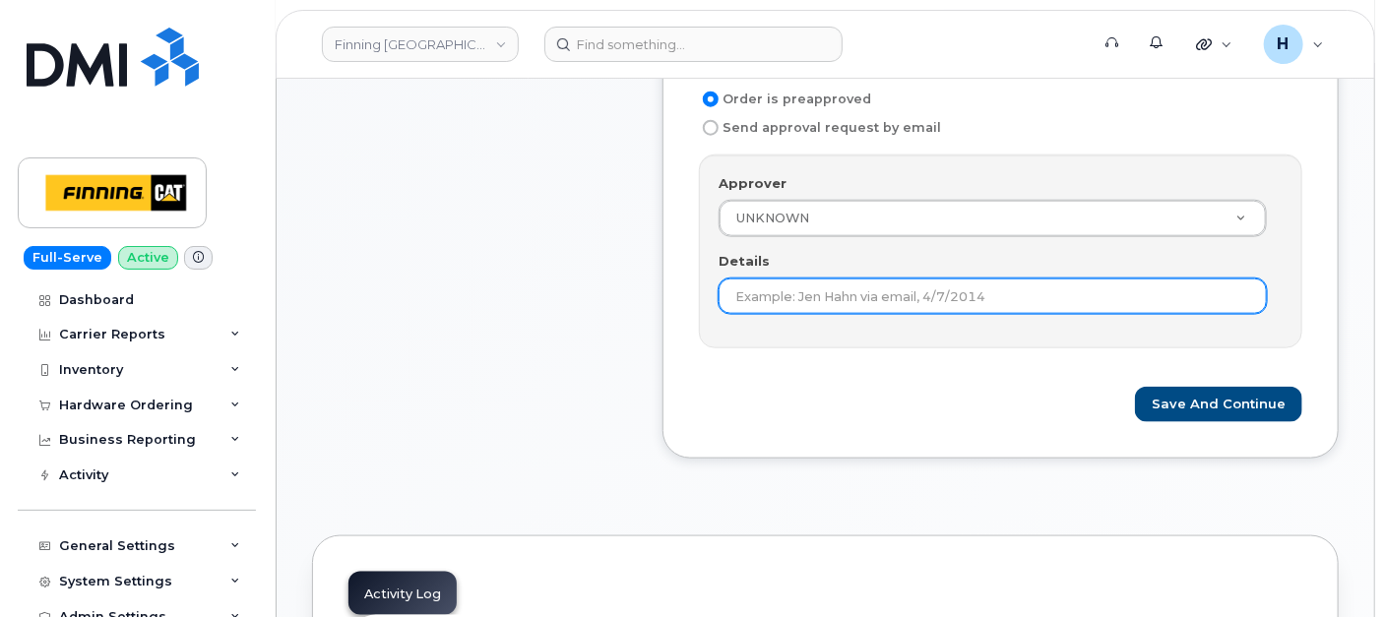
click at [775, 279] on input "Details" at bounding box center [993, 296] width 548 height 35
paste input "RITM0497684"
type input "RITM0497684"
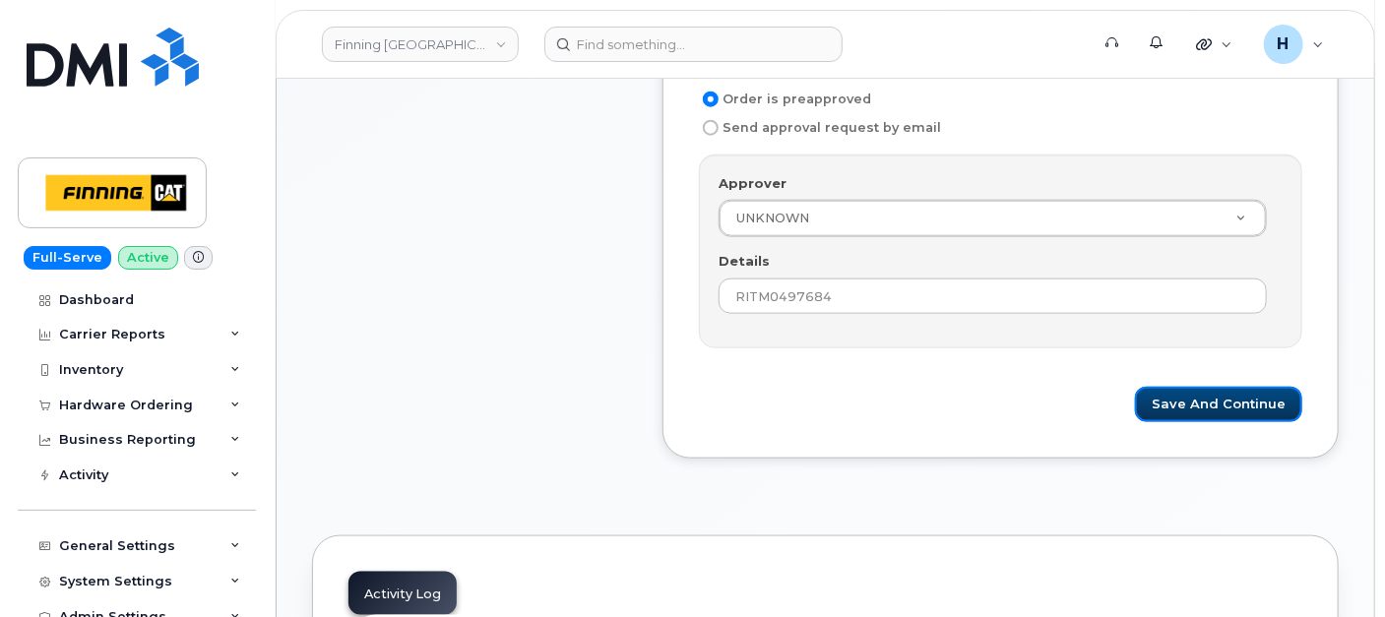
drag, startPoint x: 1166, startPoint y: 383, endPoint x: 702, endPoint y: 18, distance: 590.3
click at [1167, 387] on button "Save and Continue" at bounding box center [1218, 405] width 167 height 36
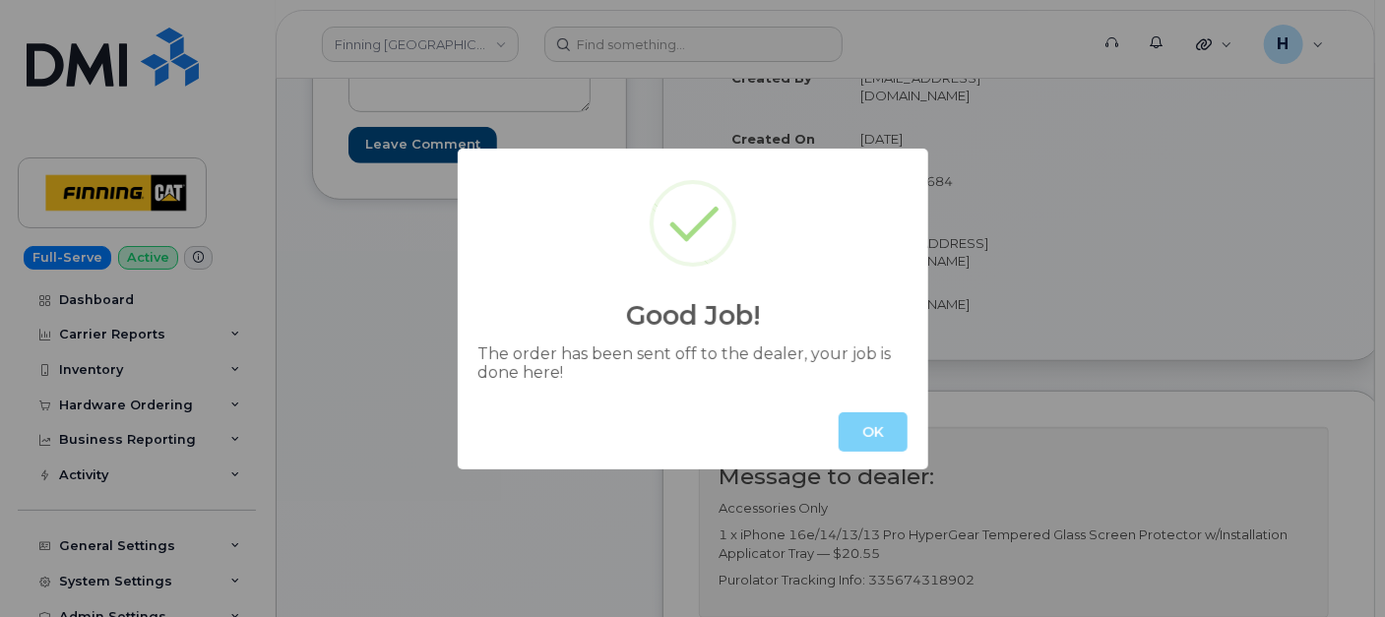
drag, startPoint x: 856, startPoint y: 432, endPoint x: 913, endPoint y: 427, distance: 57.3
click at [857, 432] on button "OK" at bounding box center [873, 432] width 69 height 39
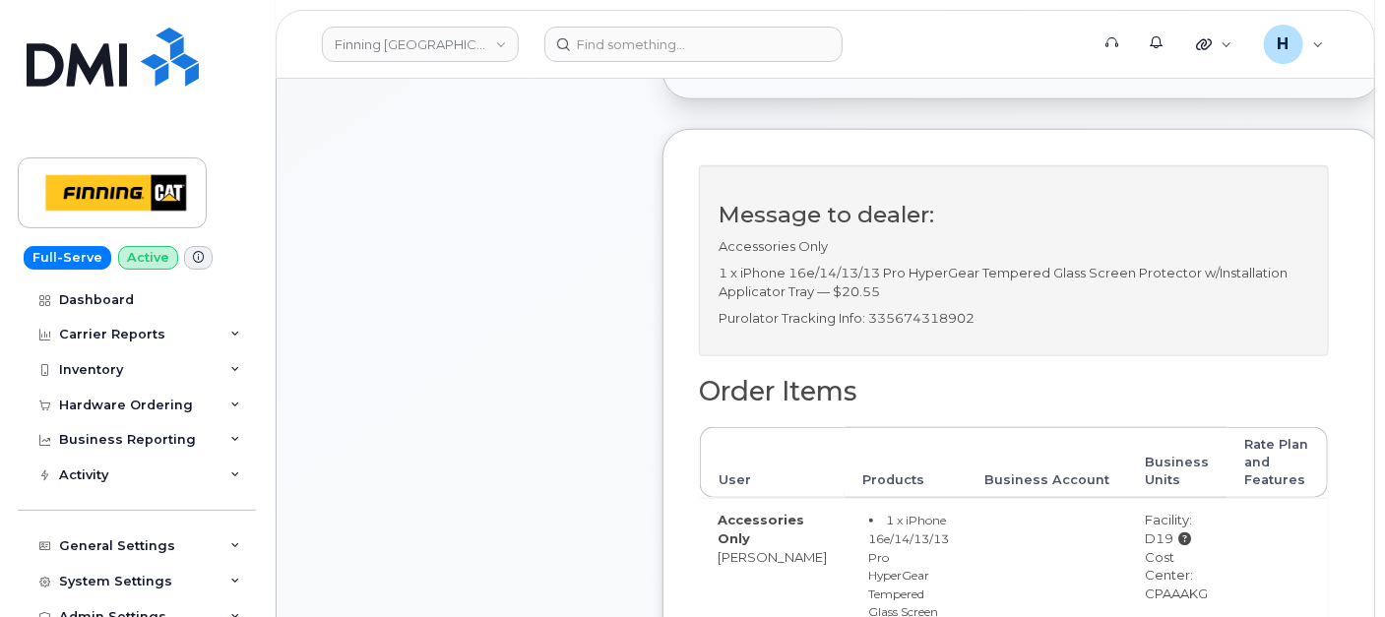
scroll to position [765, 0]
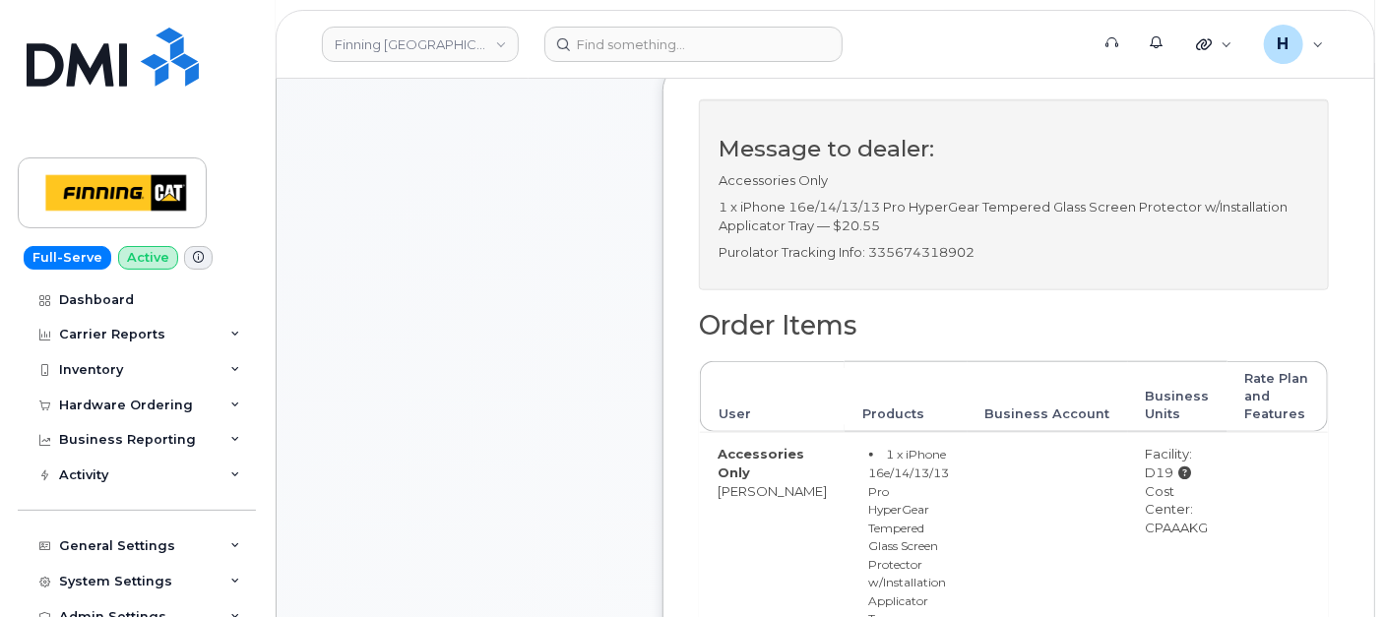
click at [918, 262] on p "Purolator Tracking Info: 335674318902" at bounding box center [1014, 252] width 591 height 19
copy p "335674318902"
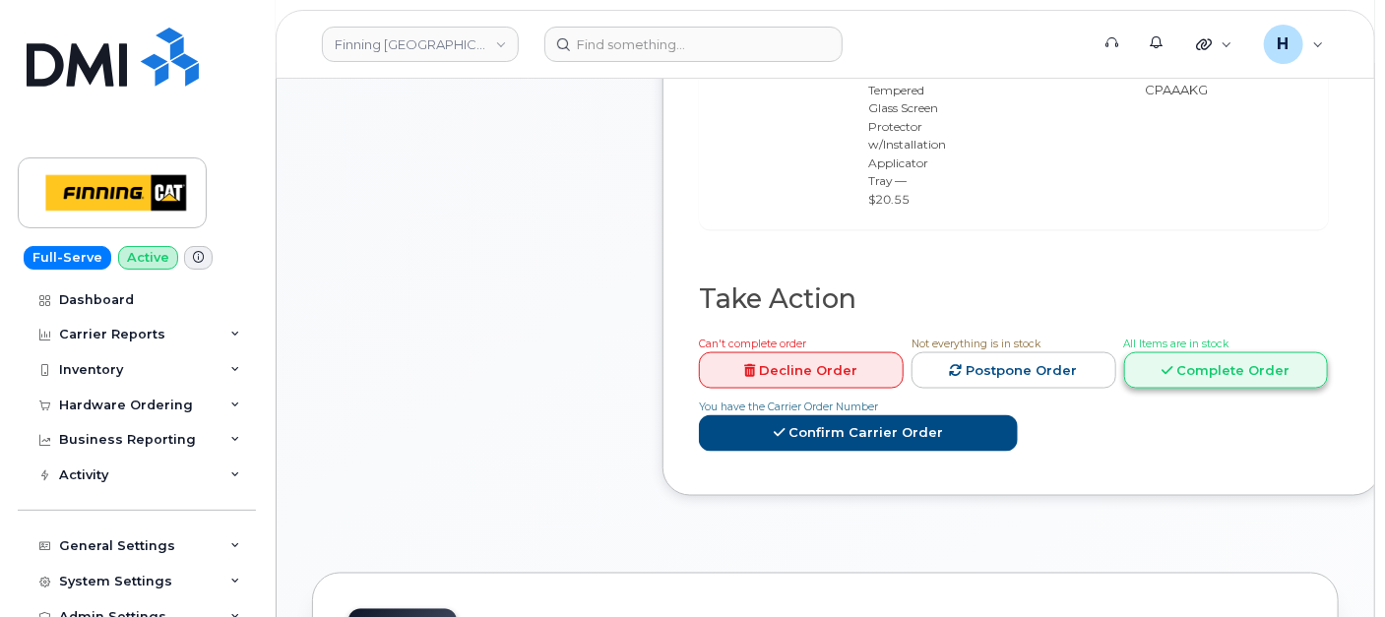
click at [1157, 373] on link "Complete Order" at bounding box center [1226, 370] width 205 height 36
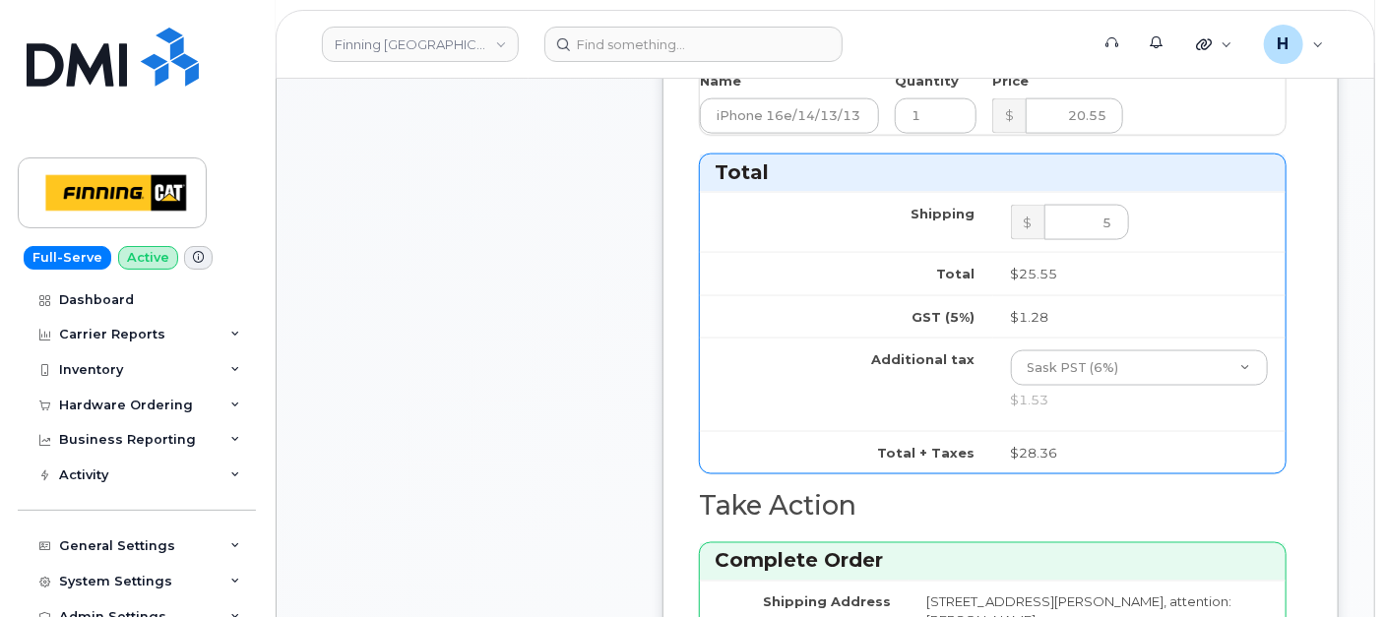
scroll to position [1640, 0]
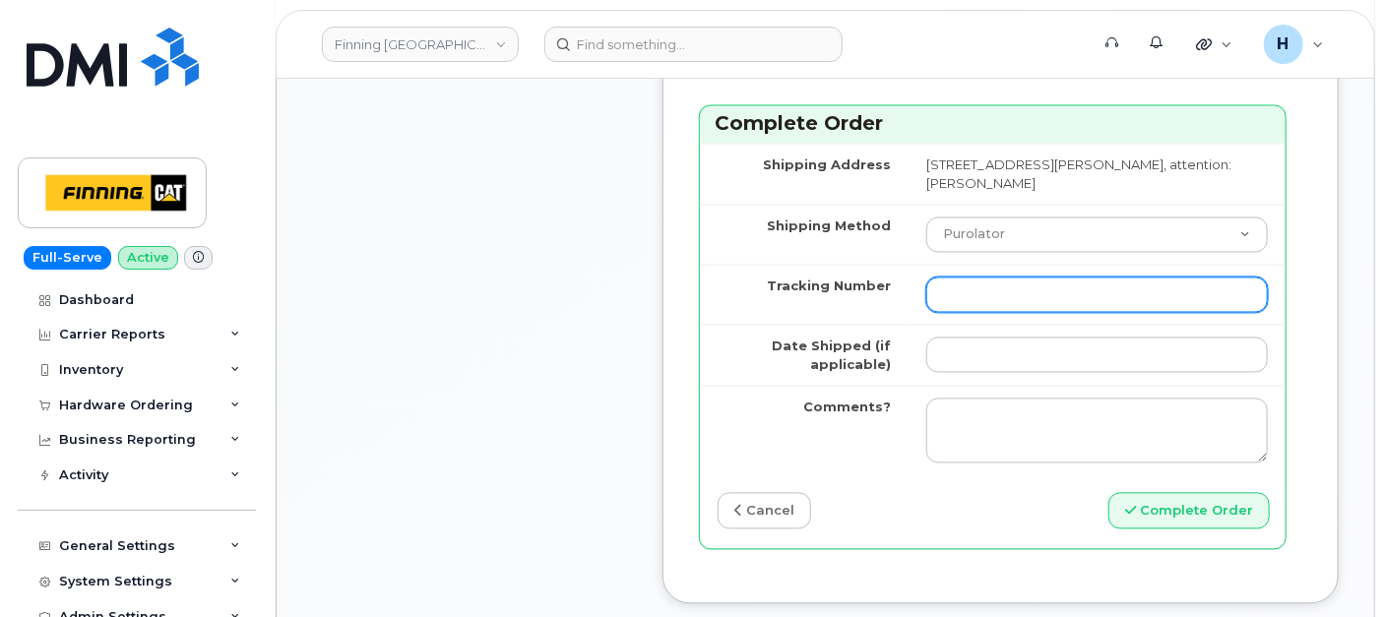
click at [963, 308] on input "Tracking Number" at bounding box center [1098, 295] width 342 height 35
paste input "335674318902"
type input "335674318902"
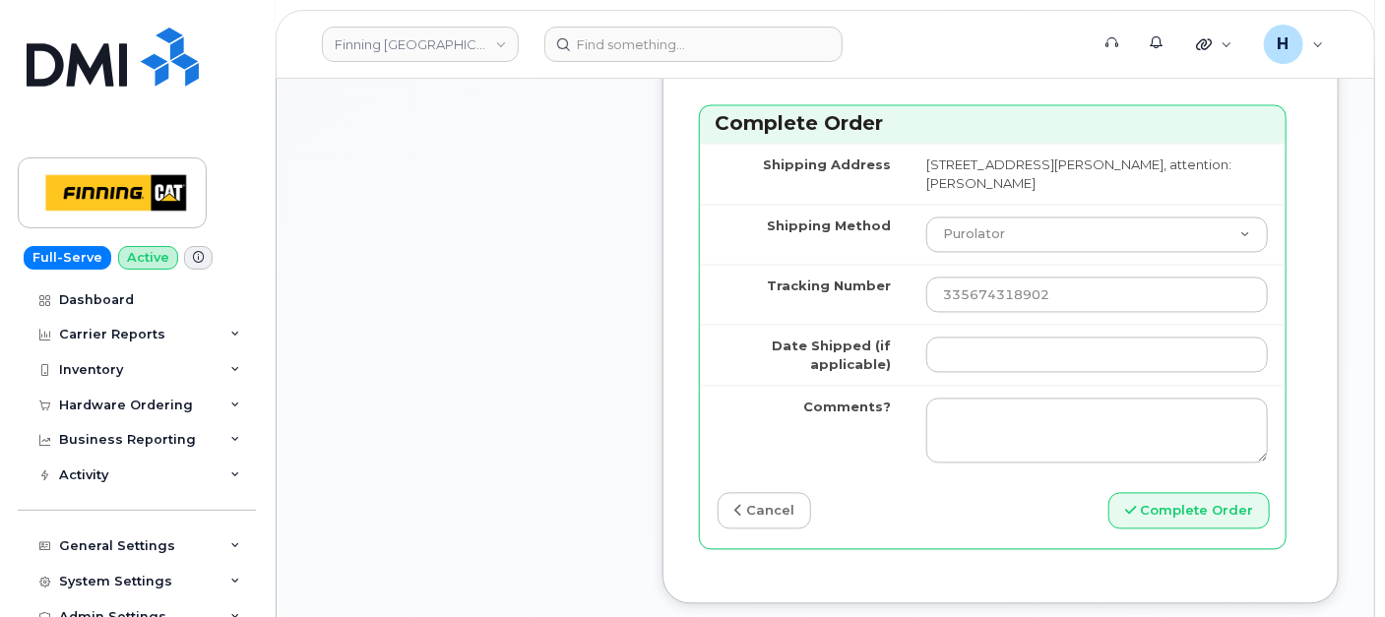
click at [953, 346] on td at bounding box center [1097, 355] width 377 height 61
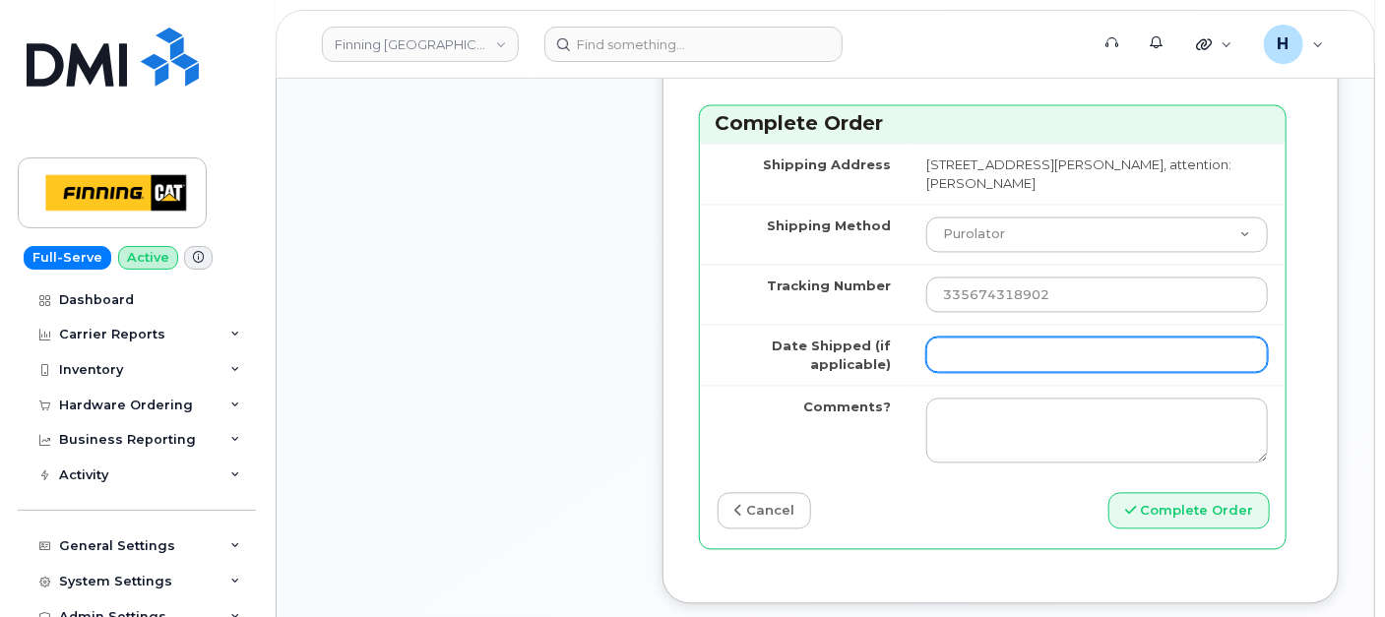
click at [953, 373] on input "Date Shipped (if applicable)" at bounding box center [1098, 355] width 342 height 35
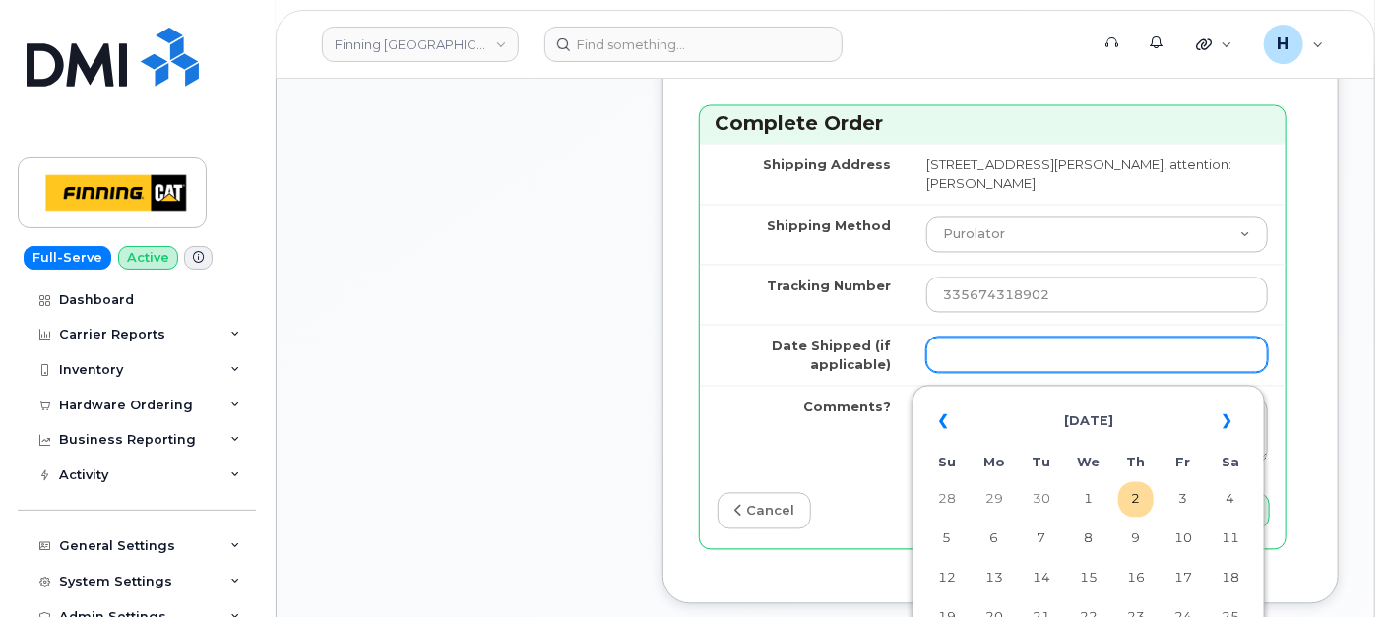
type input "[DATE]"
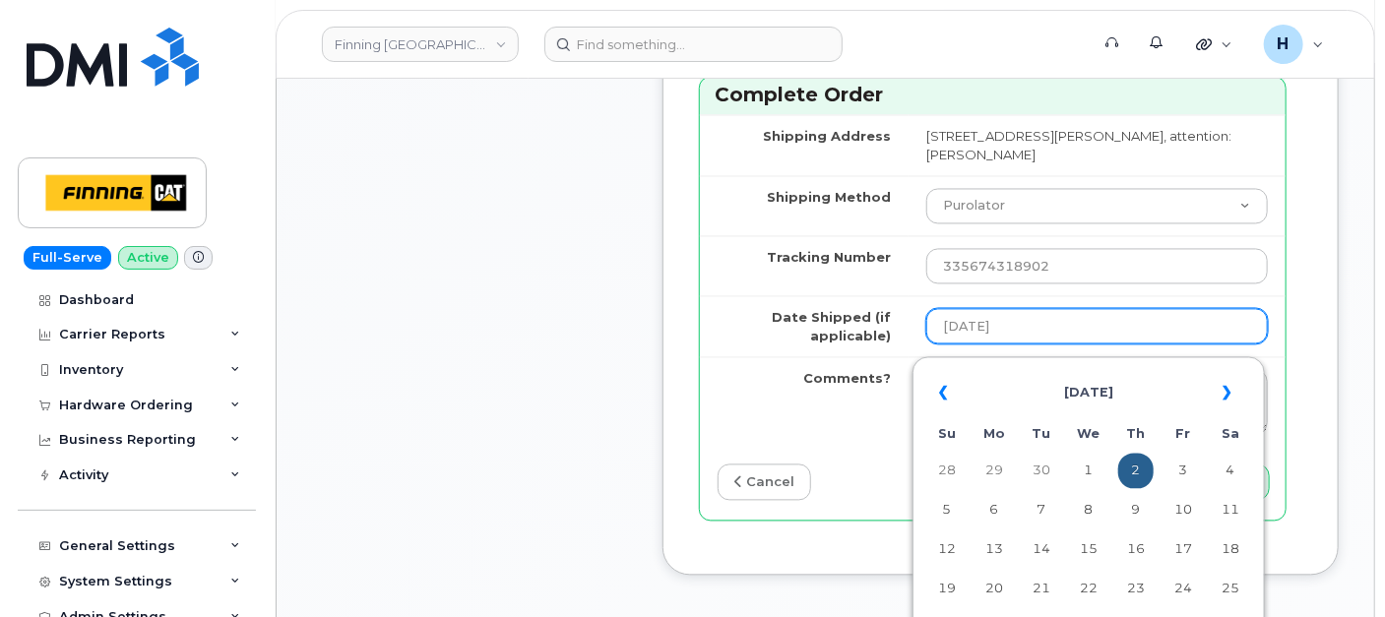
scroll to position [1969, 0]
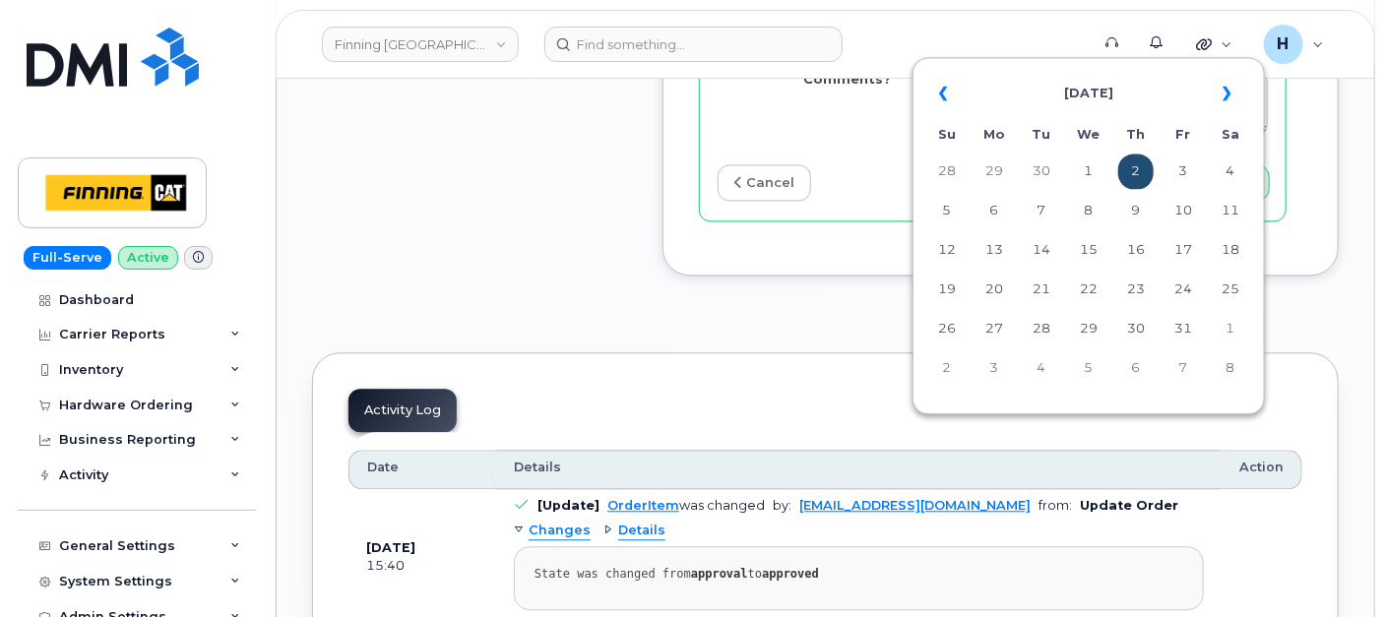
click at [1127, 179] on td "2" at bounding box center [1136, 171] width 35 height 35
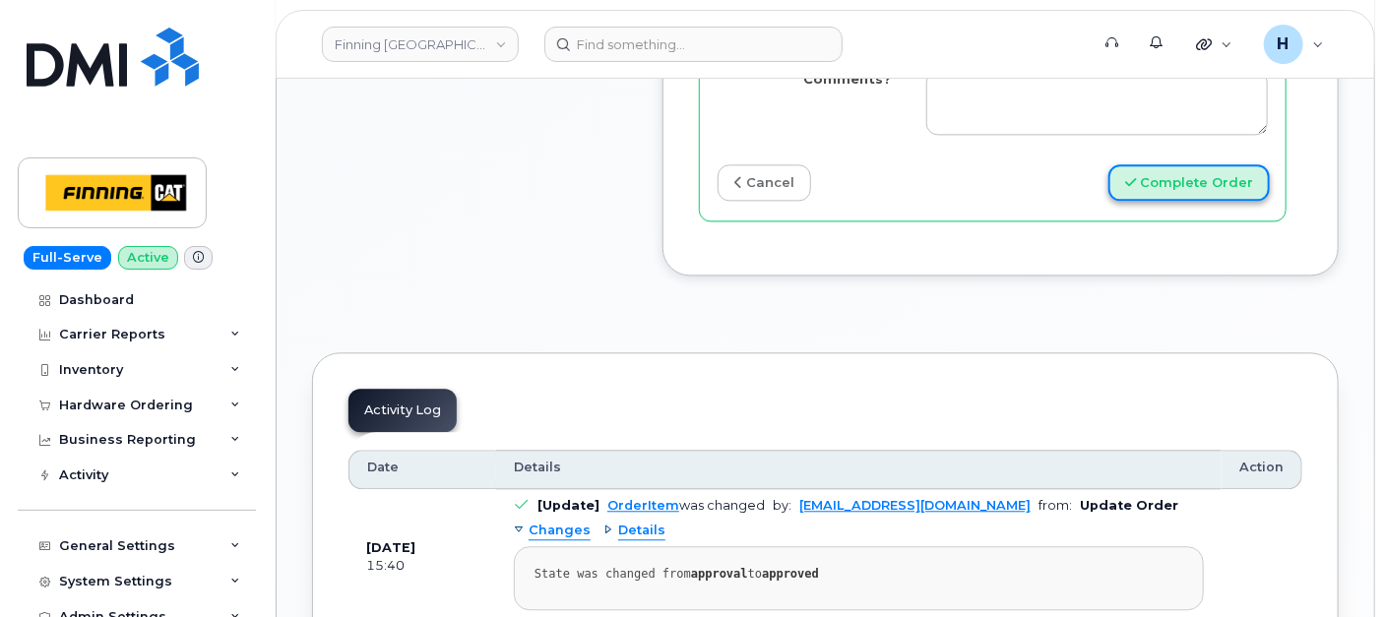
click at [1227, 183] on button "Complete Order" at bounding box center [1189, 182] width 161 height 36
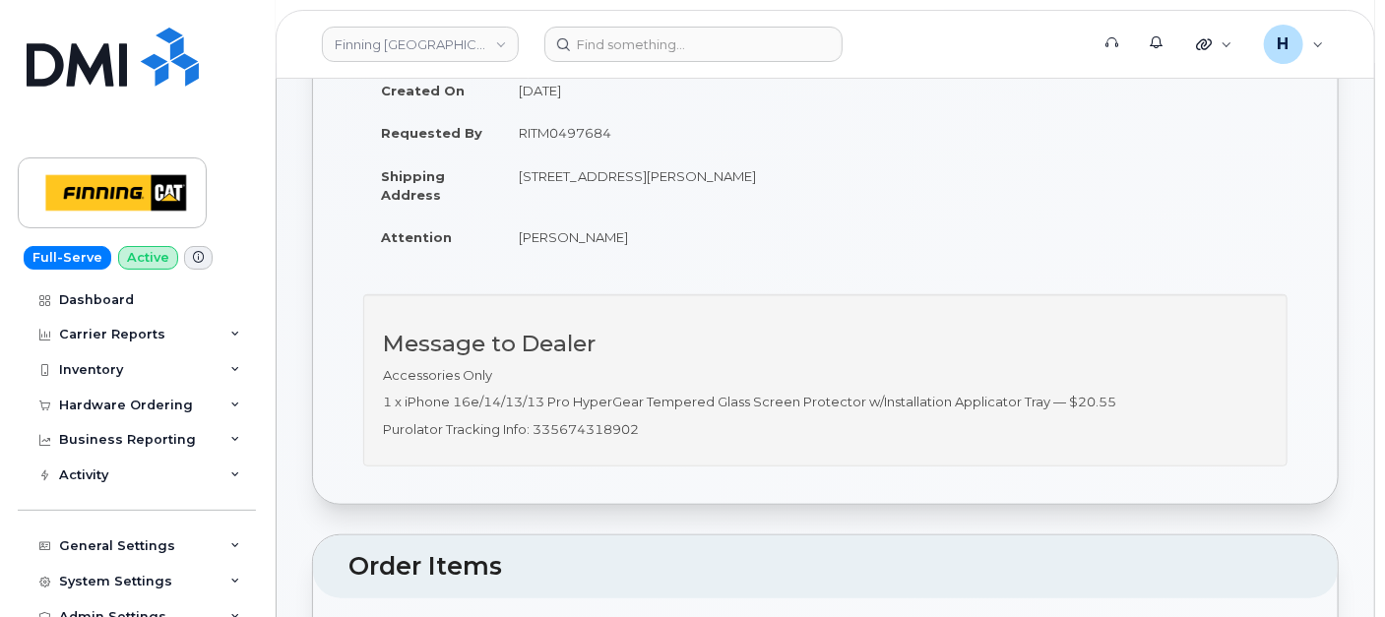
scroll to position [546, 0]
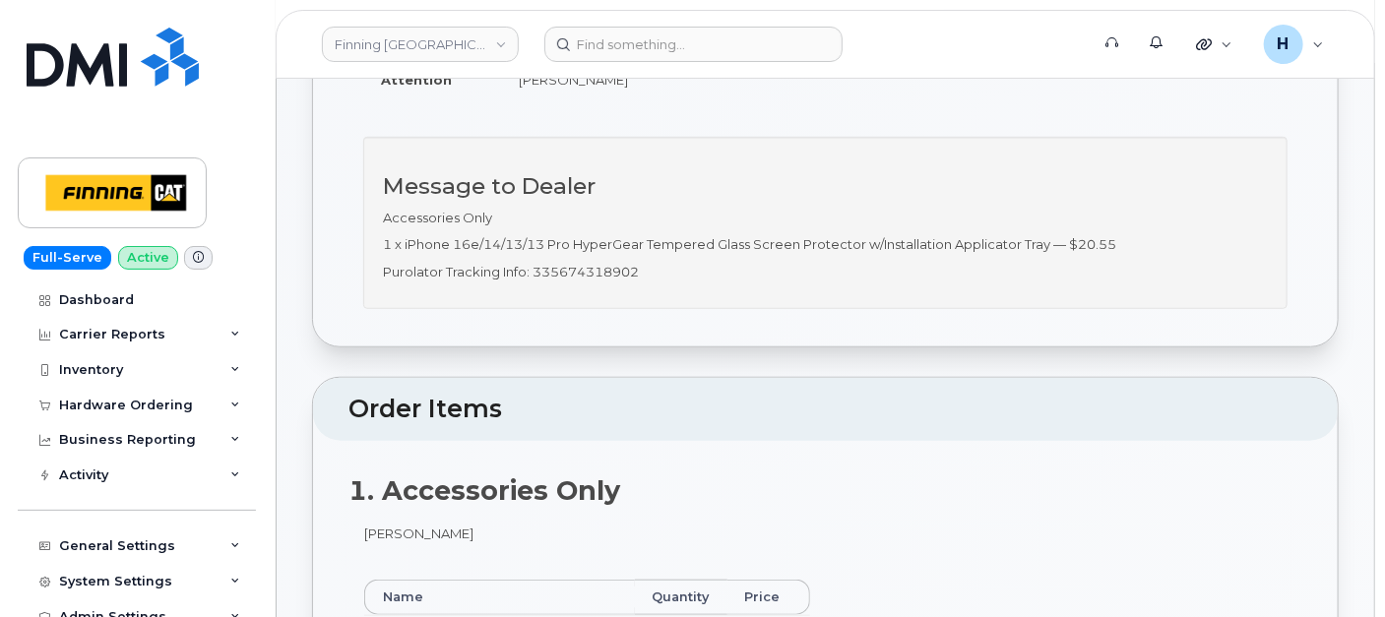
click at [571, 253] on div "Message to Dealer Accessories Only 1 x iPhone 16e/14/13/13 Pro HyperGear Temper…" at bounding box center [825, 223] width 925 height 172
copy p "335674318902"
drag, startPoint x: 137, startPoint y: 410, endPoint x: 129, endPoint y: 458, distance: 48.9
click at [137, 409] on div "Hardware Ordering" at bounding box center [126, 406] width 134 height 16
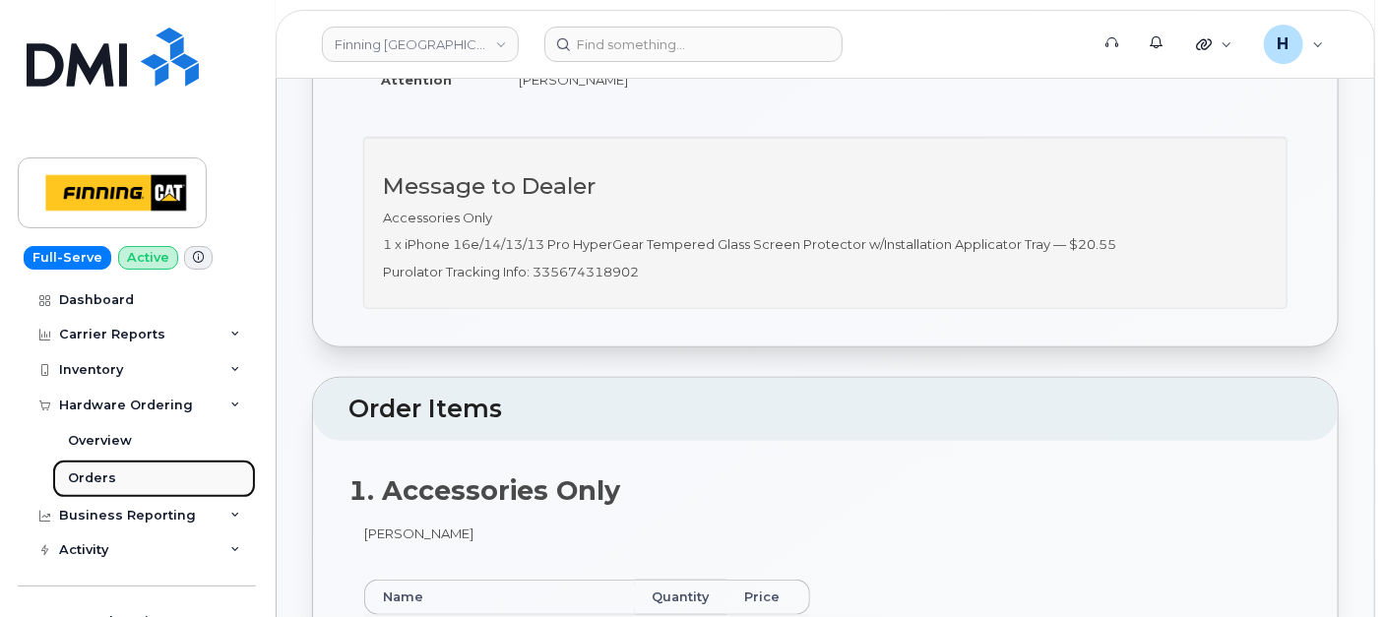
click at [122, 492] on link "Orders" at bounding box center [154, 478] width 204 height 37
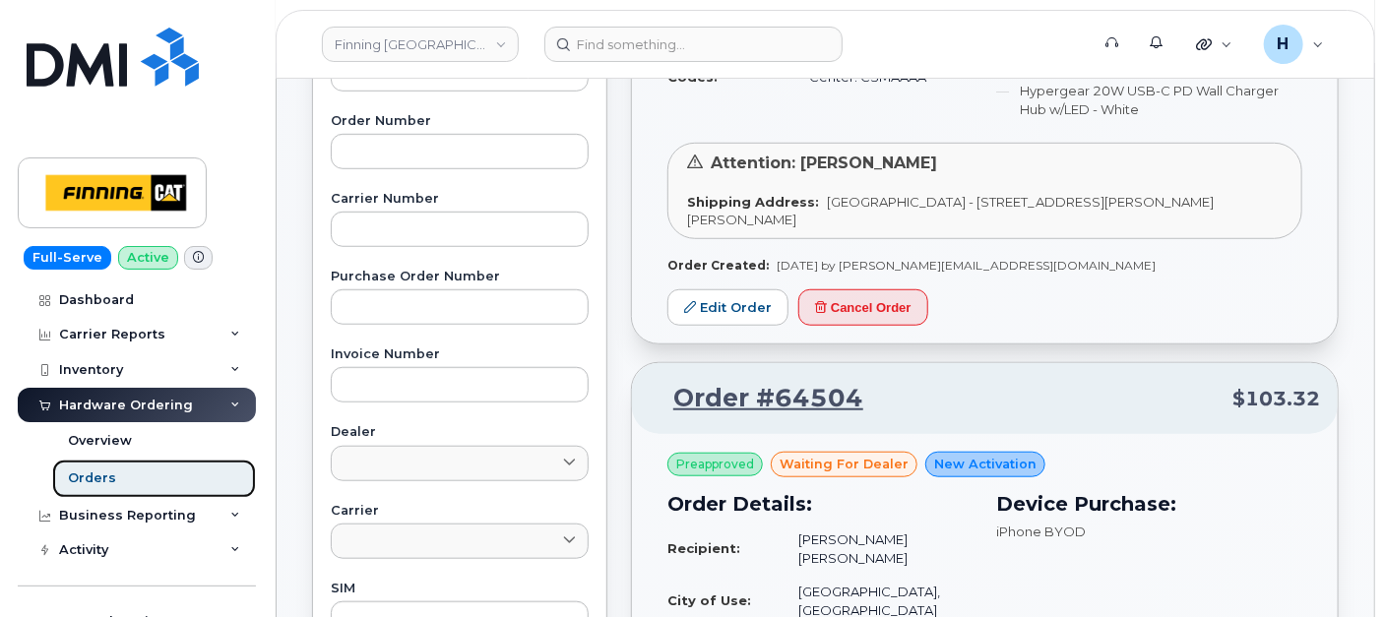
scroll to position [328, 0]
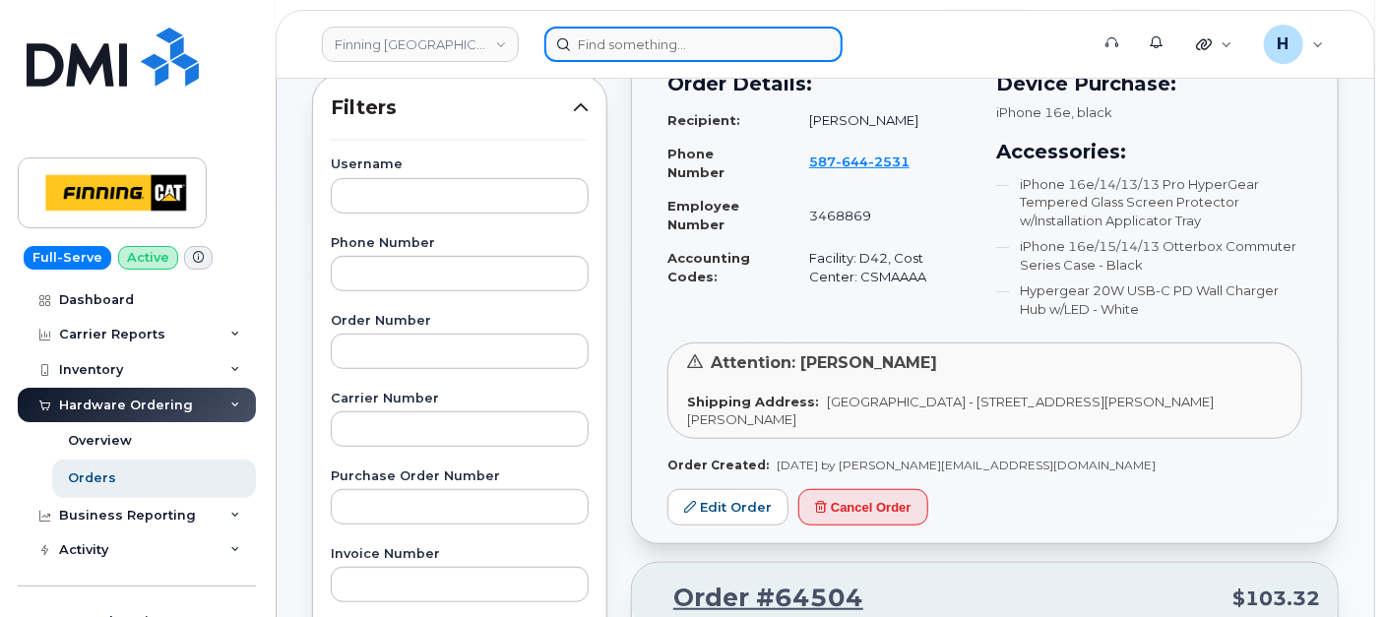
click at [633, 45] on input at bounding box center [693, 44] width 298 height 35
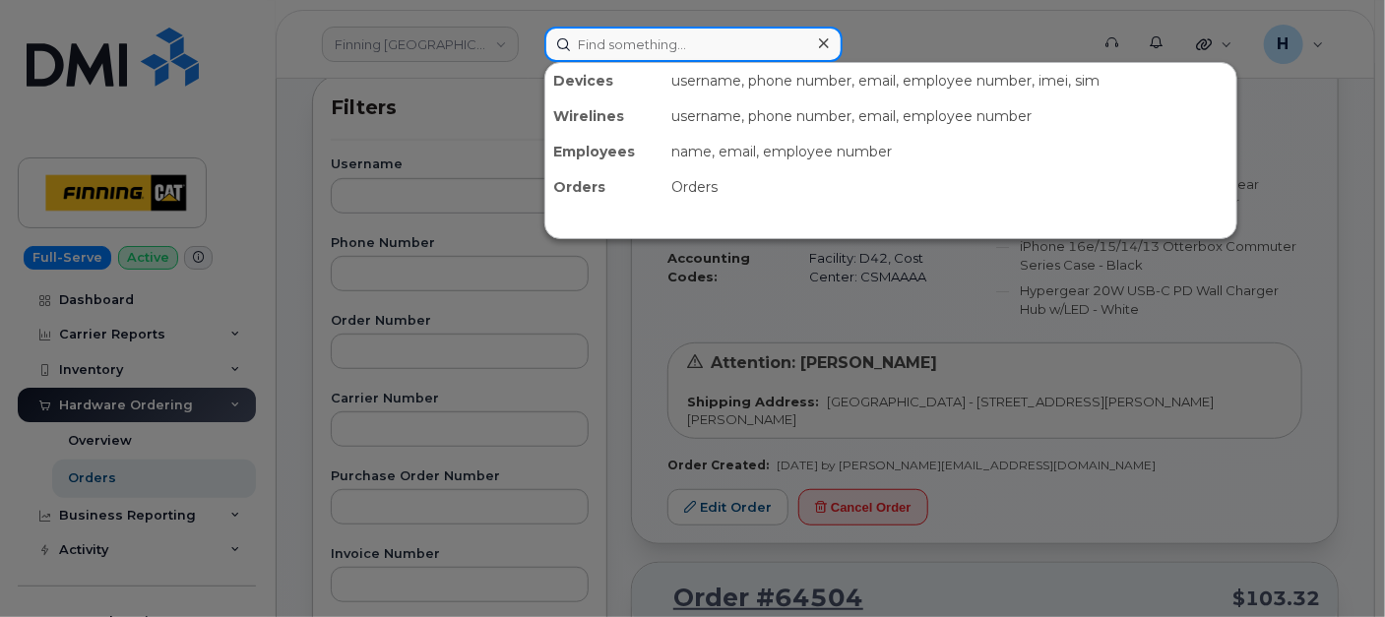
paste input "[PERSON_NAME]"
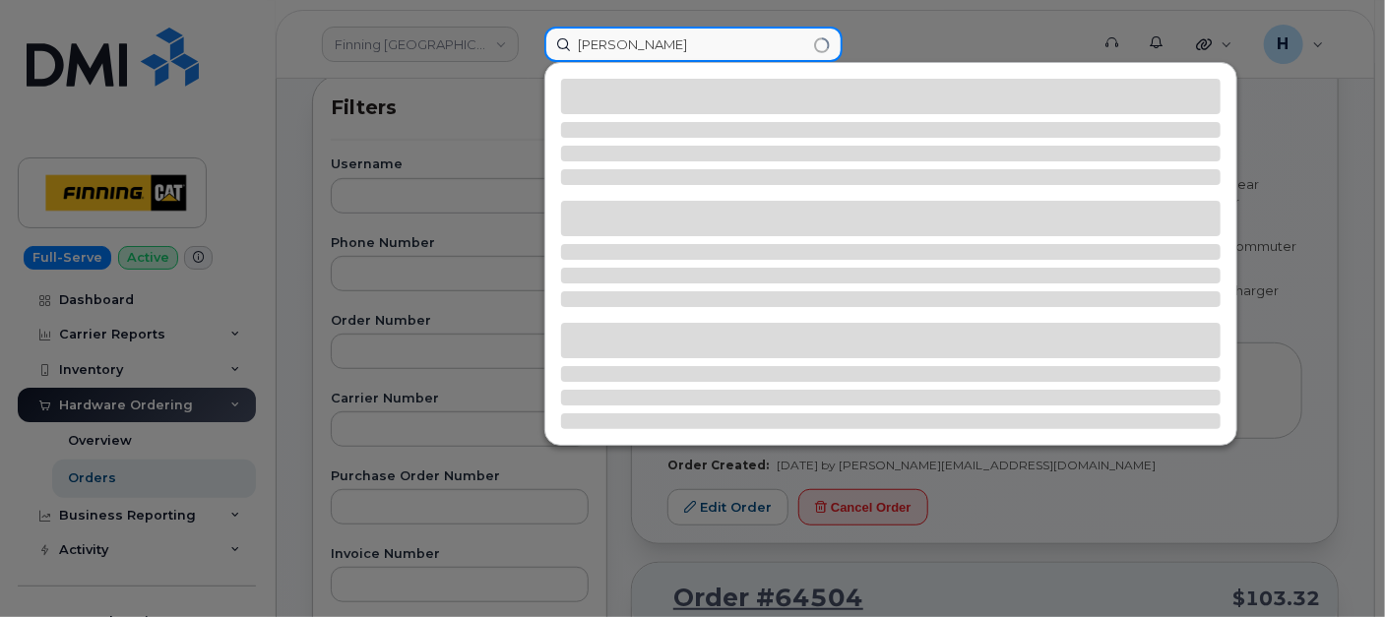
type input "[PERSON_NAME]"
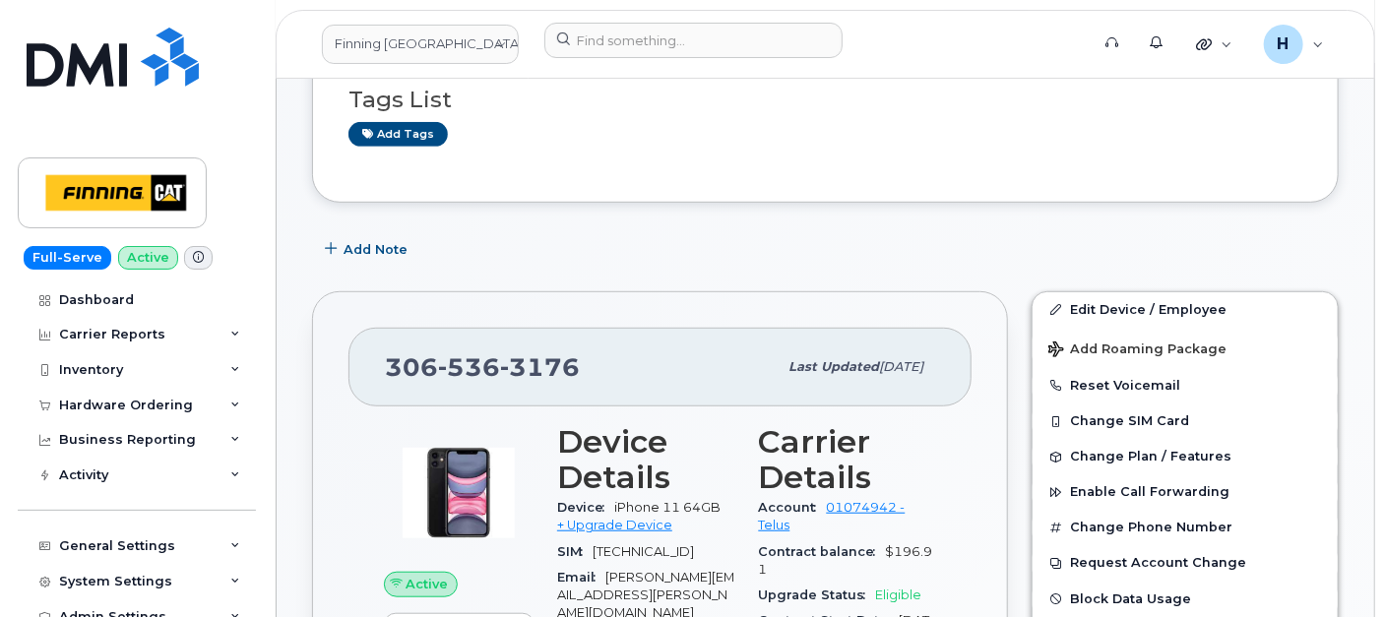
scroll to position [585, 0]
drag, startPoint x: 165, startPoint y: 412, endPoint x: 163, endPoint y: 438, distance: 26.7
click at [165, 411] on div "Hardware Ordering" at bounding box center [126, 406] width 134 height 16
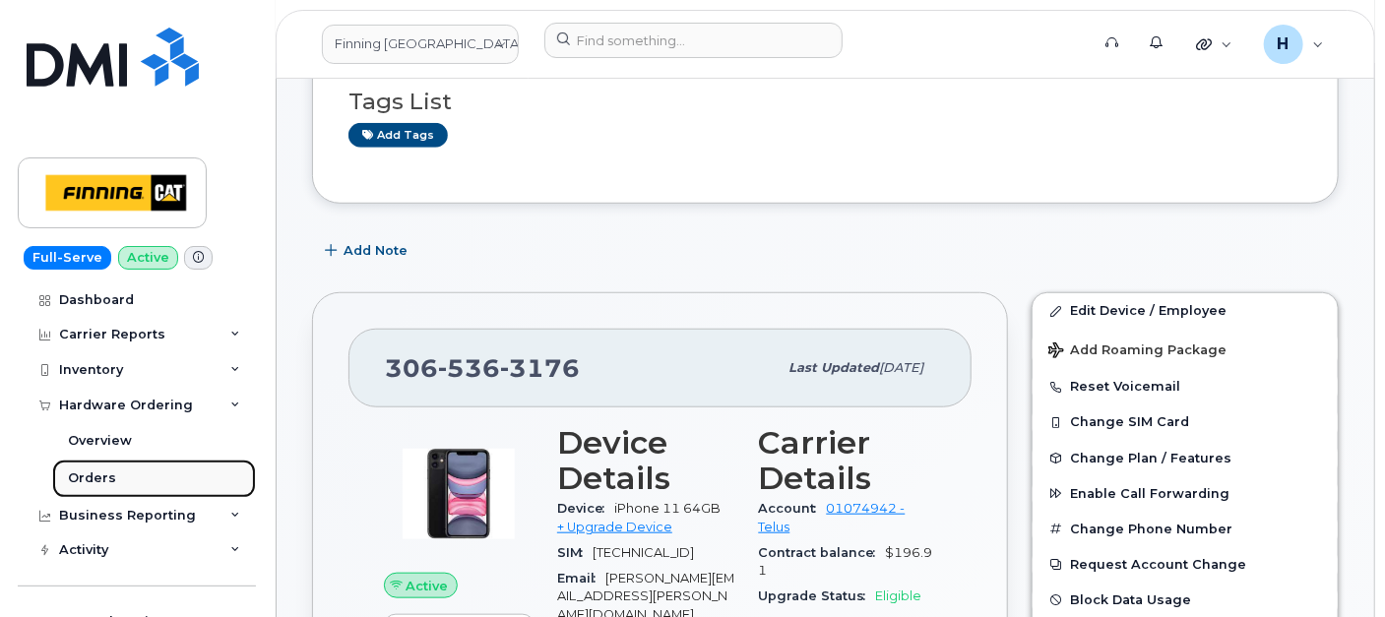
click at [153, 480] on link "Orders" at bounding box center [154, 478] width 204 height 37
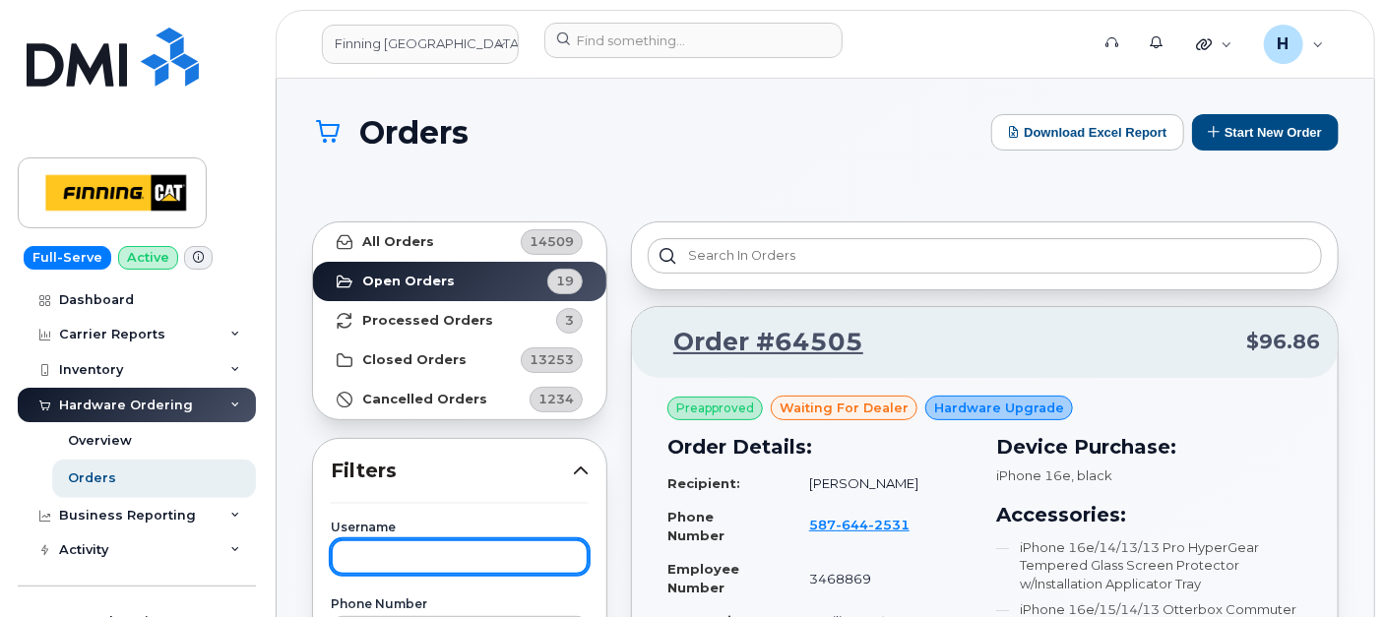
click at [448, 563] on input "text" at bounding box center [460, 557] width 258 height 35
type input "[PERSON_NAME]"
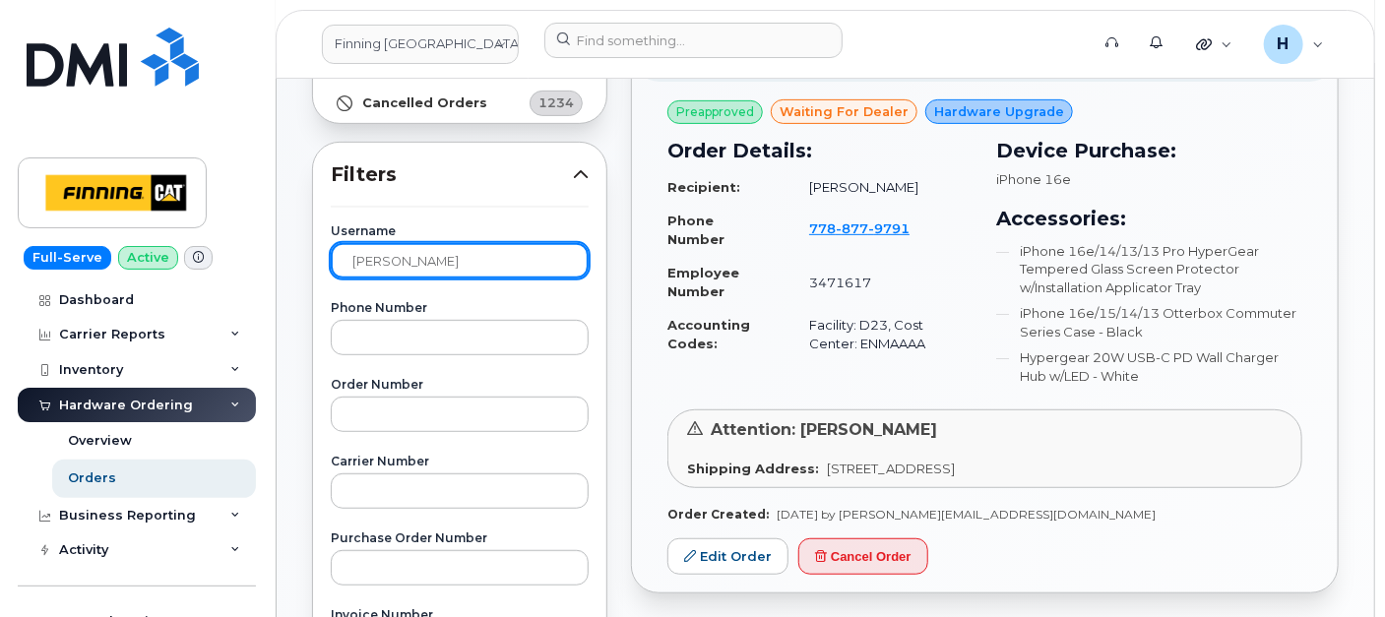
scroll to position [328, 0]
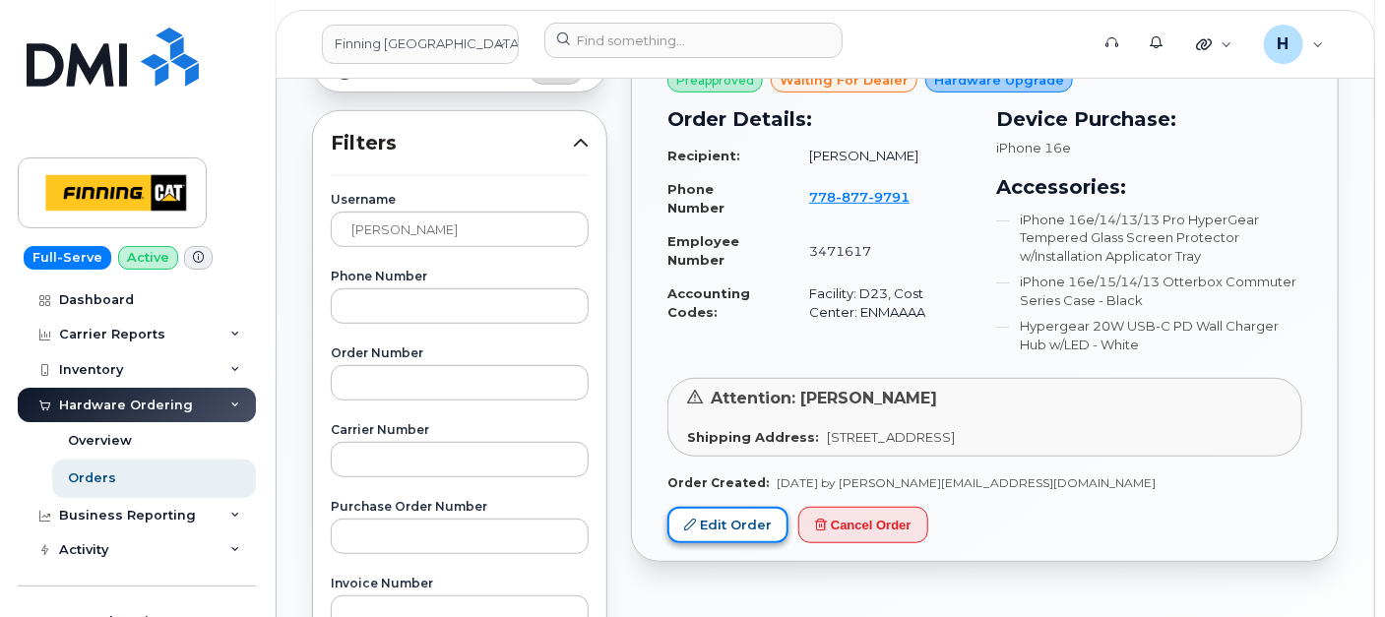
click at [709, 513] on link "Edit Order" at bounding box center [728, 525] width 121 height 36
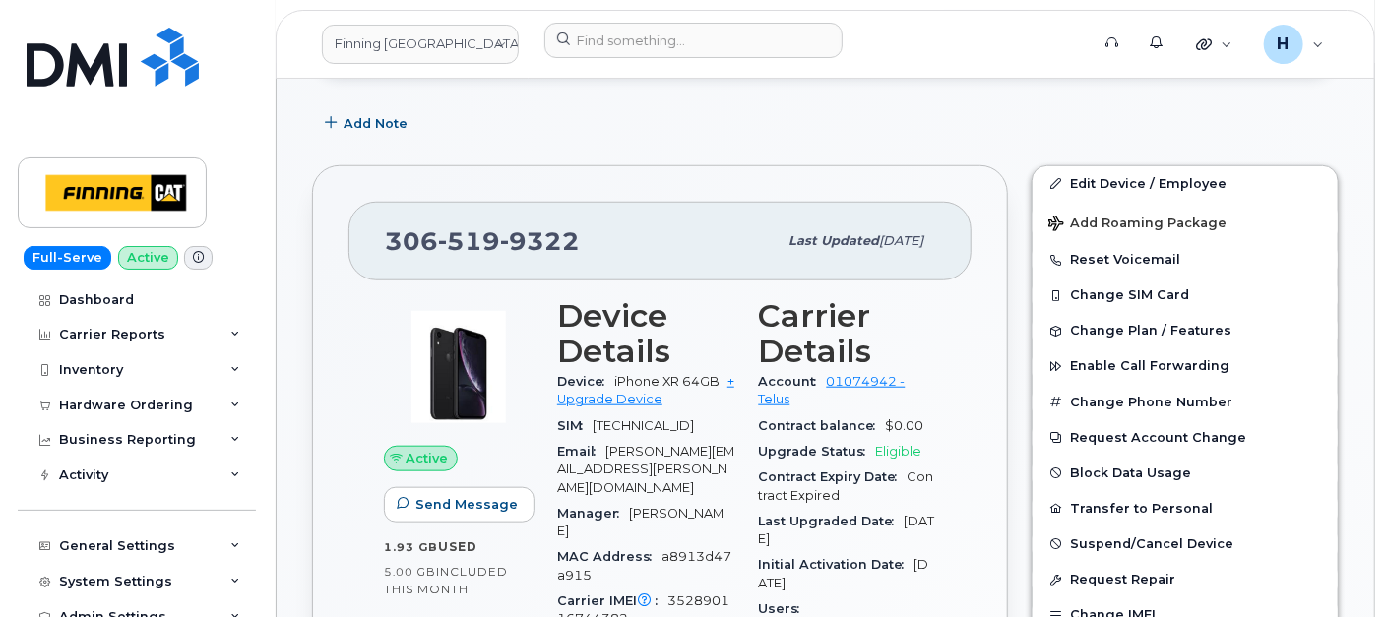
scroll to position [219, 0]
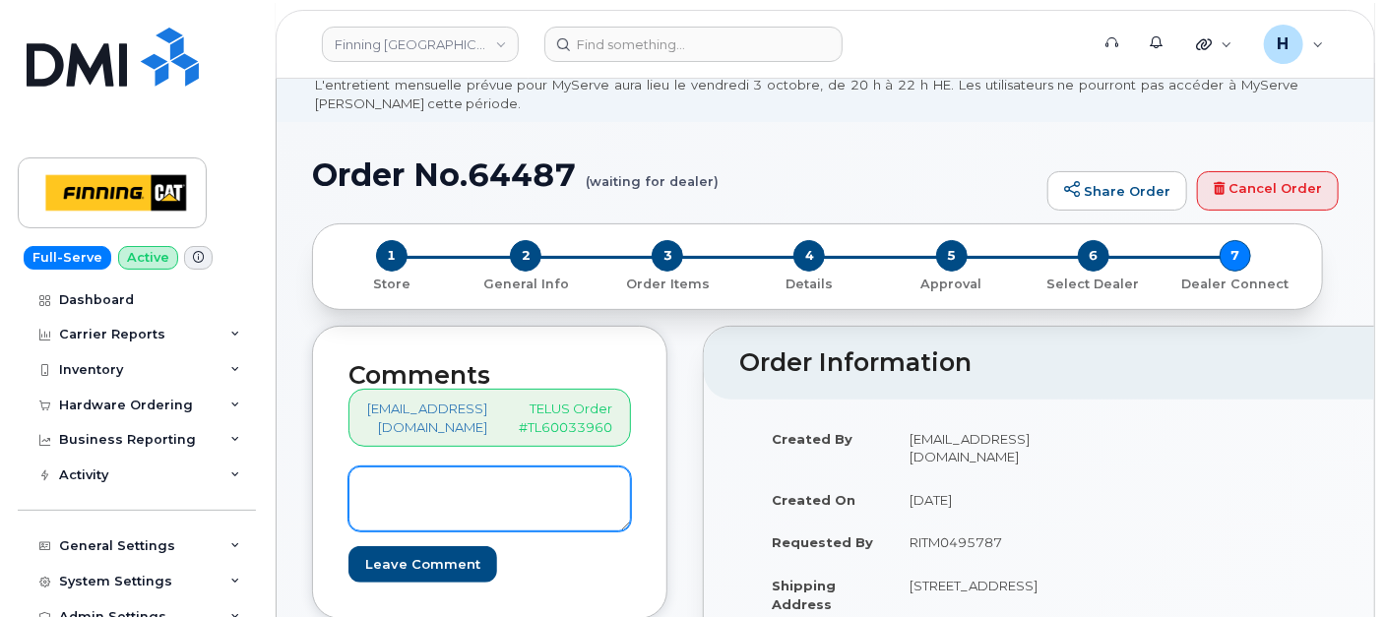
scroll to position [109, 0]
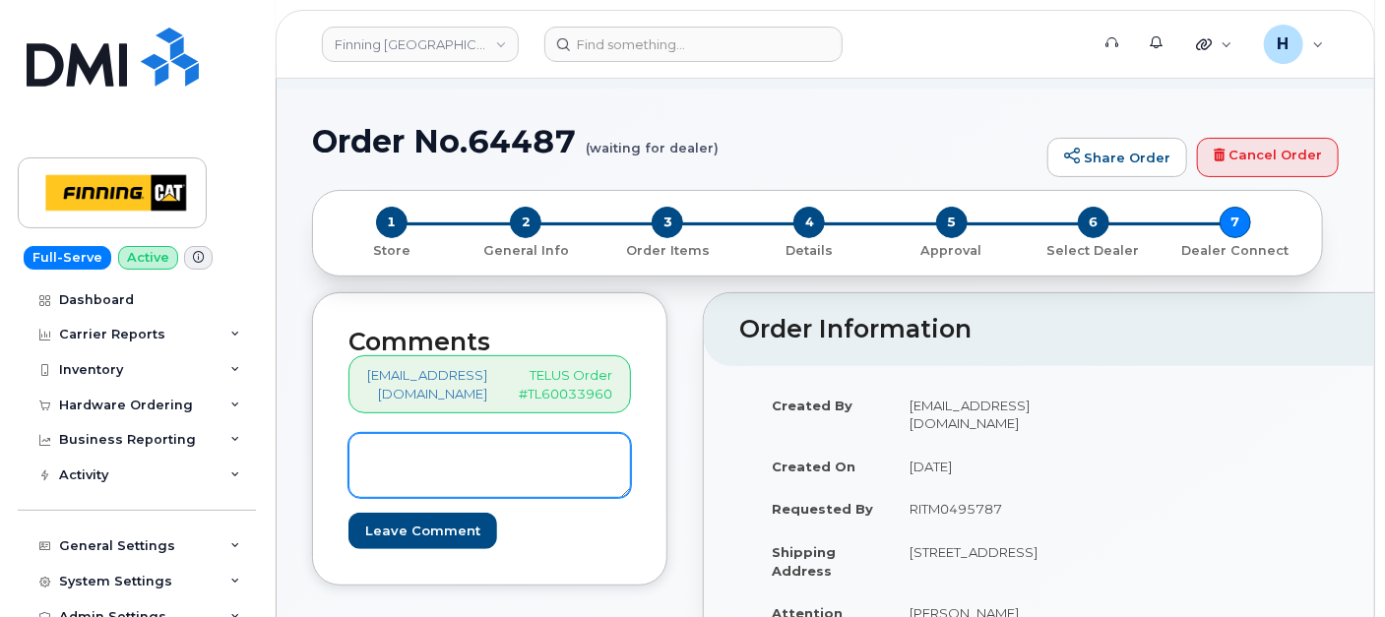
click at [519, 458] on textarea at bounding box center [490, 465] width 283 height 65
paste textarea "MJG7403HPM"
click at [357, 456] on textarea "MJG7403HPM" at bounding box center [490, 465] width 283 height 65
click at [562, 467] on textarea "S/N: MJG7403HPM" at bounding box center [490, 465] width 283 height 65
paste textarea "354216330400569"
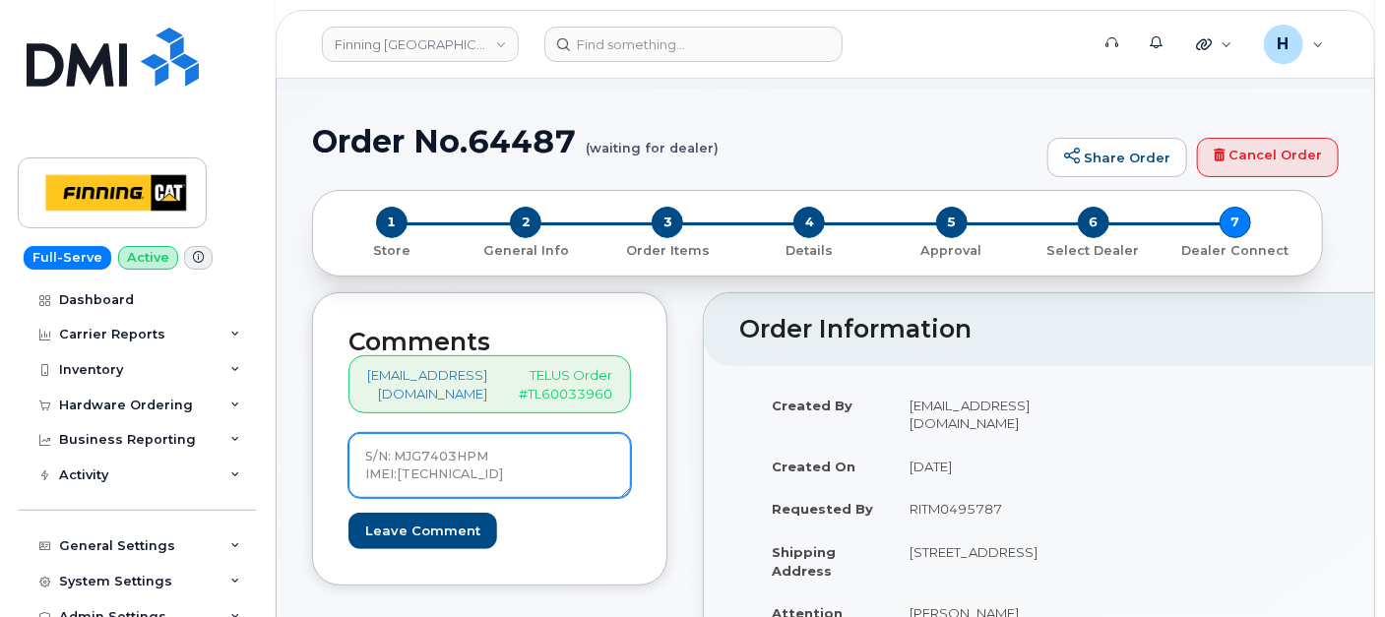
click at [569, 433] on textarea "S/N: MJG7403HPM IMEI:354216330400569" at bounding box center [490, 465] width 283 height 65
click at [539, 486] on textarea "S/N: MJG7403HPM [iPhone 16e (#2144)] IMEI:354216330400569" at bounding box center [490, 465] width 283 height 65
drag, startPoint x: 555, startPoint y: 475, endPoint x: 347, endPoint y: 430, distance: 213.4
click at [347, 430] on div "Comments hakaur@dminc.com TELUS Order #TL60033960 S/N: MJG7403HPM [iPhone 16e (…" at bounding box center [489, 438] width 355 height 293
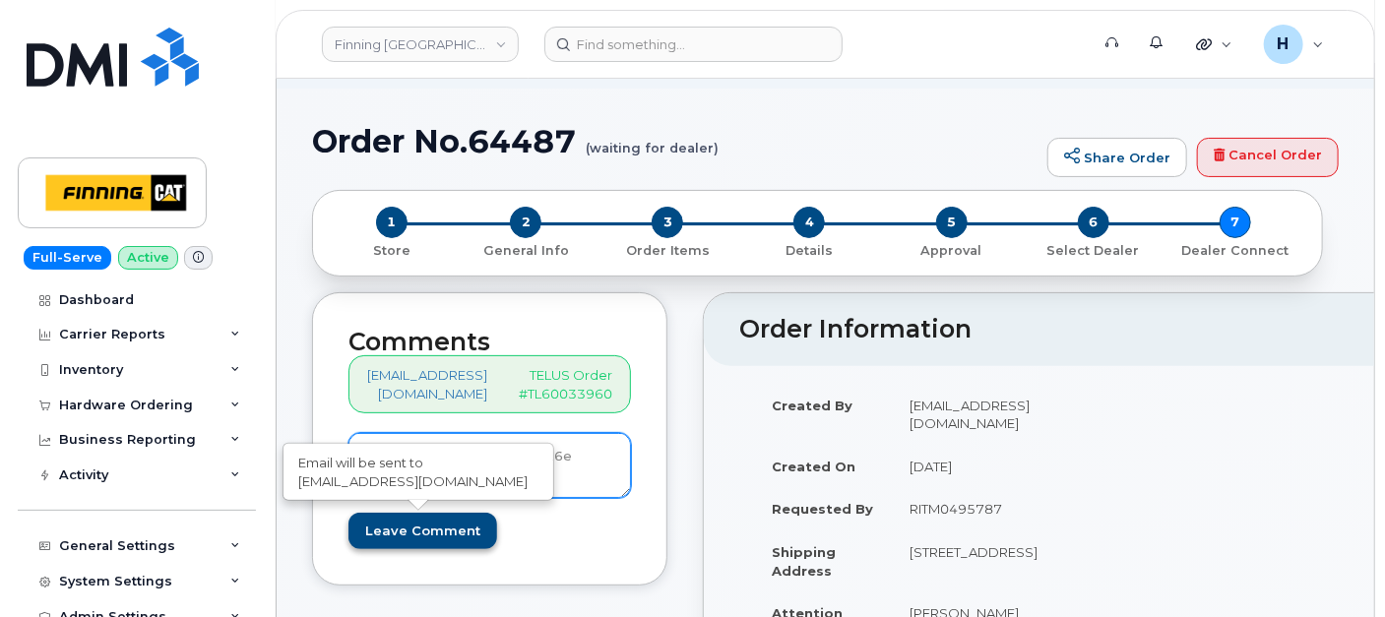
type textarea "S/N: MJG7403HPM [iPhone 16e (#2144)] IMEI:[TECHNICAL_ID]"
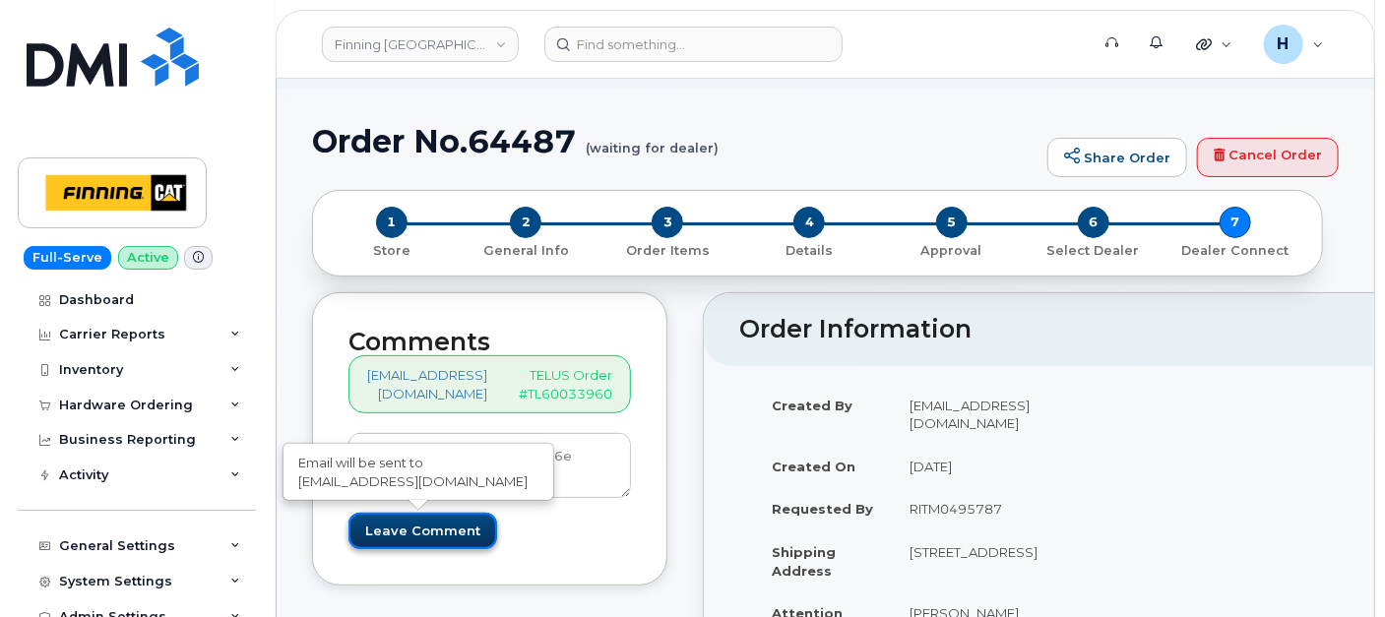
click at [422, 531] on input "Leave Comment" at bounding box center [423, 531] width 149 height 36
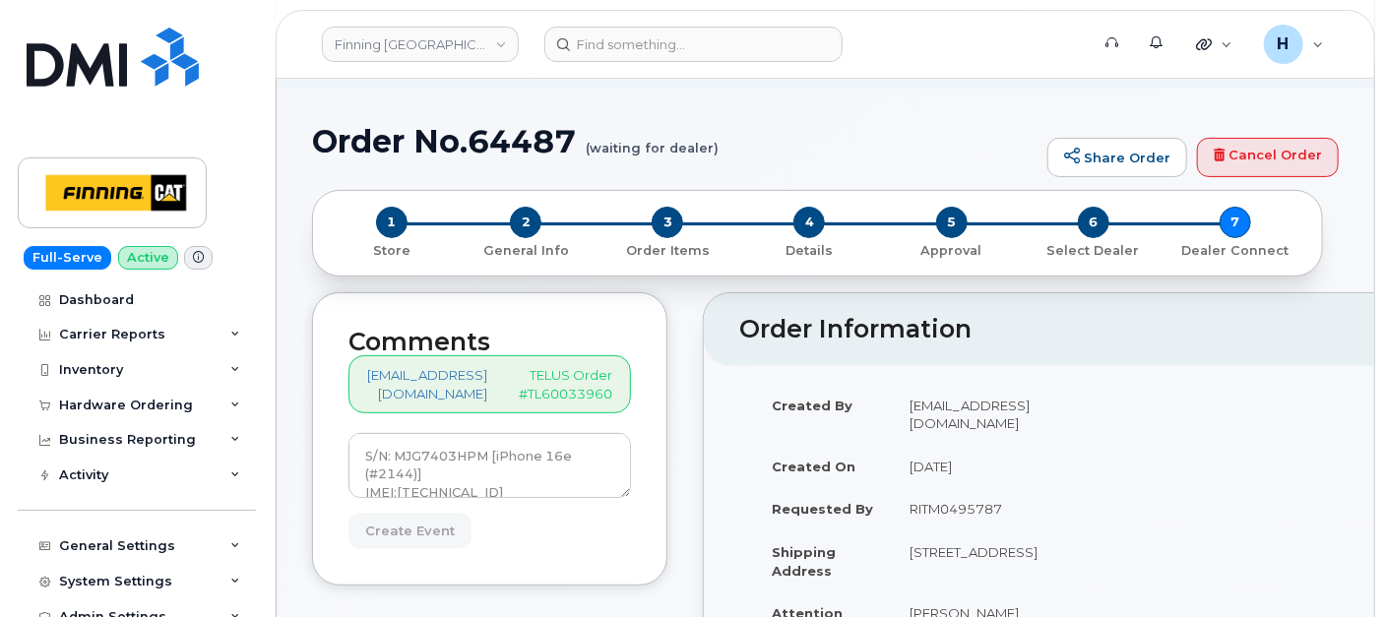
type input "Create Event"
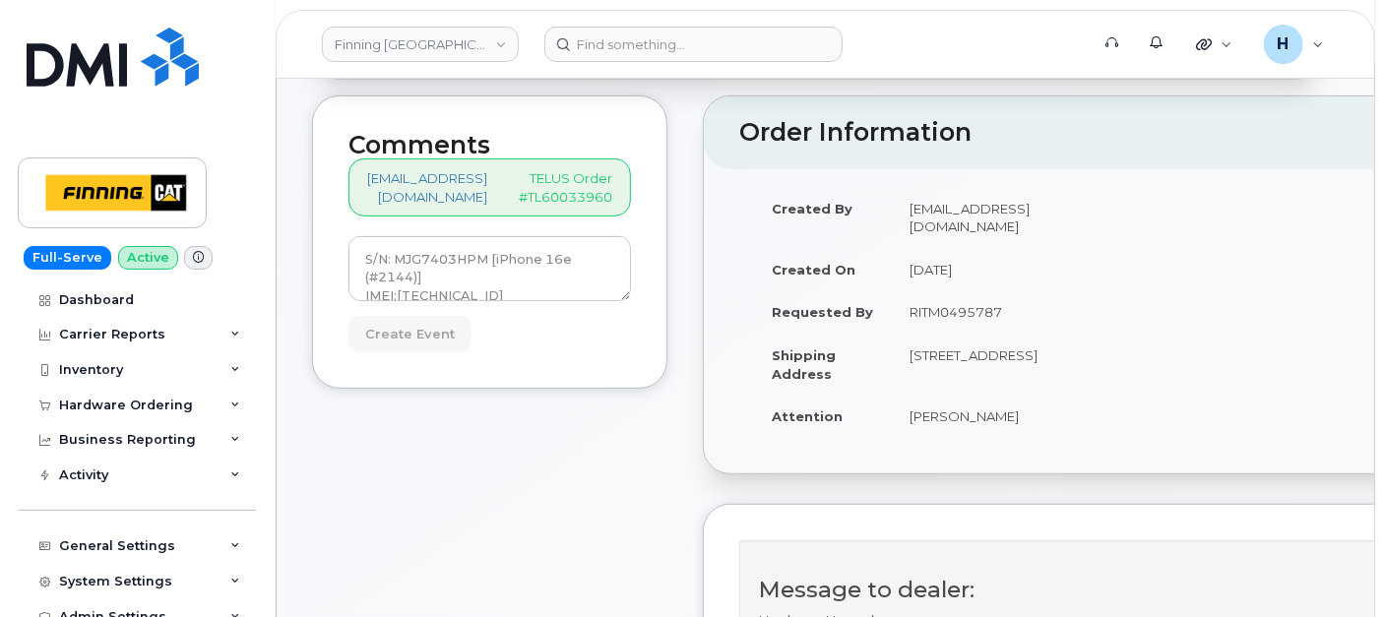
scroll to position [656, 0]
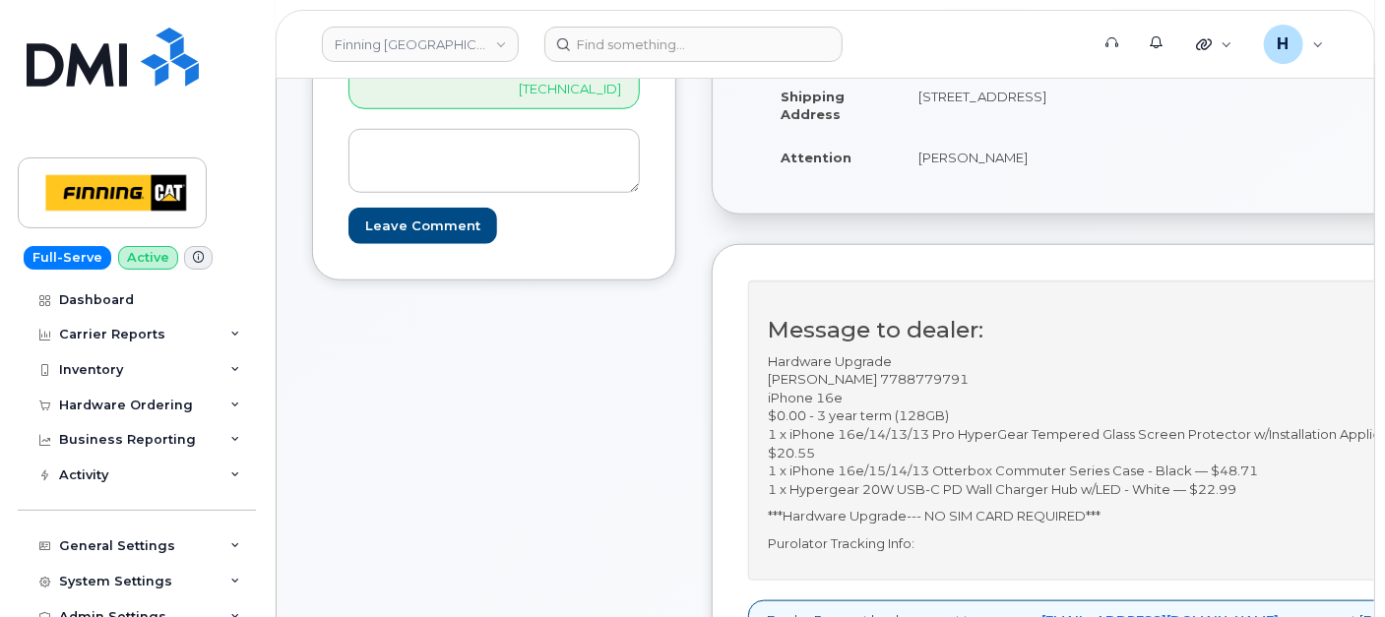
scroll to position [546, 0]
